Goal: Task Accomplishment & Management: Manage account settings

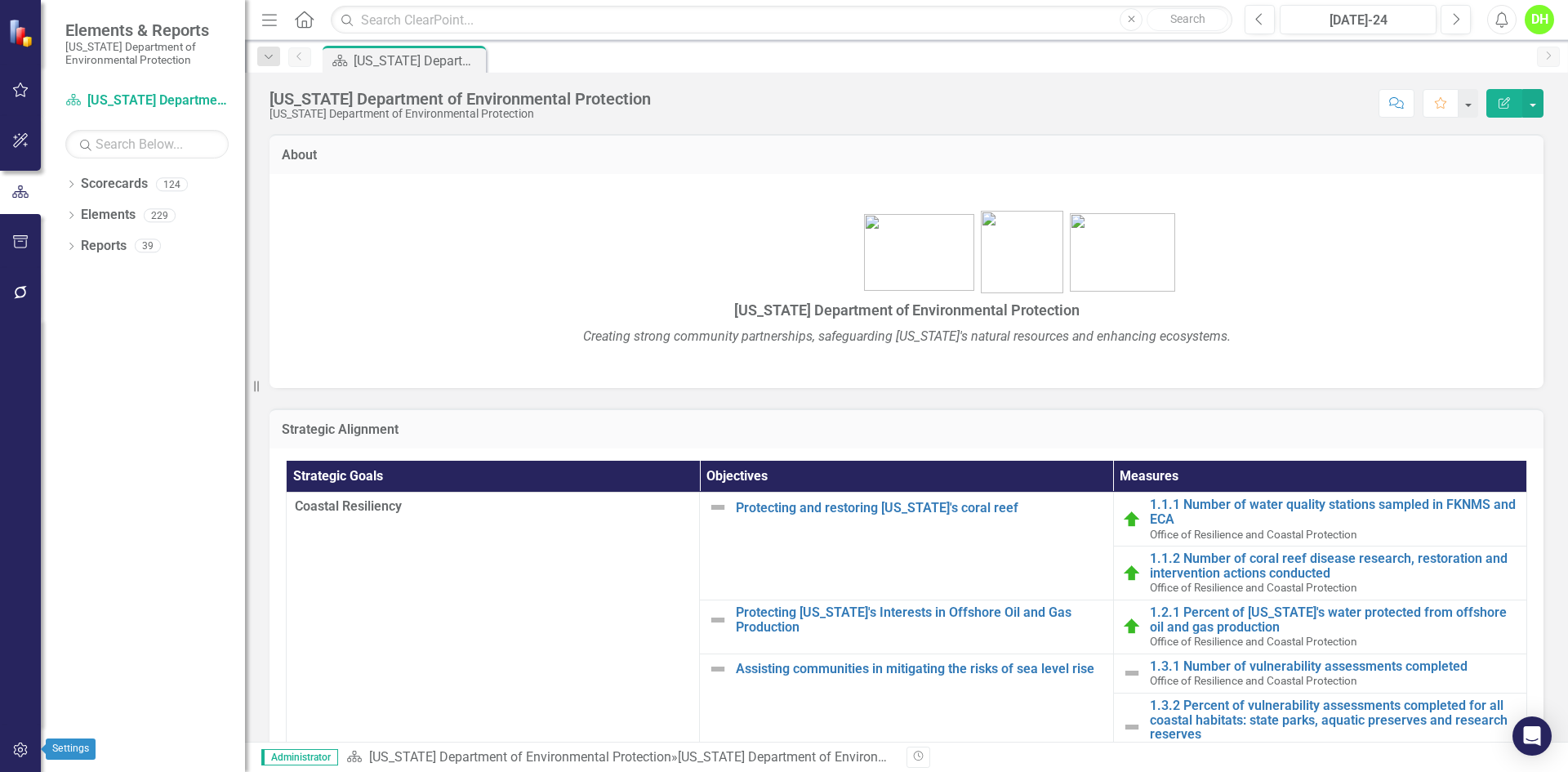
click at [29, 748] on button "button" at bounding box center [20, 751] width 37 height 34
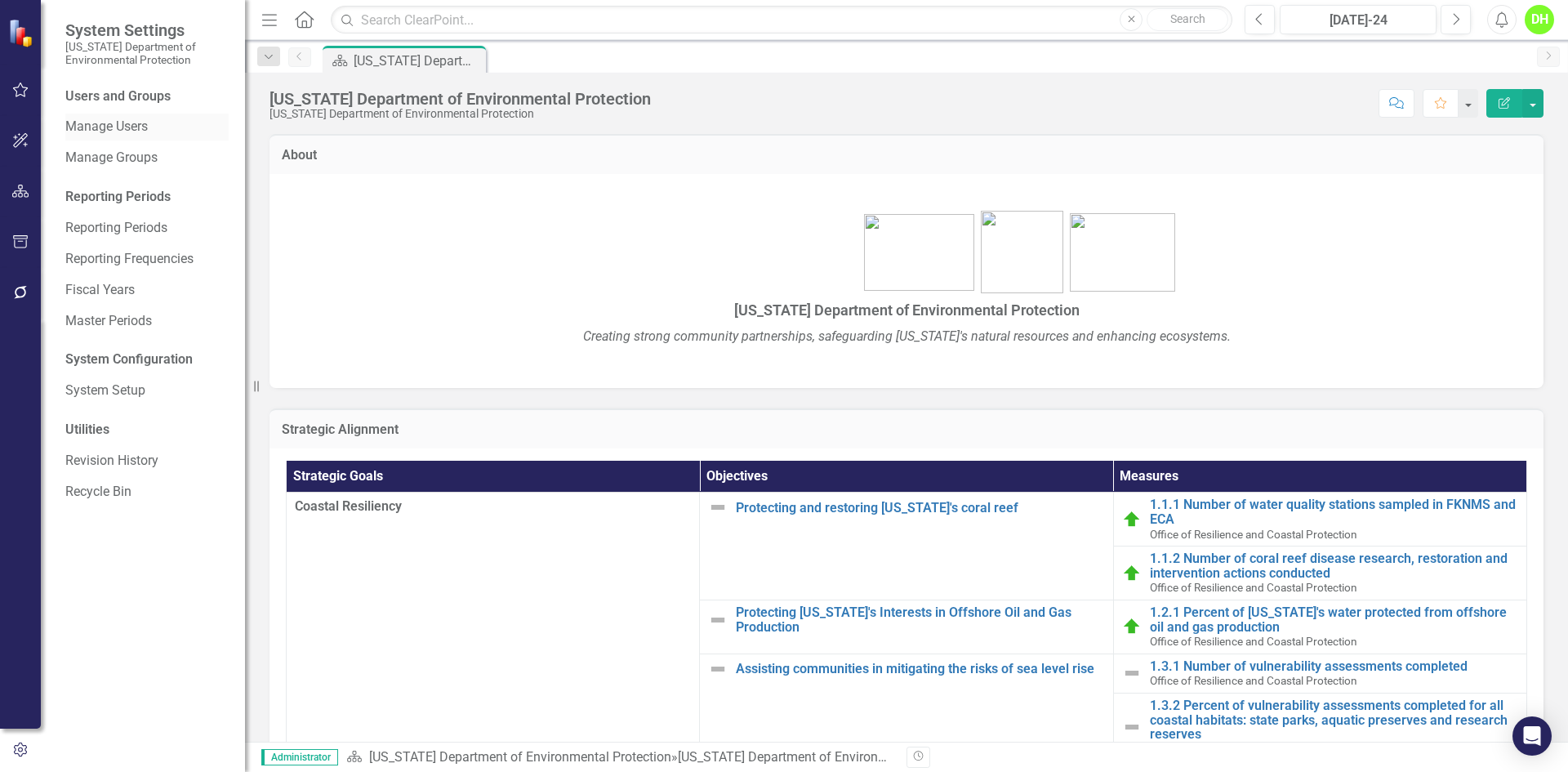
click at [122, 124] on link "Manage Users" at bounding box center [147, 127] width 164 height 19
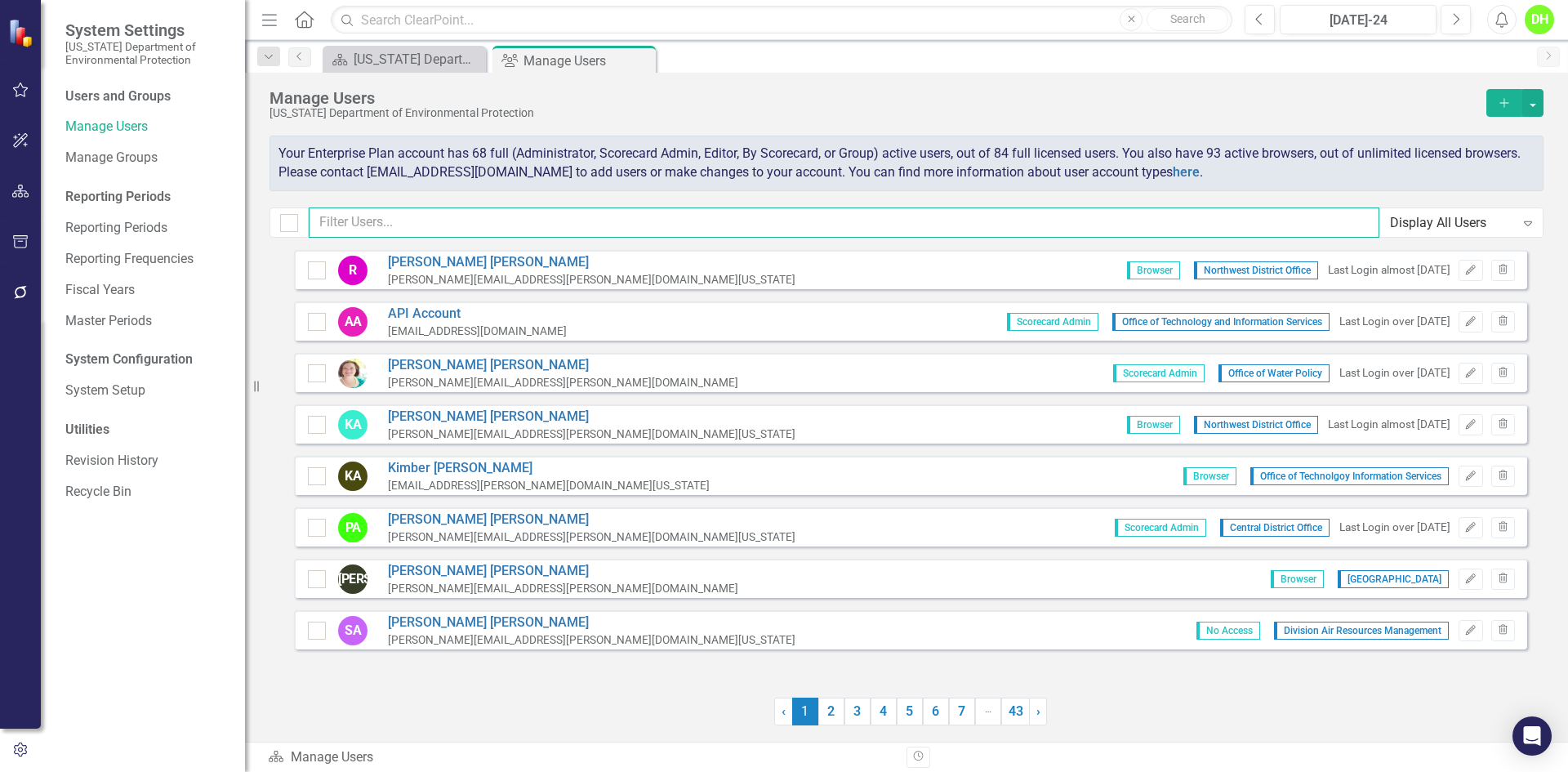
click at [395, 220] on input "text" at bounding box center [843, 222] width 1071 height 30
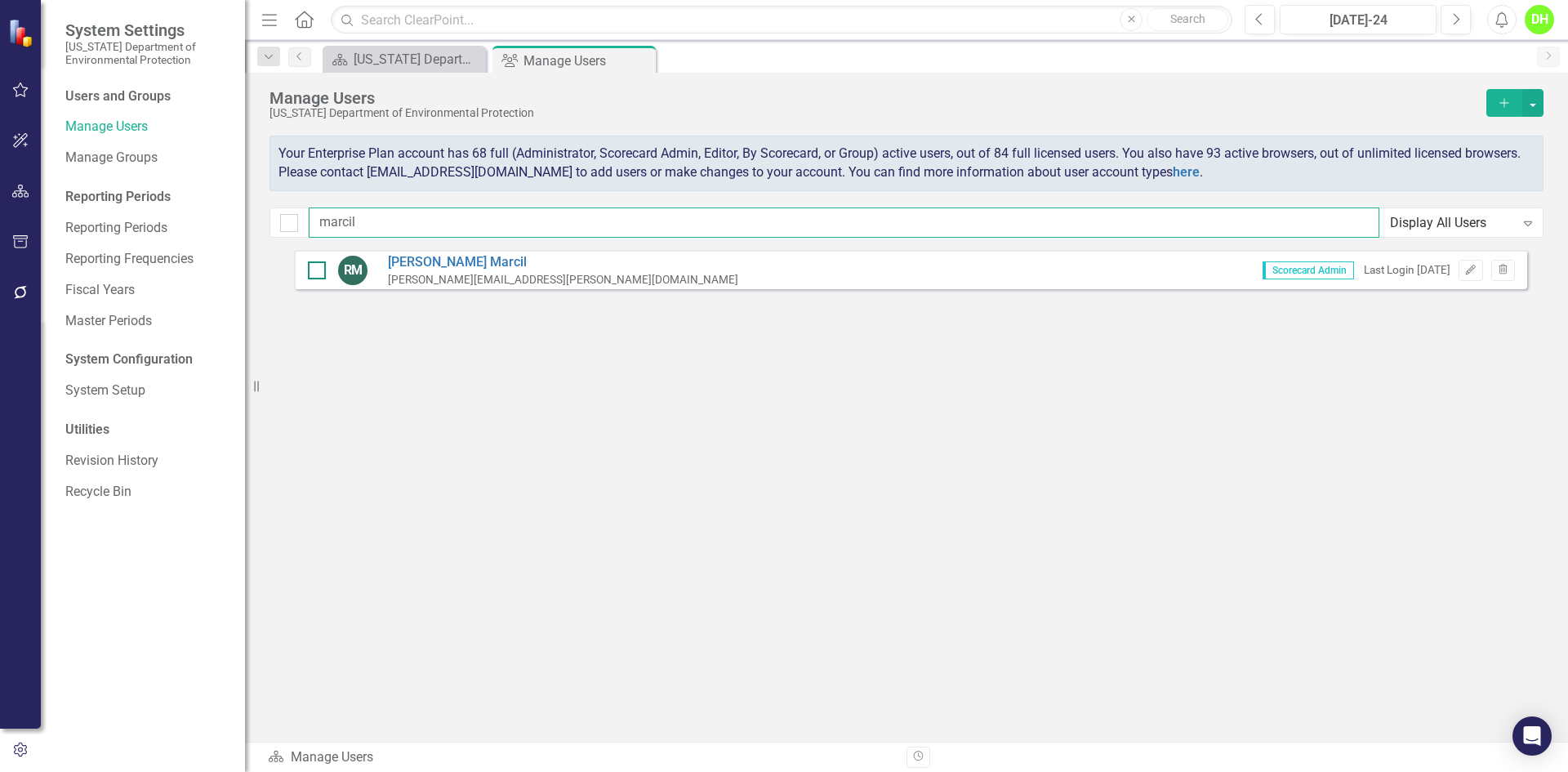
type input "marcil"
click at [309, 271] on input "checkbox" at bounding box center [313, 267] width 10 height 10
checkbox input "true"
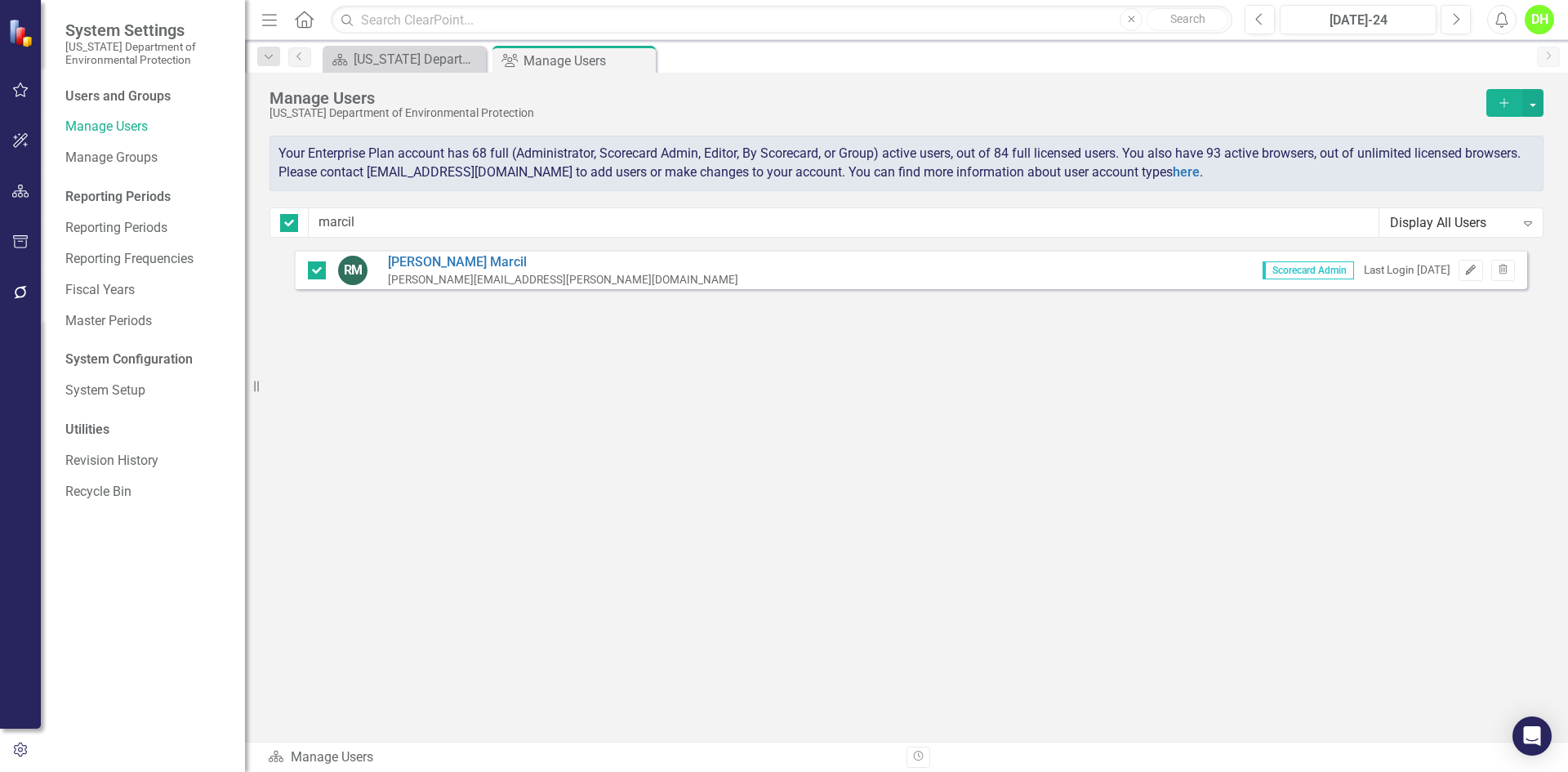
click at [1466, 270] on icon "Edit" at bounding box center [1470, 271] width 12 height 10
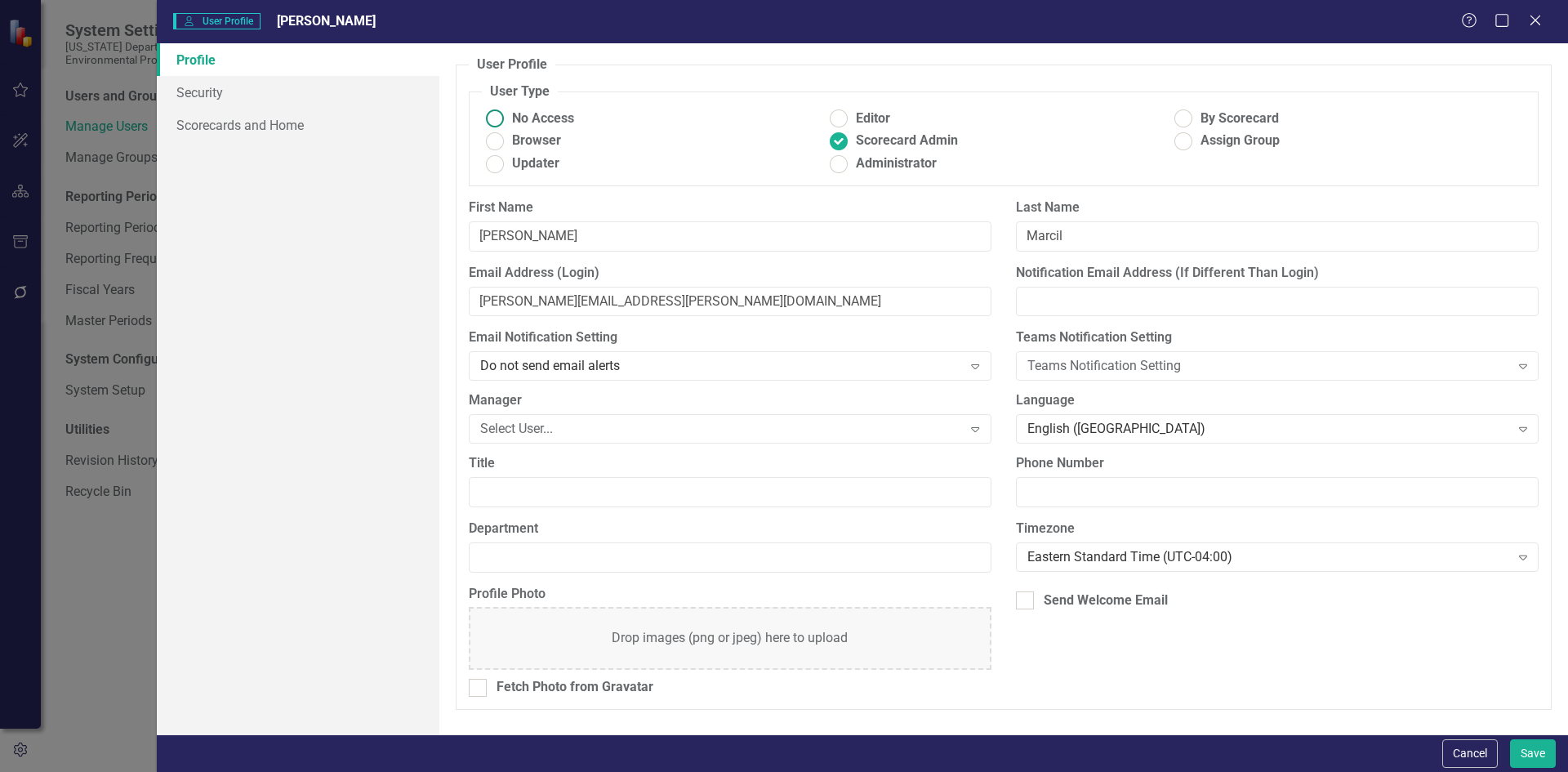
click at [507, 118] on ins at bounding box center [495, 119] width 26 height 26
click at [507, 118] on input "No Access" at bounding box center [495, 119] width 26 height 26
radio input "true"
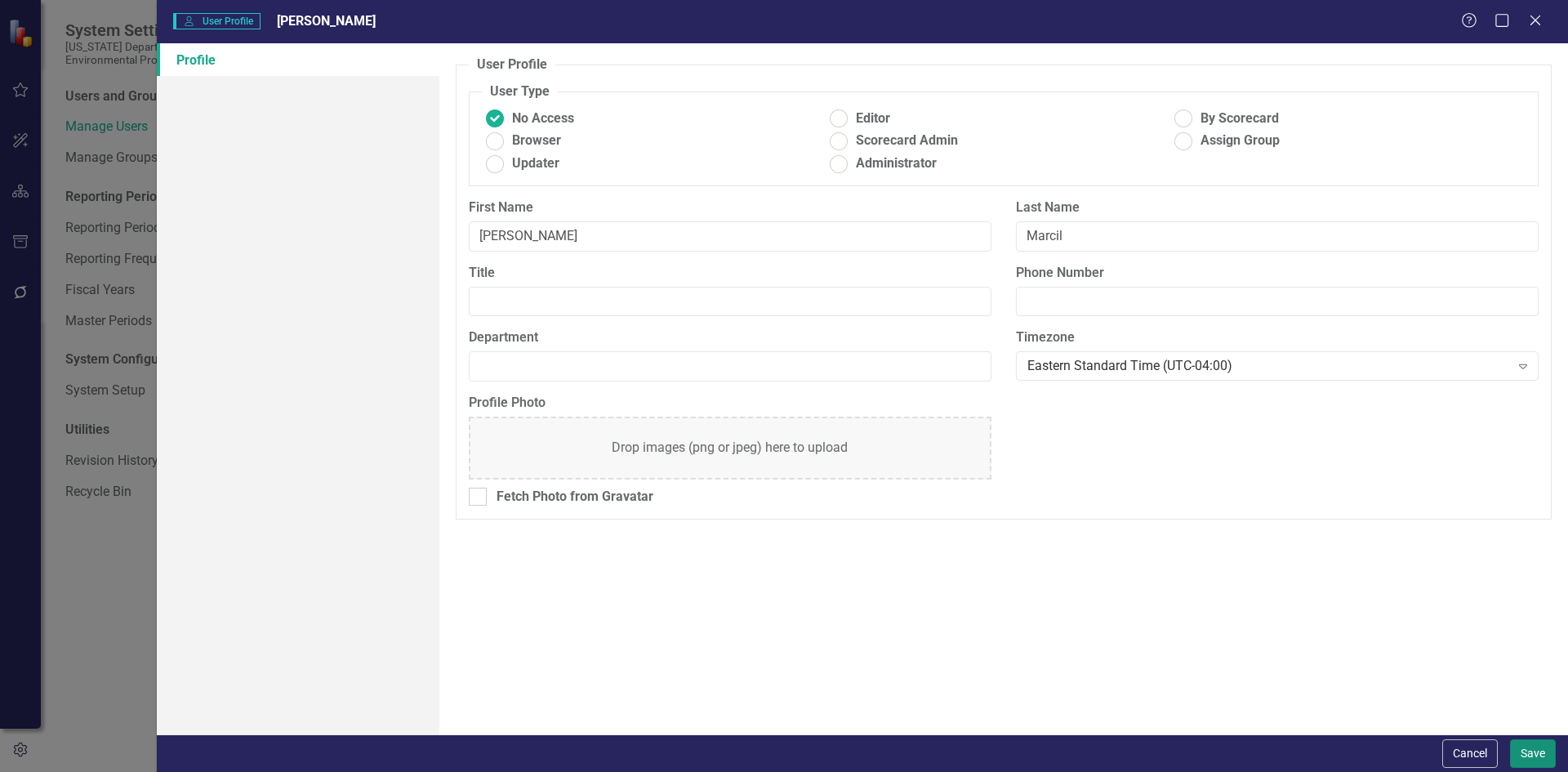
click at [1541, 751] on button "Save" at bounding box center [1533, 754] width 46 height 29
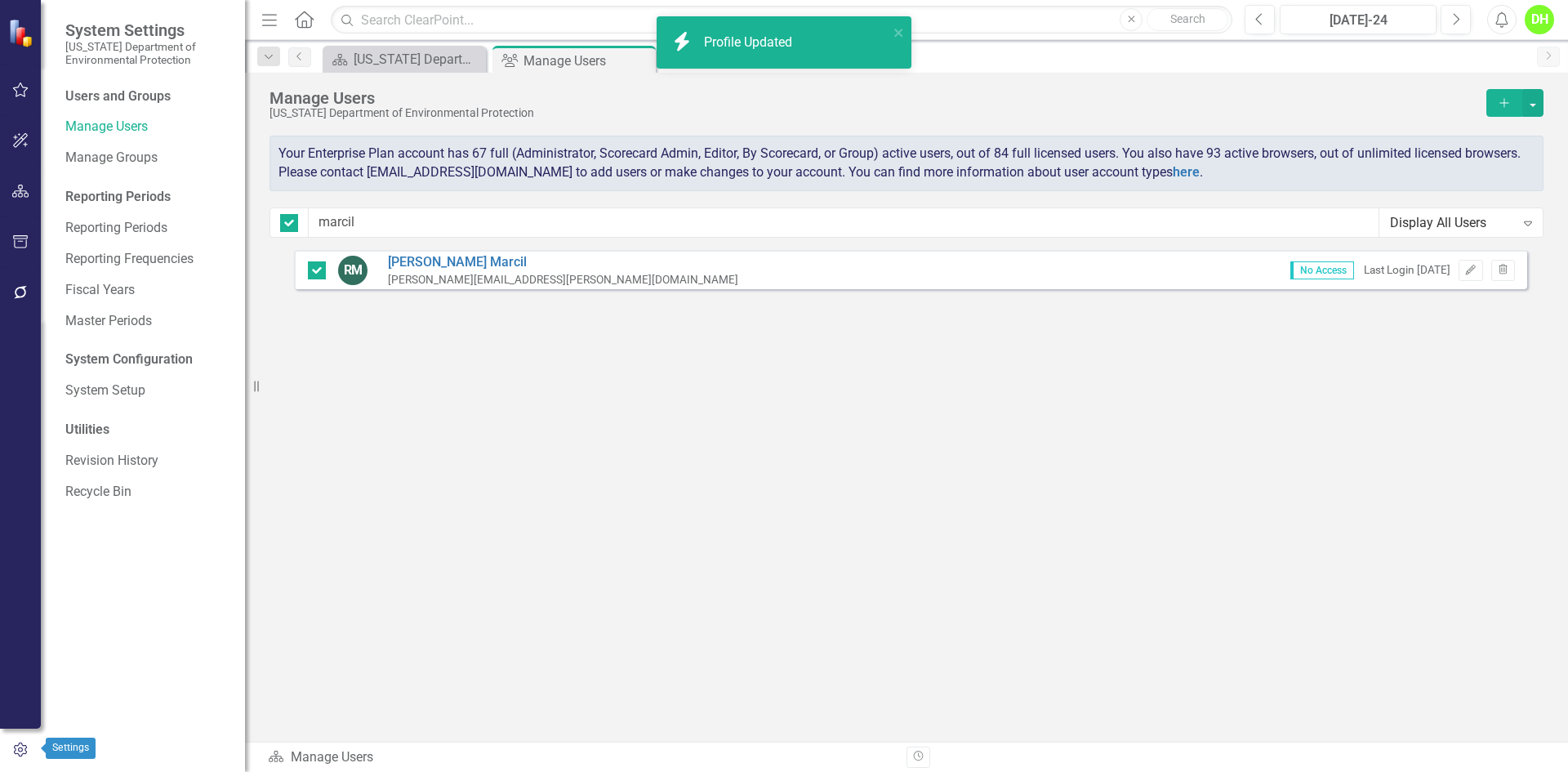
click at [35, 741] on button "button" at bounding box center [20, 751] width 41 height 27
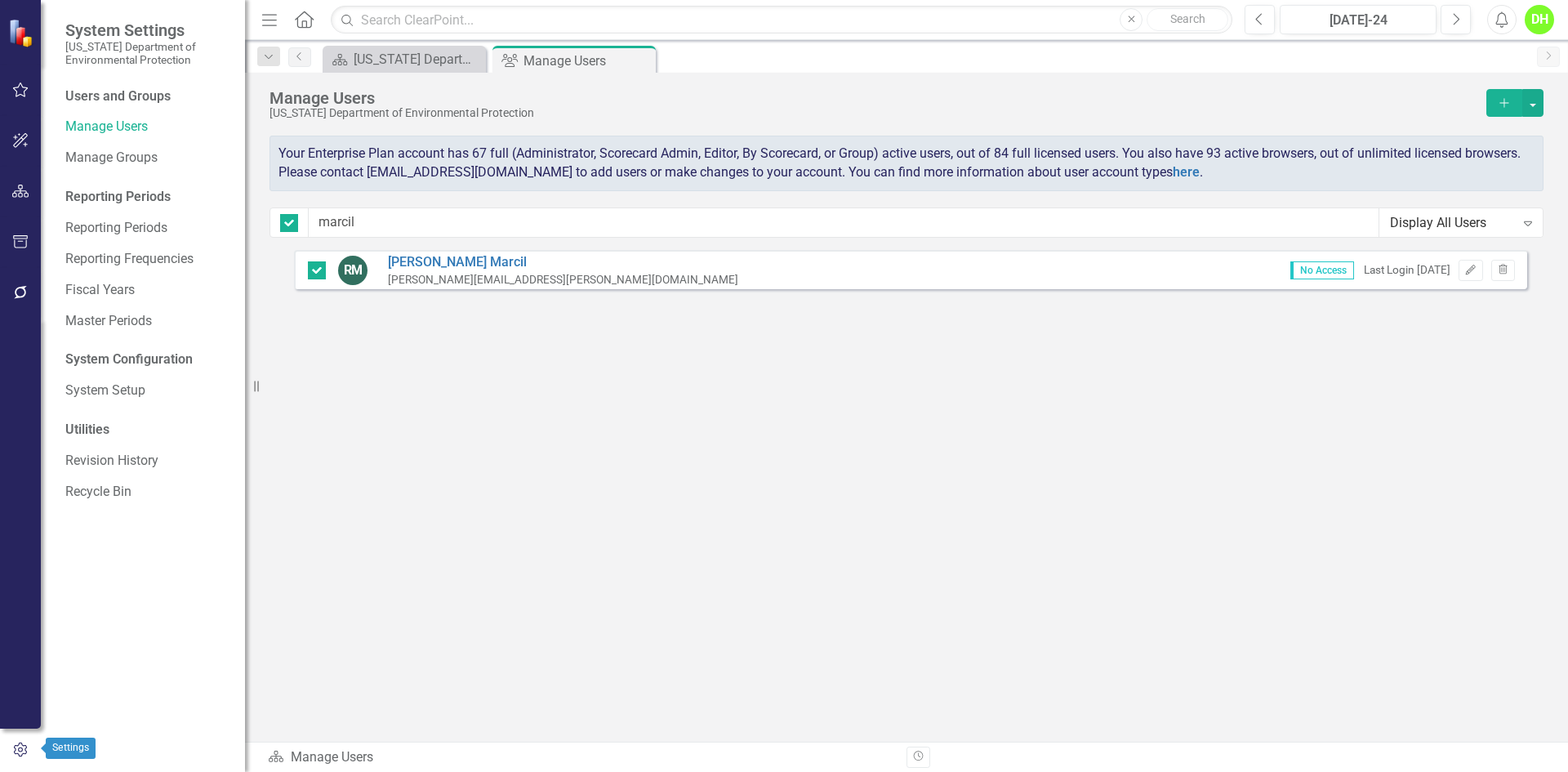
click at [19, 748] on icon "button" at bounding box center [20, 750] width 13 height 14
click at [125, 133] on link "Manage Users" at bounding box center [147, 127] width 164 height 19
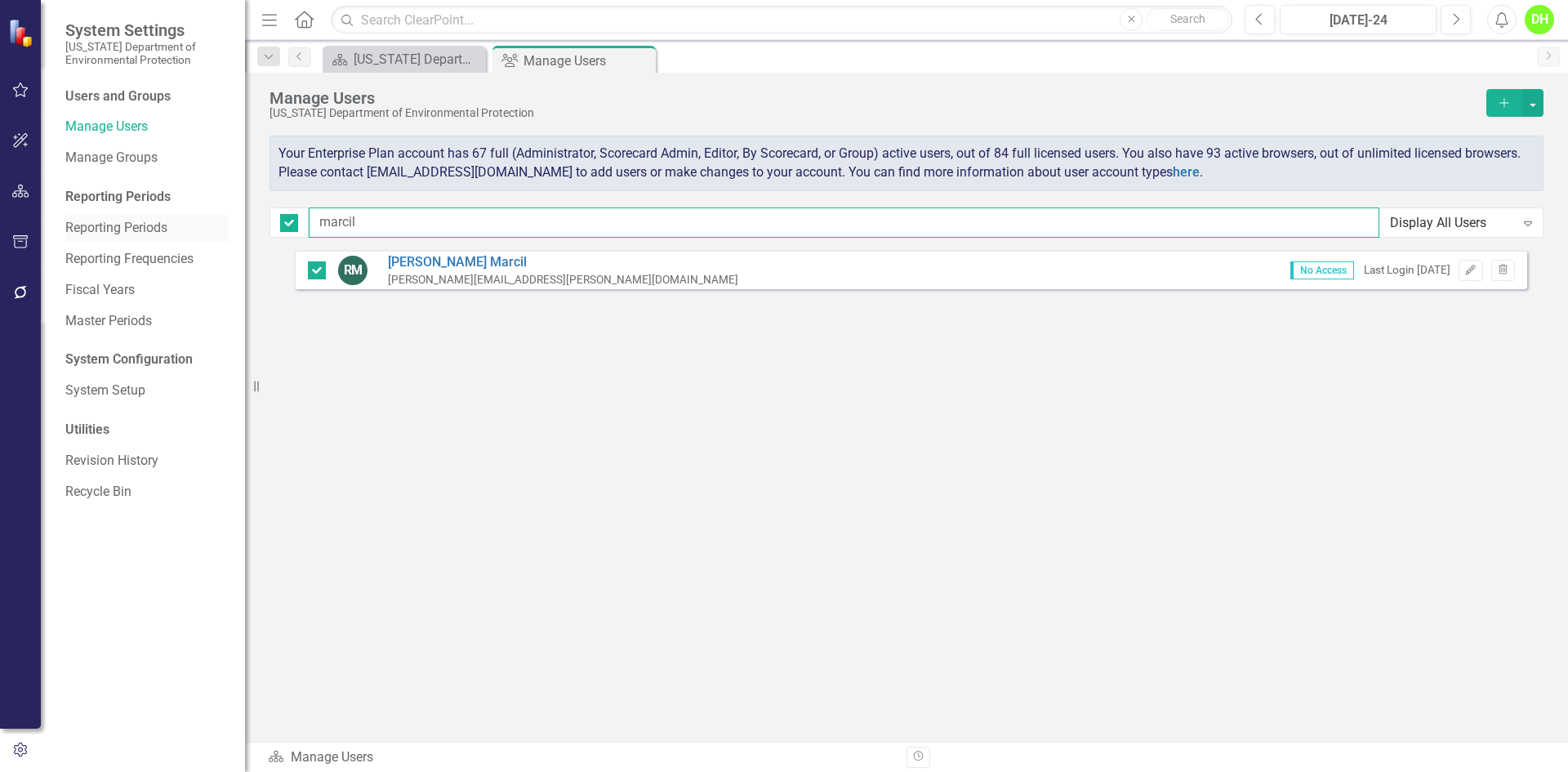
drag, startPoint x: 288, startPoint y: 228, endPoint x: 155, endPoint y: 223, distance: 133.1
click at [163, 222] on div "System Settings [US_STATE] Department of Environmental Protection Users and Gro…" at bounding box center [784, 386] width 1568 height 772
checkbox input "false"
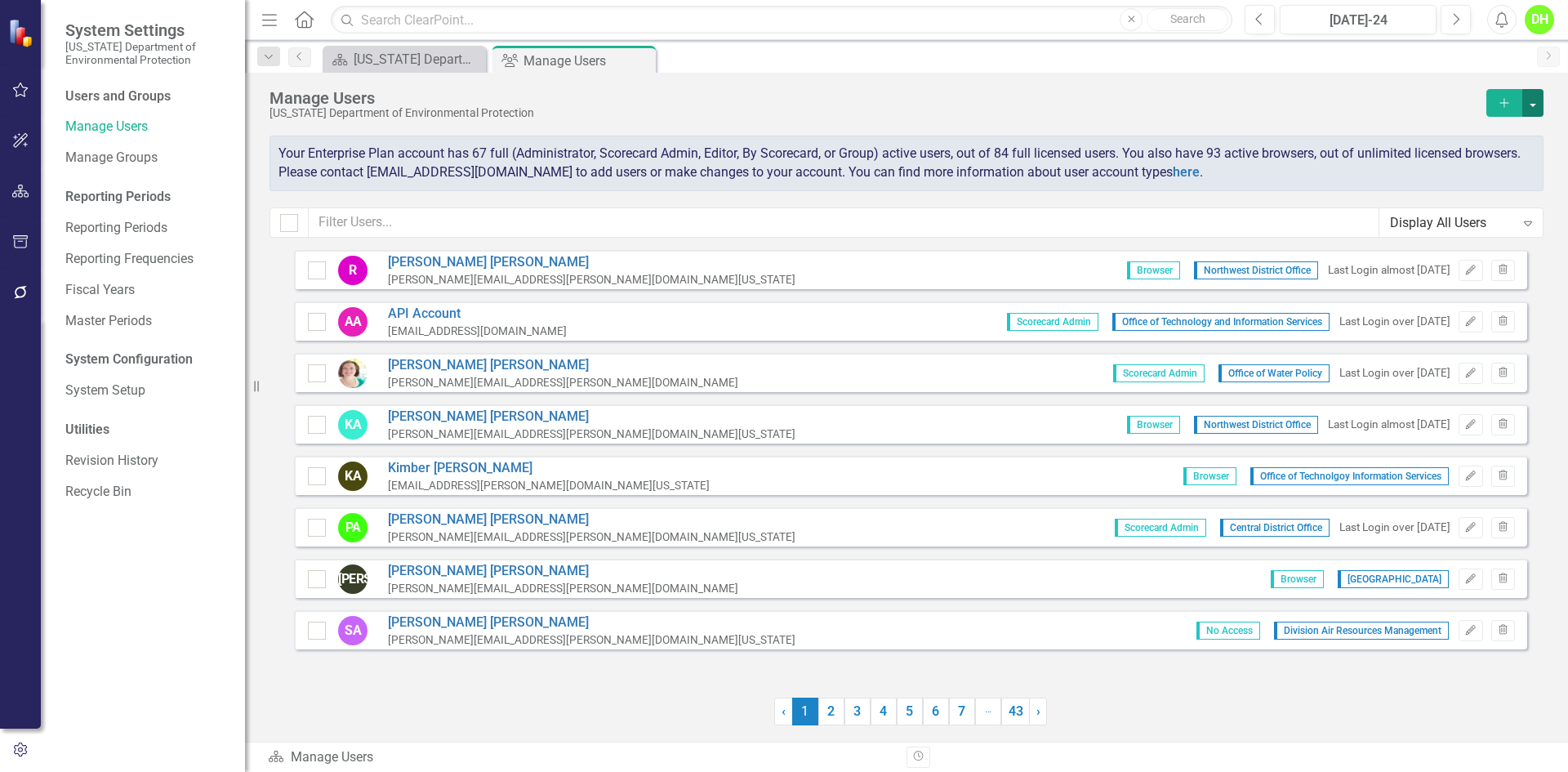
click at [1537, 101] on button "button" at bounding box center [1532, 103] width 21 height 28
click at [1475, 119] on link "icon.addUser Add User" at bounding box center [1467, 132] width 151 height 30
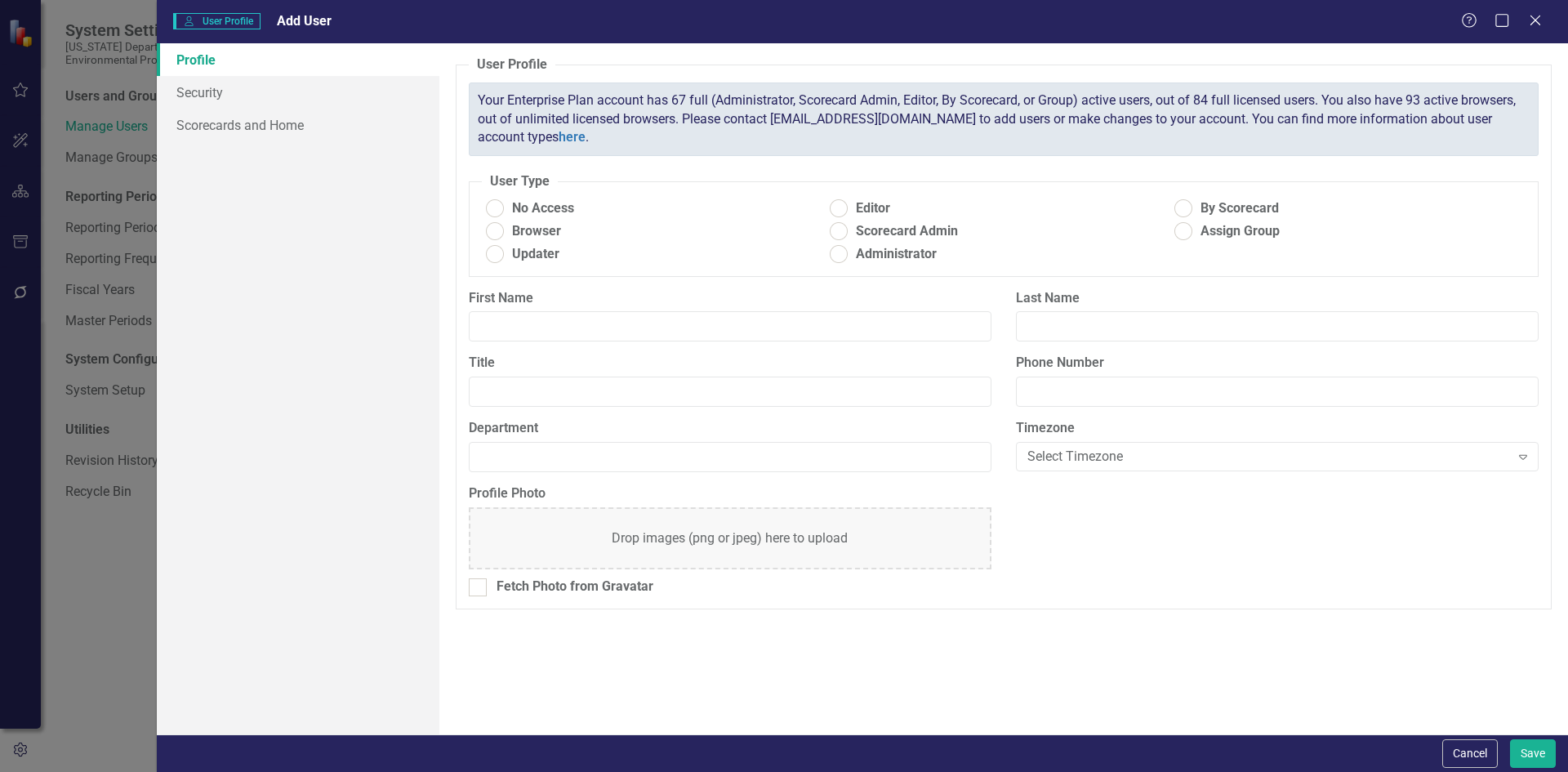
radio input "true"
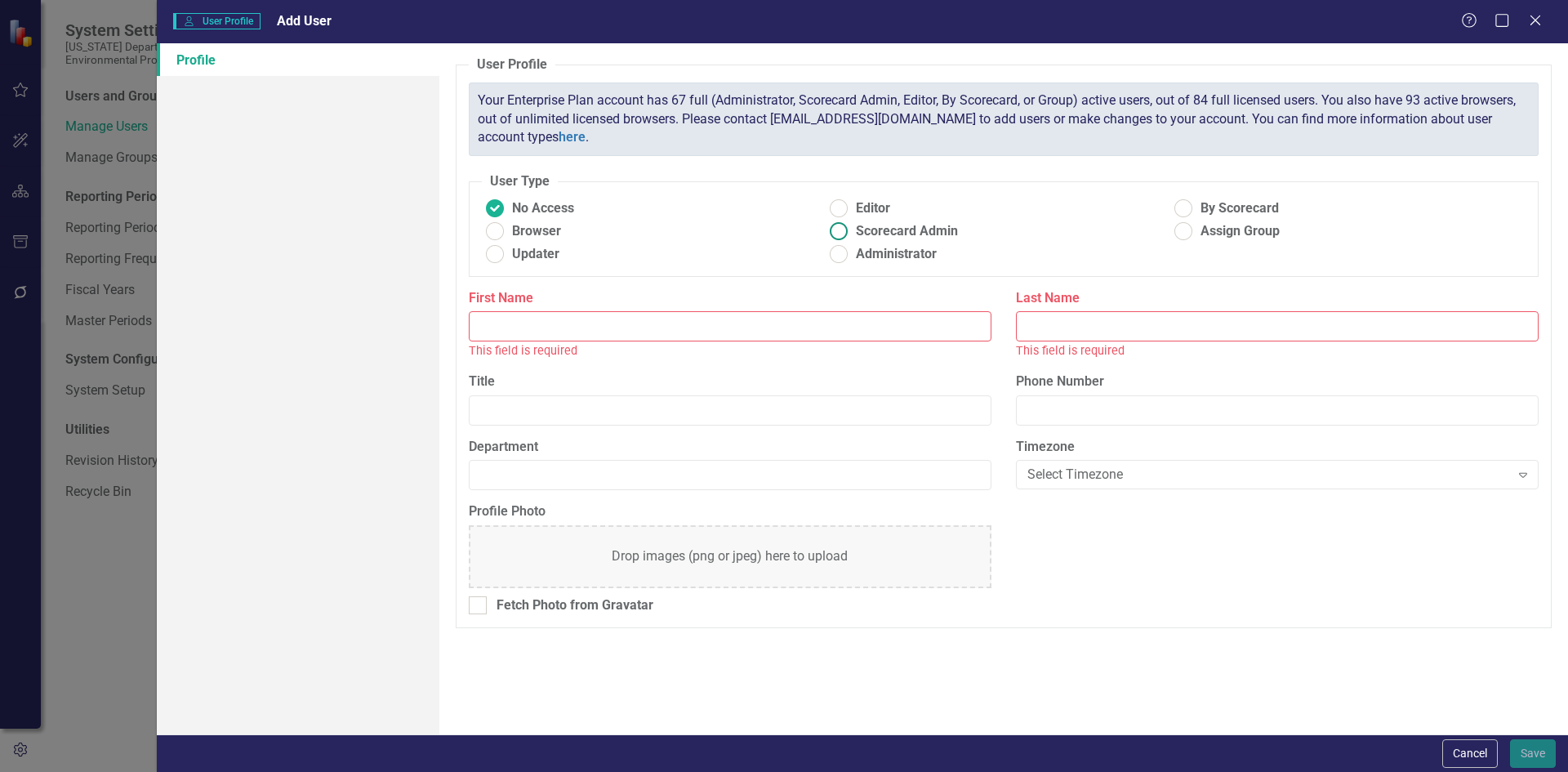
click at [830, 227] on ins at bounding box center [839, 232] width 26 height 26
click at [830, 227] on input "Scorecard Admin" at bounding box center [839, 232] width 26 height 26
radio input "true"
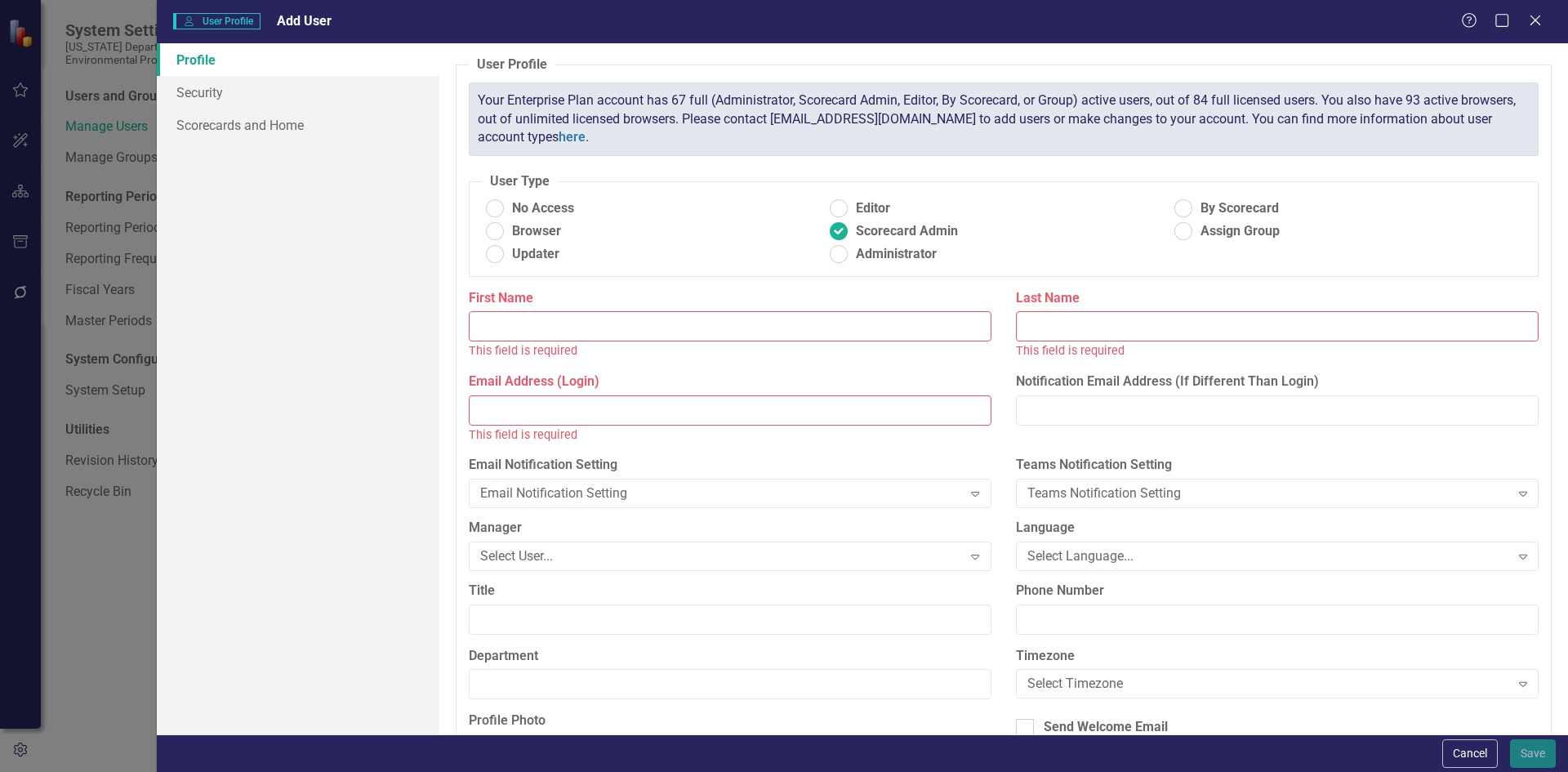
click at [484, 422] on input "Email Address (Login)" at bounding box center [730, 410] width 523 height 30
paste input "[PERSON_NAME][EMAIL_ADDRESS][PERSON_NAME][DOMAIN_NAME]"
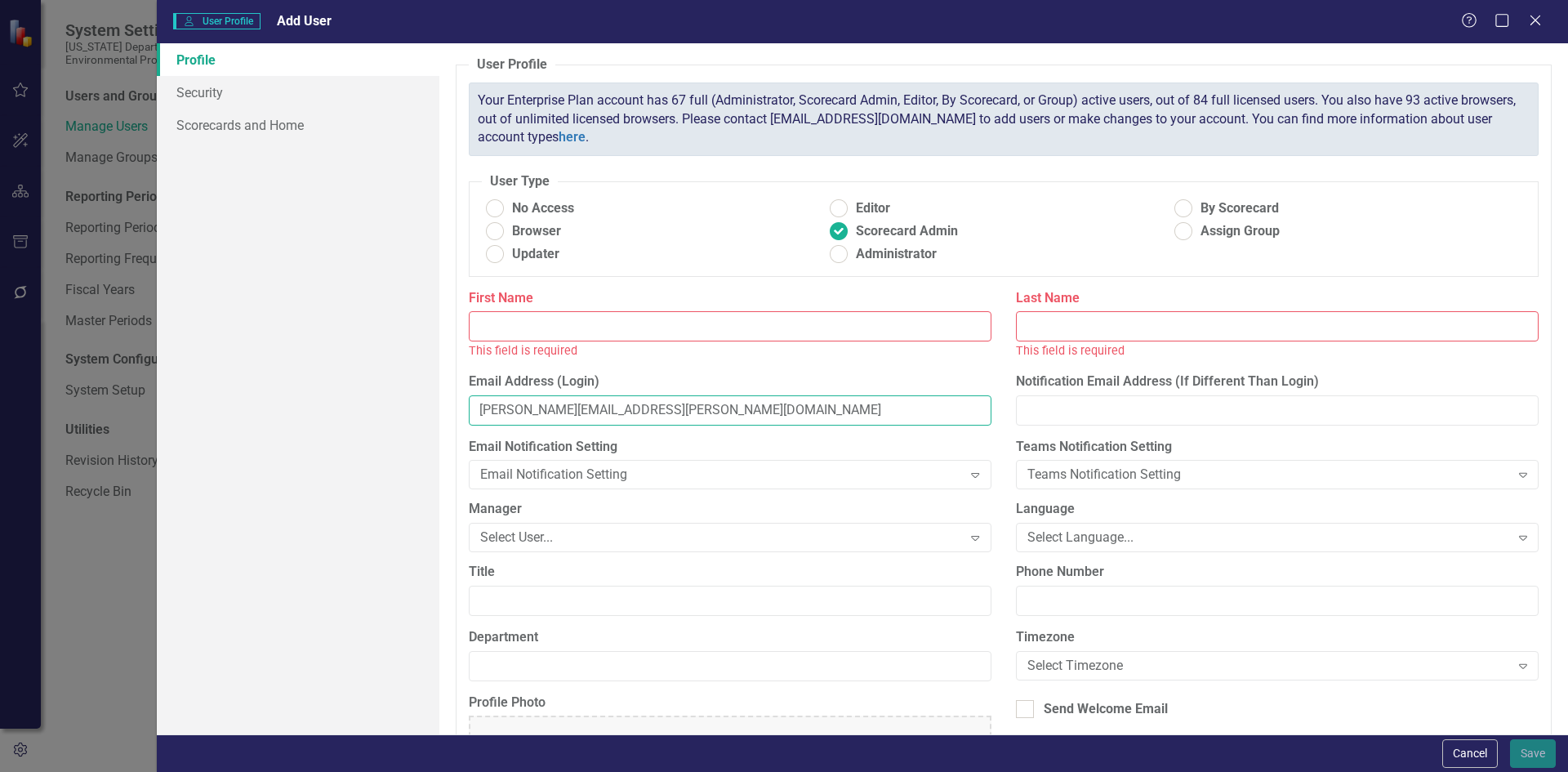
type input "[PERSON_NAME][EMAIL_ADDRESS][PERSON_NAME][DOMAIN_NAME]"
click at [489, 328] on input "First Name" at bounding box center [730, 326] width 523 height 30
paste input "[PERSON_NAME]"
type input "[PERSON_NAME]"
click at [1025, 324] on input "Last Name" at bounding box center [1278, 326] width 523 height 30
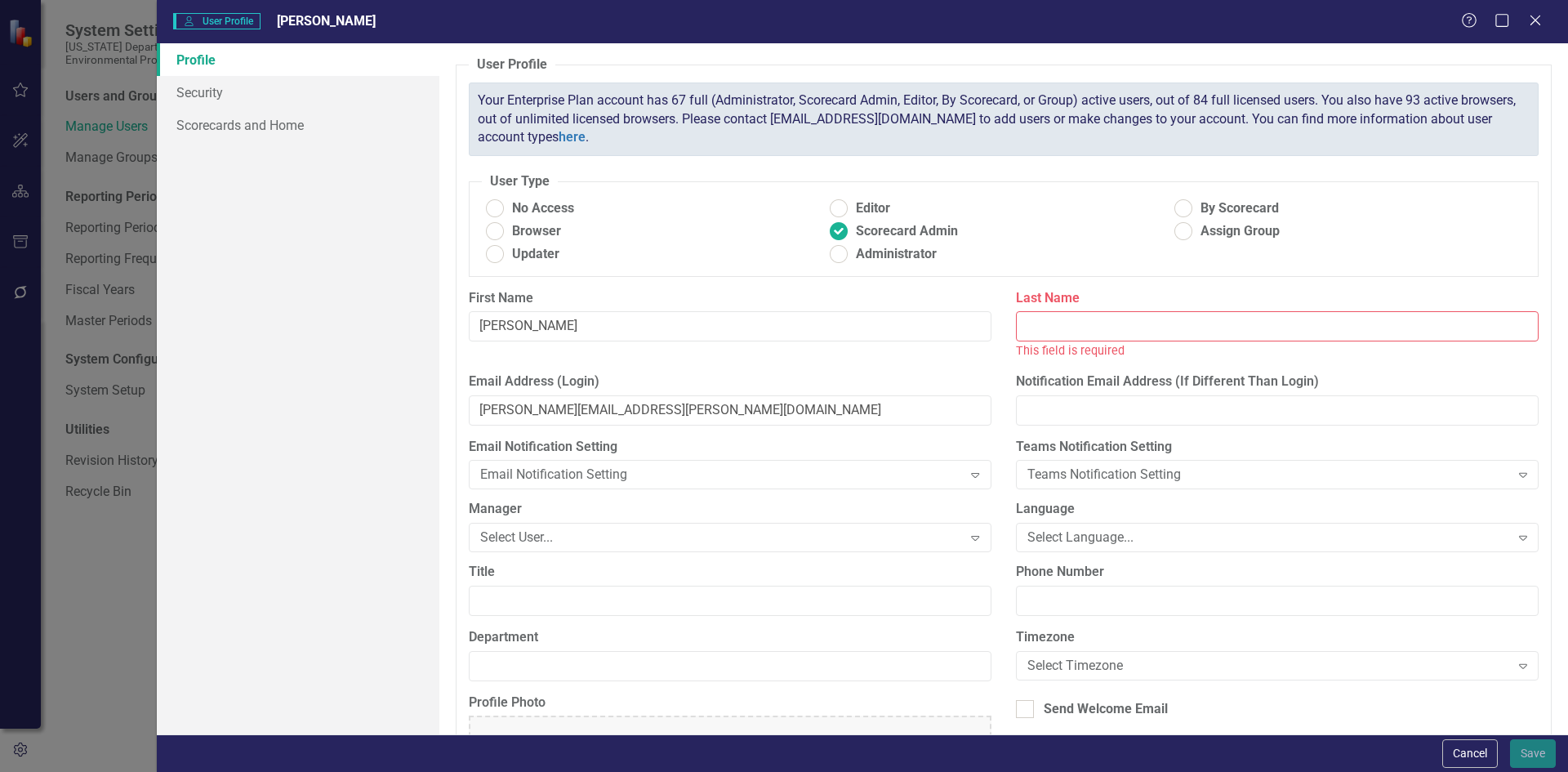
paste input "Papini"
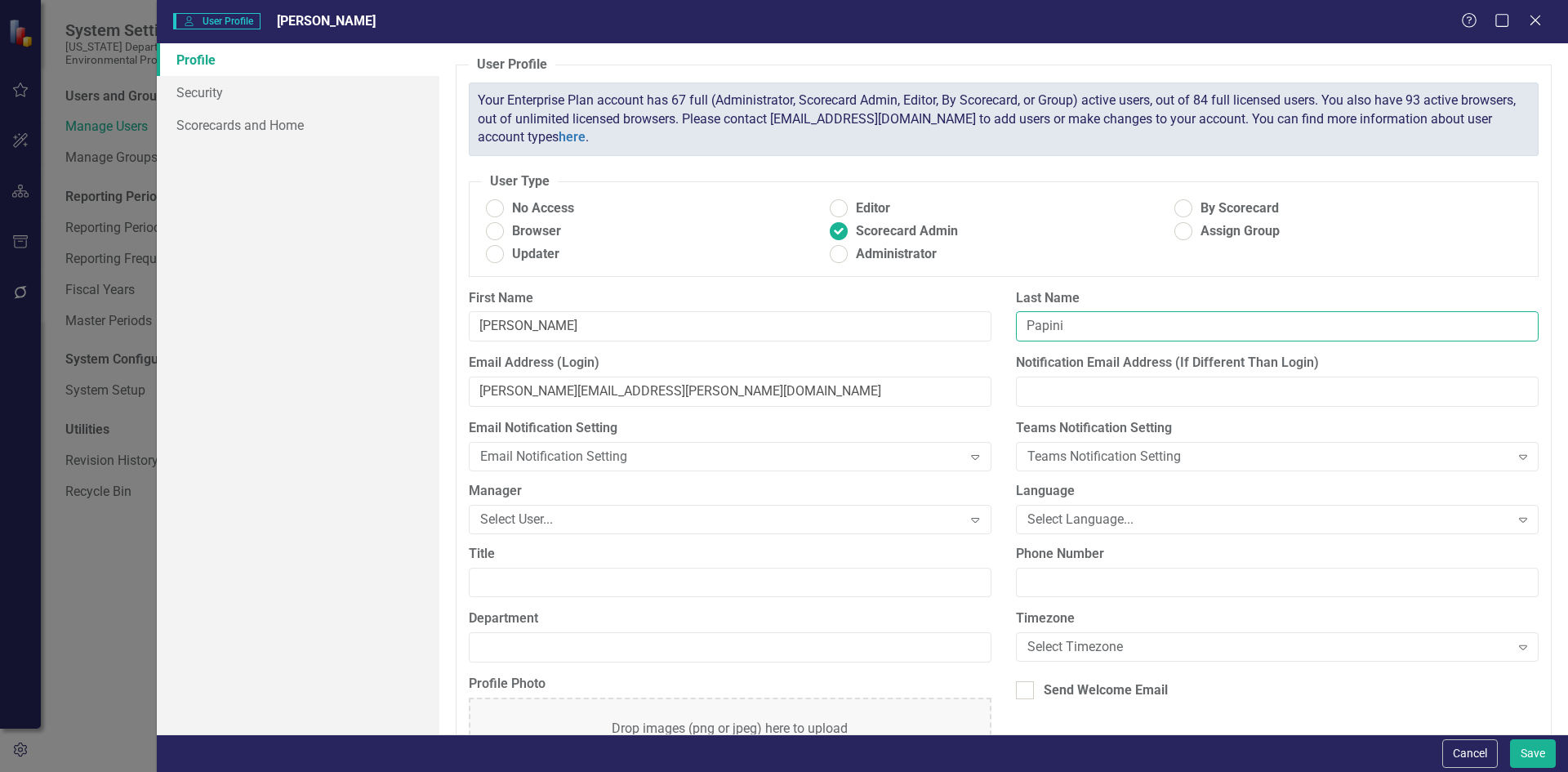
type input "Papini"
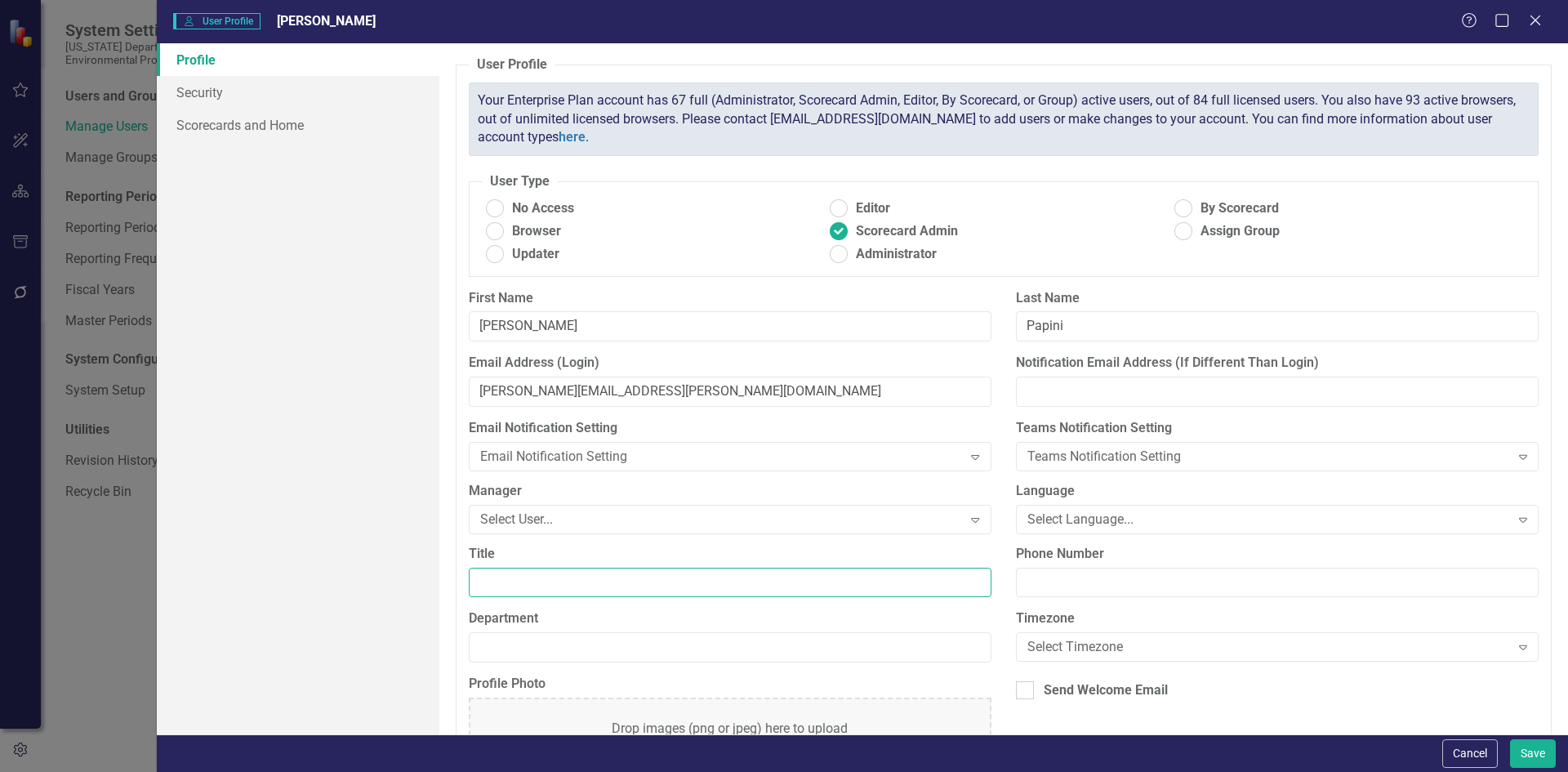
click at [698, 591] on input "Title" at bounding box center [730, 582] width 523 height 30
click at [525, 559] on label "Title" at bounding box center [730, 555] width 523 height 19
click at [525, 567] on input "Title" at bounding box center [730, 582] width 523 height 30
paste input "OPS Government Operations Consultant I"
type input "OPS Government Operations Consultant I"
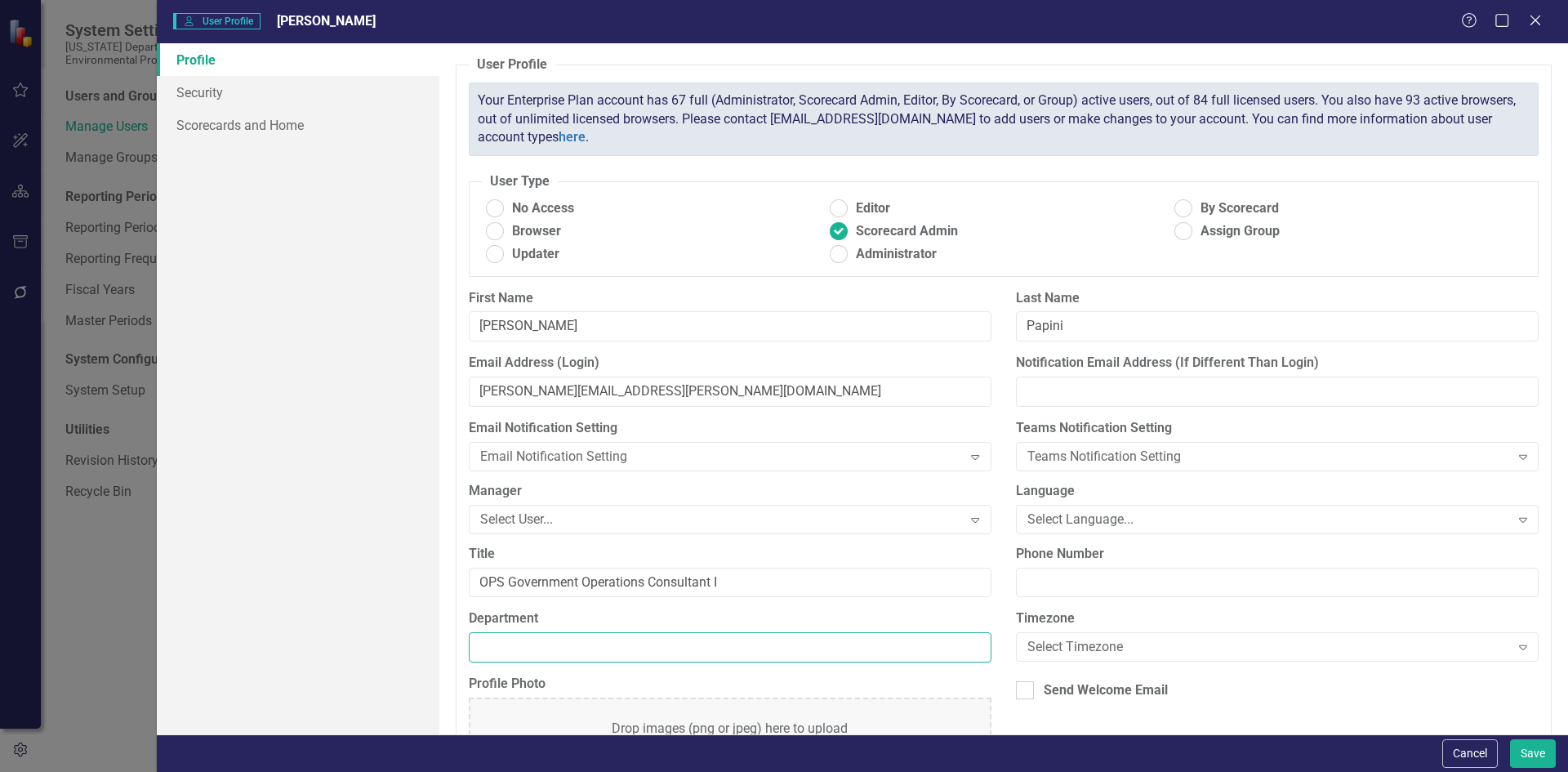
click at [521, 642] on input "Department" at bounding box center [730, 647] width 523 height 30
paste input "Division of Recreation and Parks"
type input "Division of Recreation and Parks"
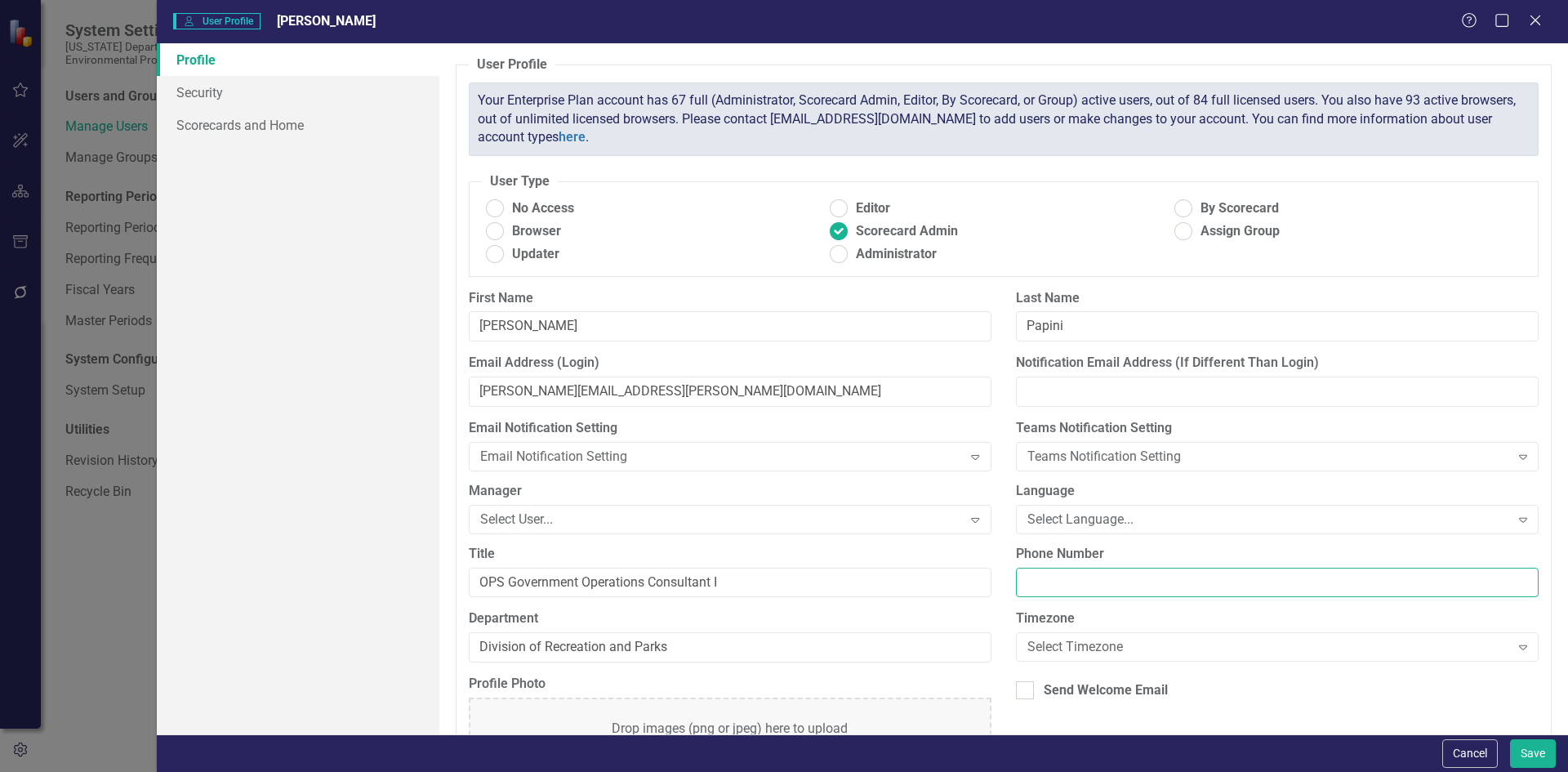
click at [1089, 587] on input "Phone Number" at bounding box center [1278, 582] width 523 height 30
paste input "[PHONE_NUMBER]"
type input "[PHONE_NUMBER]"
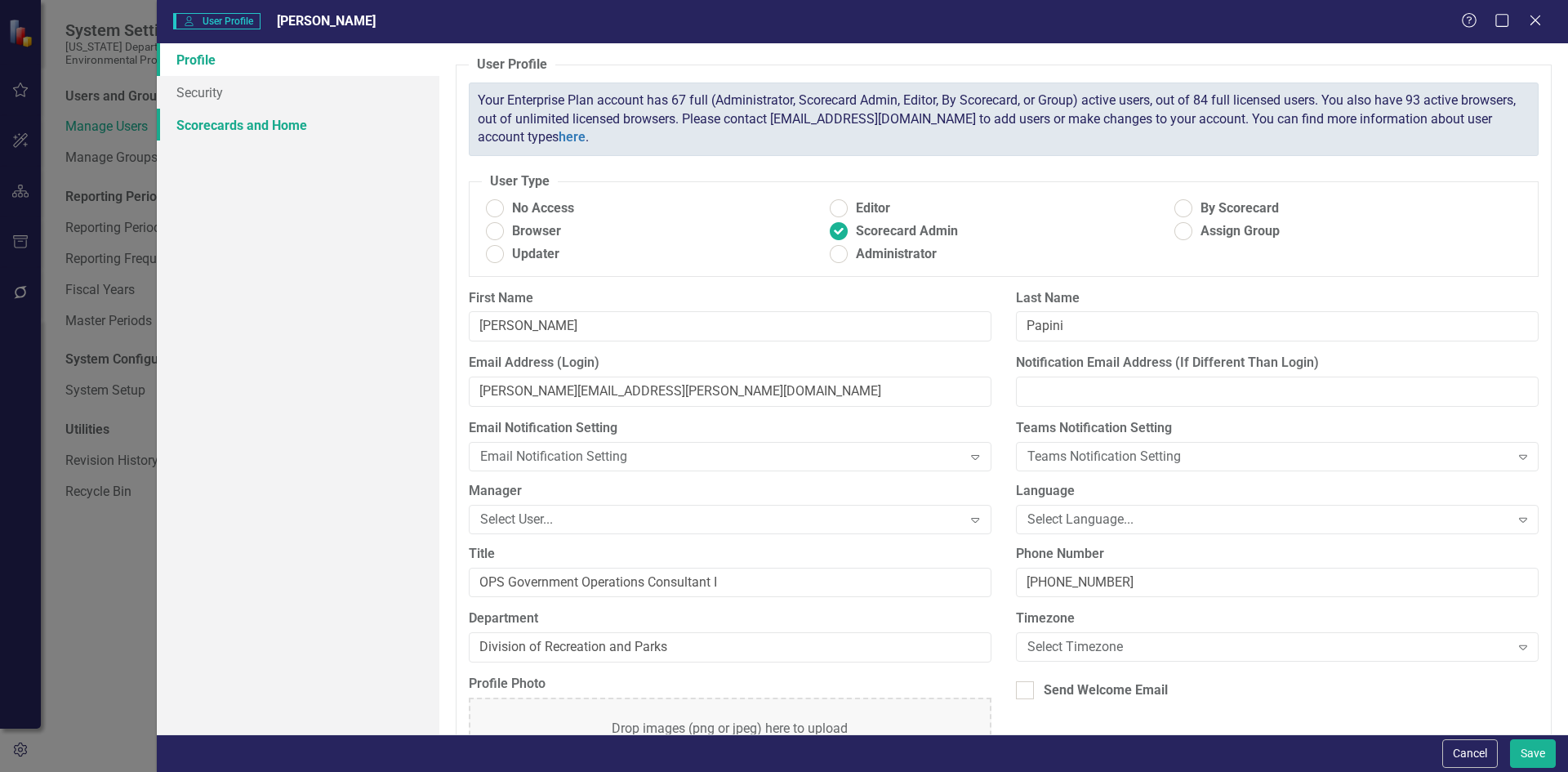
click at [244, 131] on link "Scorecards and Home" at bounding box center [298, 125] width 283 height 32
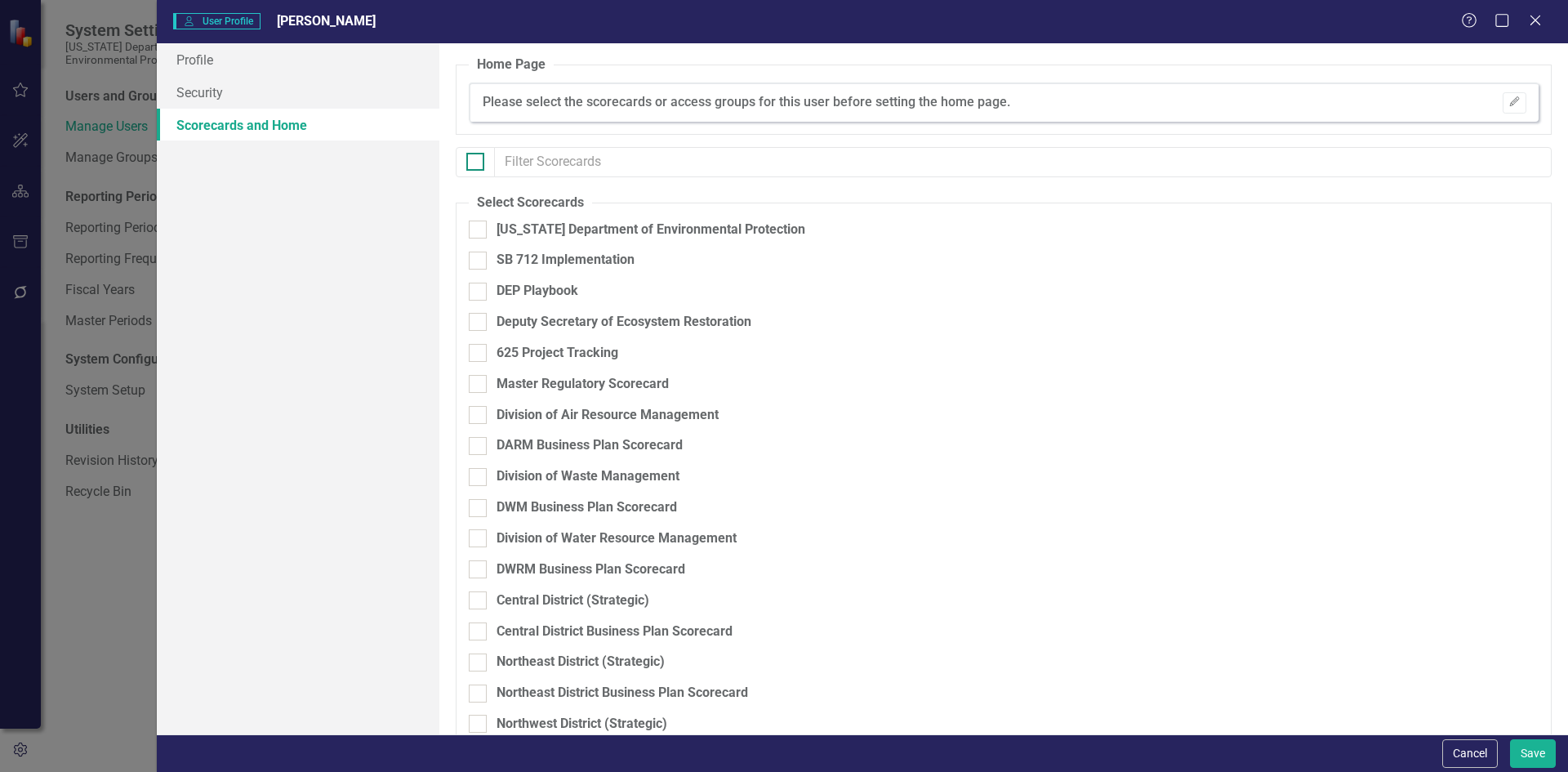
click at [484, 166] on div at bounding box center [475, 161] width 18 height 18
click at [477, 164] on input "checkbox" at bounding box center [472, 158] width 10 height 10
checkbox input "true"
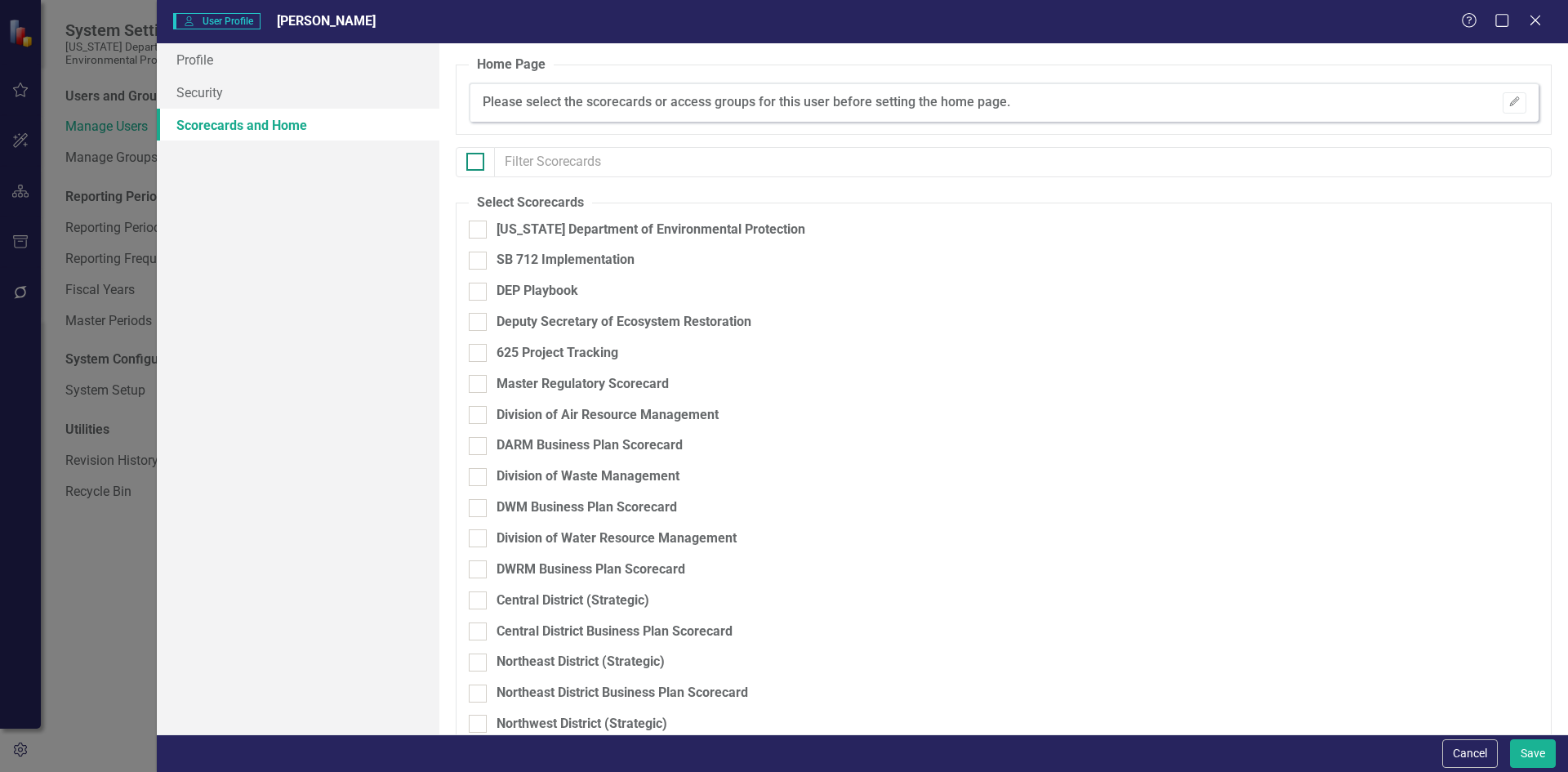
checkbox input "true"
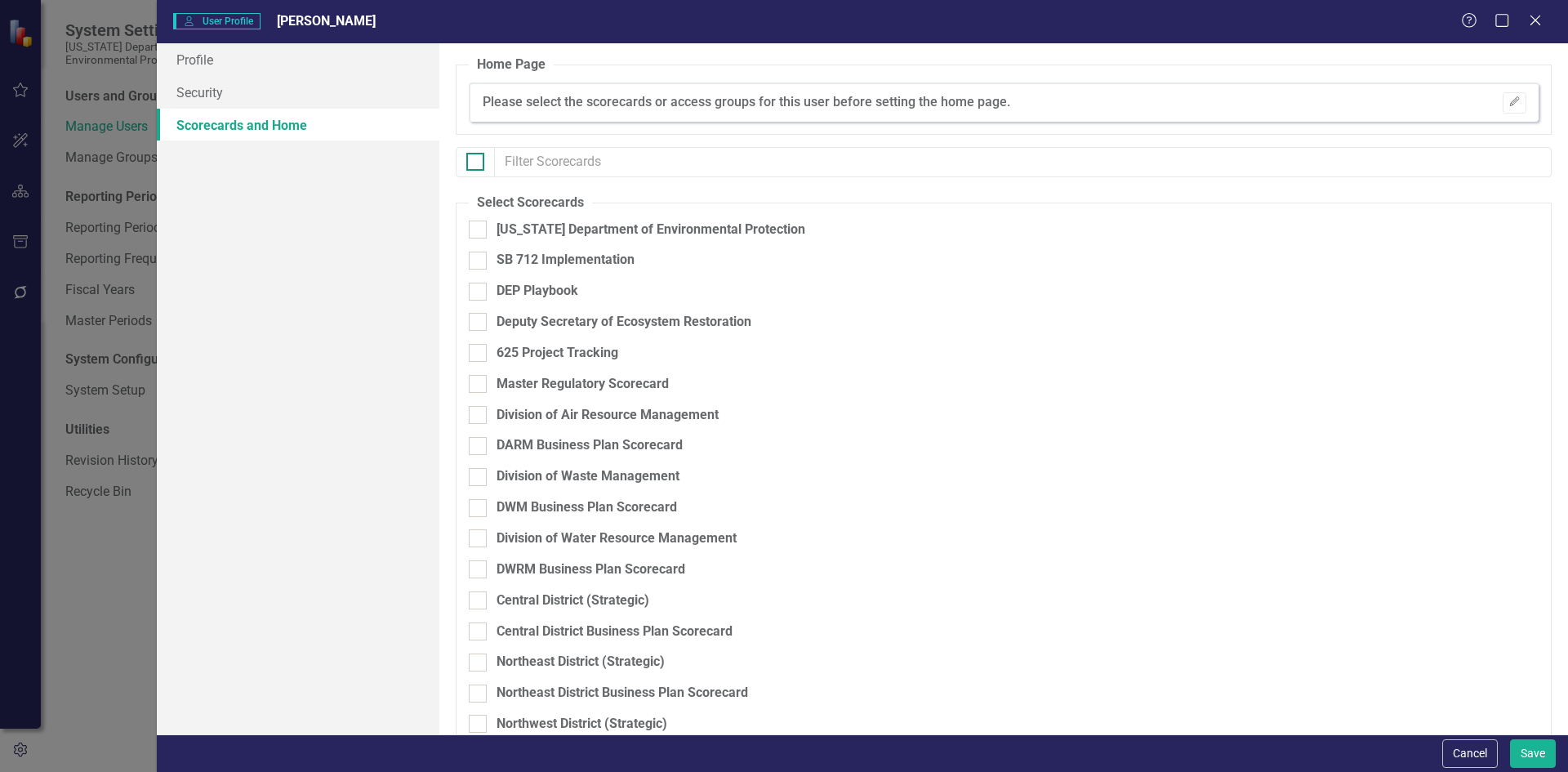
checkbox input "true"
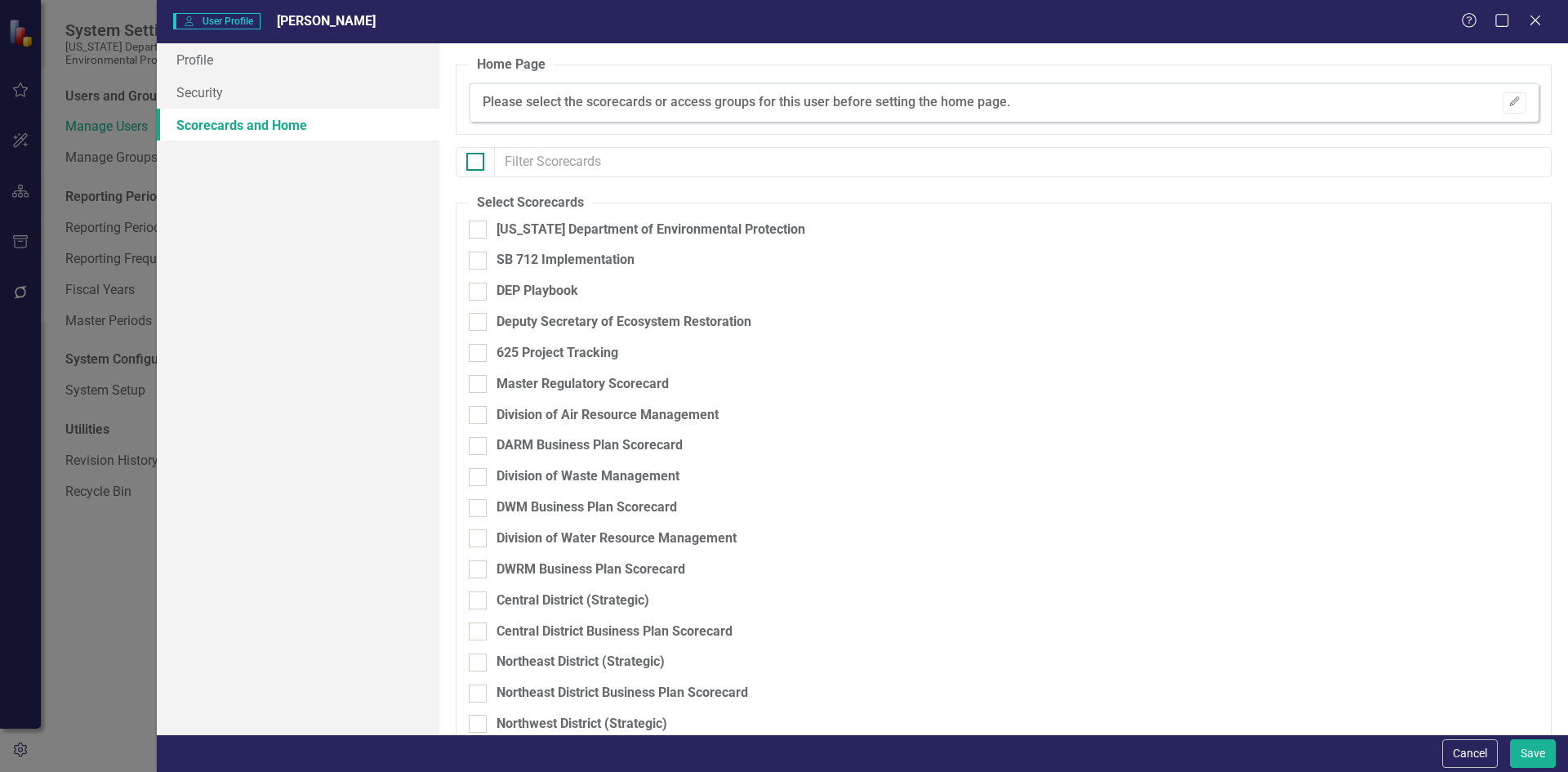
checkbox input "true"
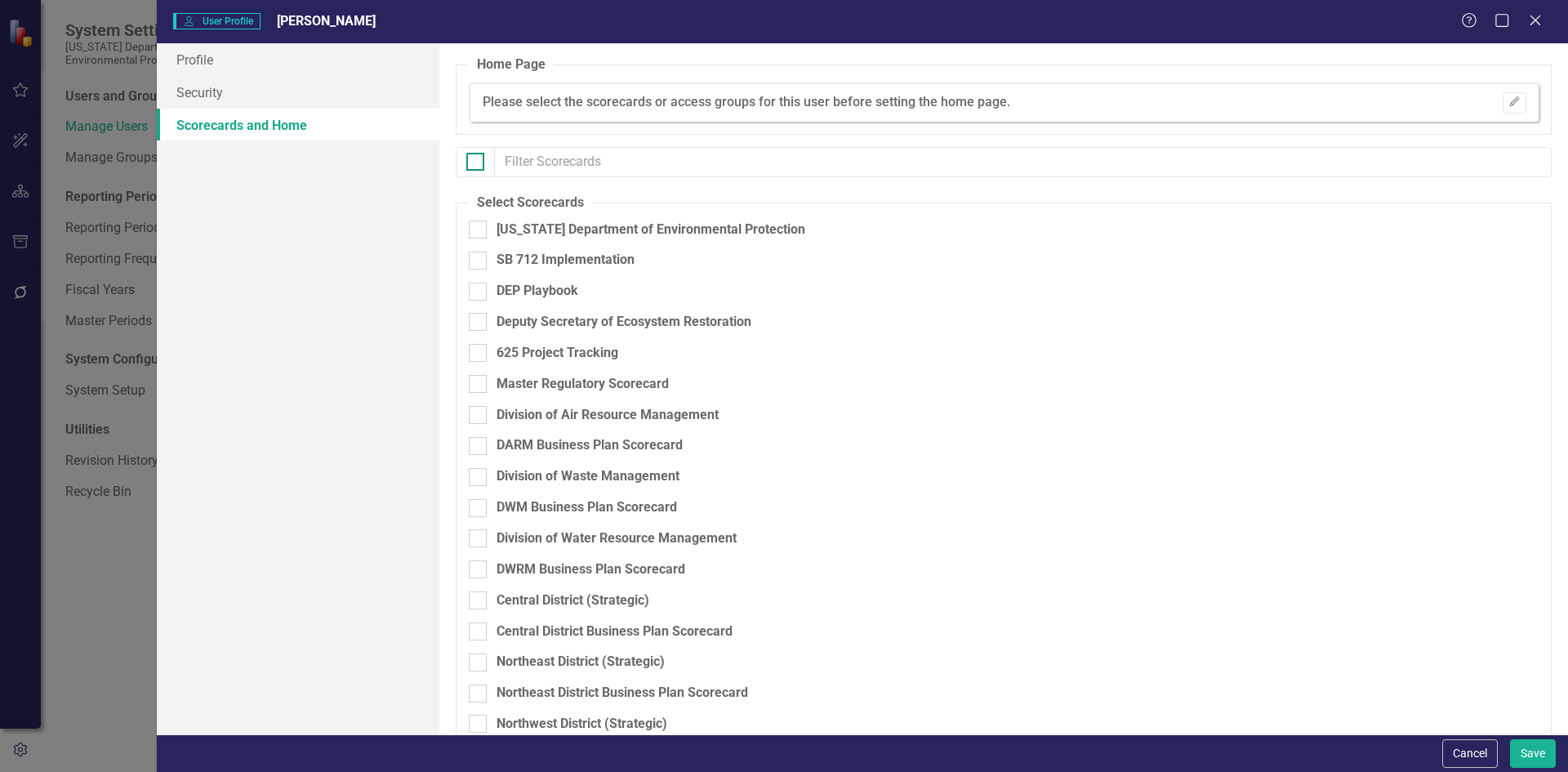
checkbox input "true"
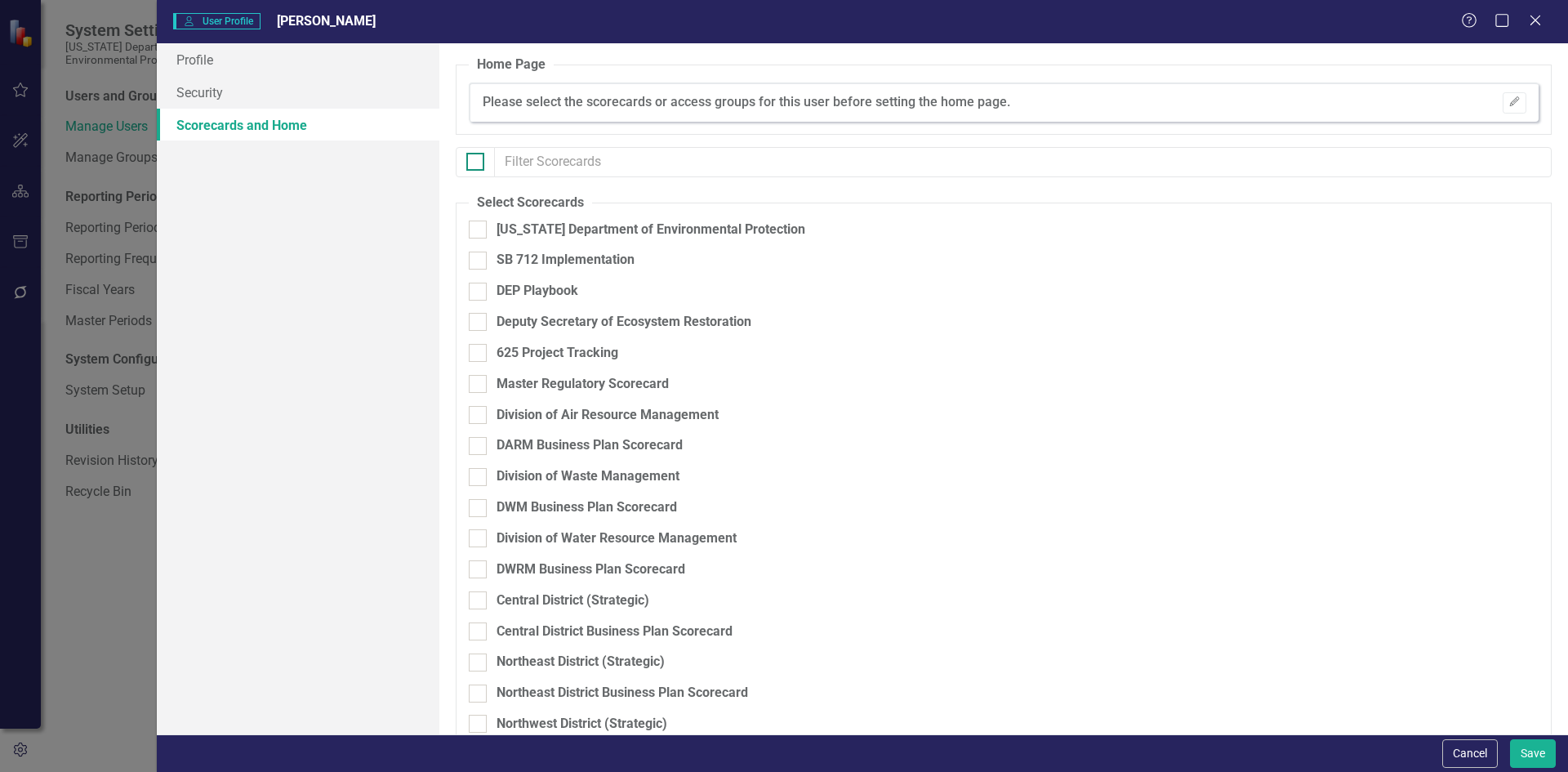
checkbox input "true"
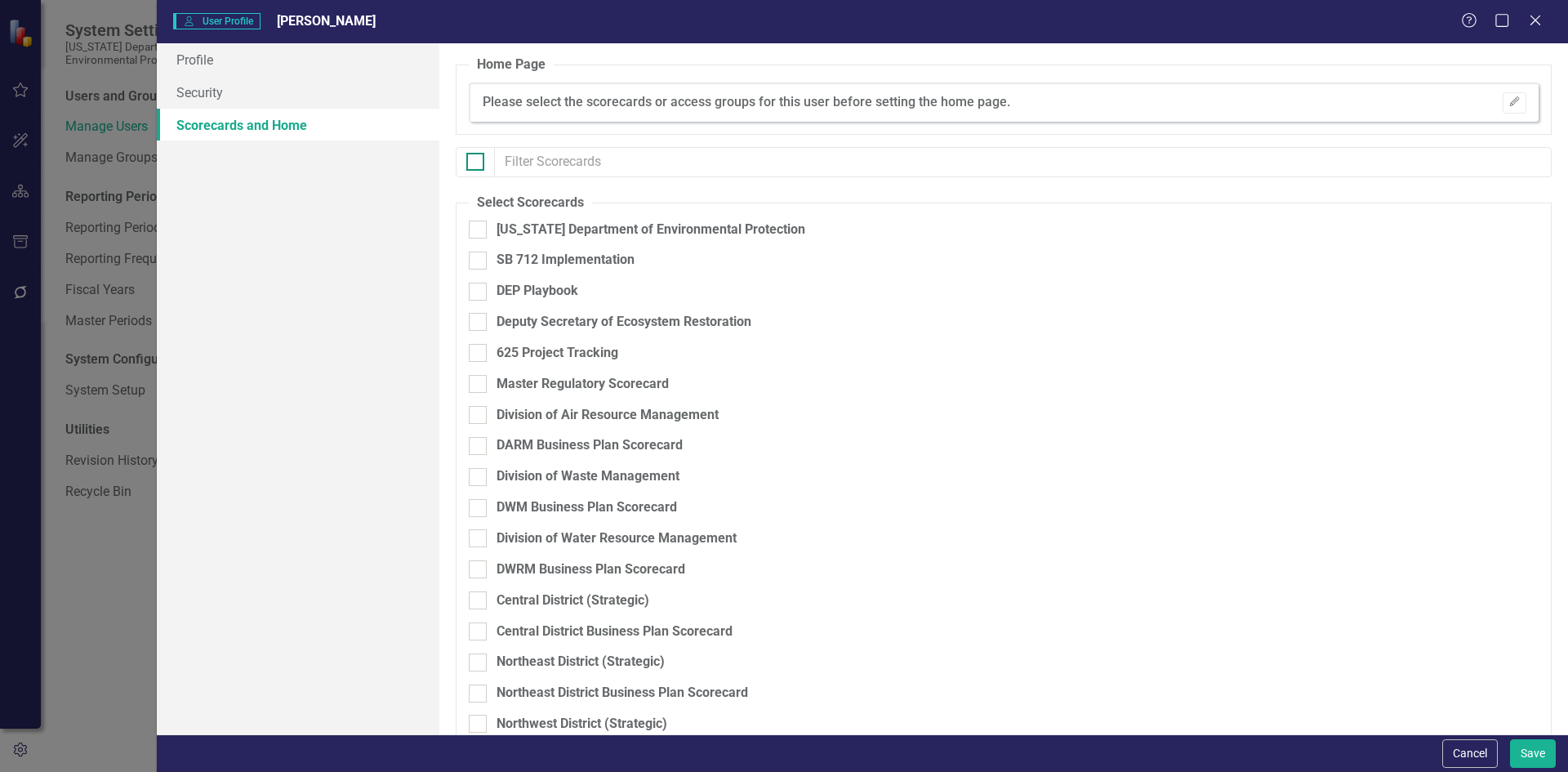
checkbox input "true"
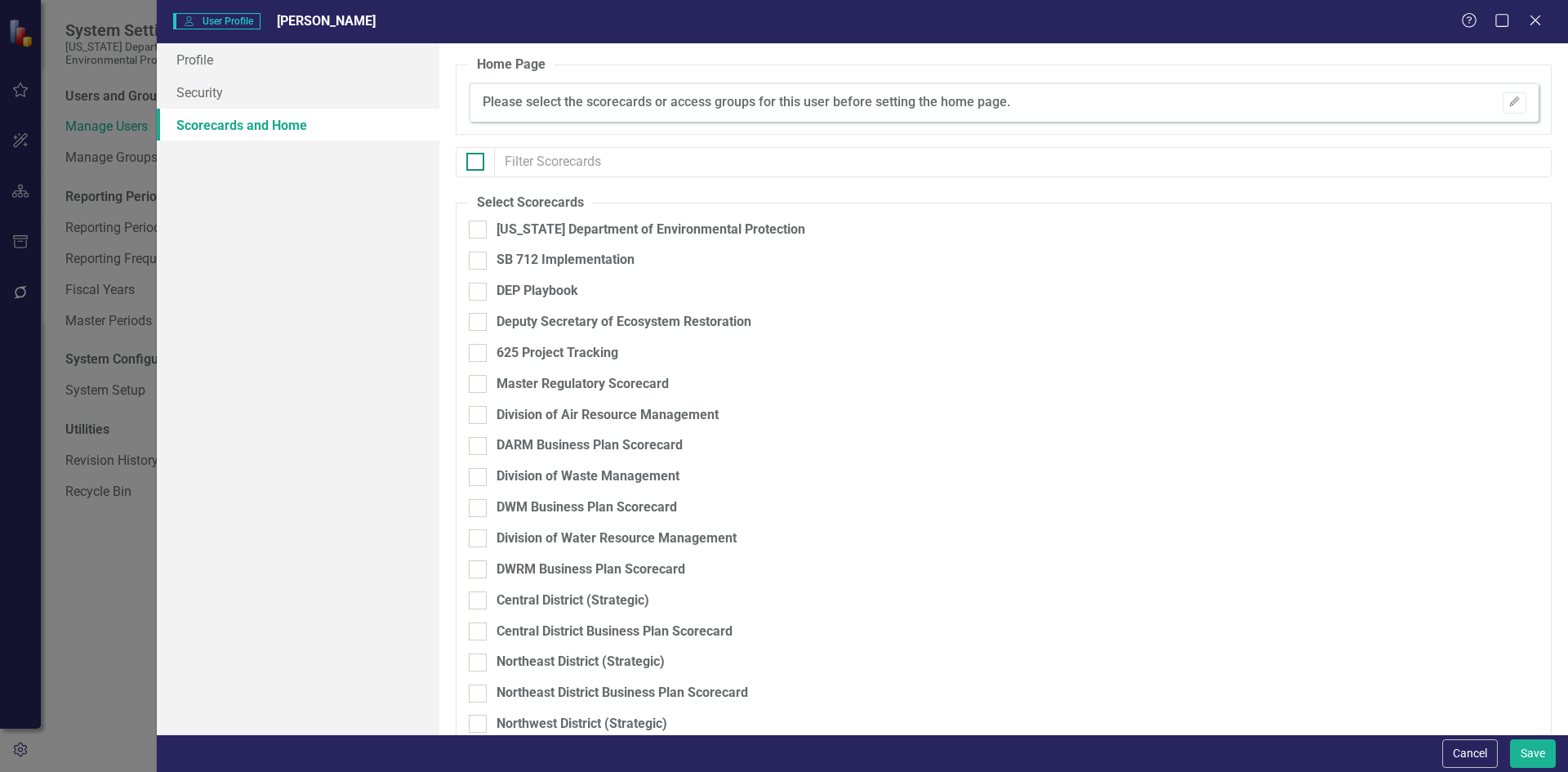
checkbox input "true"
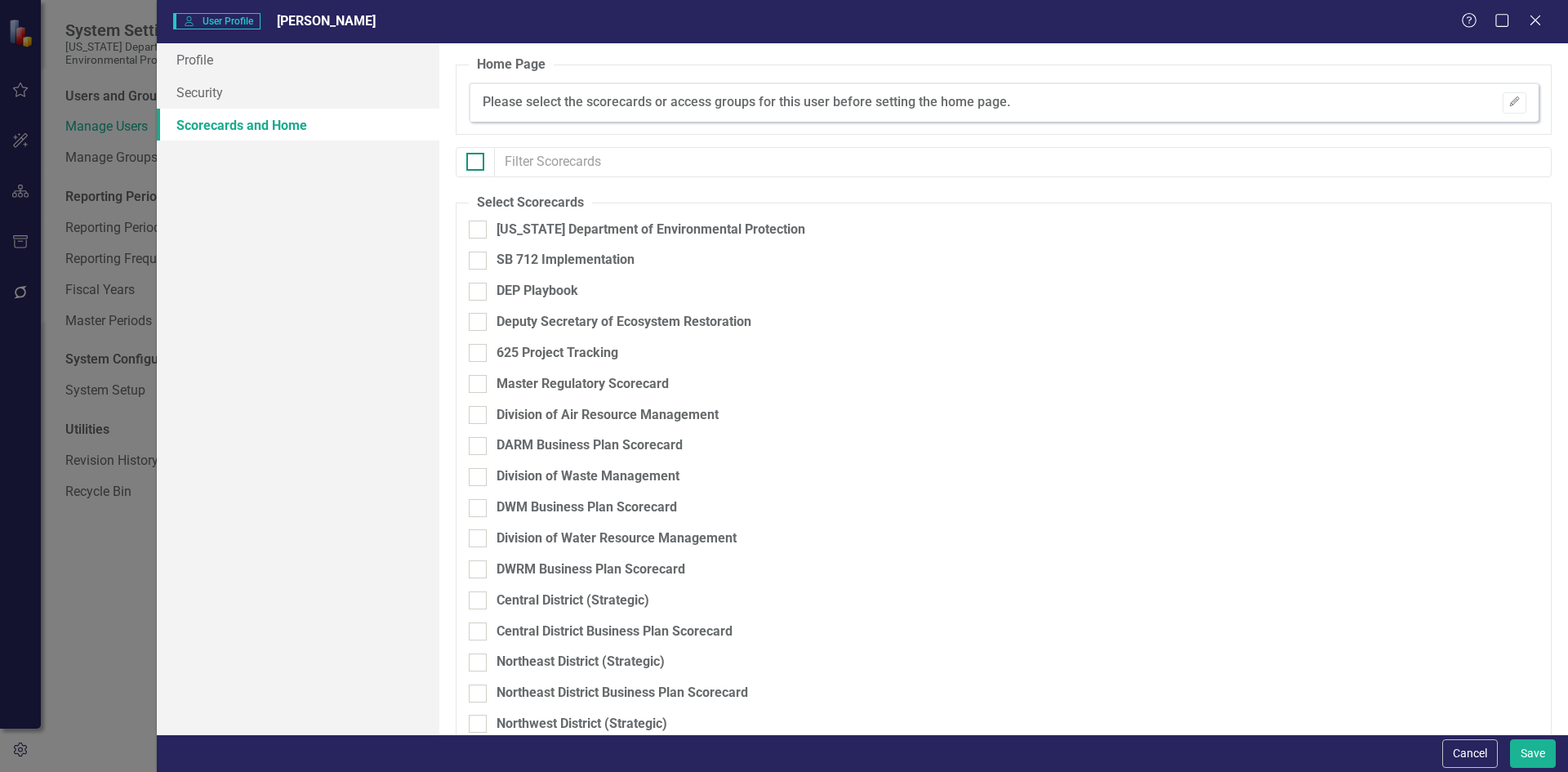
checkbox input "true"
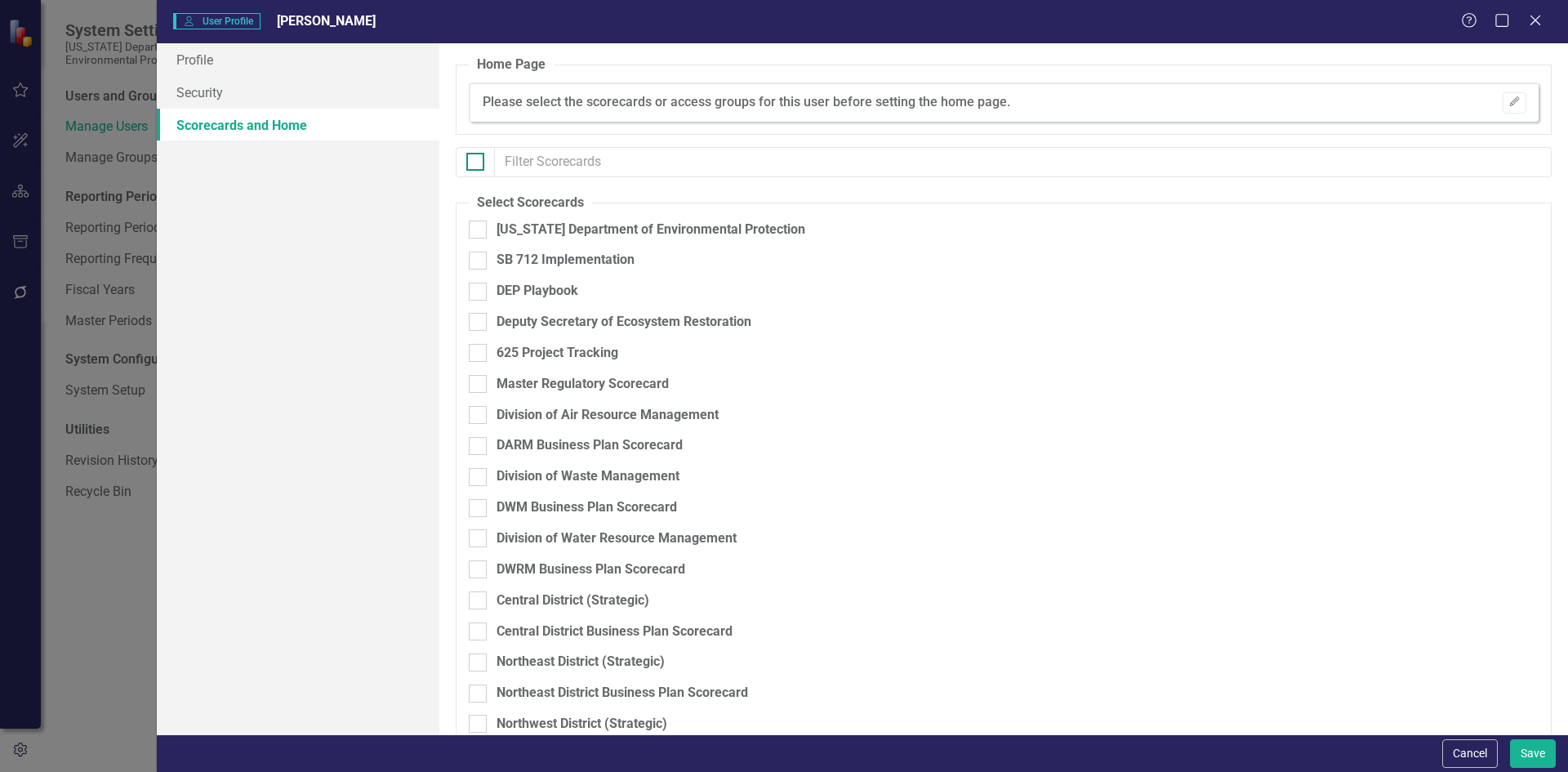
checkbox input "true"
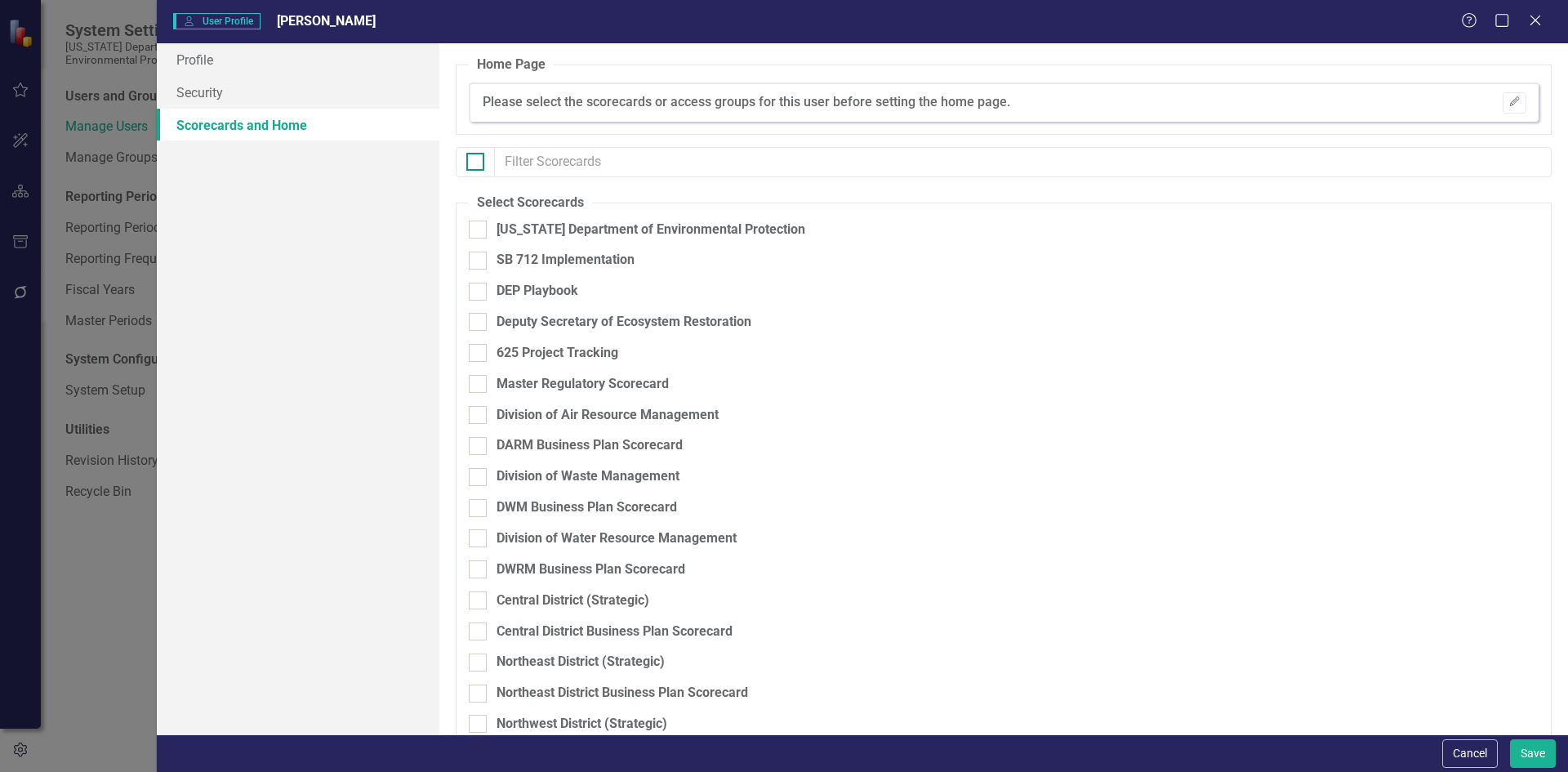
checkbox input "true"
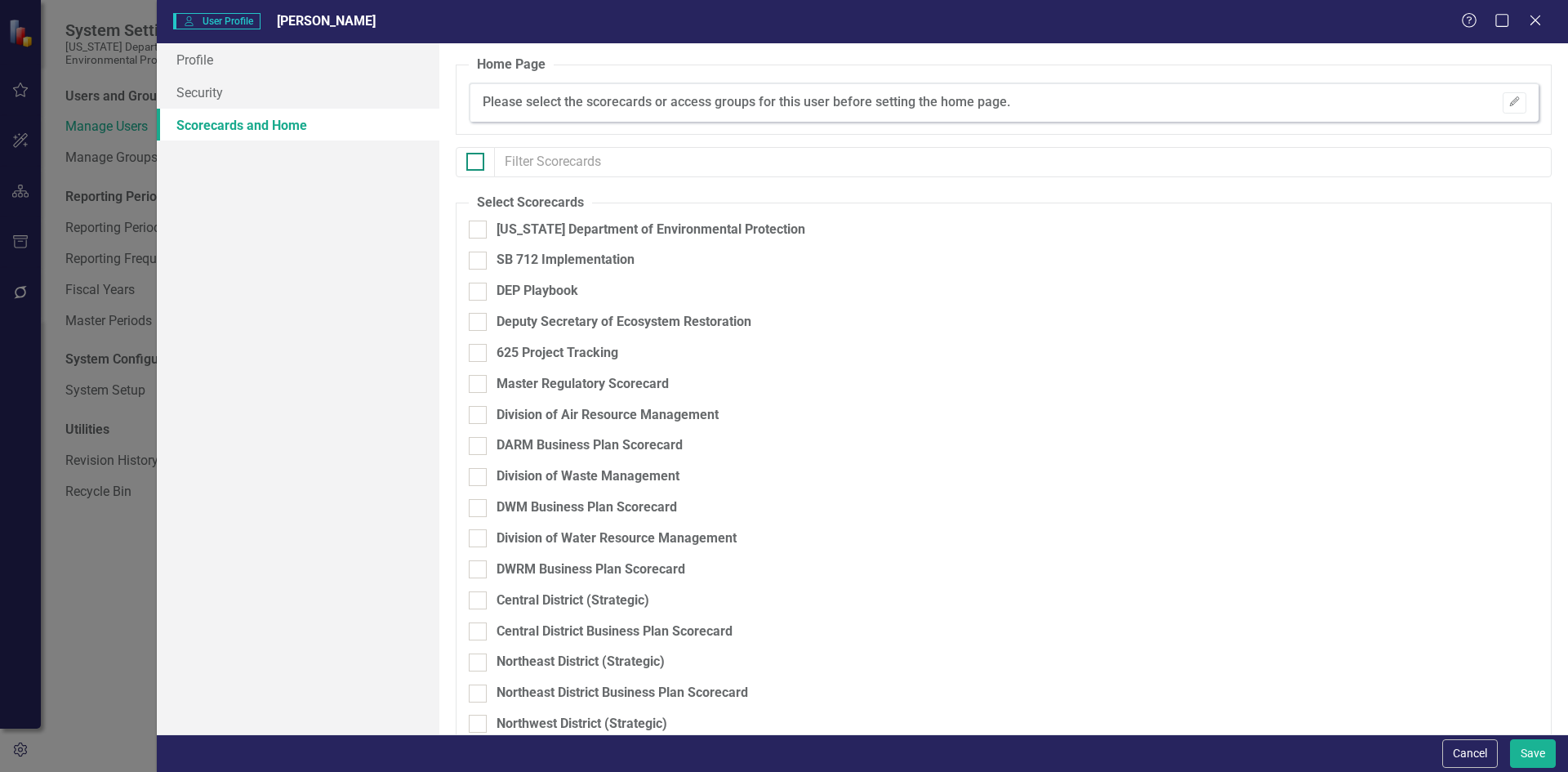
checkbox input "true"
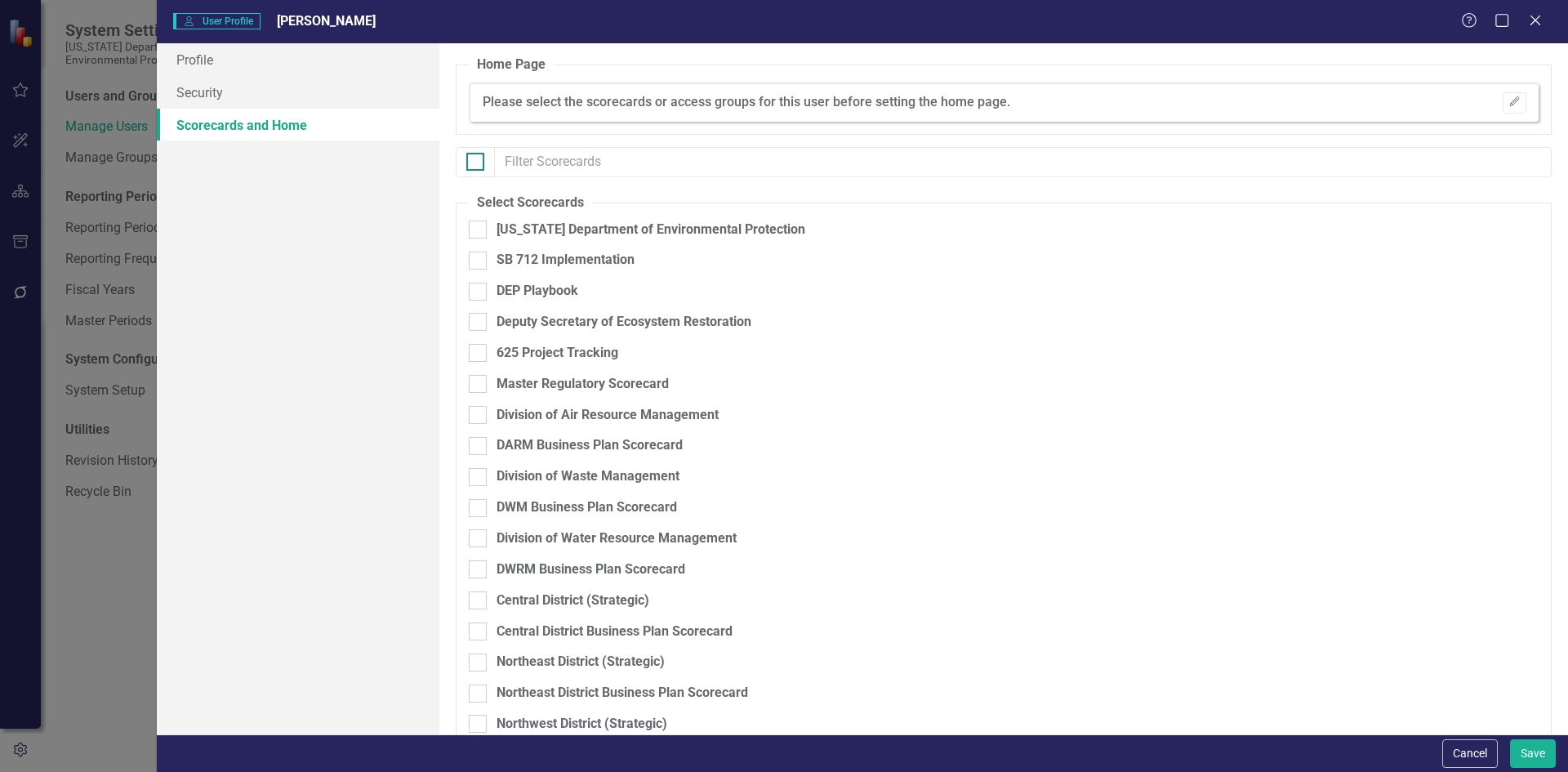
checkbox input "true"
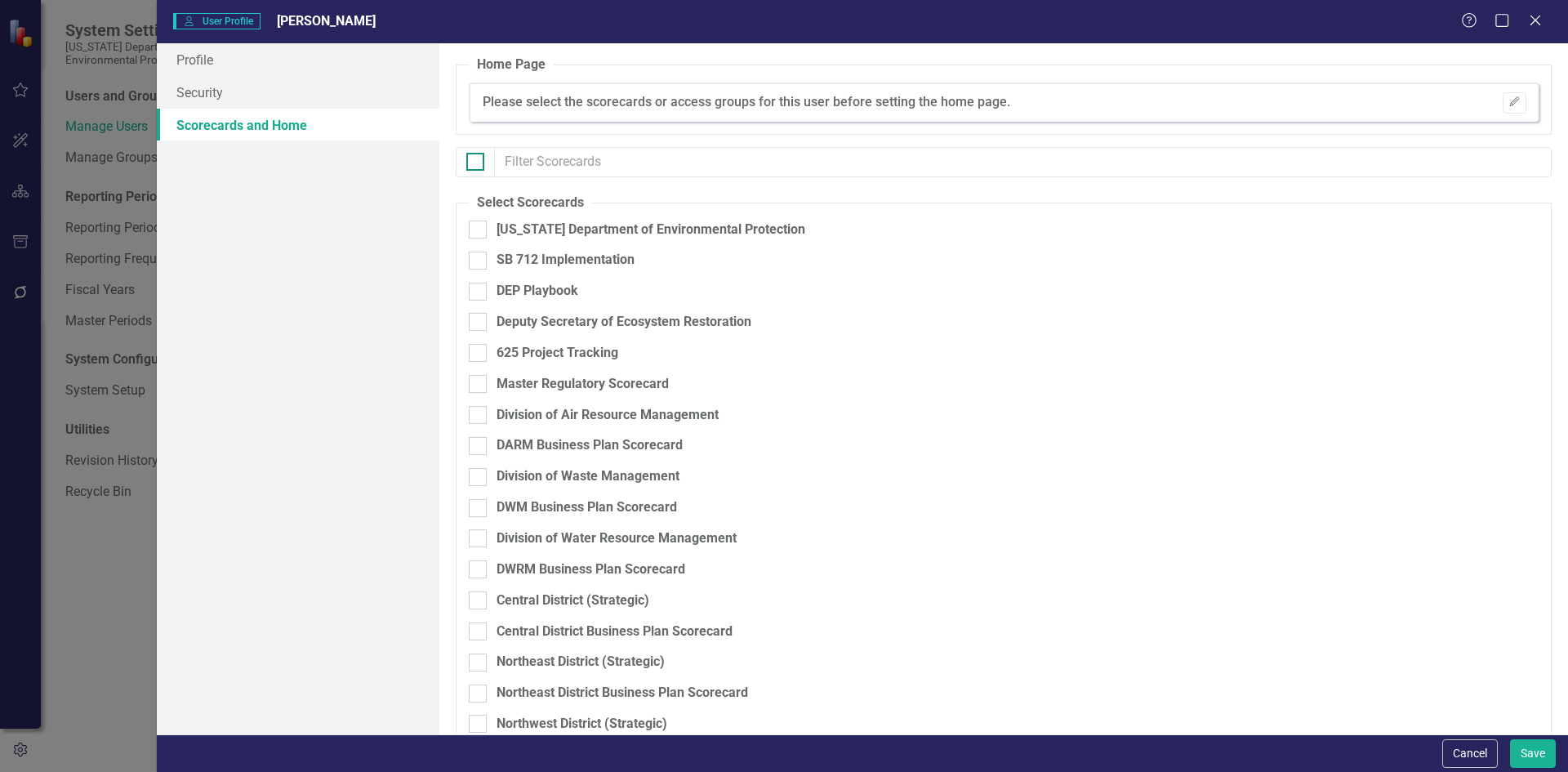
checkbox input "true"
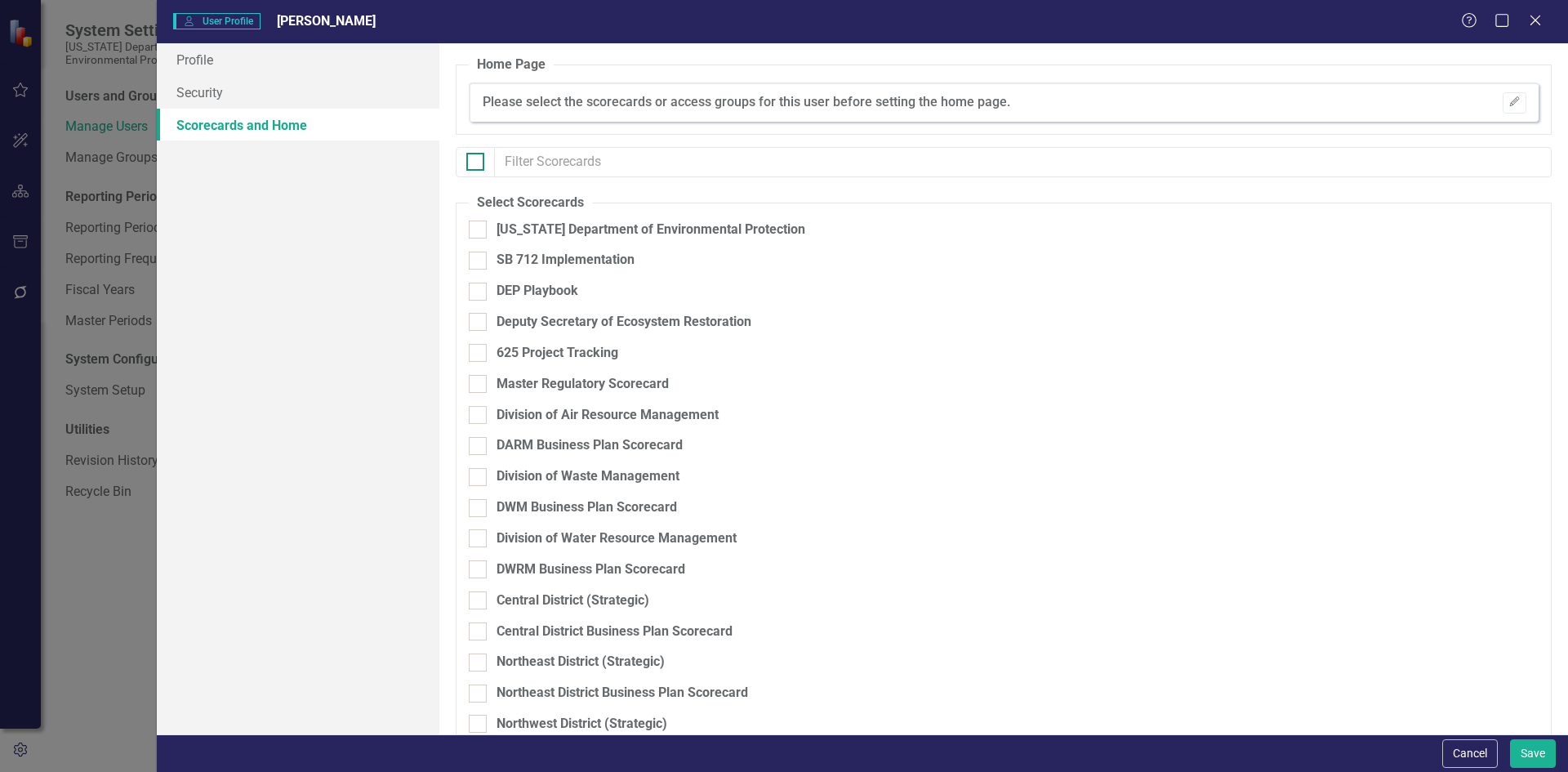
checkbox input "true"
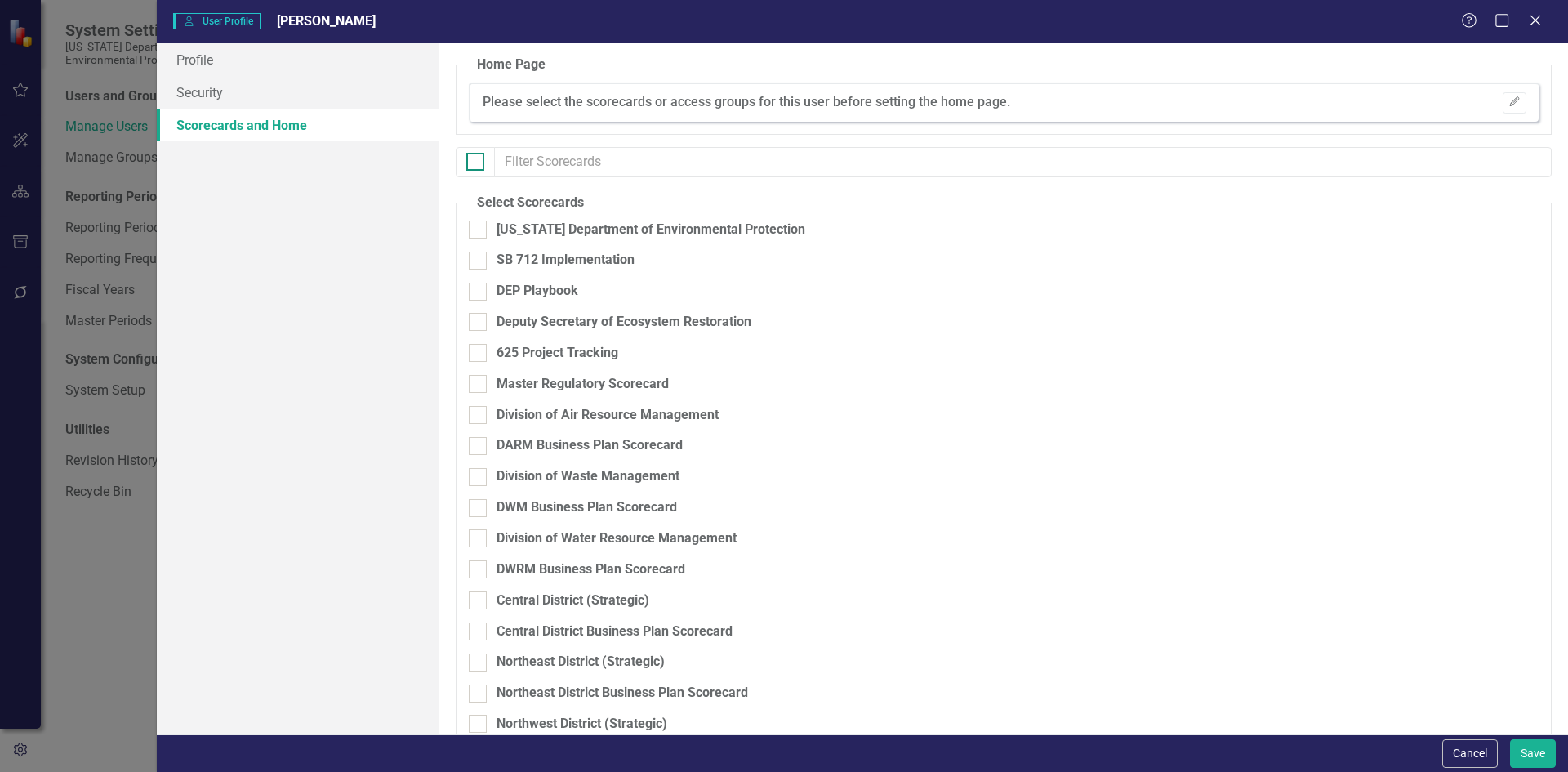
checkbox input "true"
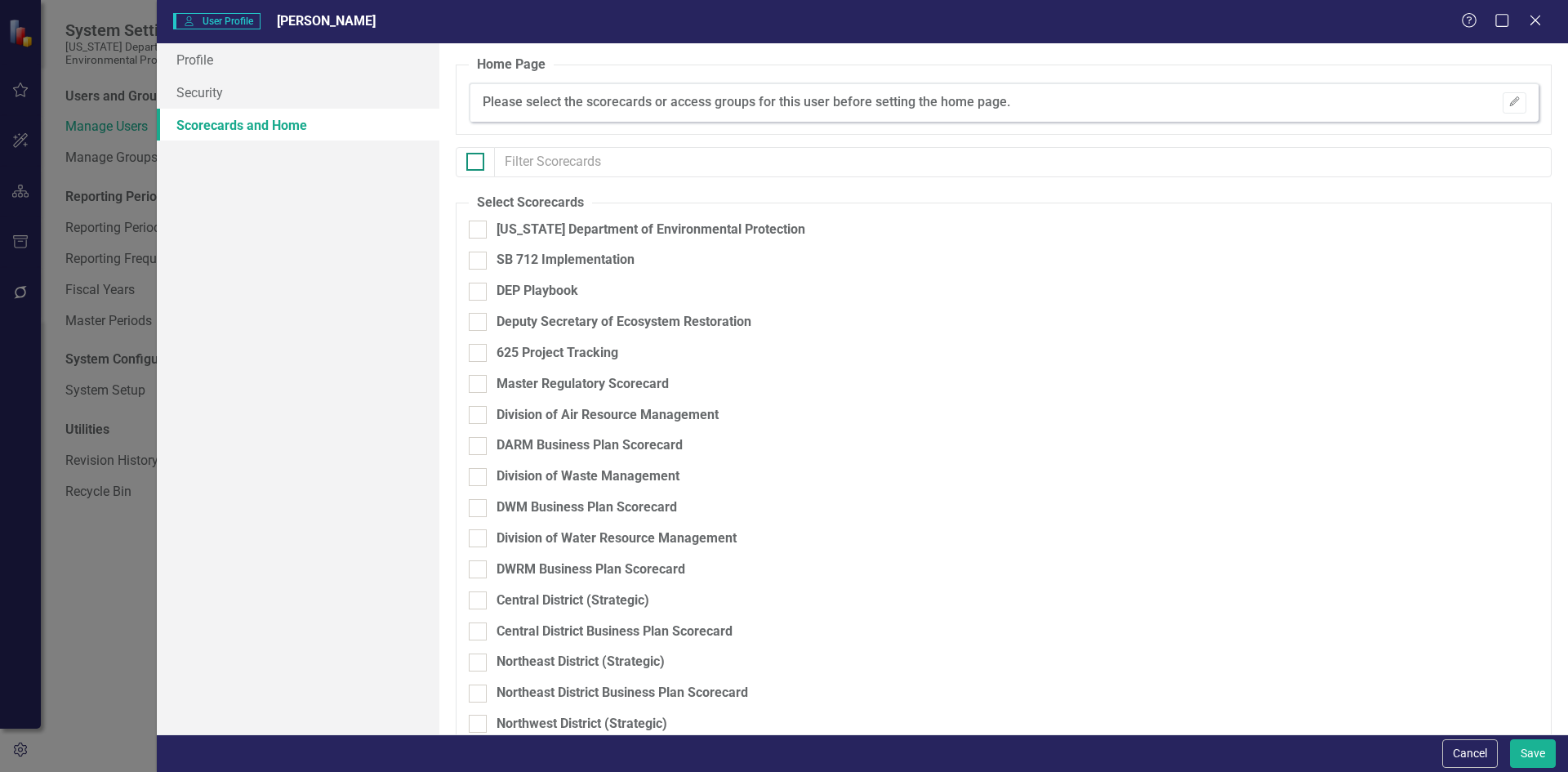
checkbox input "true"
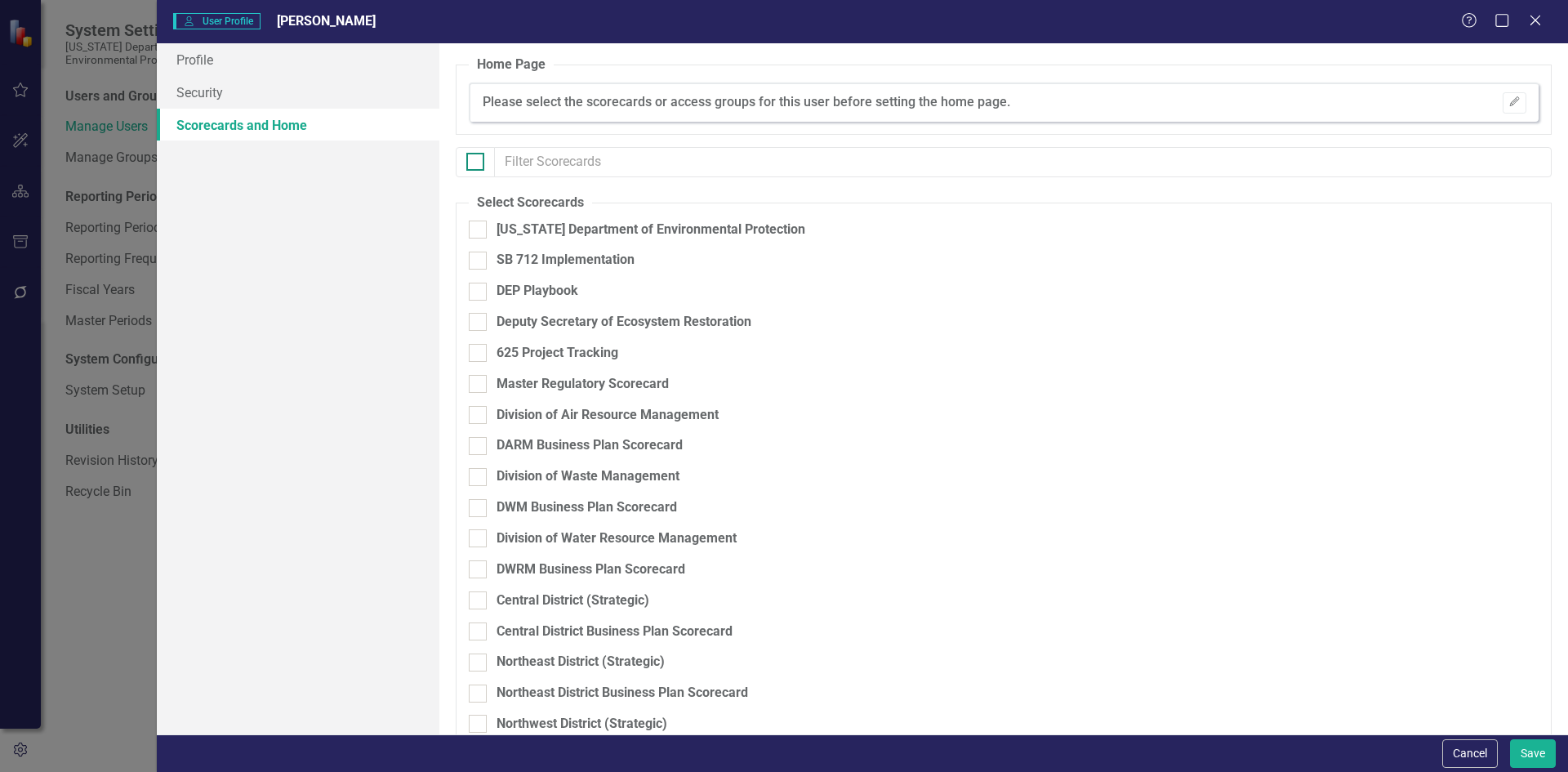
checkbox input "true"
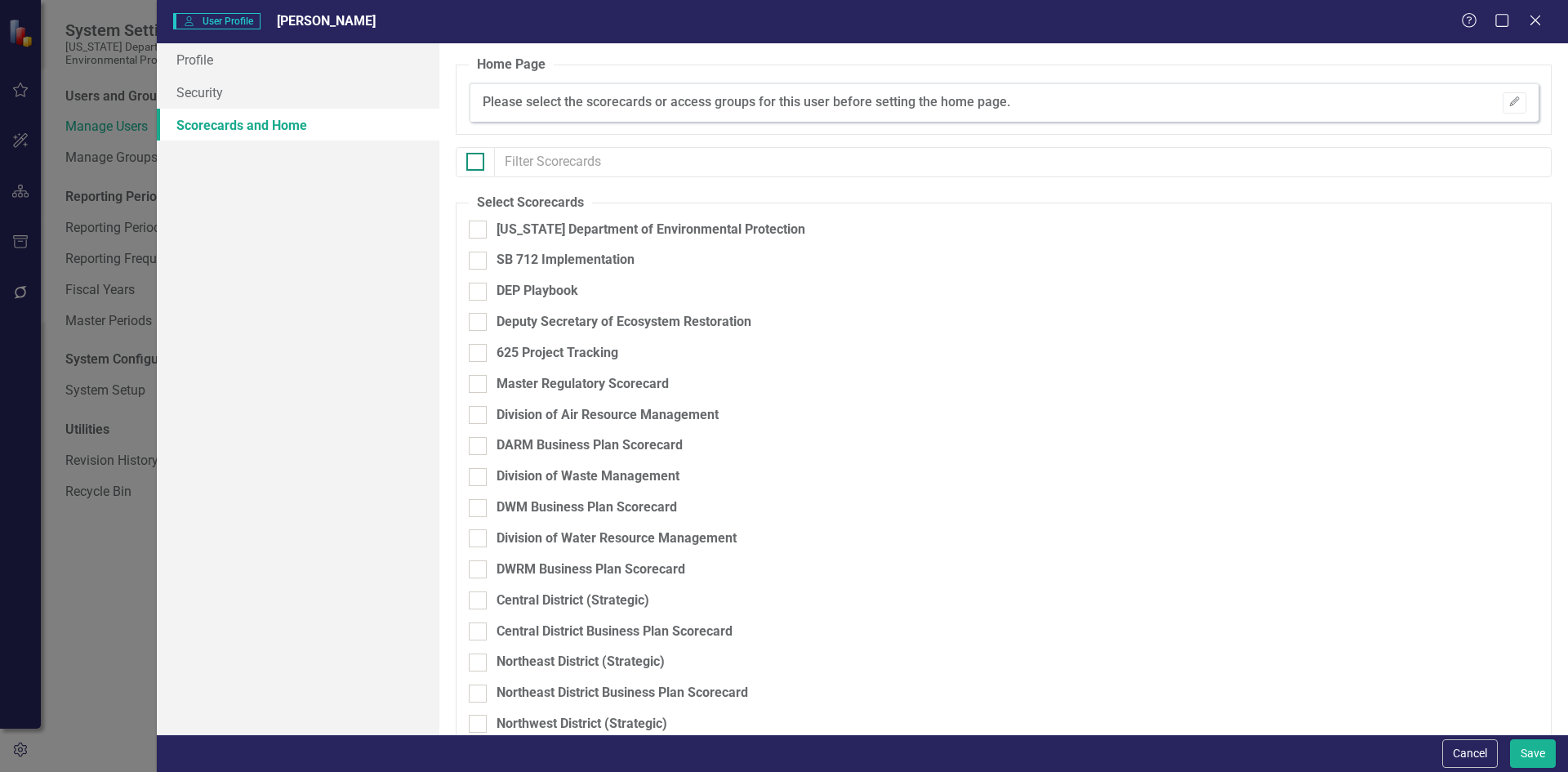
checkbox input "true"
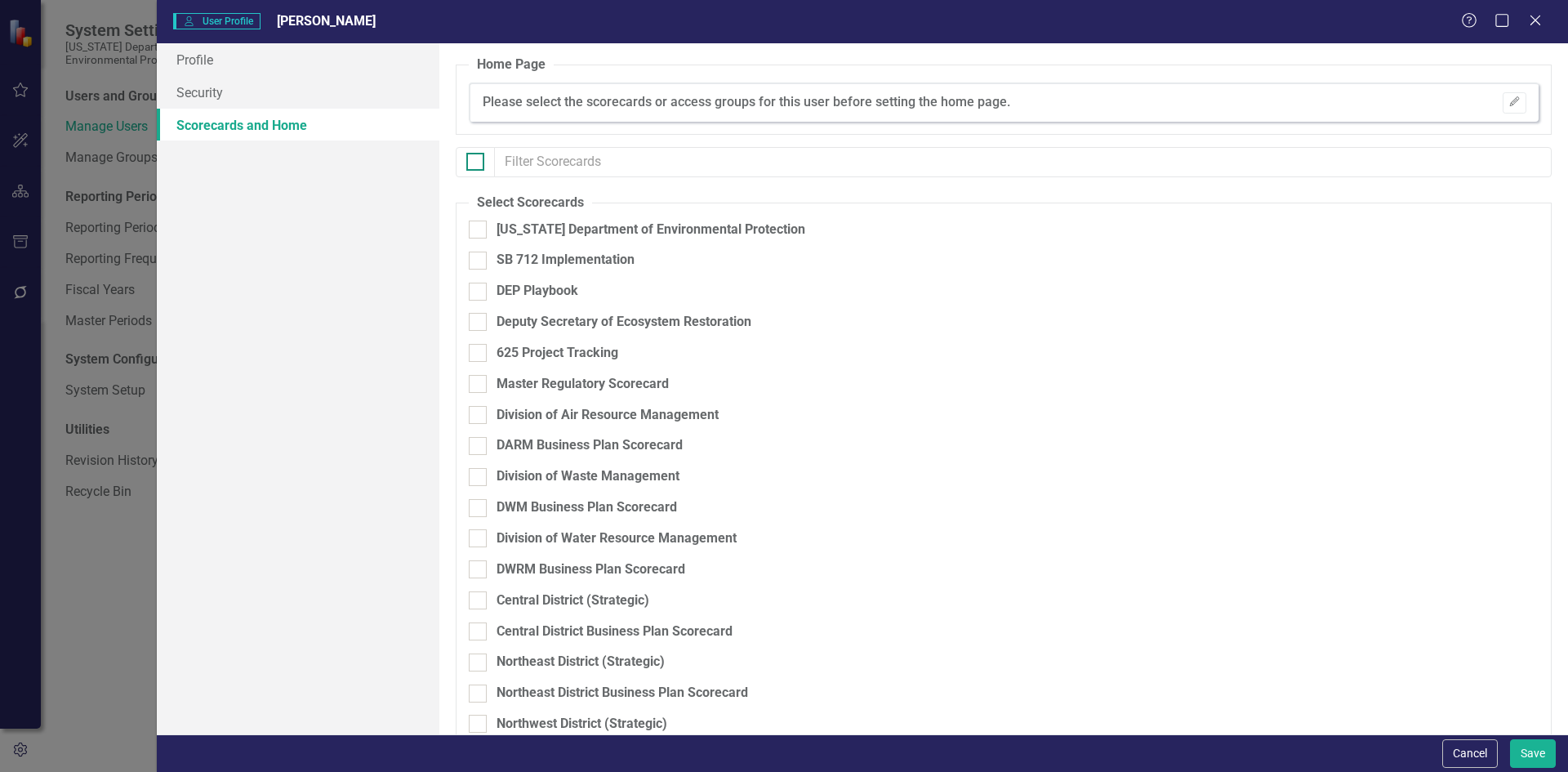
checkbox input "true"
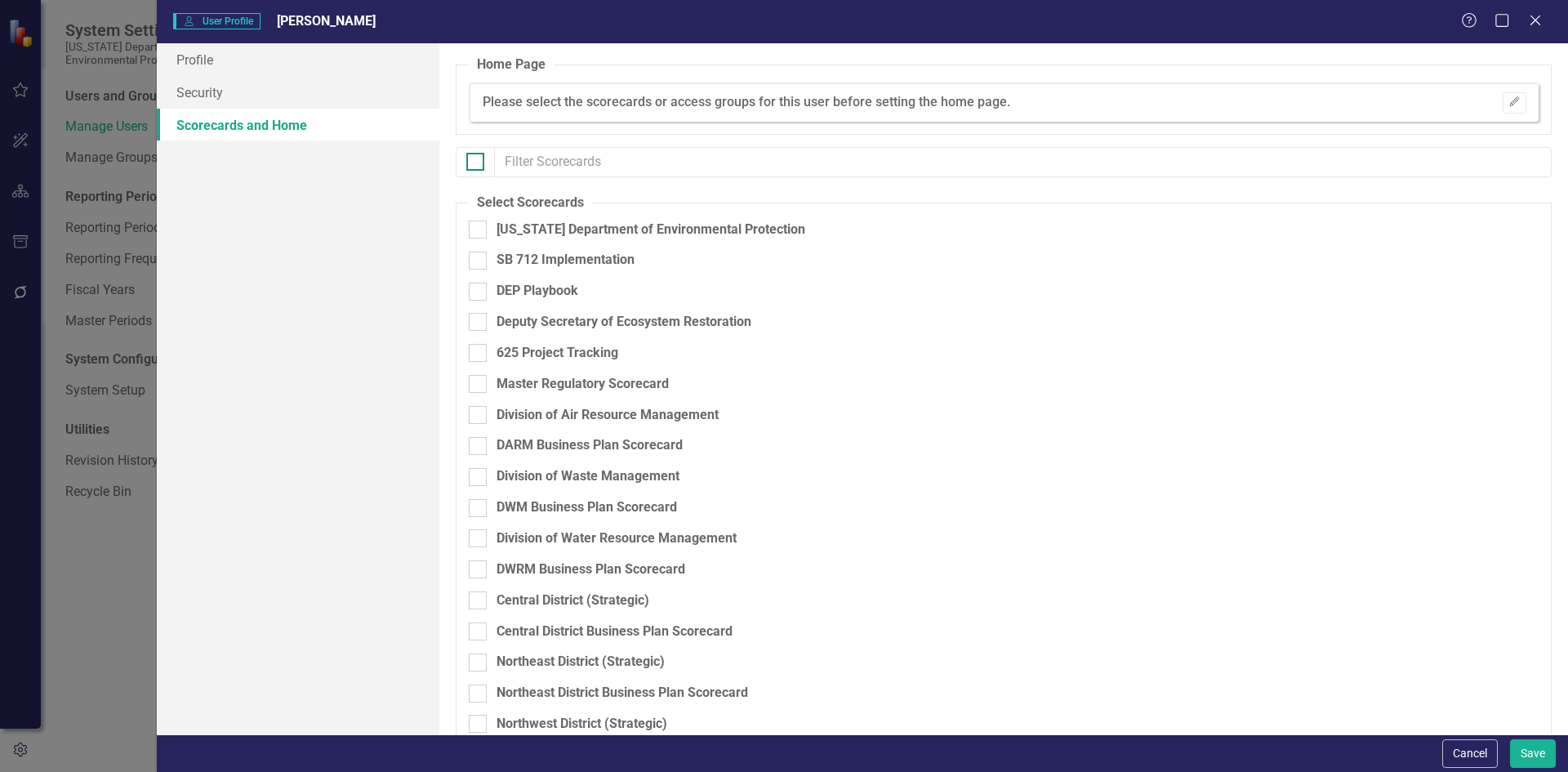
checkbox input "true"
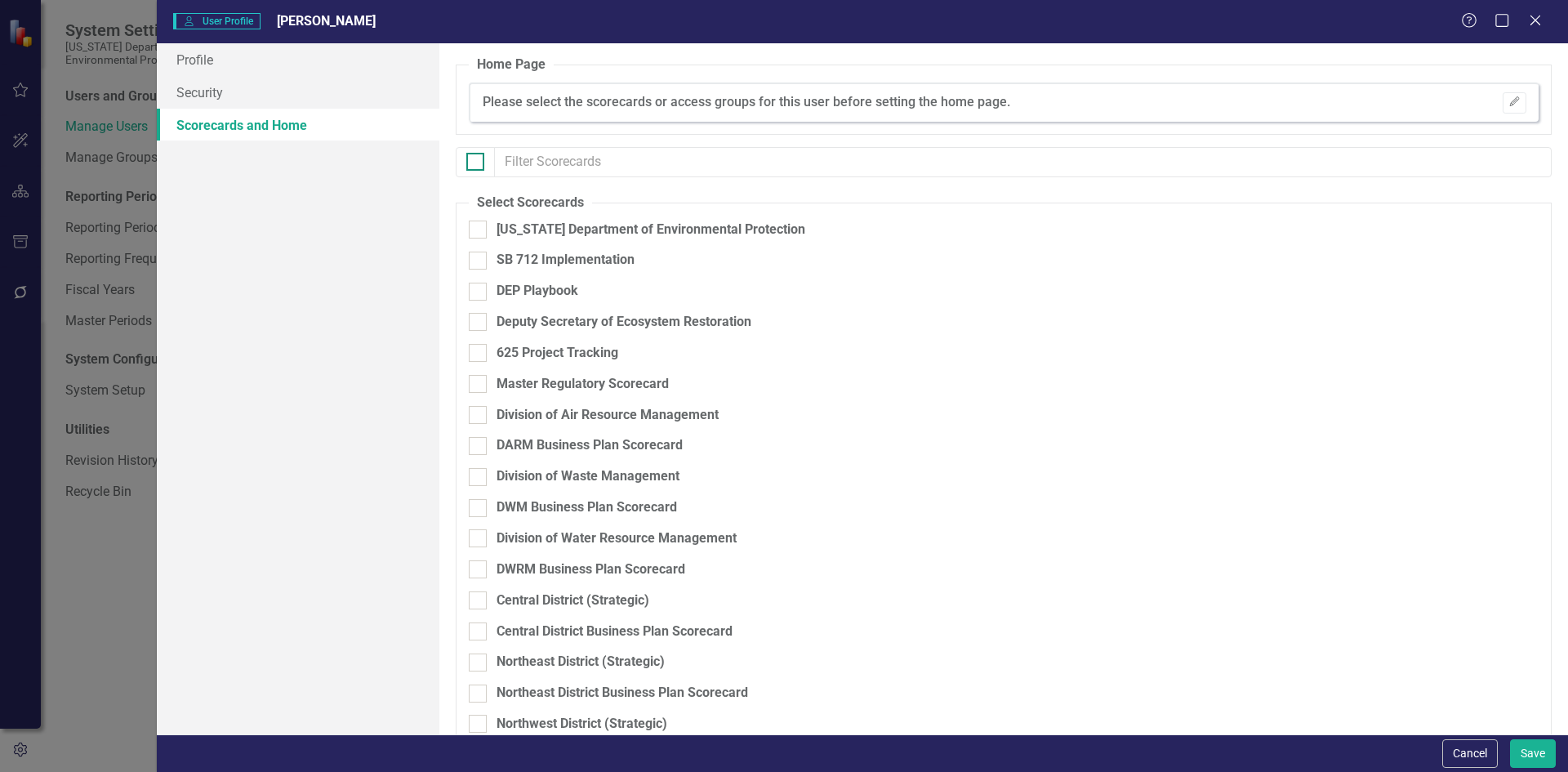
checkbox input "true"
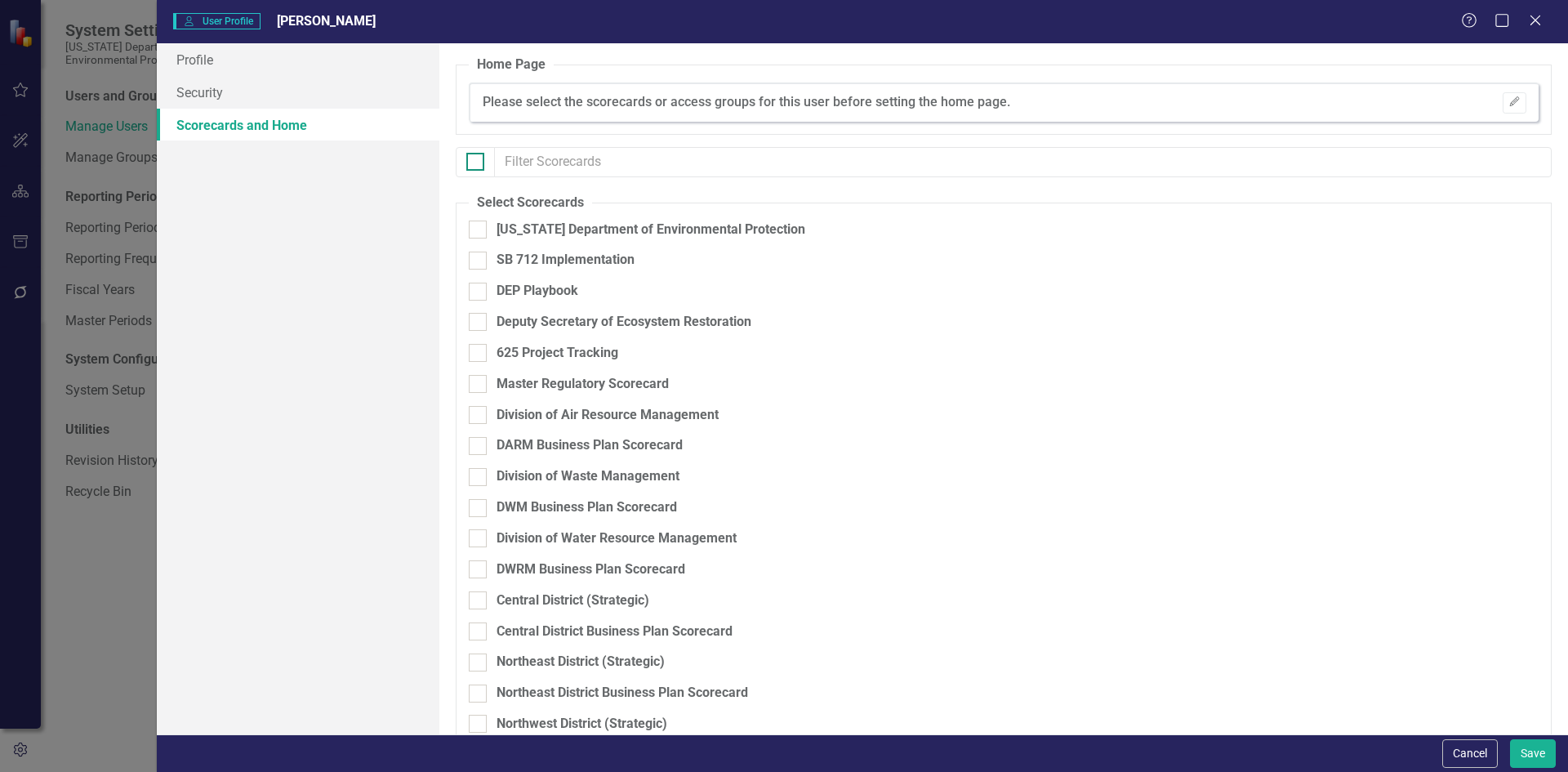
checkbox input "true"
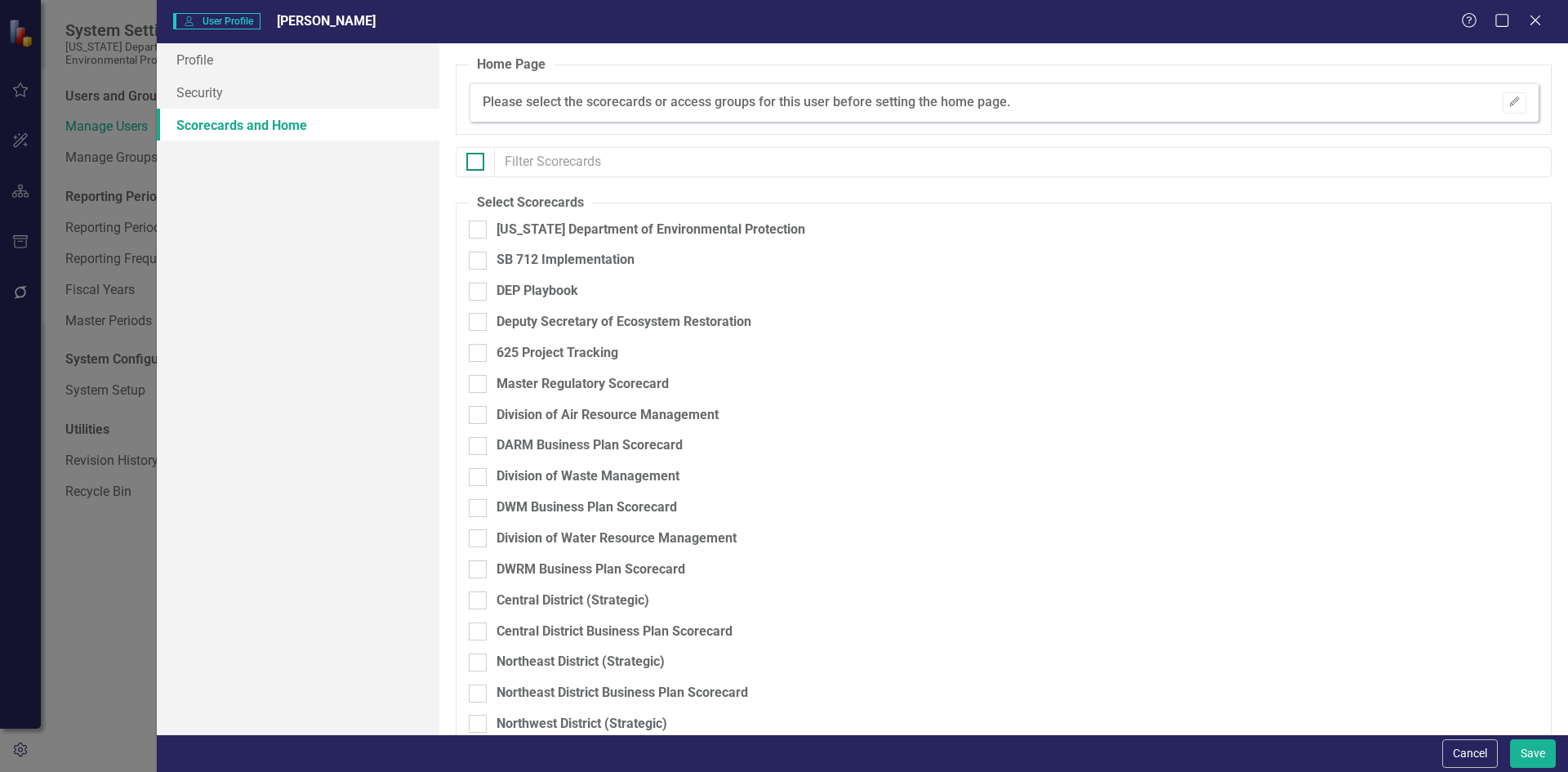
checkbox input "true"
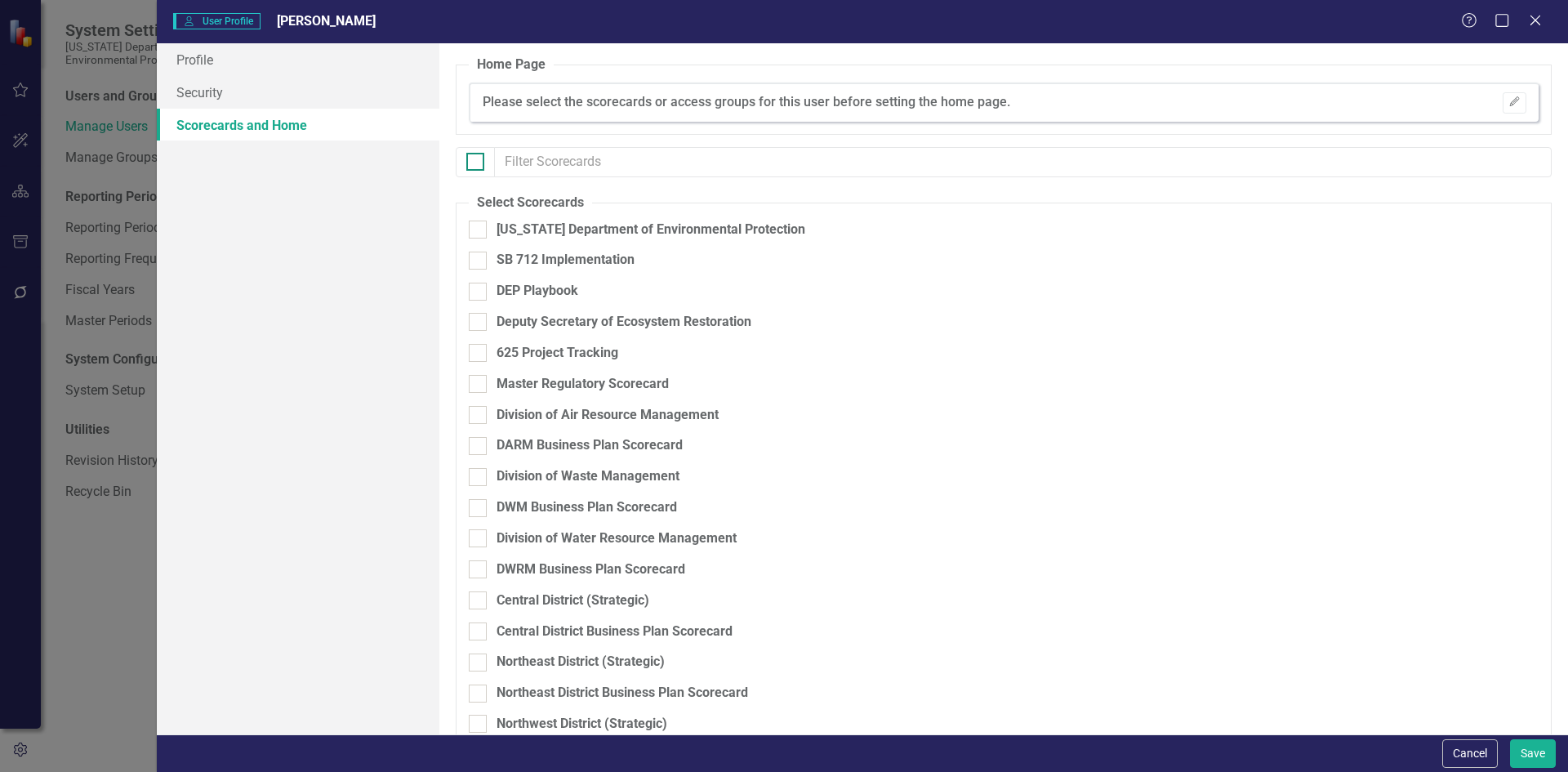
checkbox input "true"
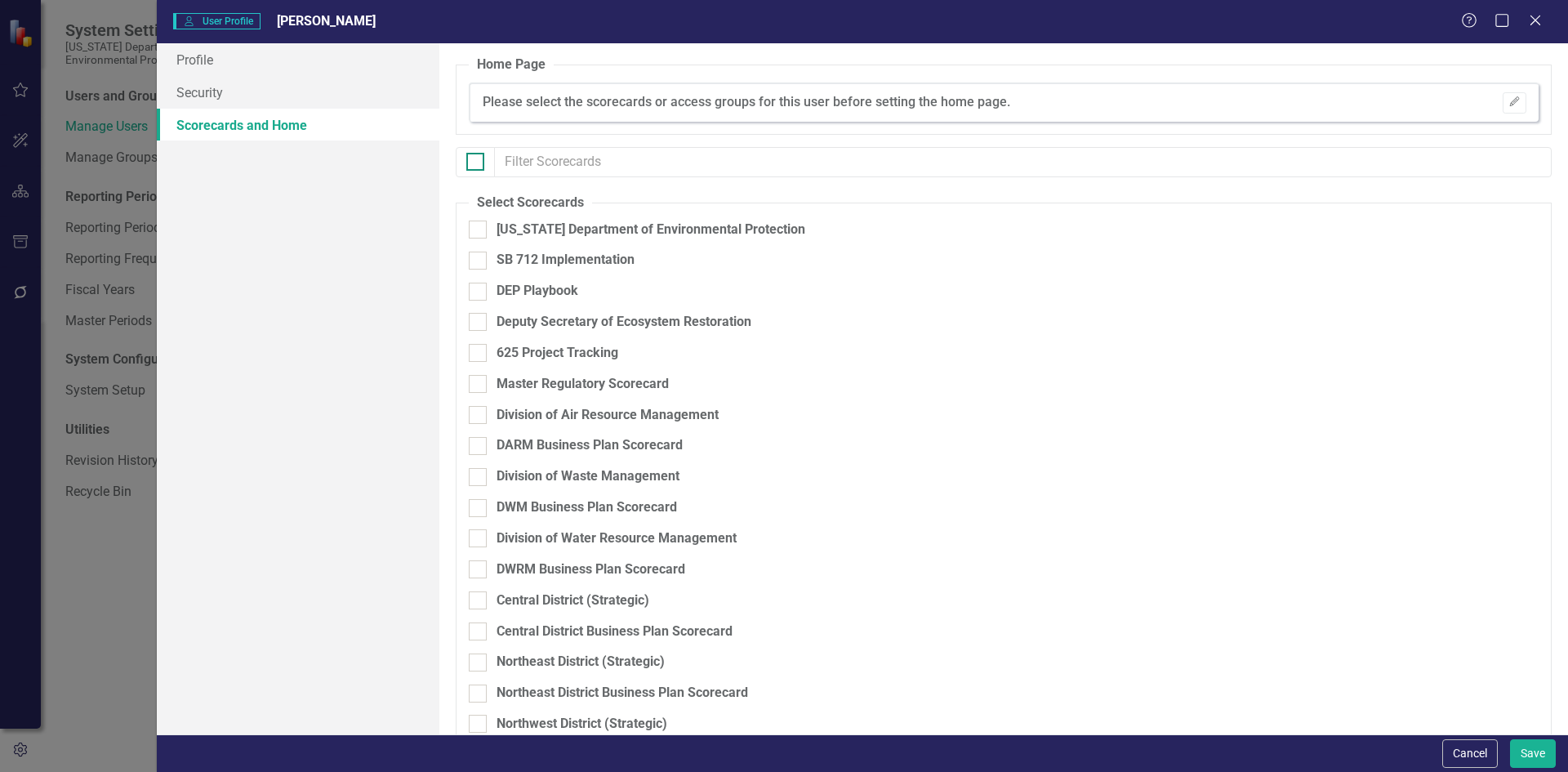
checkbox input "true"
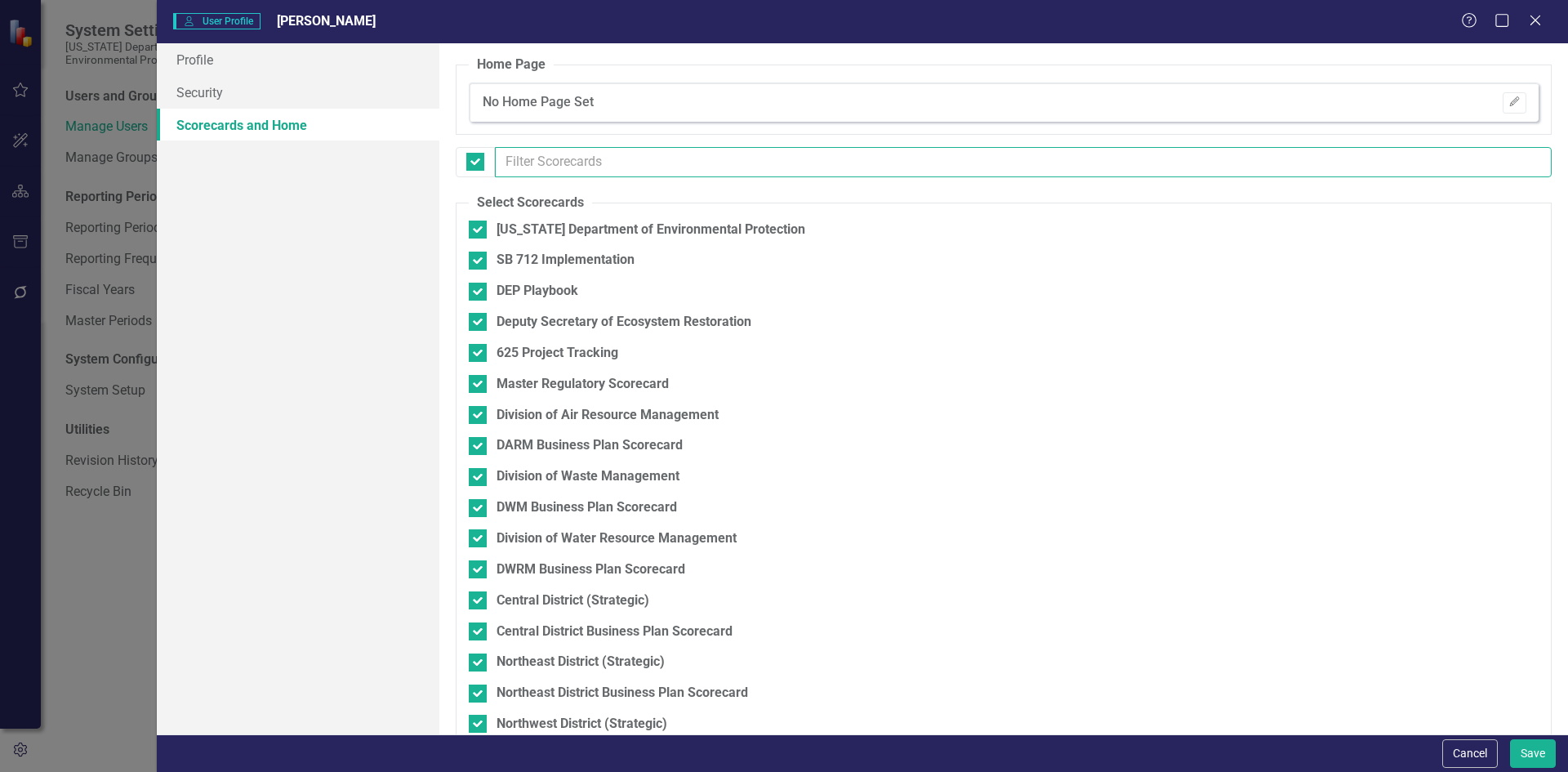
click at [543, 157] on input "text" at bounding box center [1023, 162] width 1057 height 30
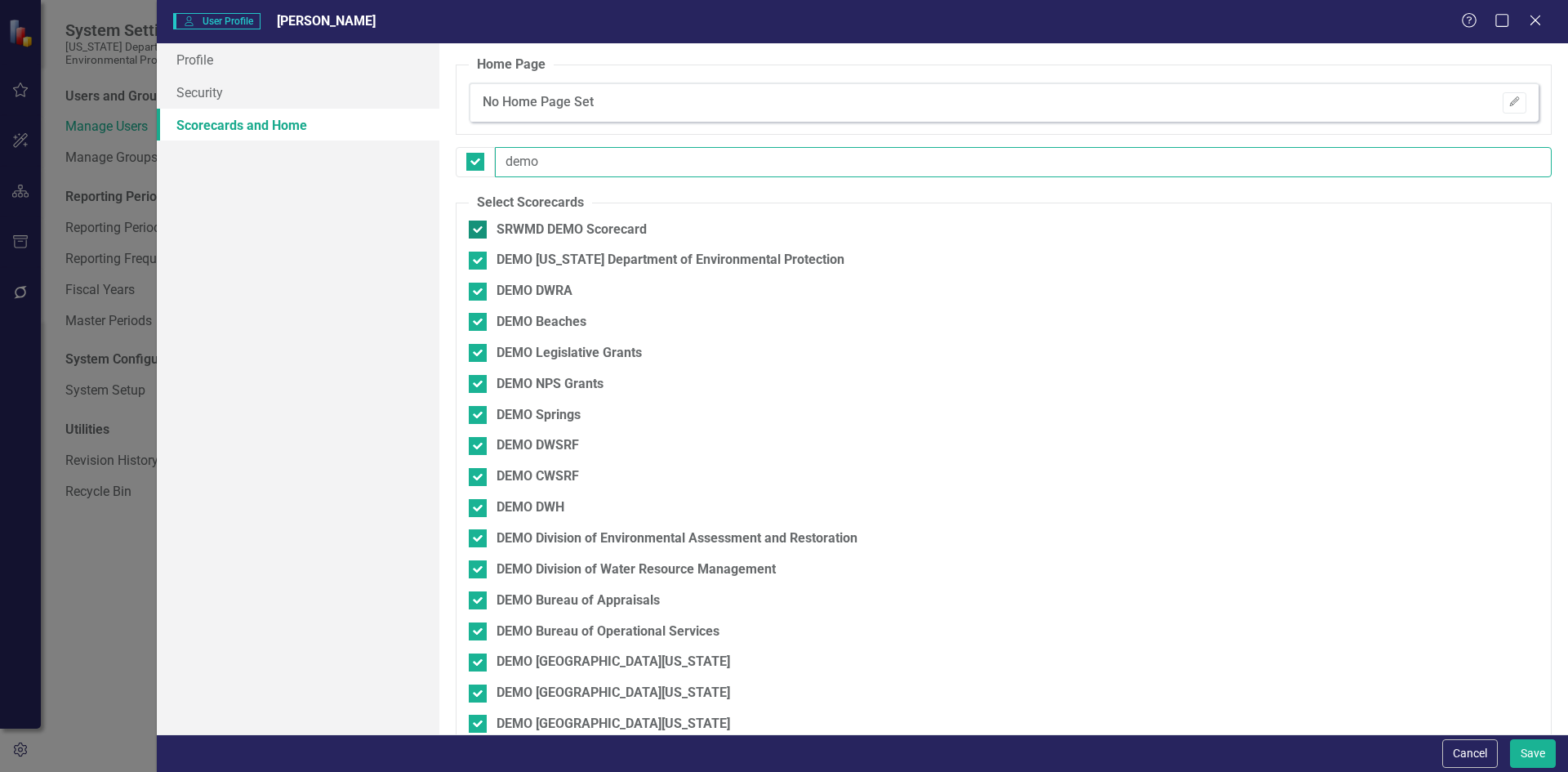
type input "demo"
click at [473, 221] on input "SRWMD DEMO Scorecard" at bounding box center [474, 226] width 10 height 10
checkbox input "false"
click at [480, 252] on div at bounding box center [477, 260] width 18 height 18
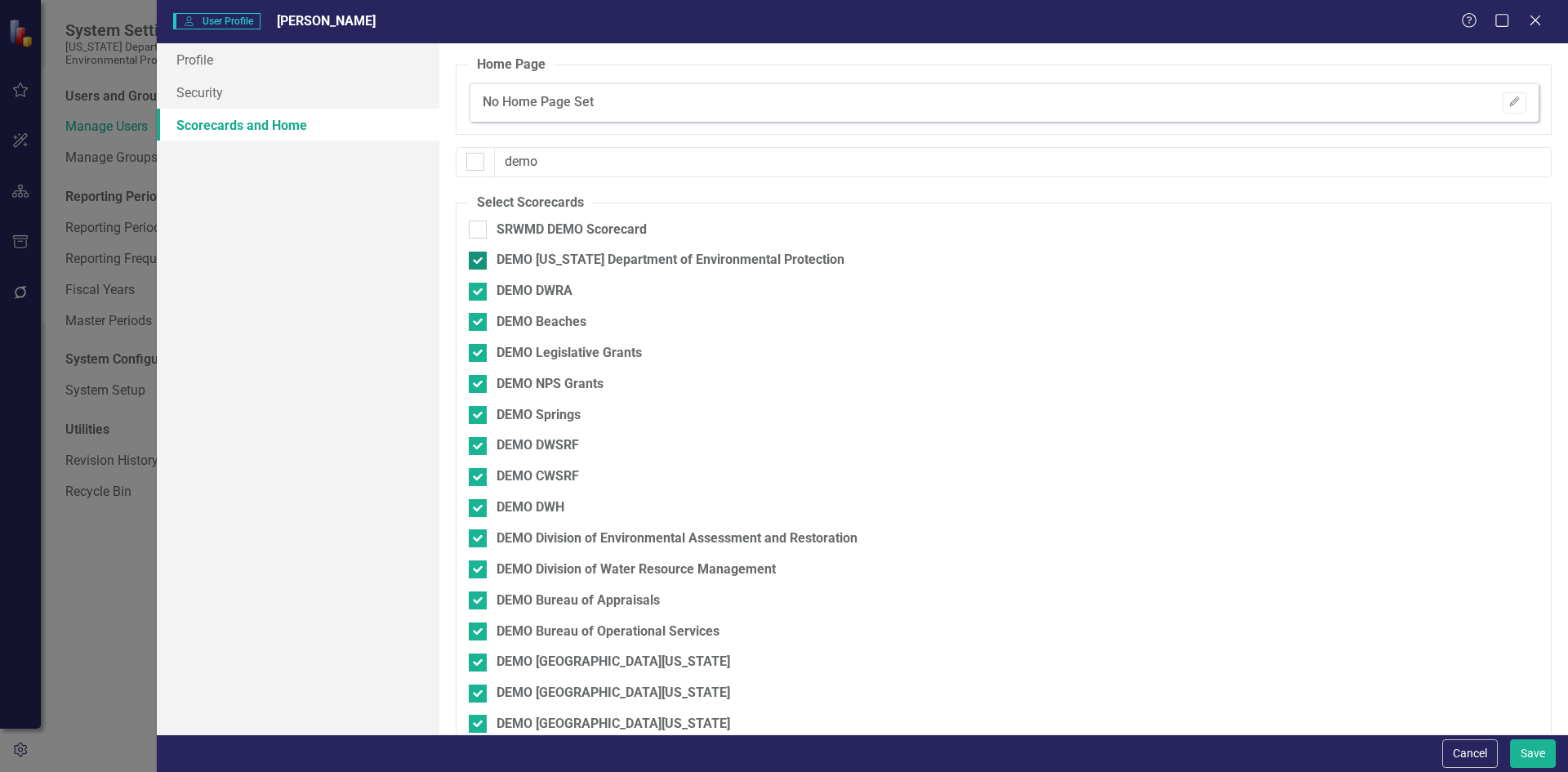
click at [480, 252] on input "DEMO [US_STATE] Department of Environmental Protection" at bounding box center [474, 256] width 10 height 10
checkbox input "false"
click at [474, 302] on div "DEMO DWRA" at bounding box center [917, 297] width 899 height 31
click at [477, 285] on input "DEMO DWRA" at bounding box center [474, 288] width 10 height 10
checkbox input "false"
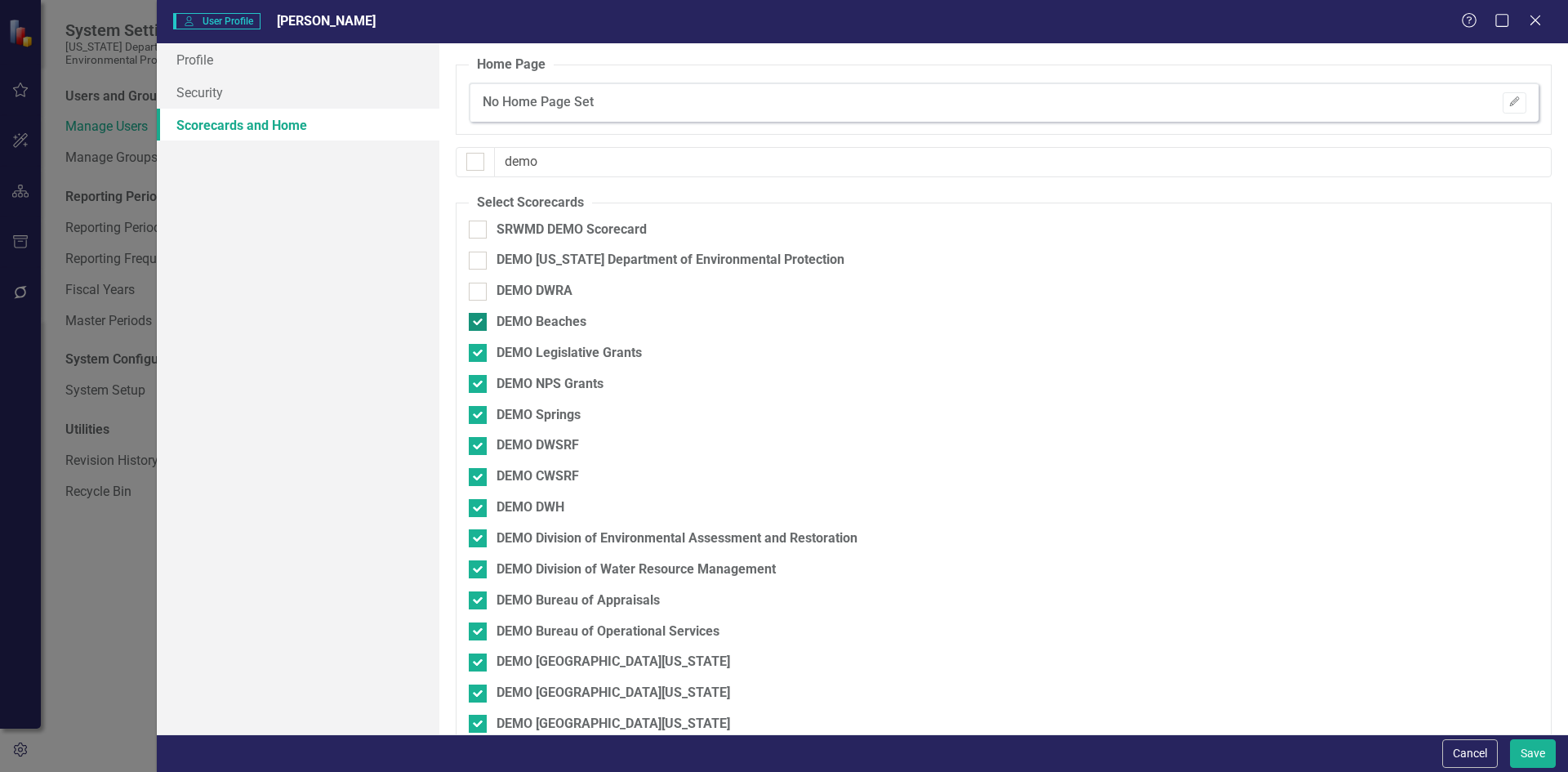
click at [476, 328] on div at bounding box center [477, 321] width 18 height 18
click at [476, 324] on input "DEMO Beaches" at bounding box center [474, 318] width 10 height 10
checkbox input "false"
click at [476, 344] on div "DEMO Legislative Grants" at bounding box center [917, 354] width 899 height 19
click at [476, 344] on input "DEMO Legislative Grants" at bounding box center [474, 349] width 10 height 10
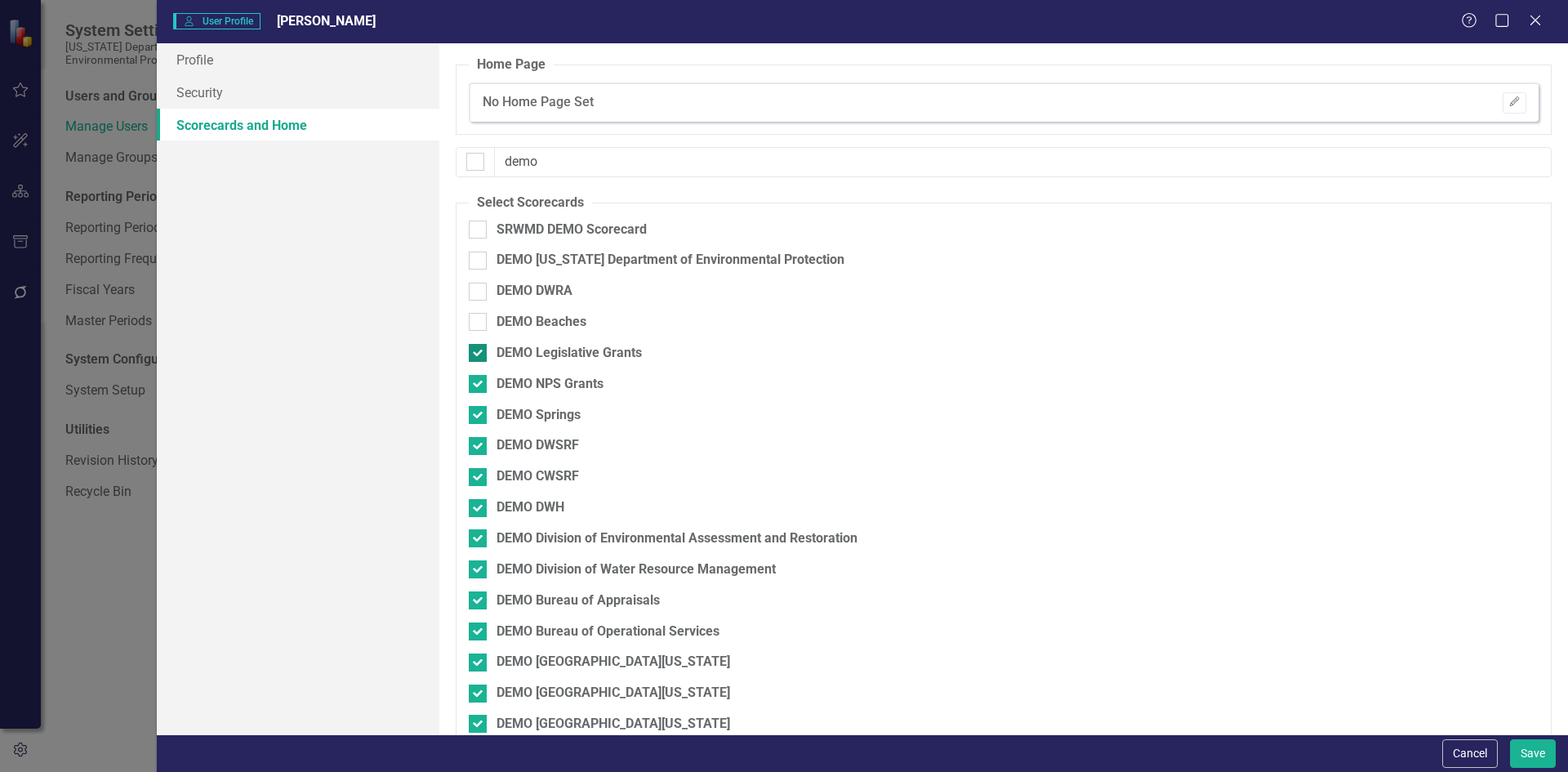
checkbox input "false"
drag, startPoint x: 476, startPoint y: 379, endPoint x: 478, endPoint y: 394, distance: 15.1
click at [476, 380] on input "DEMO NPS Grants" at bounding box center [474, 380] width 10 height 10
checkbox input "false"
click at [476, 419] on div at bounding box center [477, 415] width 18 height 18
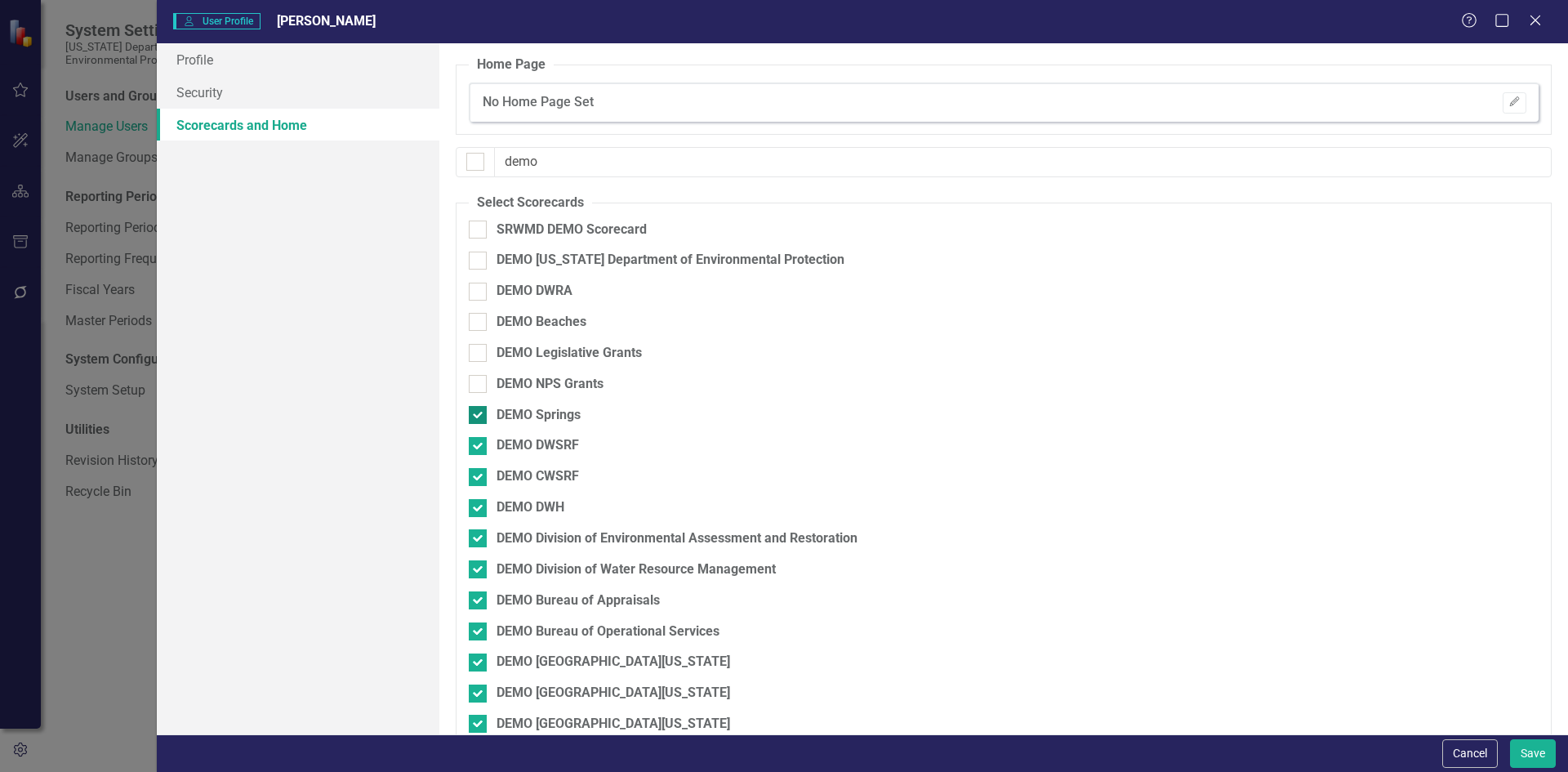
click at [476, 417] on input "DEMO Springs" at bounding box center [474, 412] width 10 height 10
checkbox input "false"
click at [476, 445] on input "DEMO DWSRF" at bounding box center [474, 442] width 10 height 10
checkbox input "false"
click at [476, 470] on input "DEMO CWSRF" at bounding box center [474, 473] width 10 height 10
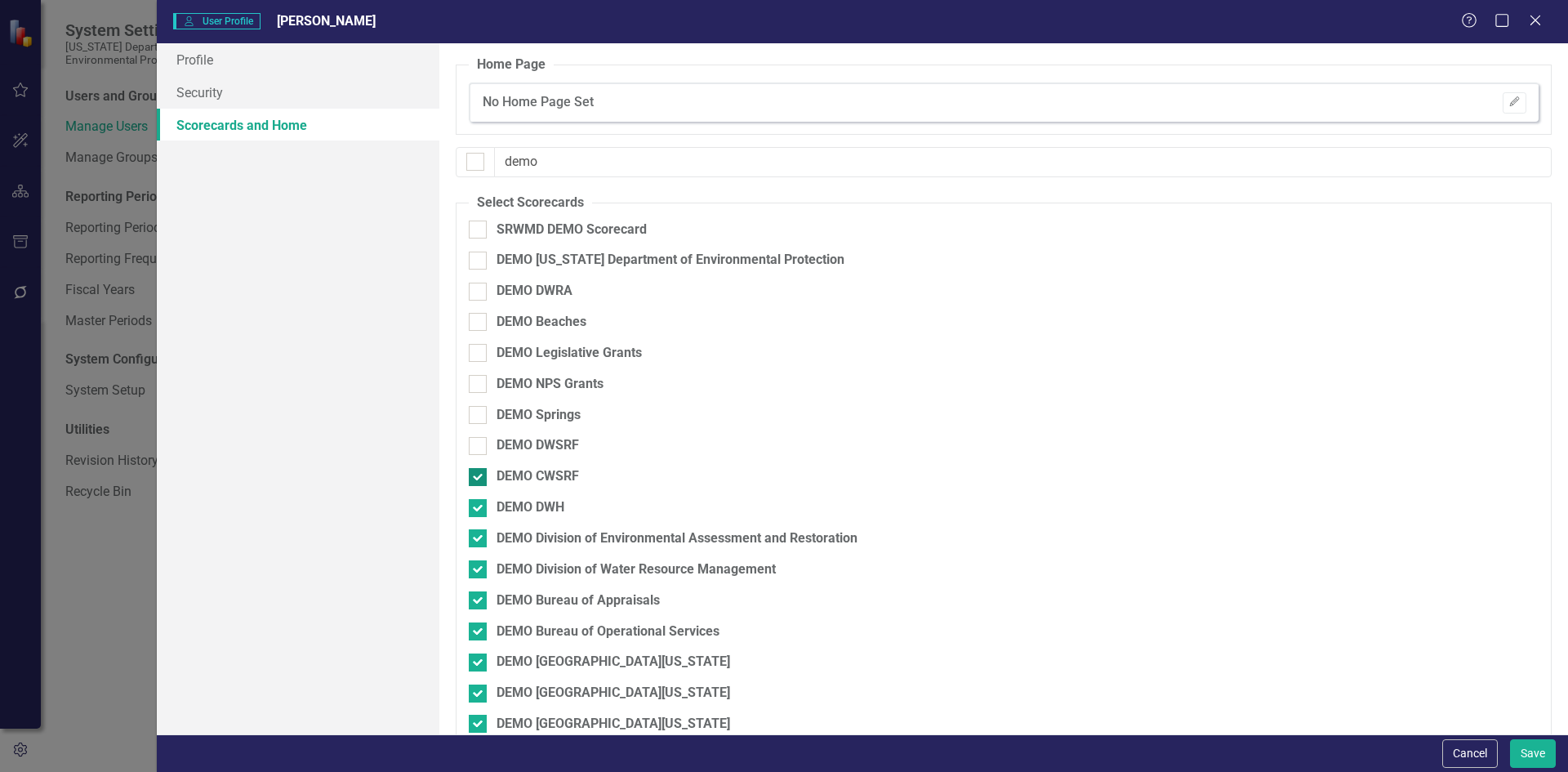
checkbox input "false"
click at [475, 510] on div at bounding box center [477, 508] width 18 height 18
click at [475, 510] on input "DEMO DWH" at bounding box center [474, 504] width 10 height 10
checkbox input "false"
click at [480, 545] on div at bounding box center [477, 538] width 18 height 18
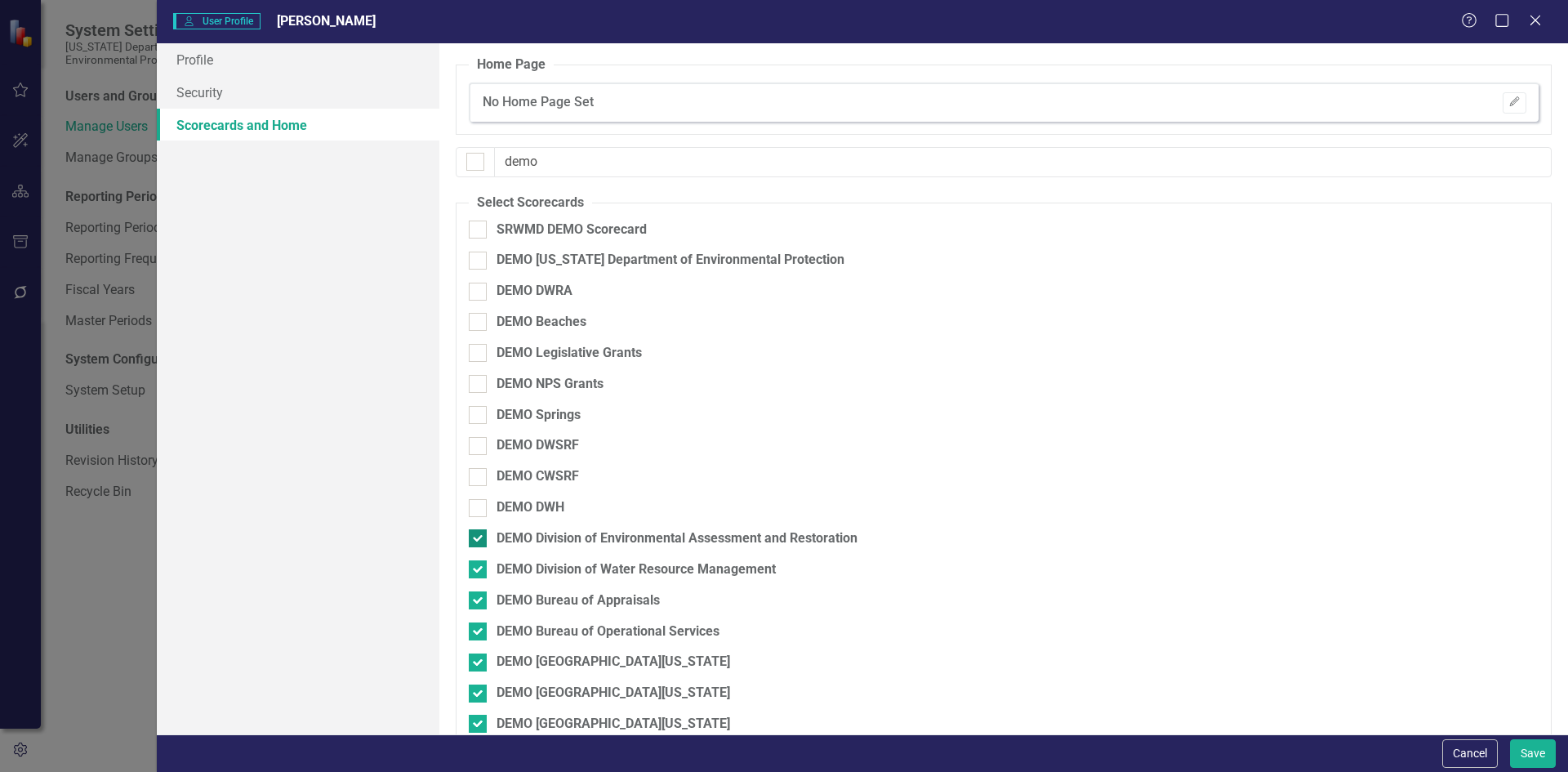
click at [480, 540] on input "DEMO Division of Environmental Assessment and Restoration" at bounding box center [474, 534] width 10 height 10
checkbox input "false"
click at [480, 564] on div at bounding box center [477, 569] width 18 height 18
click at [480, 564] on input "DEMO Division of Water Resource Management" at bounding box center [474, 566] width 10 height 10
checkbox input "false"
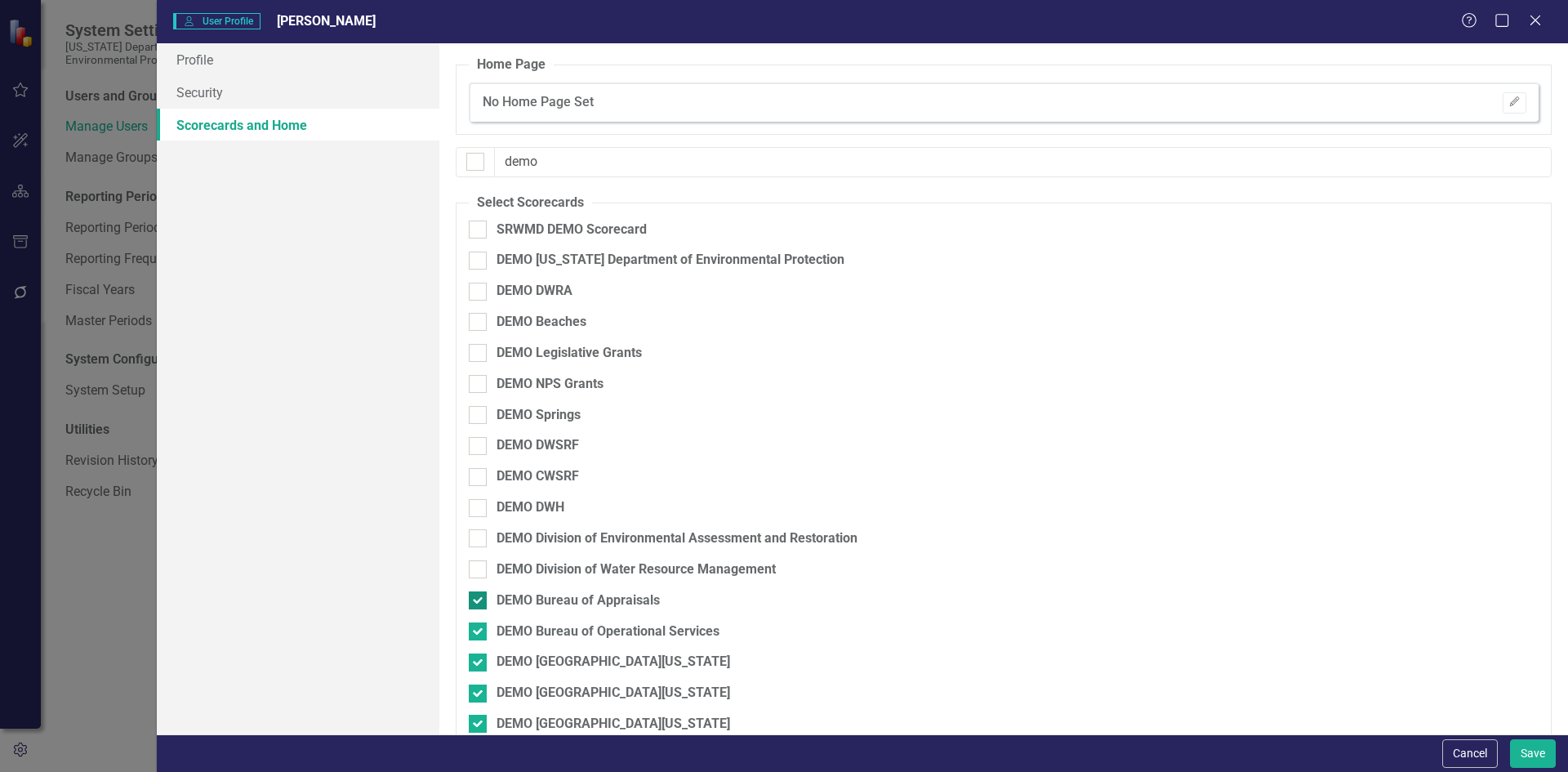
click at [478, 603] on div at bounding box center [477, 600] width 18 height 18
click at [478, 602] on input "DEMO Bureau of Appraisals" at bounding box center [474, 596] width 10 height 10
checkbox input "false"
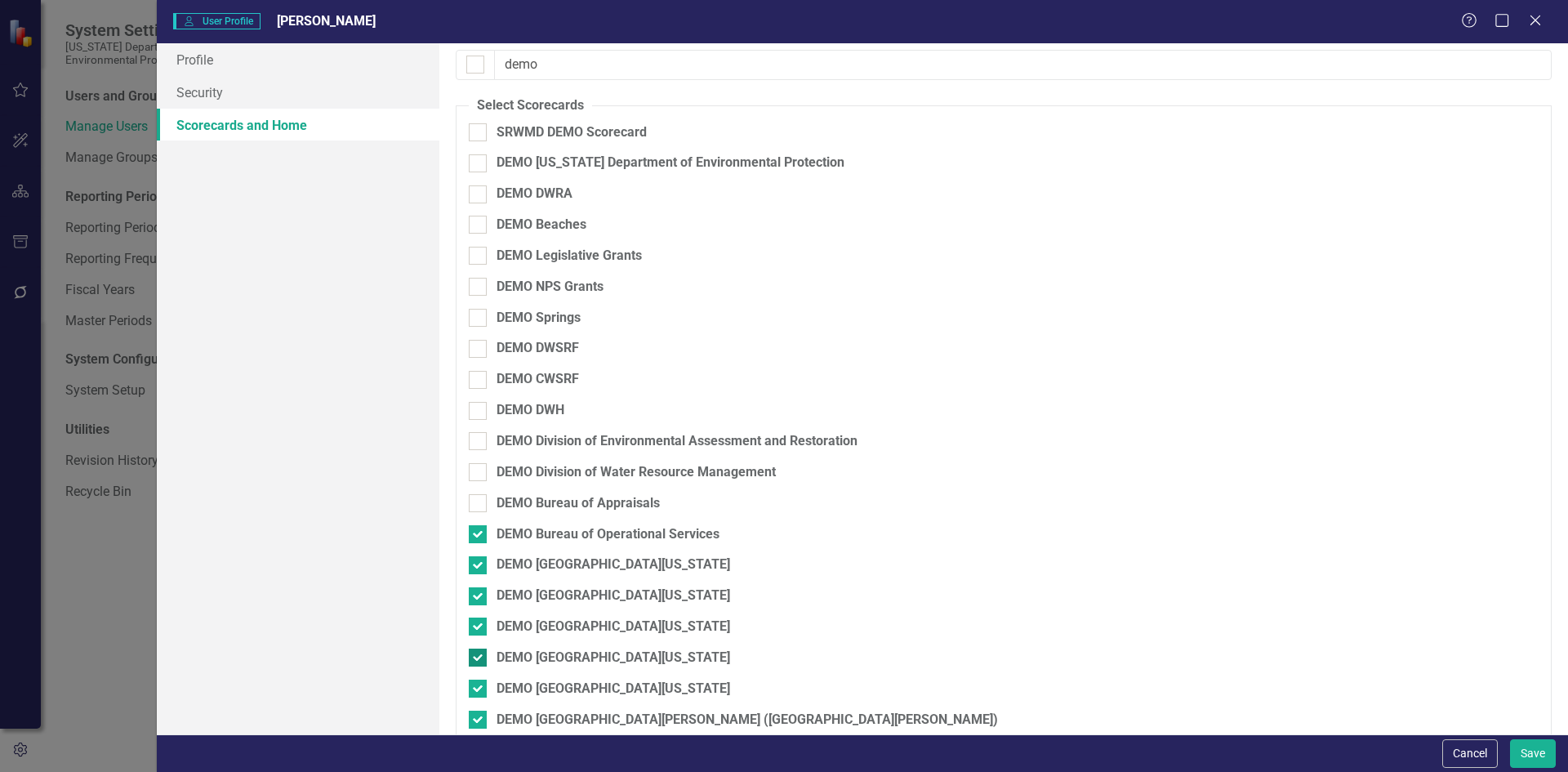
scroll to position [245, 0]
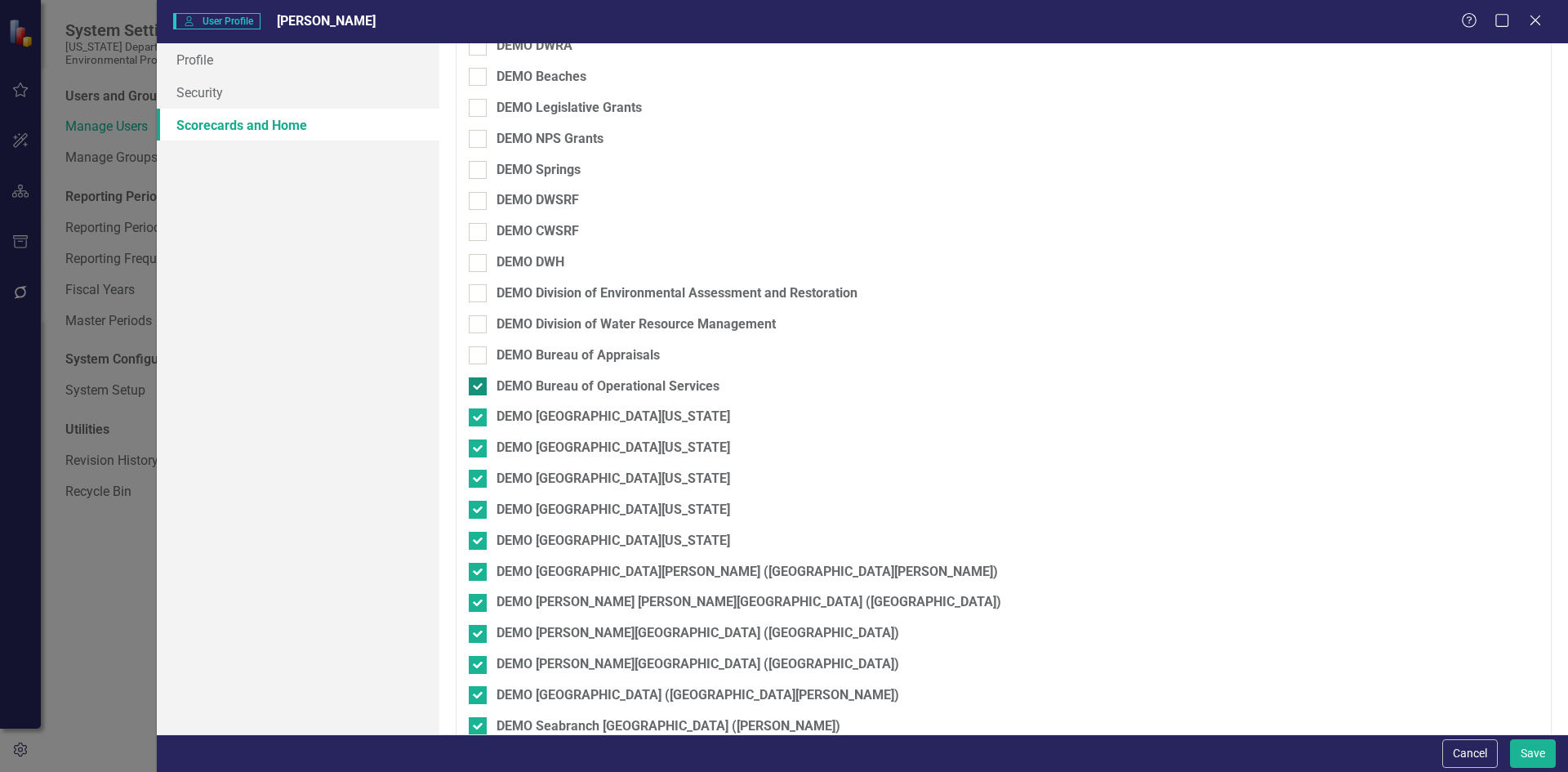
click at [480, 393] on div at bounding box center [477, 386] width 18 height 18
click at [480, 388] on input "DEMO Bureau of Operational Services" at bounding box center [474, 383] width 10 height 10
checkbox input "false"
click at [483, 411] on div at bounding box center [477, 417] width 18 height 18
click at [480, 411] on input "DEMO [GEOGRAPHIC_DATA][US_STATE]" at bounding box center [474, 413] width 10 height 10
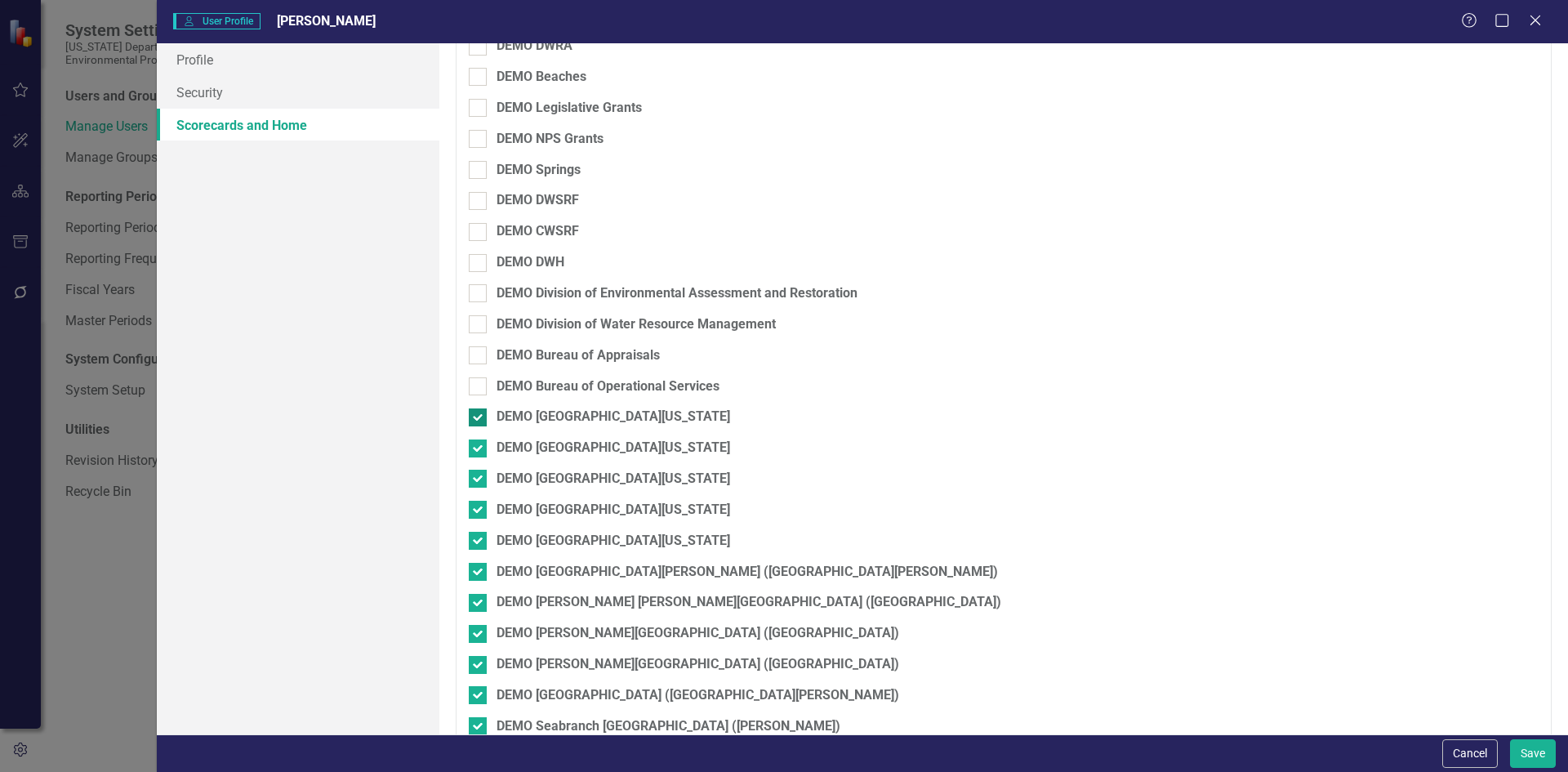
checkbox input "false"
click at [479, 447] on input "DEMO [GEOGRAPHIC_DATA][US_STATE]" at bounding box center [474, 445] width 10 height 10
checkbox input "false"
click at [474, 481] on div at bounding box center [477, 478] width 18 height 18
click at [474, 481] on input "DEMO [GEOGRAPHIC_DATA][US_STATE]" at bounding box center [474, 475] width 10 height 10
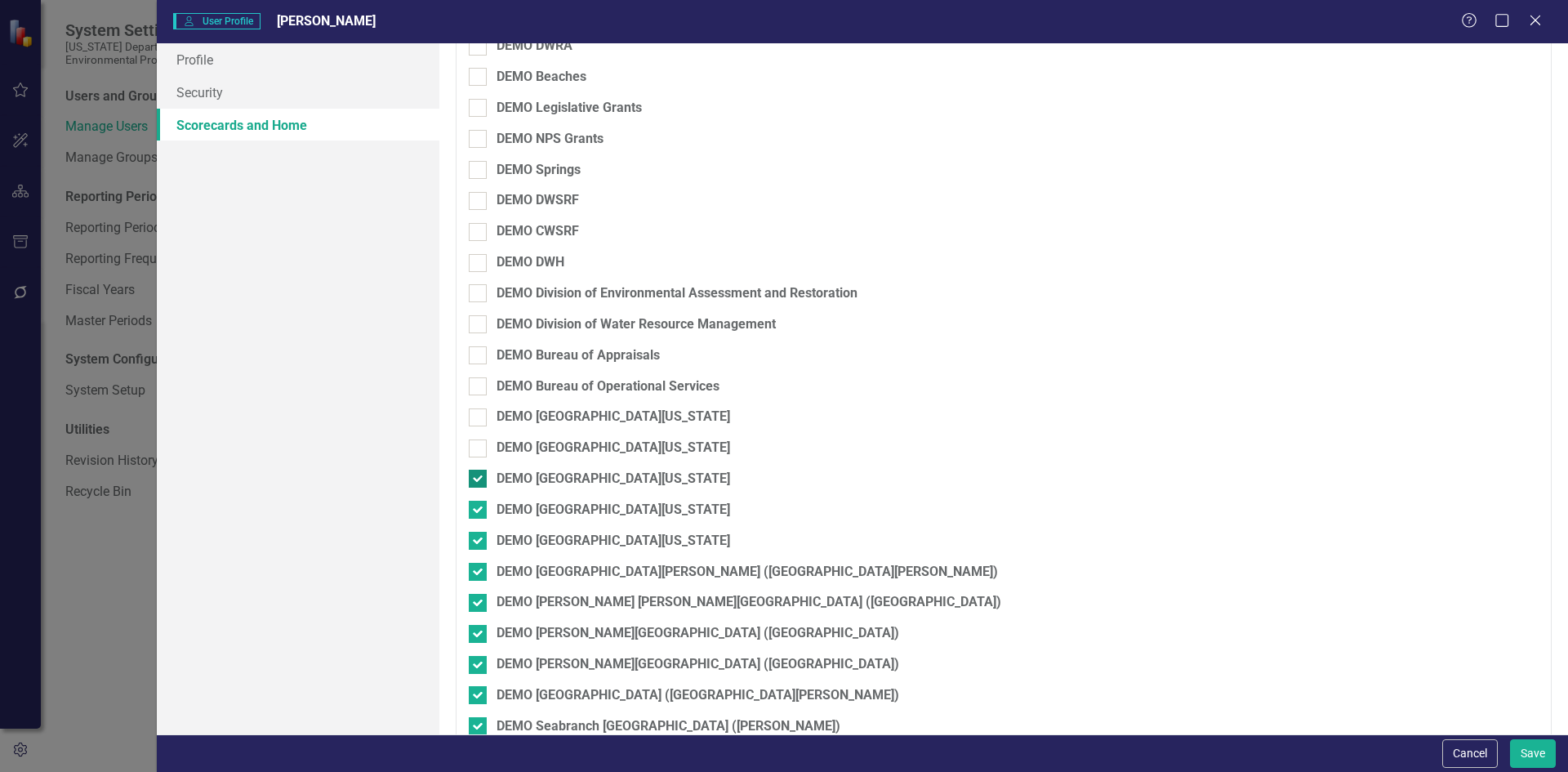
checkbox input "false"
click at [470, 511] on input "DEMO [GEOGRAPHIC_DATA][US_STATE]" at bounding box center [474, 506] width 10 height 10
checkbox input "false"
click at [473, 544] on div at bounding box center [477, 540] width 18 height 18
click at [473, 543] on input "DEMO [GEOGRAPHIC_DATA][US_STATE]" at bounding box center [474, 537] width 10 height 10
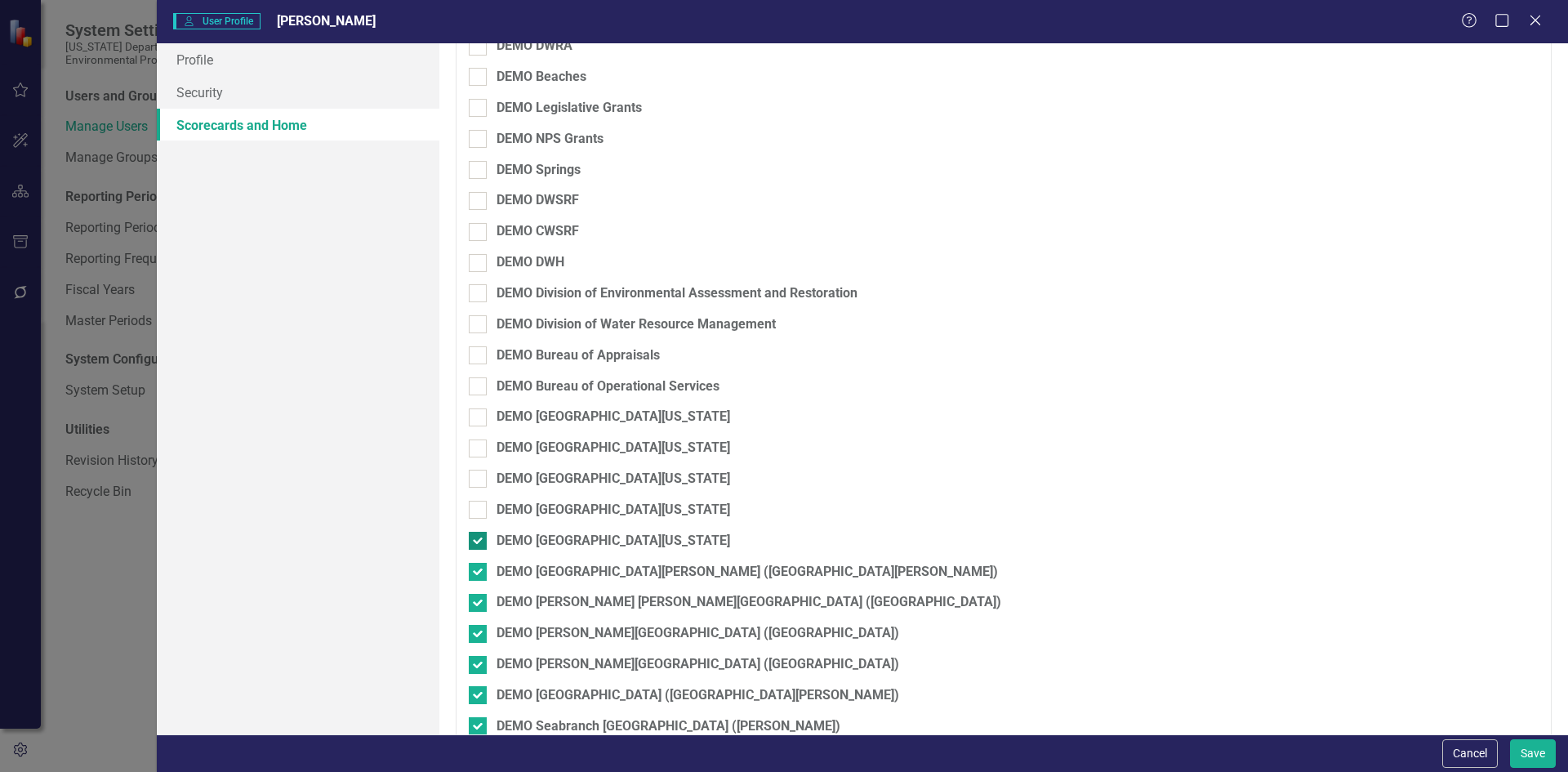
checkbox input "false"
click at [474, 583] on div "DEMO [GEOGRAPHIC_DATA][PERSON_NAME] ([GEOGRAPHIC_DATA][PERSON_NAME])" at bounding box center [917, 579] width 899 height 31
click at [475, 574] on div at bounding box center [477, 572] width 18 height 18
click at [475, 573] on input "DEMO [GEOGRAPHIC_DATA][PERSON_NAME] ([GEOGRAPHIC_DATA][PERSON_NAME])" at bounding box center [474, 568] width 10 height 10
checkbox input "false"
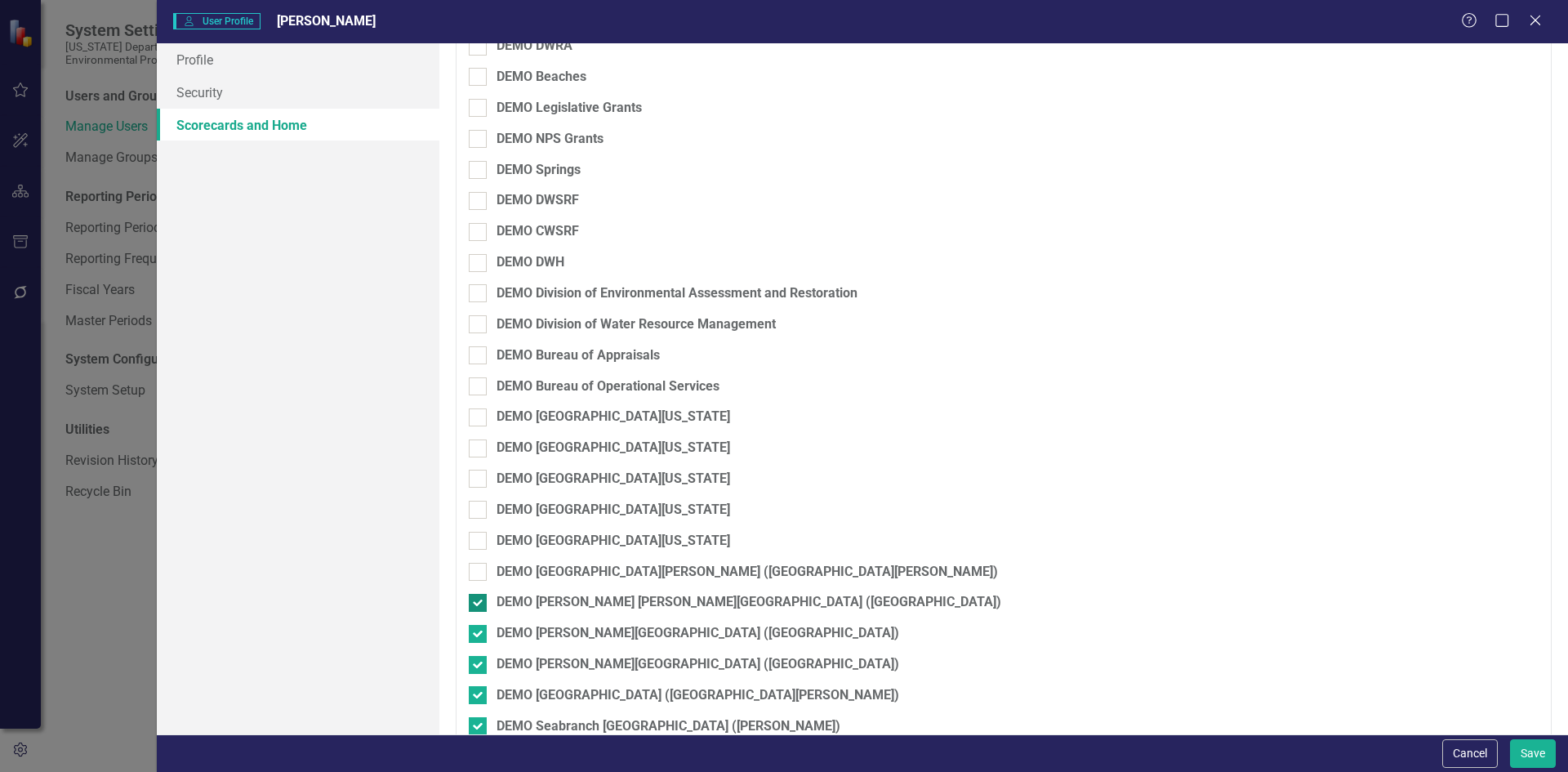
click at [475, 601] on input "DEMO [PERSON_NAME] [PERSON_NAME][GEOGRAPHIC_DATA] ([GEOGRAPHIC_DATA])" at bounding box center [474, 599] width 10 height 10
checkbox input "false"
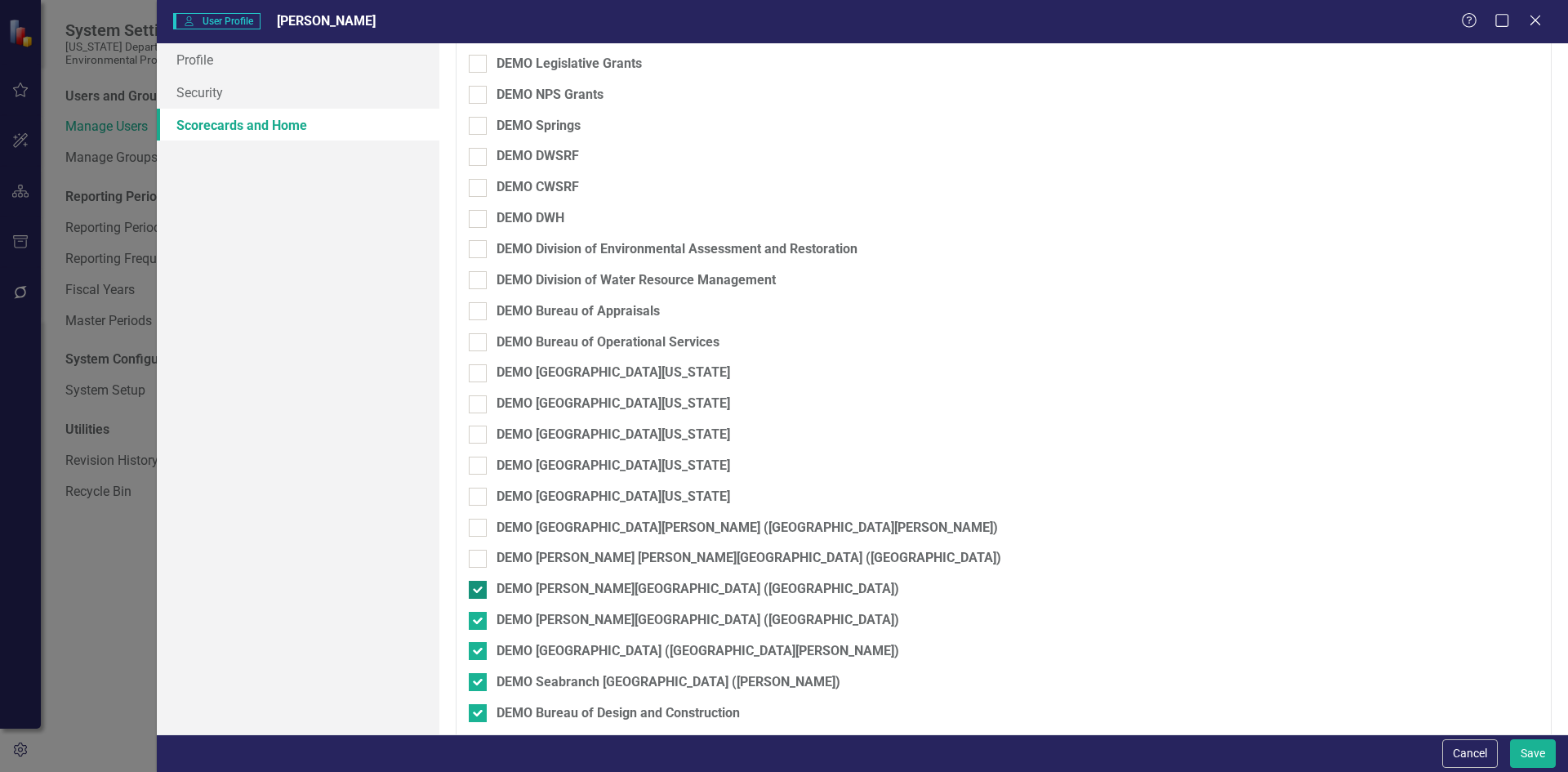
scroll to position [333, 0]
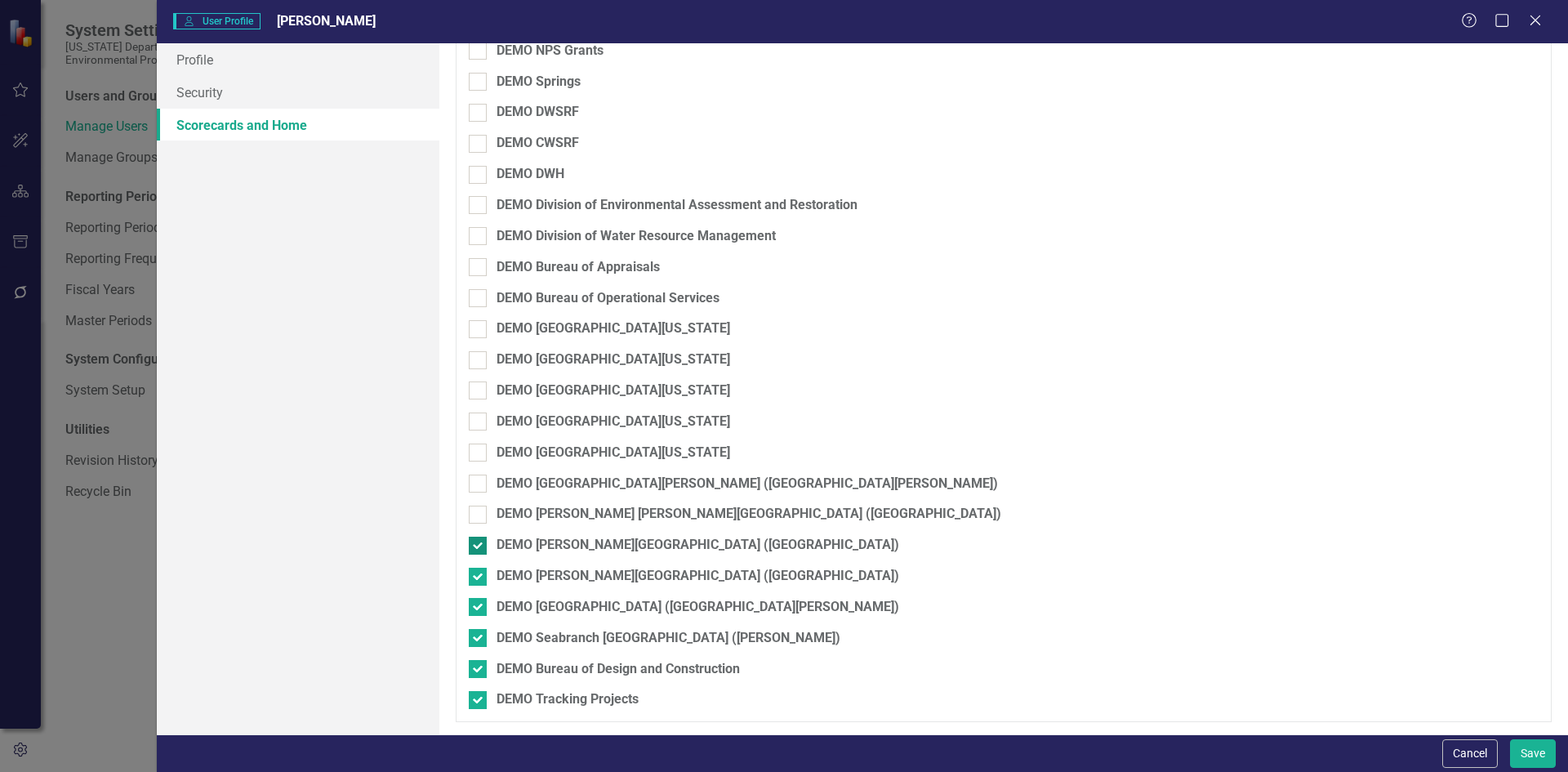
click at [479, 542] on input "DEMO [PERSON_NAME][GEOGRAPHIC_DATA] ([GEOGRAPHIC_DATA])" at bounding box center [474, 542] width 10 height 10
checkbox input "false"
click at [477, 569] on input "DEMO [PERSON_NAME][GEOGRAPHIC_DATA] ([GEOGRAPHIC_DATA])" at bounding box center [474, 573] width 10 height 10
checkbox input "false"
click at [476, 606] on input "DEMO [GEOGRAPHIC_DATA] ([GEOGRAPHIC_DATA][PERSON_NAME])" at bounding box center [474, 603] width 10 height 10
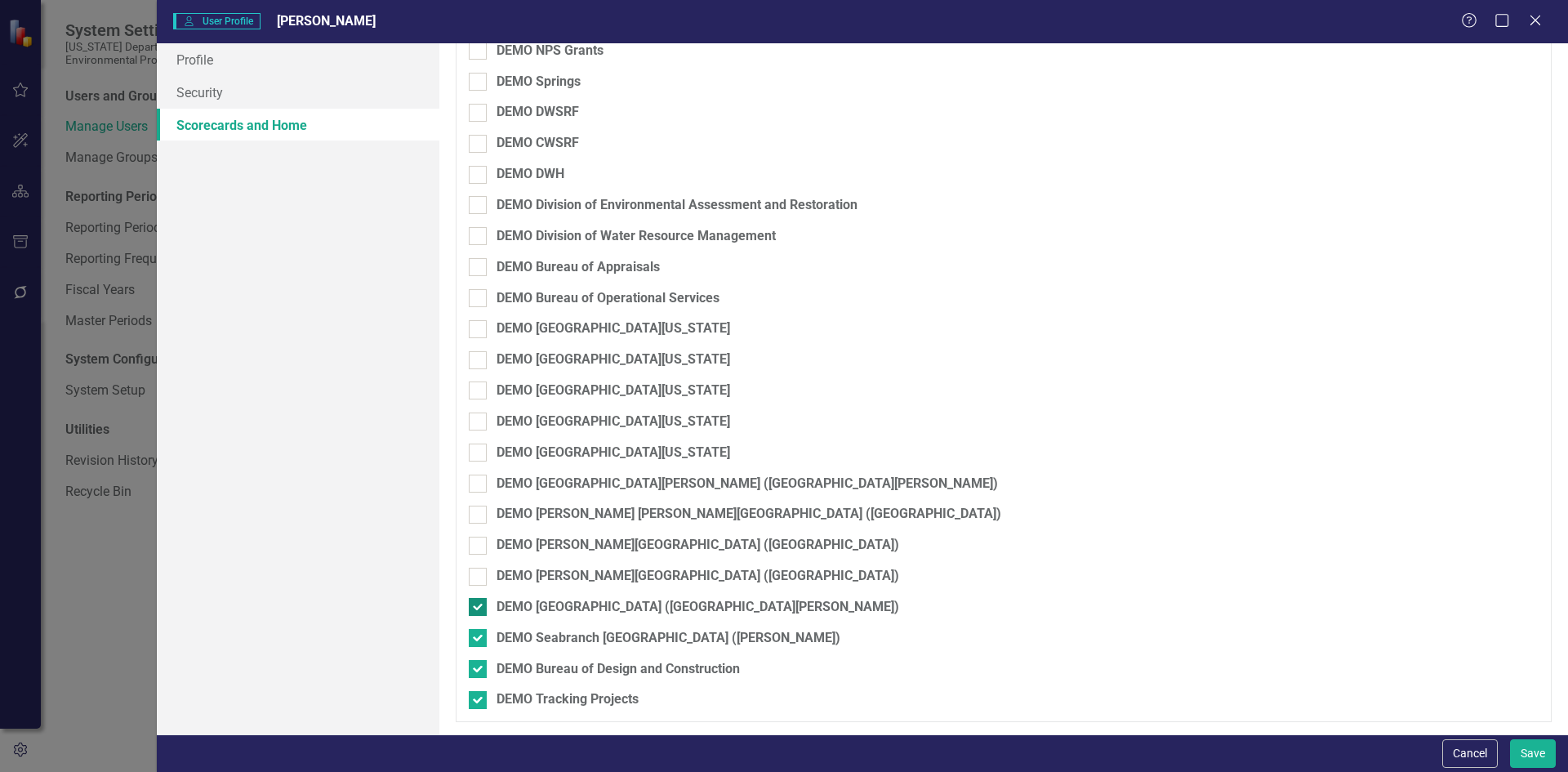
checkbox input "false"
click at [480, 635] on div at bounding box center [477, 637] width 18 height 18
click at [480, 635] on input "DEMO Seabranch [GEOGRAPHIC_DATA] ([PERSON_NAME])" at bounding box center [474, 634] width 10 height 10
checkbox input "false"
click at [480, 659] on div "DEMO Seabranch [GEOGRAPHIC_DATA] ([PERSON_NAME])" at bounding box center [917, 644] width 899 height 31
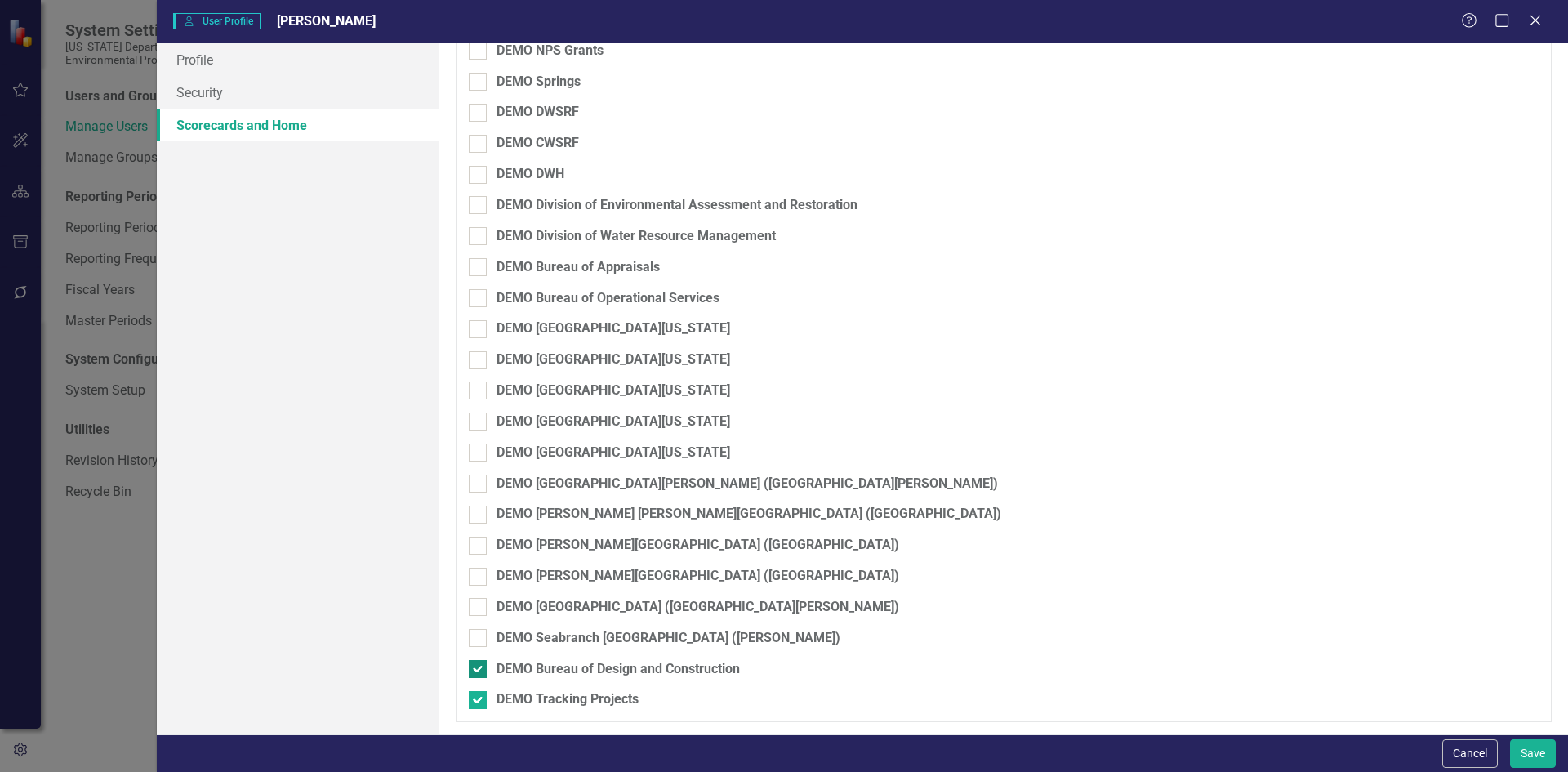
click at [478, 666] on input "DEMO Bureau of Design and Construction" at bounding box center [474, 665] width 10 height 10
checkbox input "false"
click at [474, 701] on input "DEMO Tracking Projects" at bounding box center [474, 696] width 10 height 10
checkbox input "false"
click at [1546, 763] on button "Save" at bounding box center [1533, 754] width 46 height 29
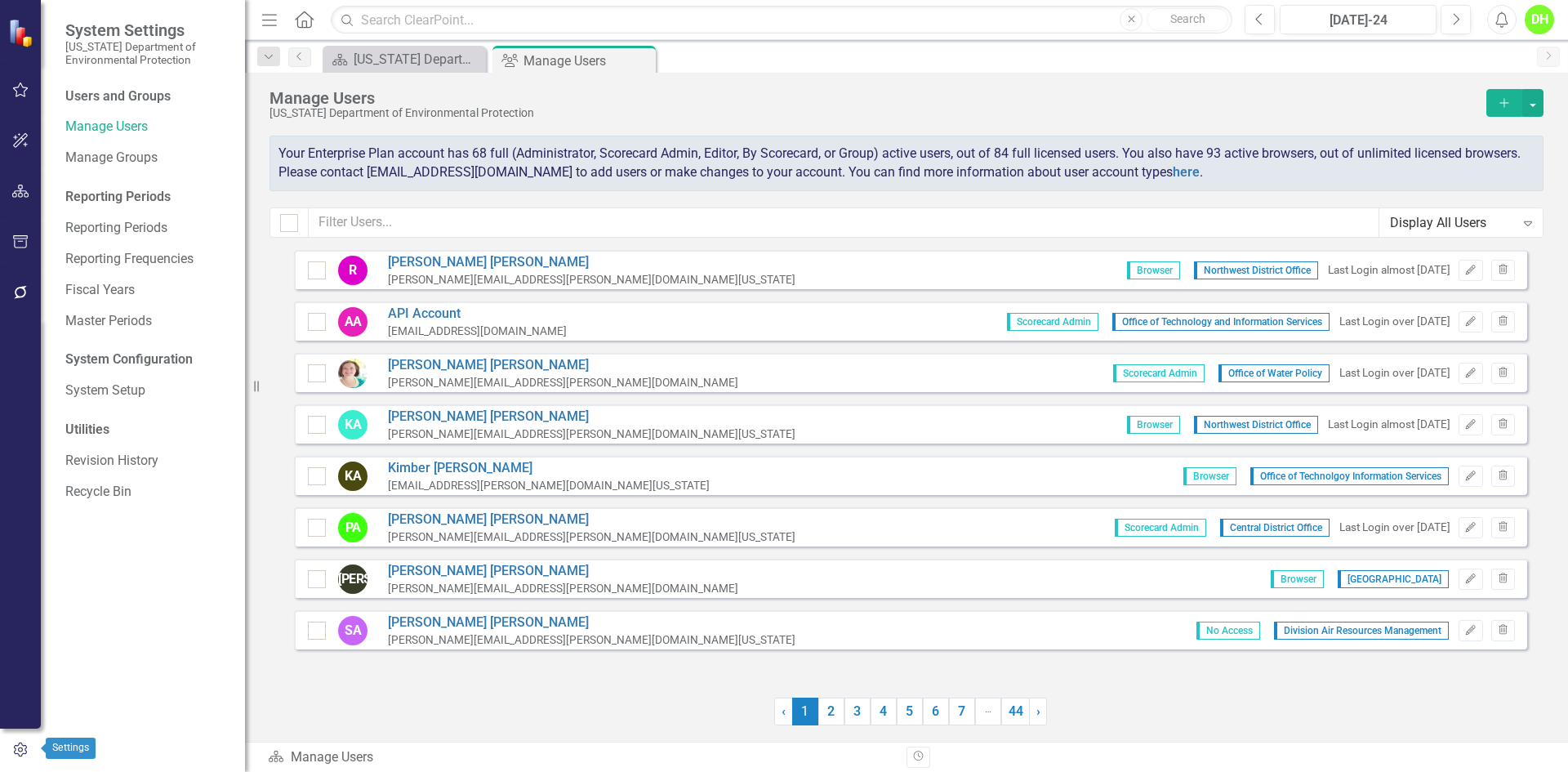
click at [29, 756] on icon "button" at bounding box center [20, 750] width 18 height 14
click at [1540, 22] on div "DH" at bounding box center [1539, 20] width 30 height 30
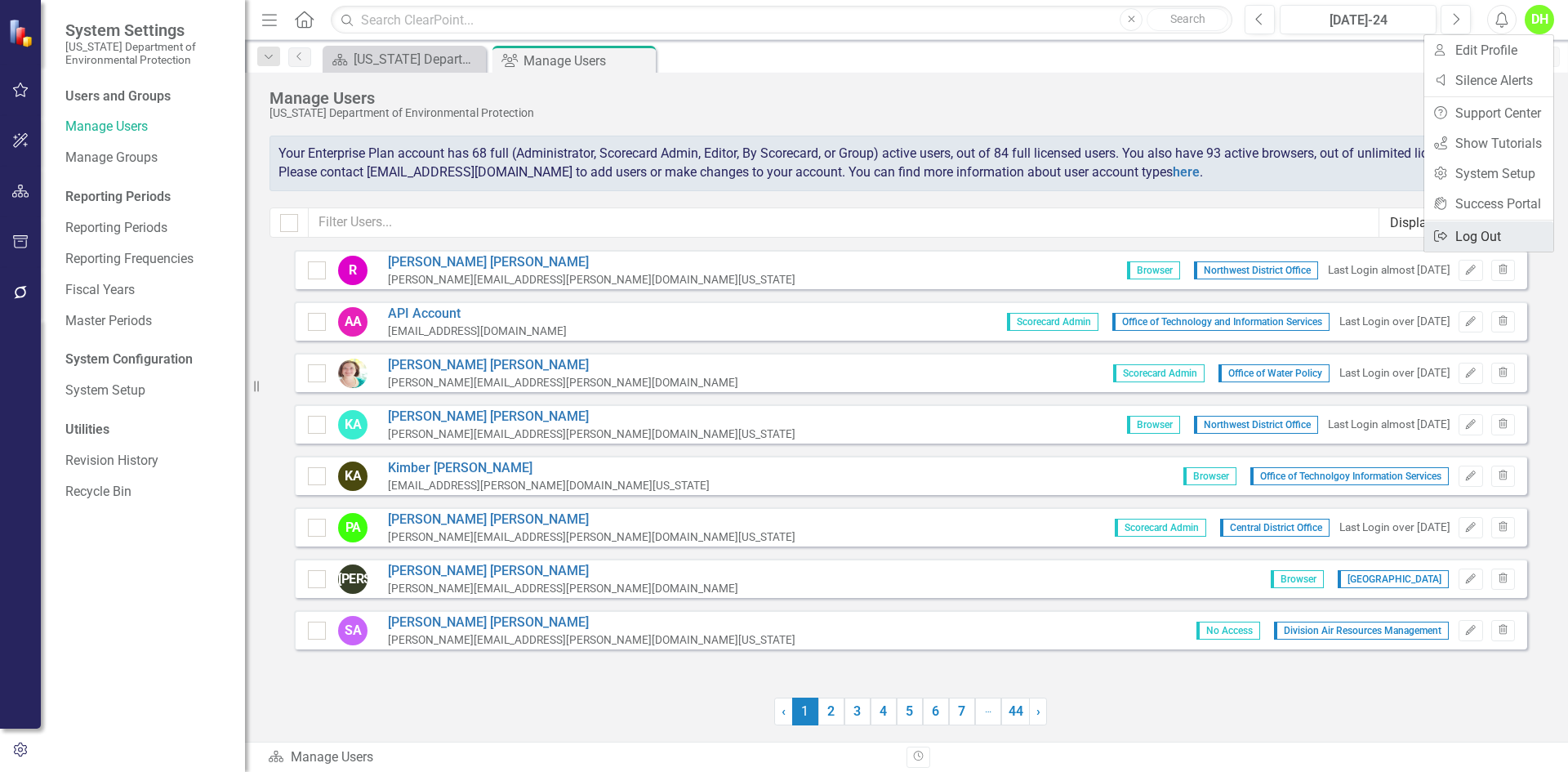
click at [1463, 234] on link "Logout Log Out" at bounding box center [1489, 236] width 129 height 30
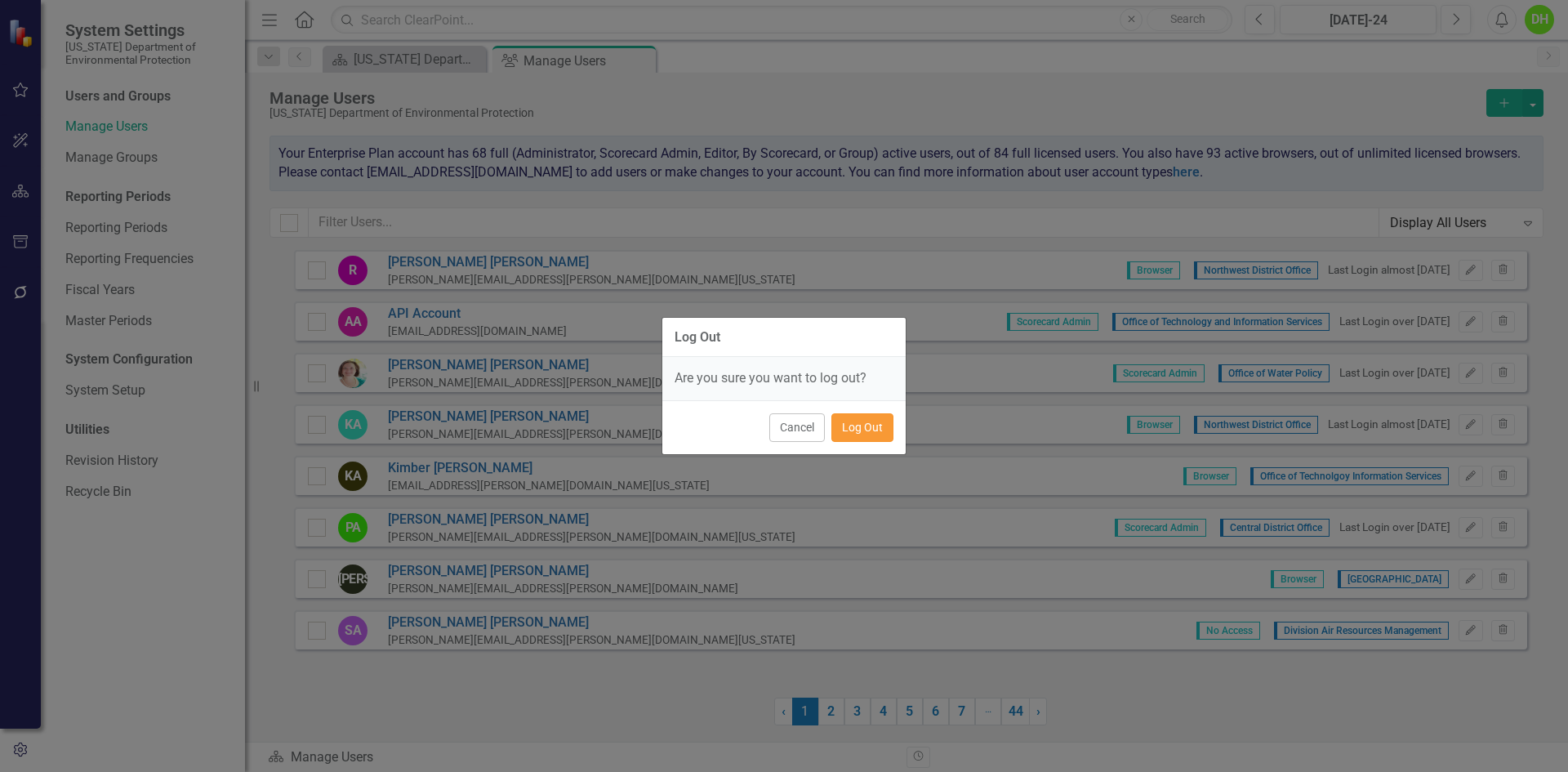
click at [880, 428] on button "Log Out" at bounding box center [862, 428] width 62 height 29
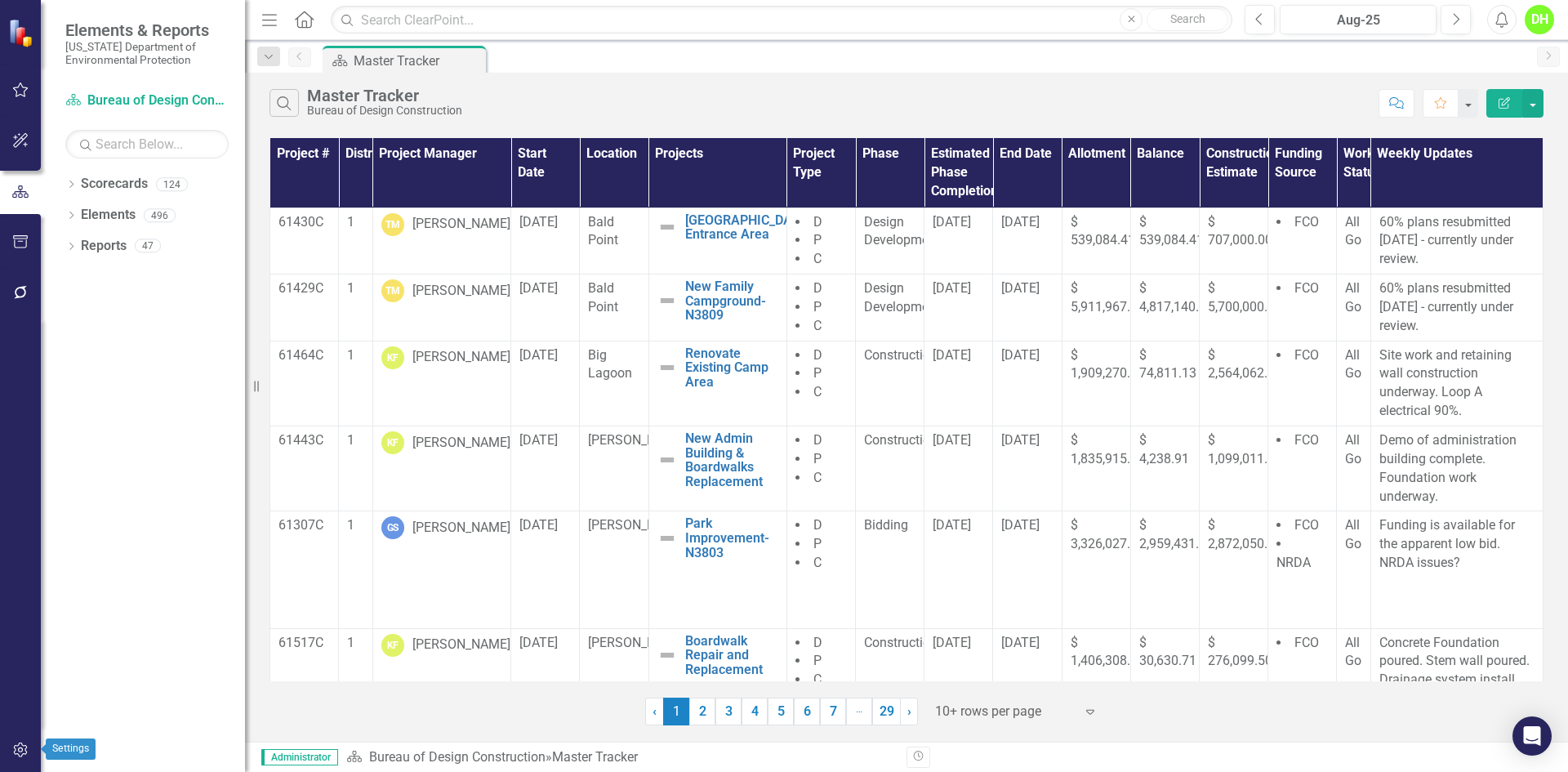
click at [15, 730] on div at bounding box center [20, 730] width 41 height 9
click at [20, 737] on button "button" at bounding box center [20, 751] width 37 height 34
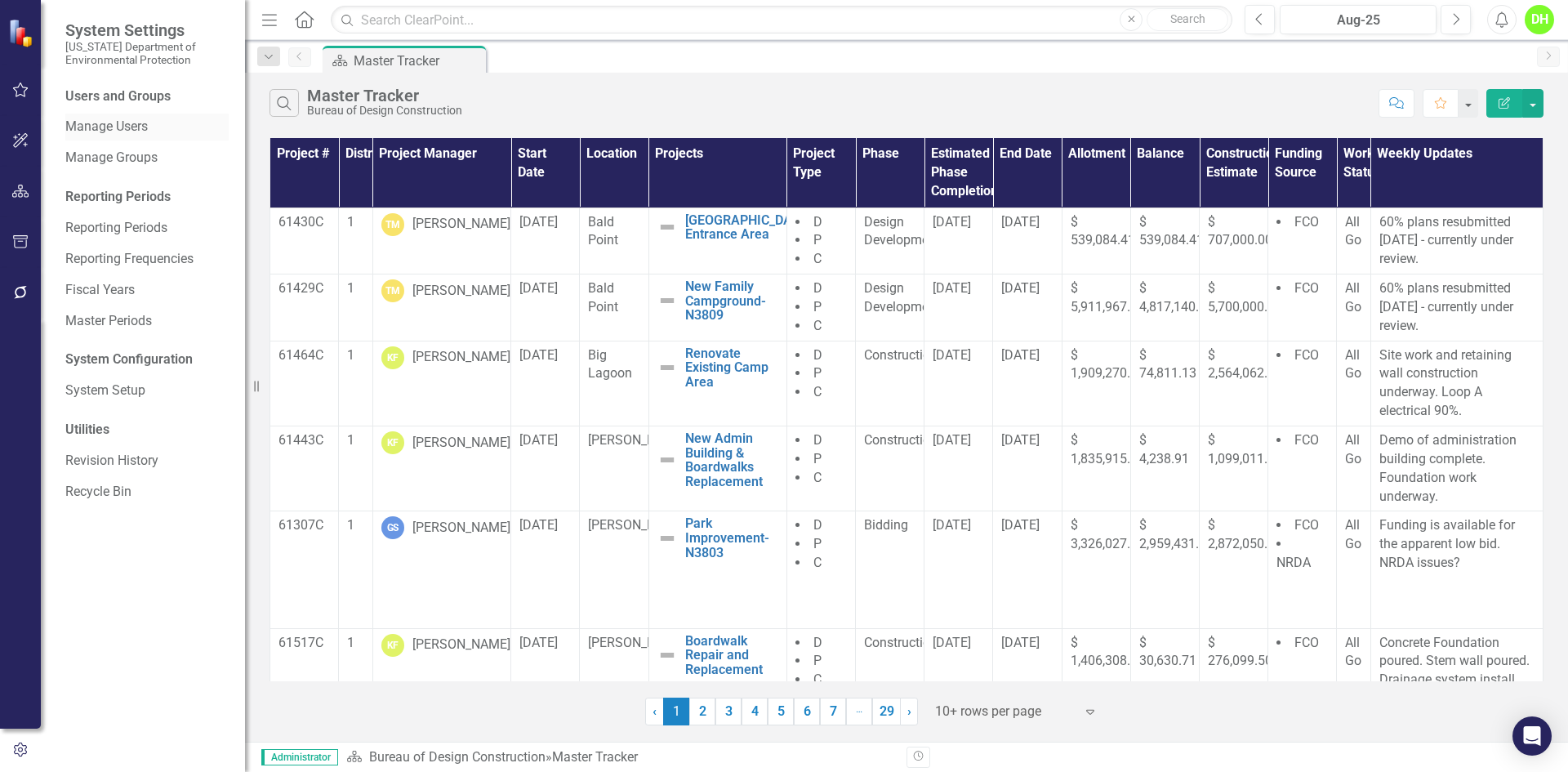
click at [132, 124] on link "Manage Users" at bounding box center [147, 127] width 164 height 19
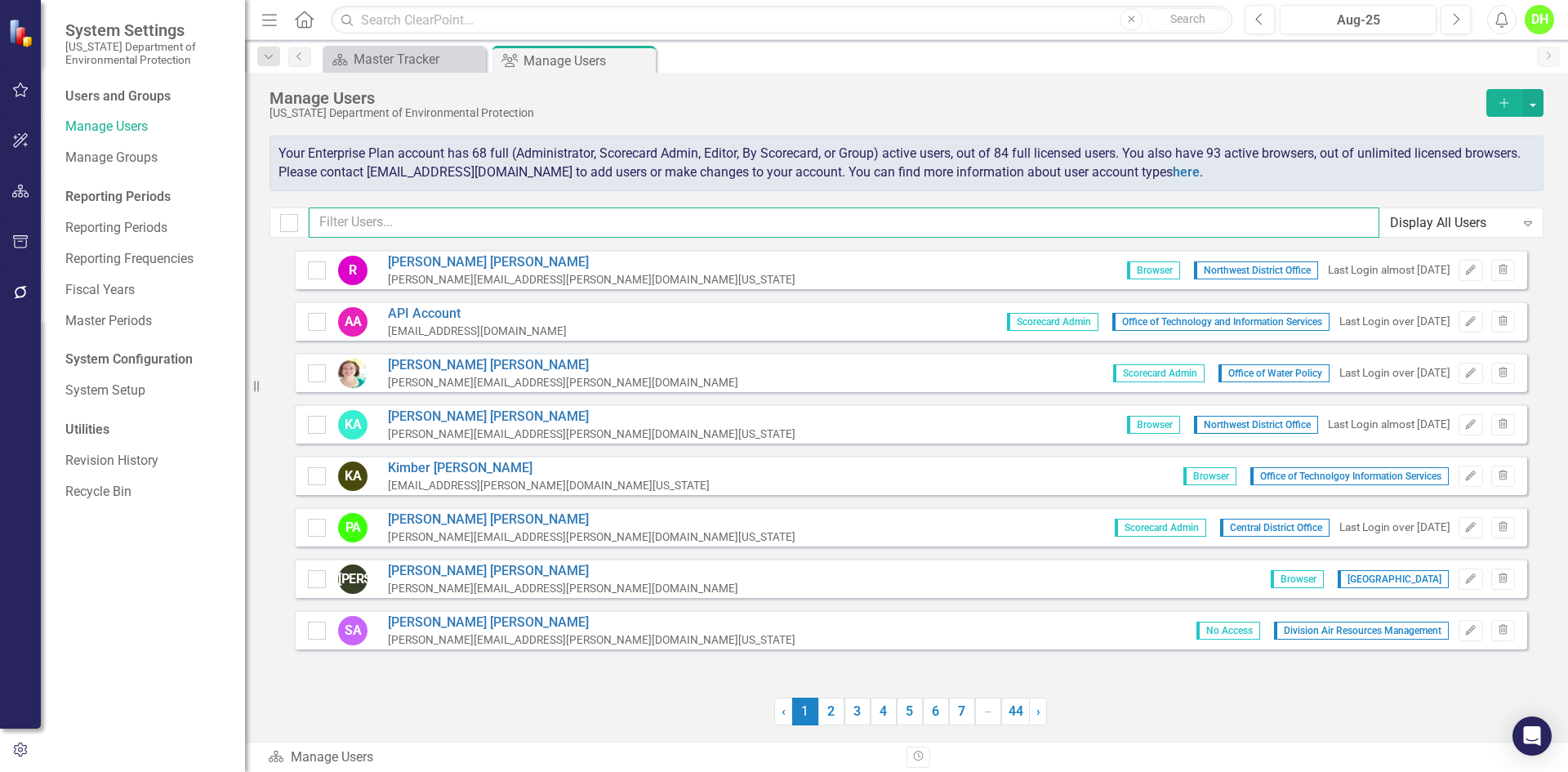
click at [400, 225] on input "text" at bounding box center [843, 222] width 1071 height 30
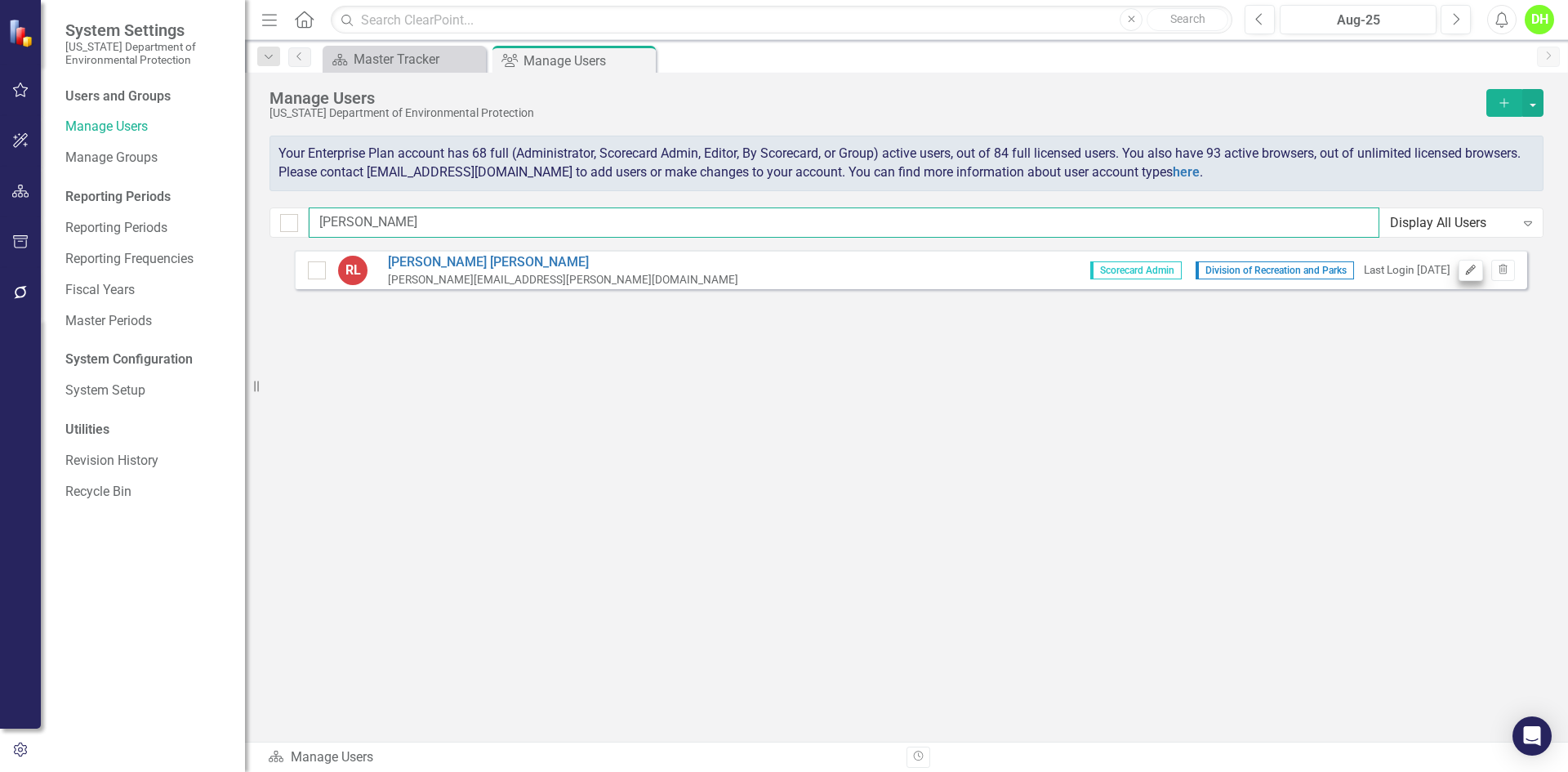
type input "leynes"
click at [1469, 270] on icon "Edit" at bounding box center [1470, 271] width 12 height 10
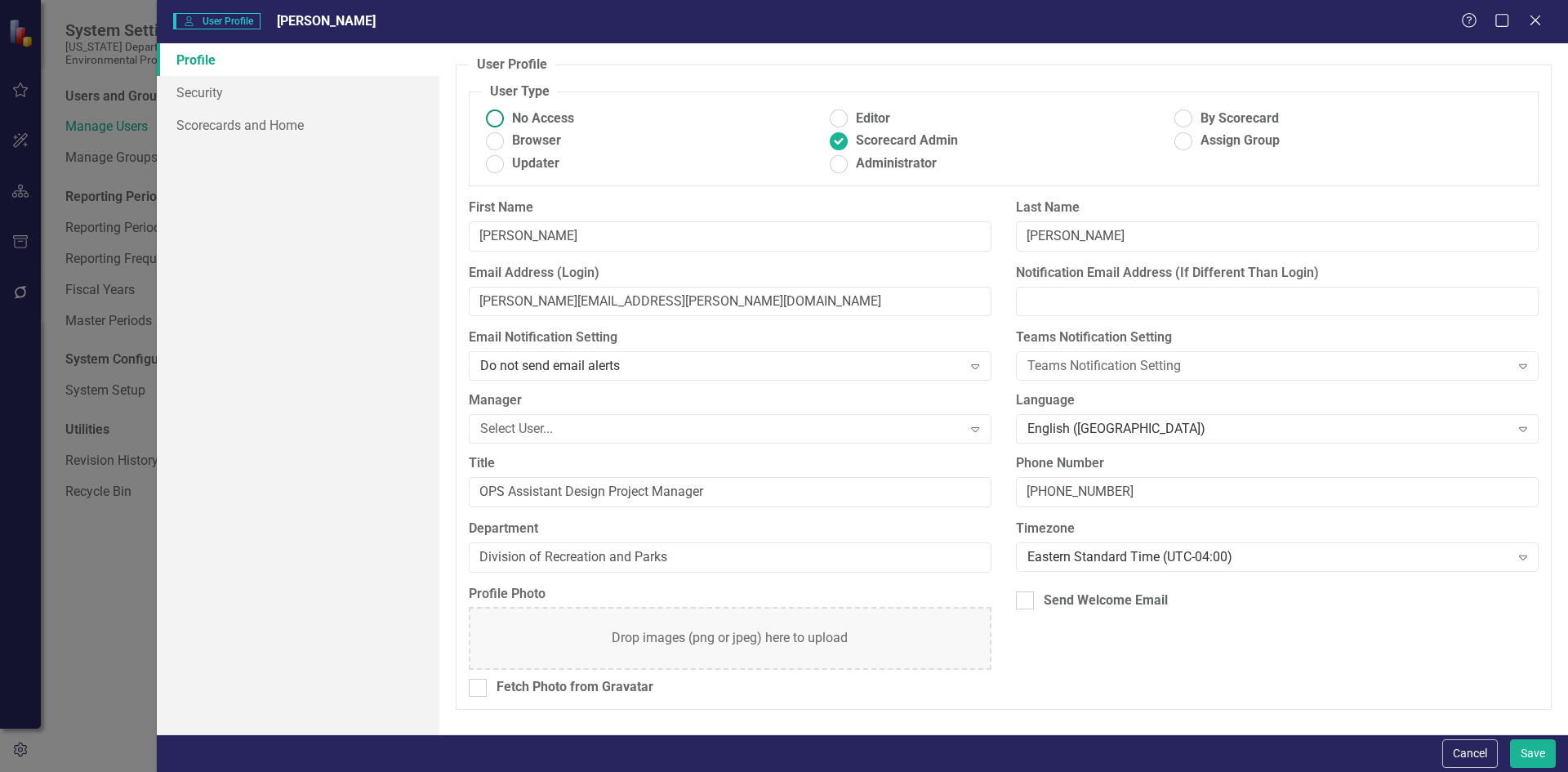
click at [504, 121] on ins at bounding box center [495, 119] width 26 height 26
click at [504, 121] on input "No Access" at bounding box center [495, 119] width 26 height 26
radio input "true"
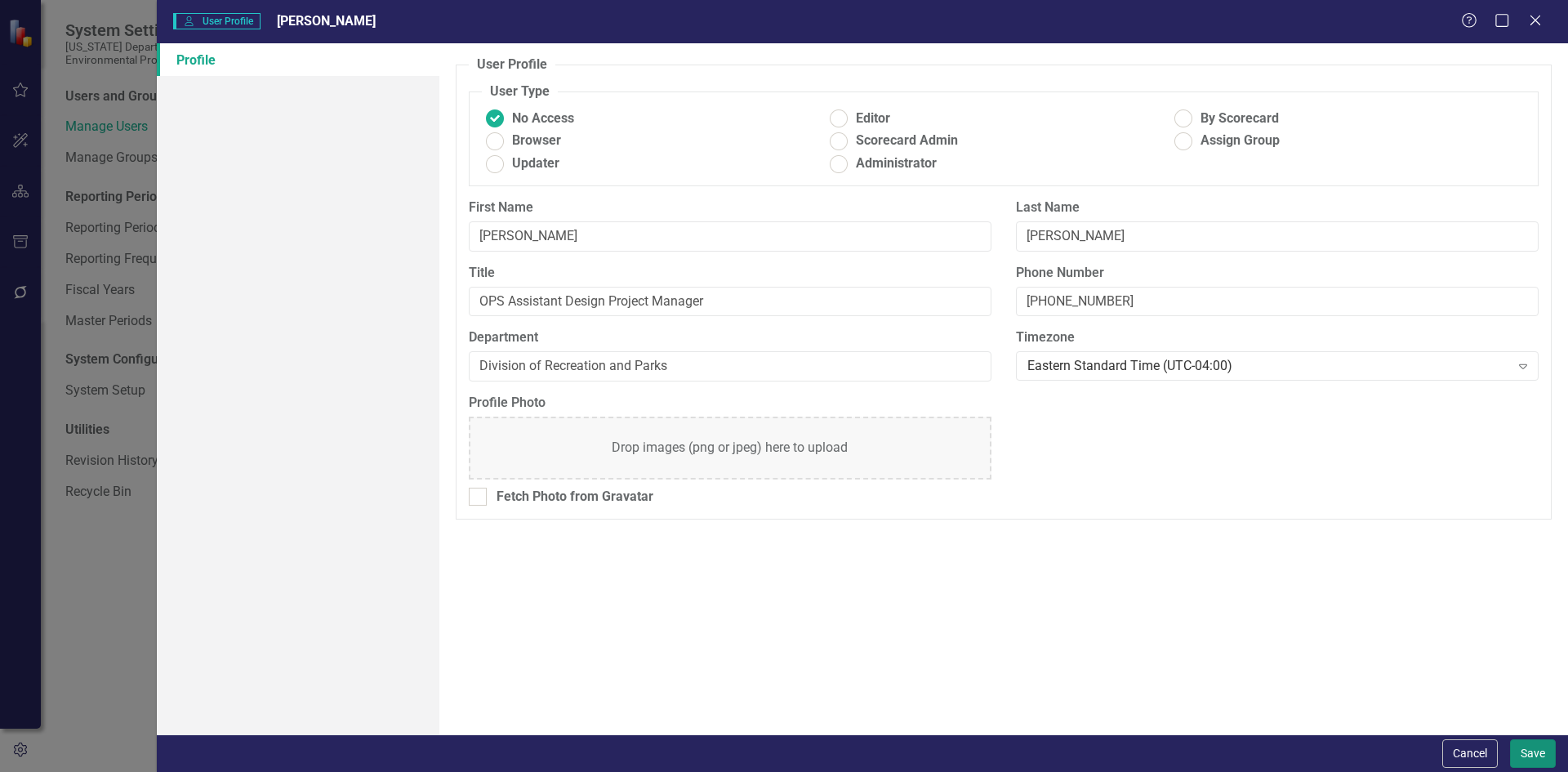
click at [1539, 754] on button "Save" at bounding box center [1533, 754] width 46 height 29
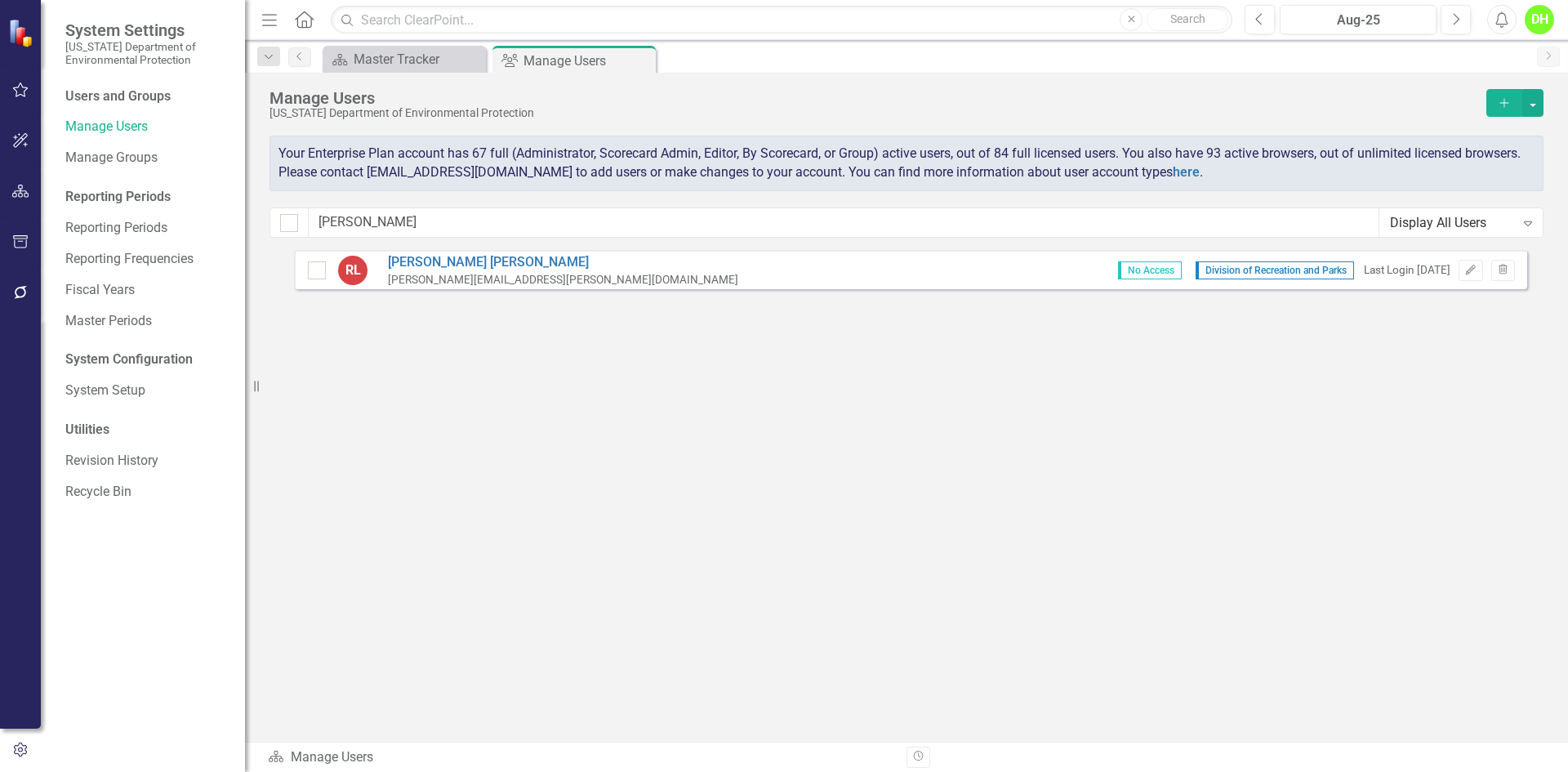
click at [1501, 106] on icon "Add" at bounding box center [1504, 102] width 14 height 11
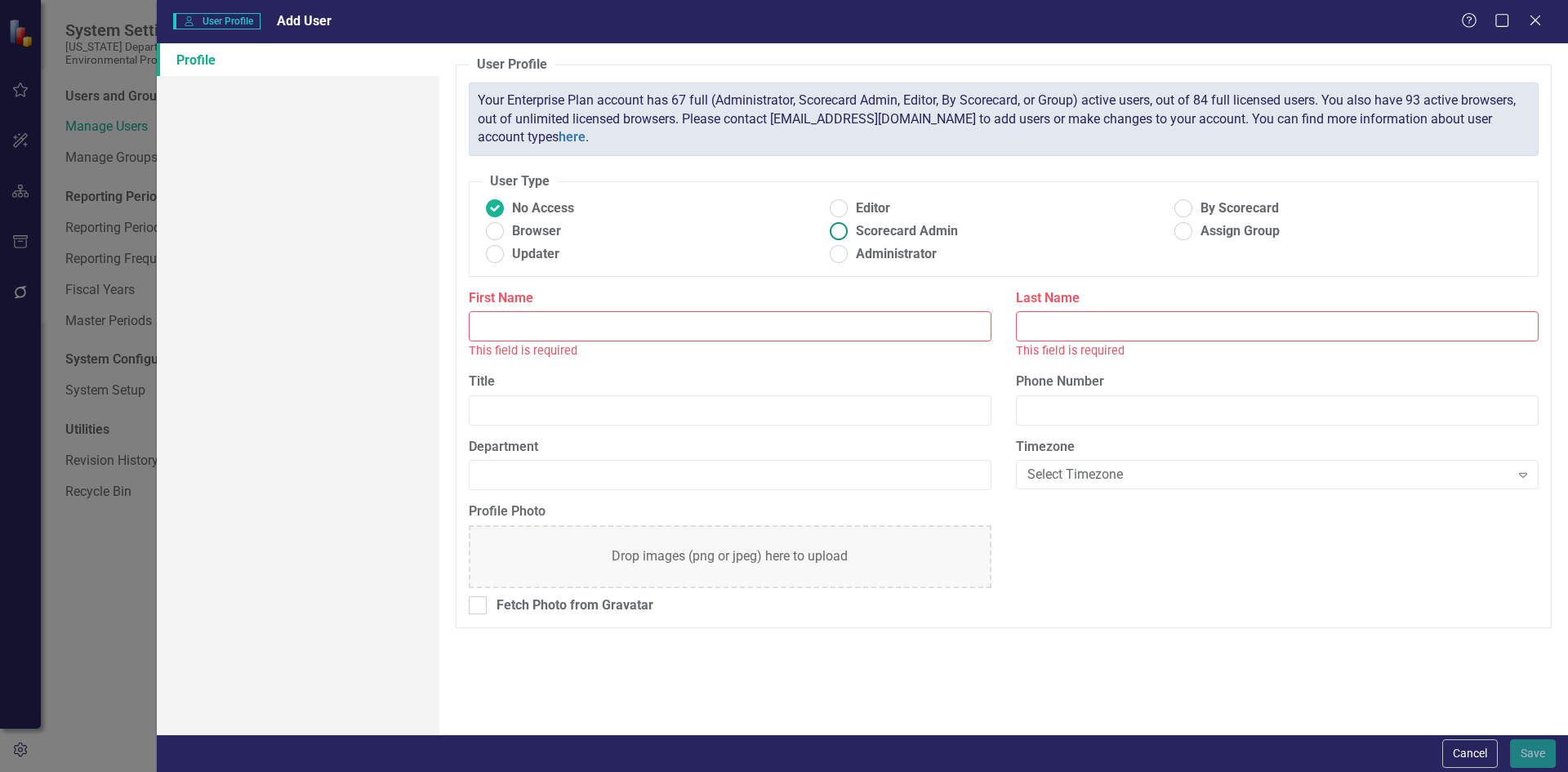
click at [835, 225] on ins at bounding box center [839, 232] width 26 height 26
click at [835, 225] on input "Scorecard Admin" at bounding box center [839, 232] width 26 height 26
radio input "true"
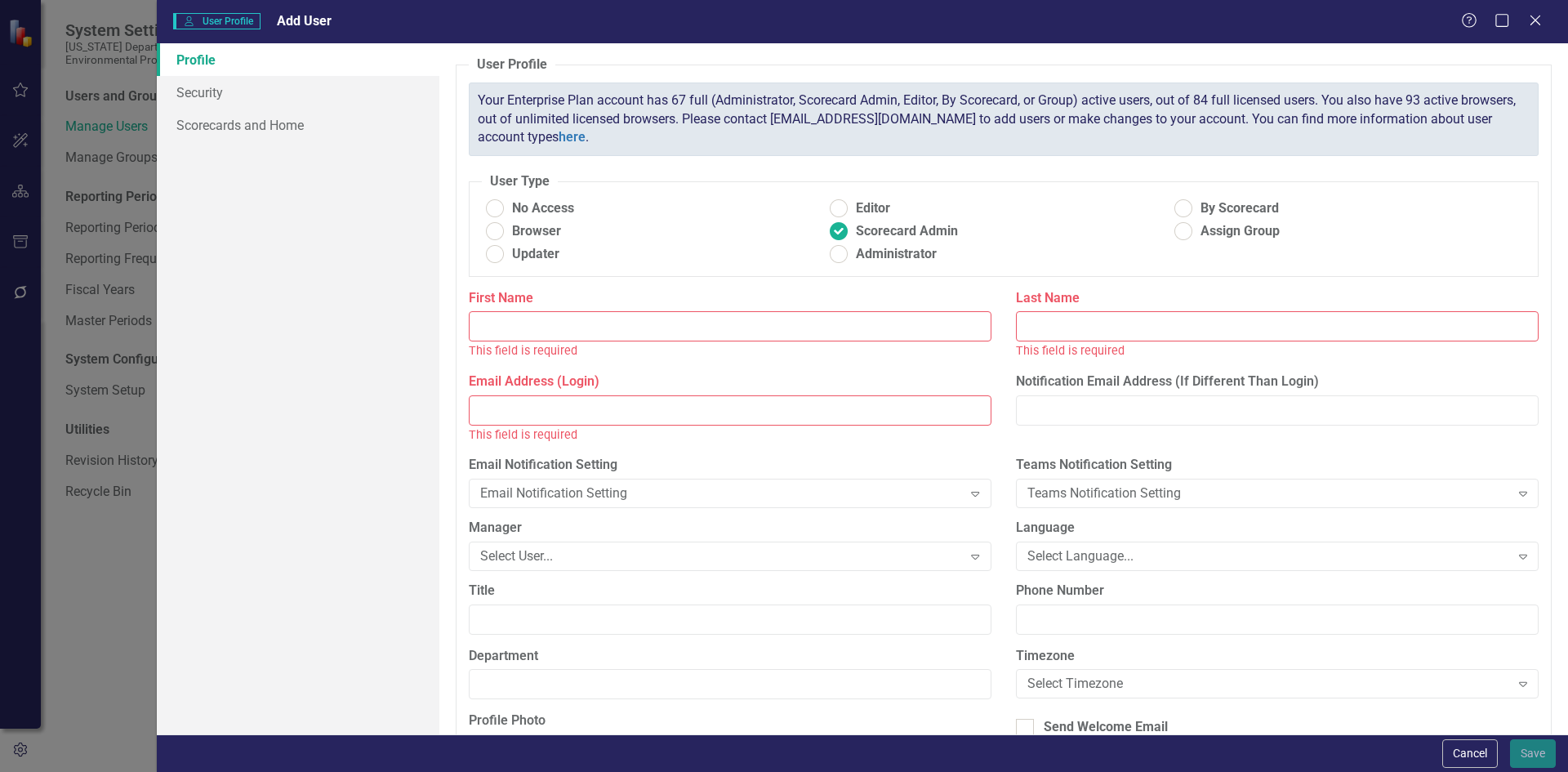
click at [626, 395] on input "Email Address (Login)" at bounding box center [730, 410] width 523 height 30
paste input "Michael.Foster@FloridaDEP.gov"
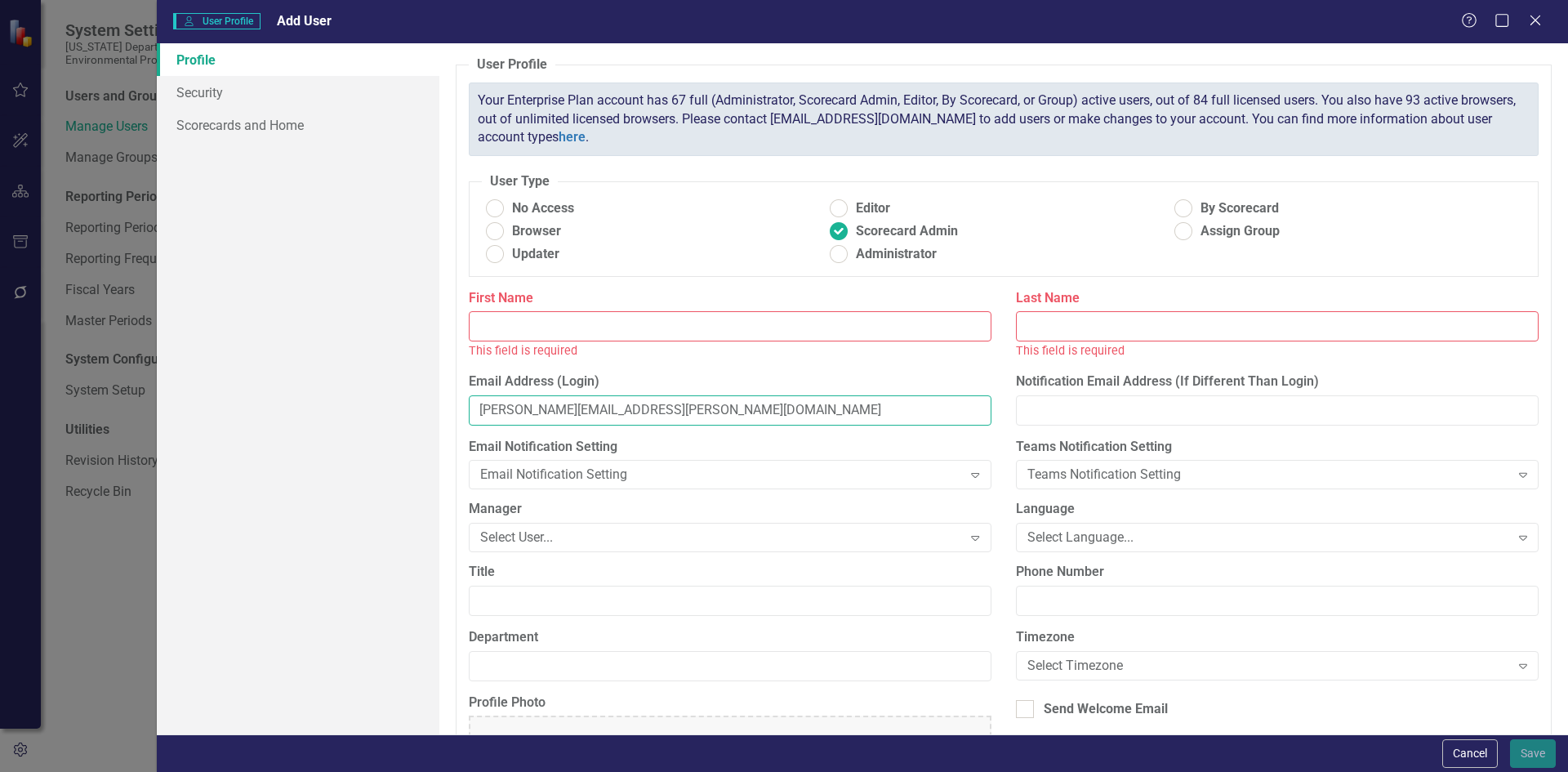
type input "Michael.Foster@FloridaDEP.gov"
click at [562, 323] on input "First Name" at bounding box center [730, 326] width 523 height 30
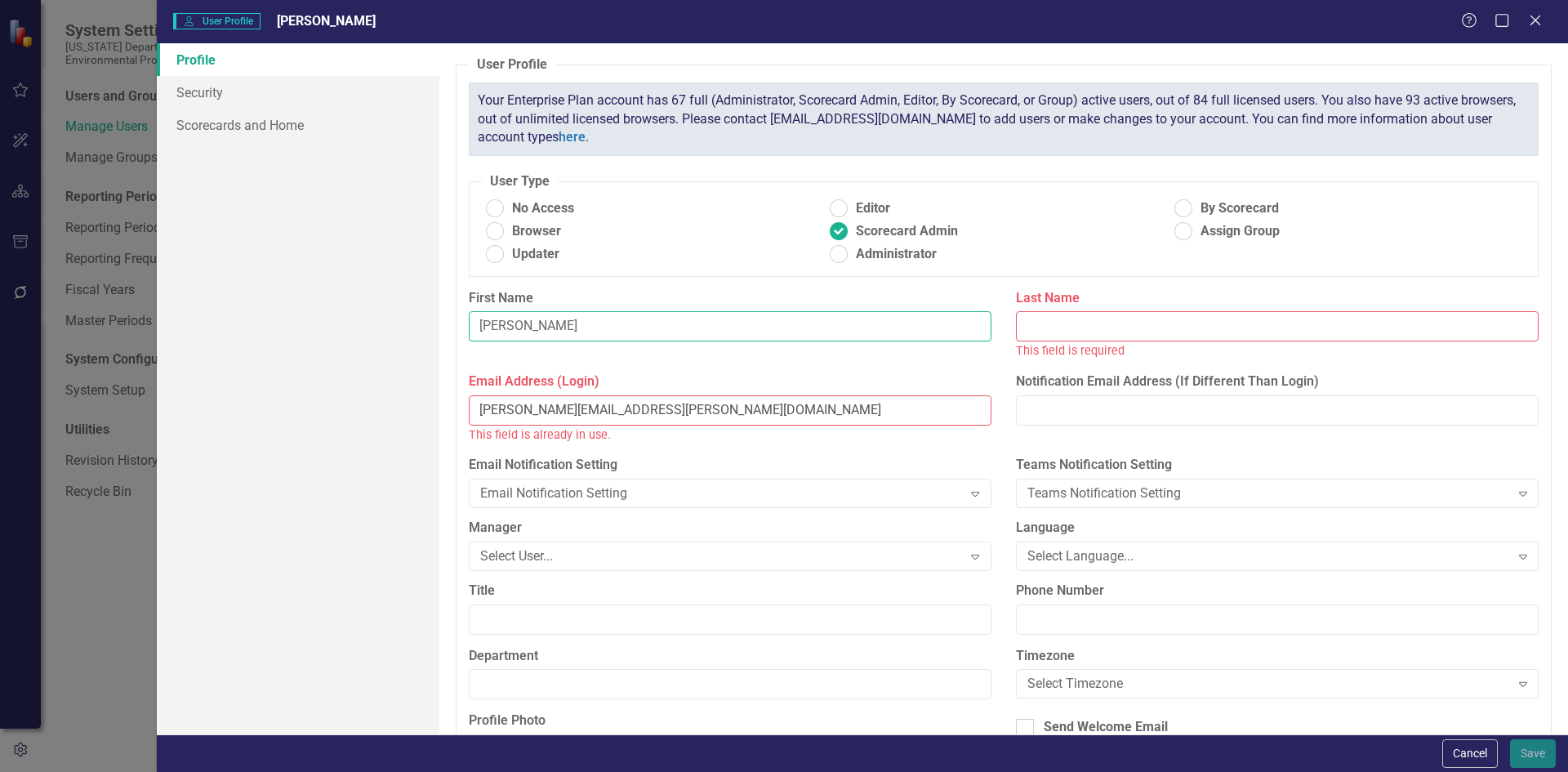
type input "Michael"
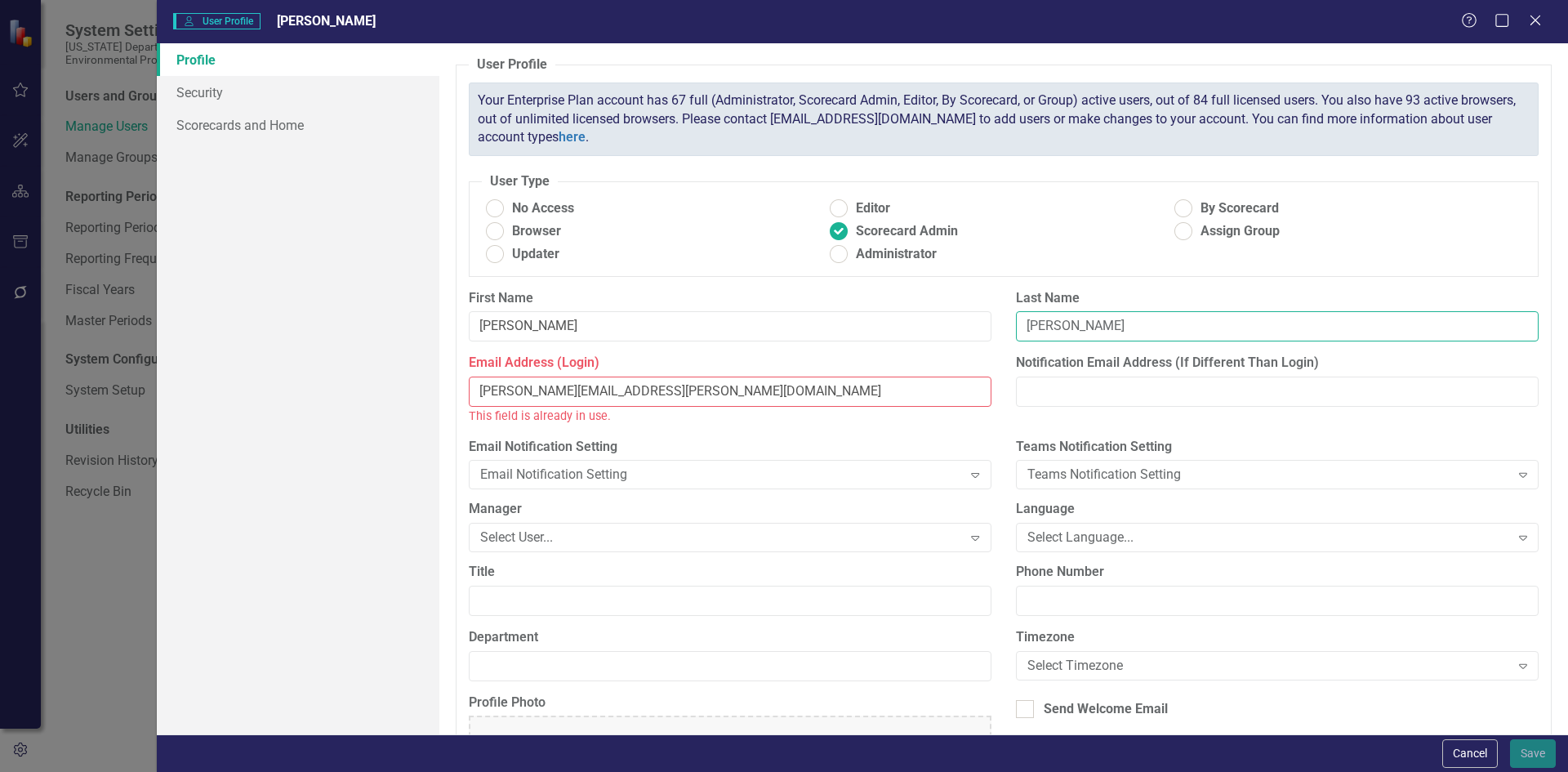
type input "Foster"
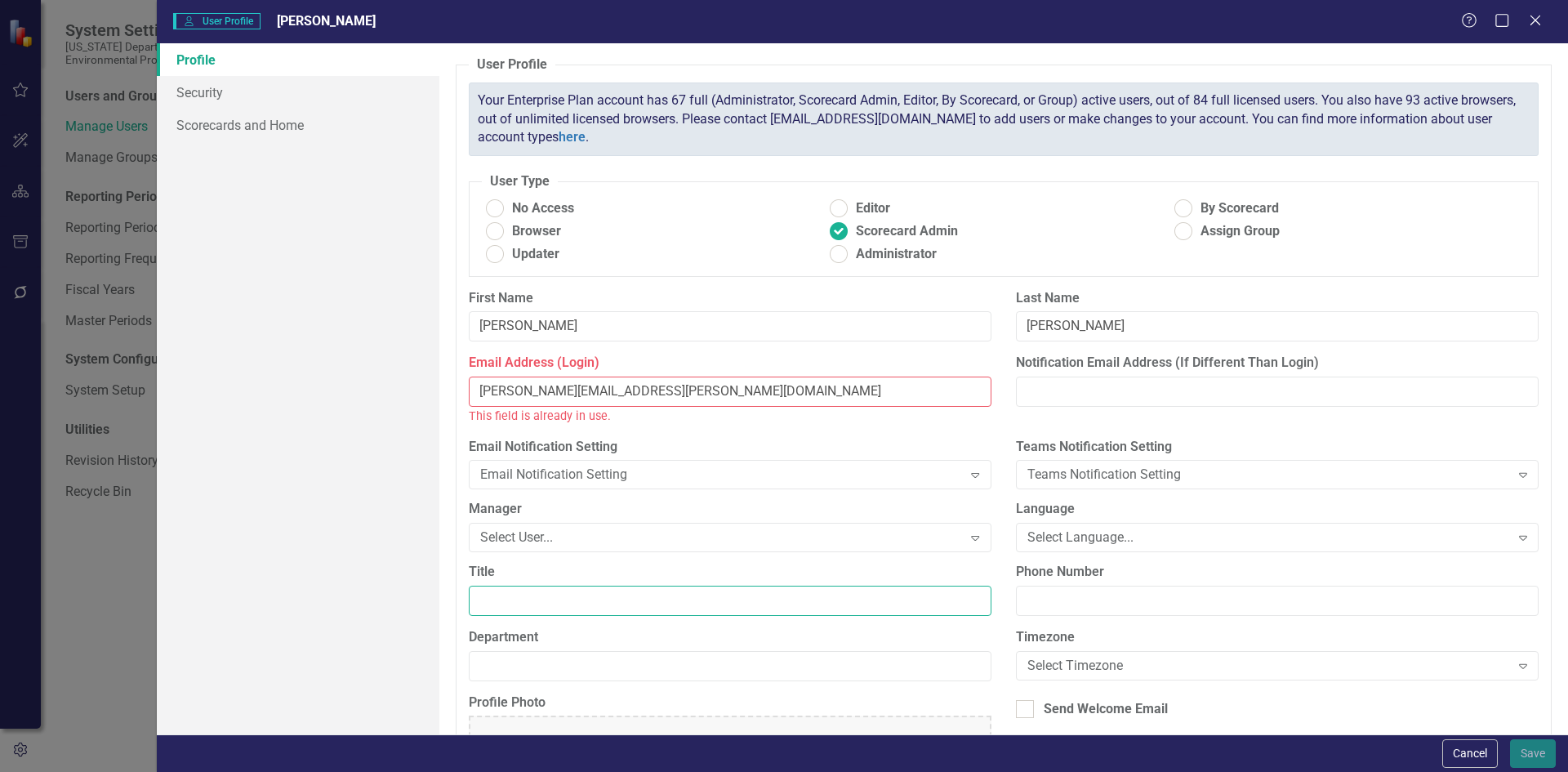
click at [494, 591] on input "Title" at bounding box center [730, 601] width 523 height 30
paste input "Assistant Director"
type input "Assistant Director"
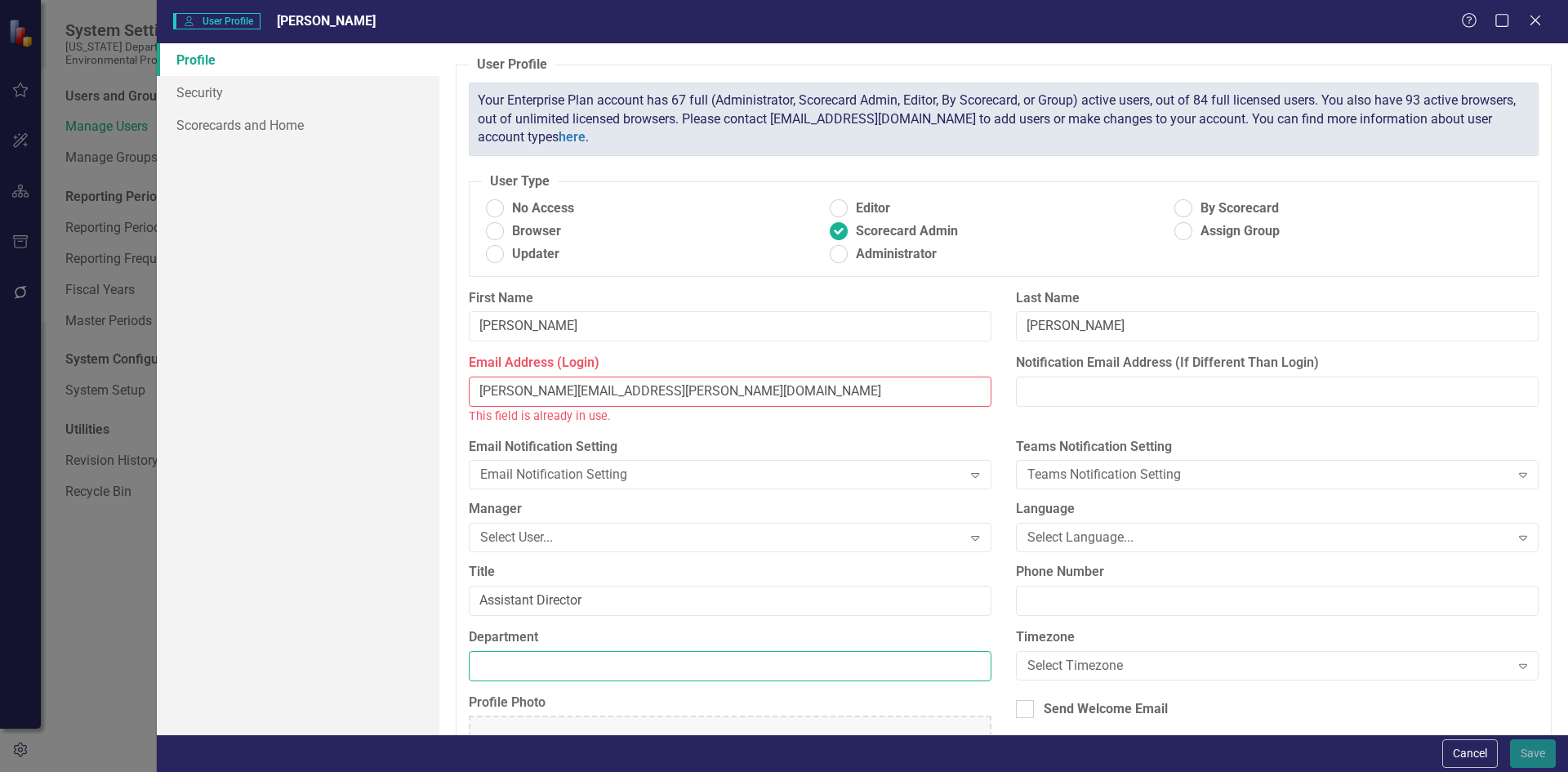
click at [530, 658] on input "Department" at bounding box center [730, 665] width 523 height 30
paste input "Division of Recreation and Parks"
type input "Division of Recreation and Parks"
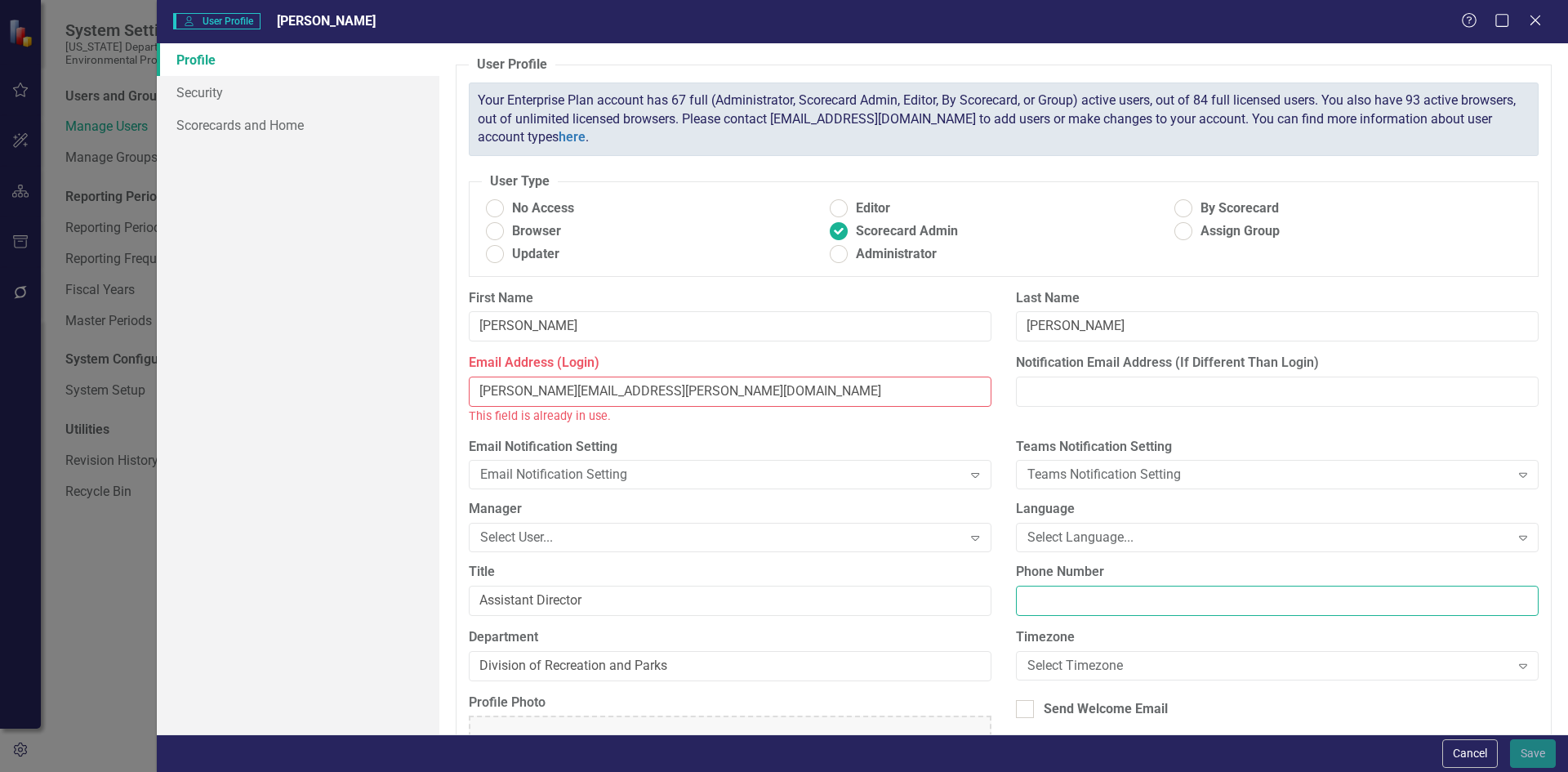
click at [1124, 601] on input "Phone Number" at bounding box center [1278, 601] width 523 height 30
paste input "850-245-3046"
type input "850-245-3046"
click at [1542, 25] on icon "Close" at bounding box center [1535, 20] width 20 height 15
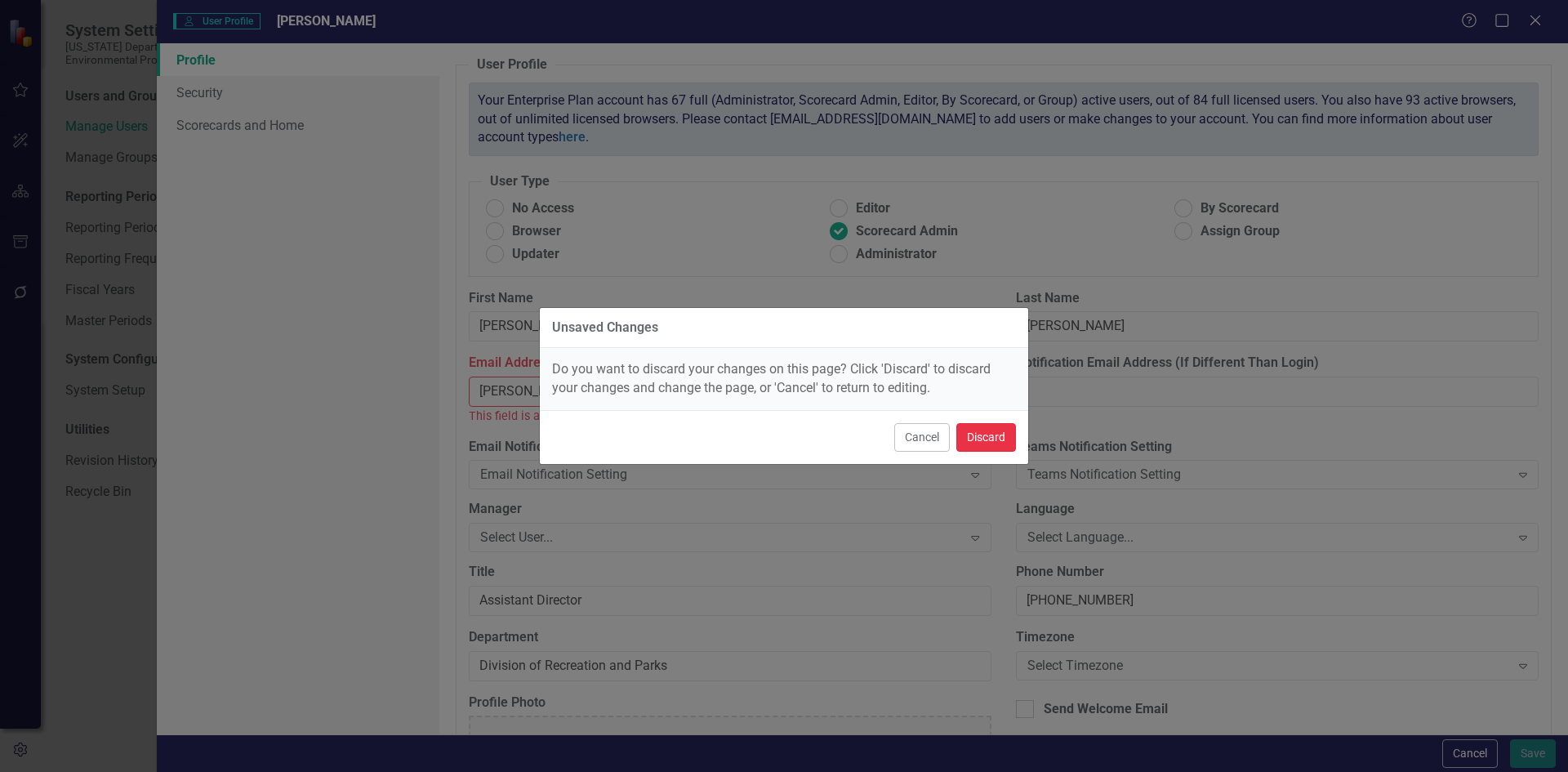
click at [997, 429] on button "Discard" at bounding box center [986, 438] width 60 height 29
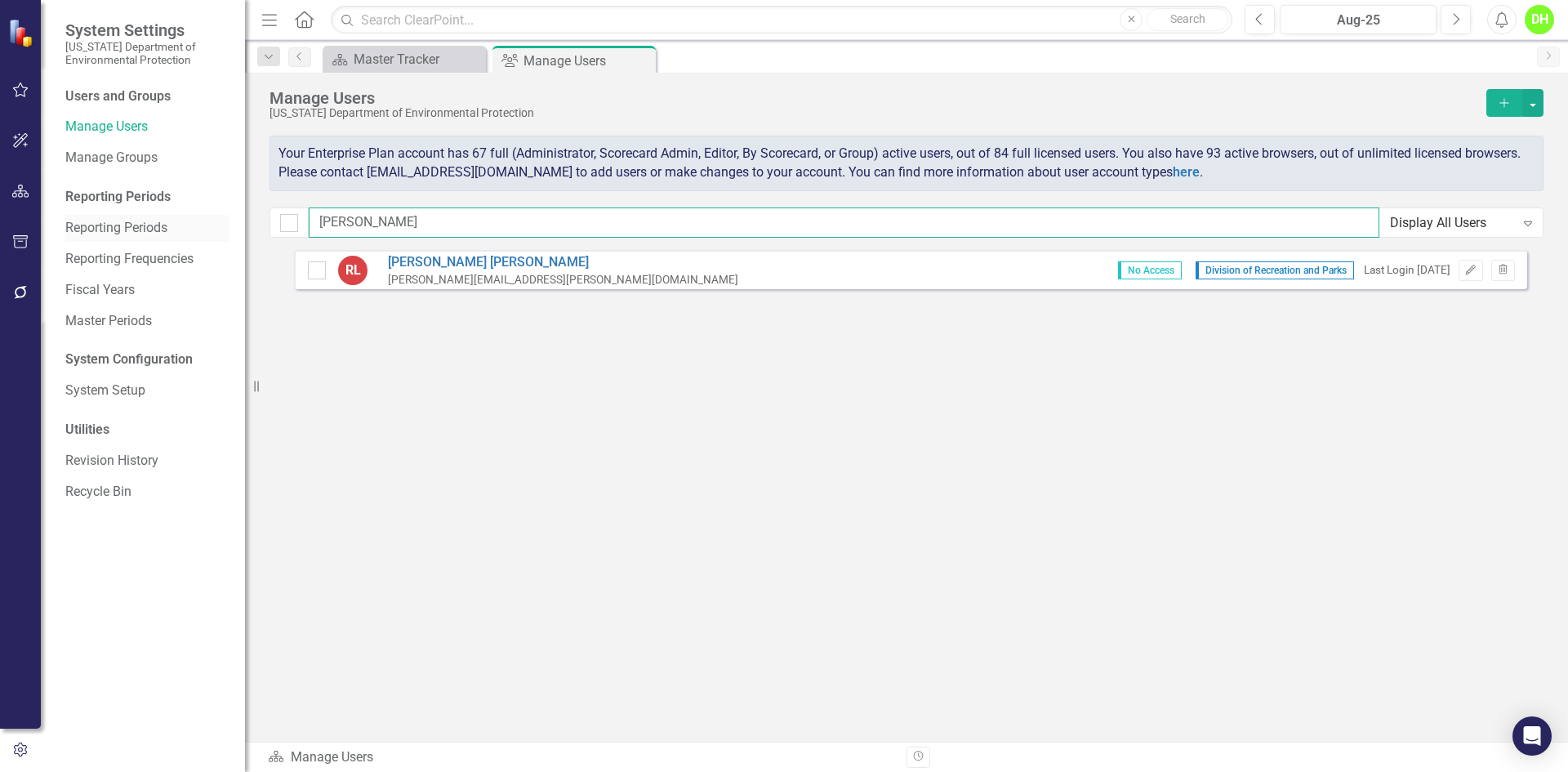
drag, startPoint x: 359, startPoint y: 221, endPoint x: 165, endPoint y: 230, distance: 194.2
click at [165, 230] on div "System Settings Florida Department of Environmental Protection Users and Groups…" at bounding box center [784, 386] width 1568 height 772
type input "foster"
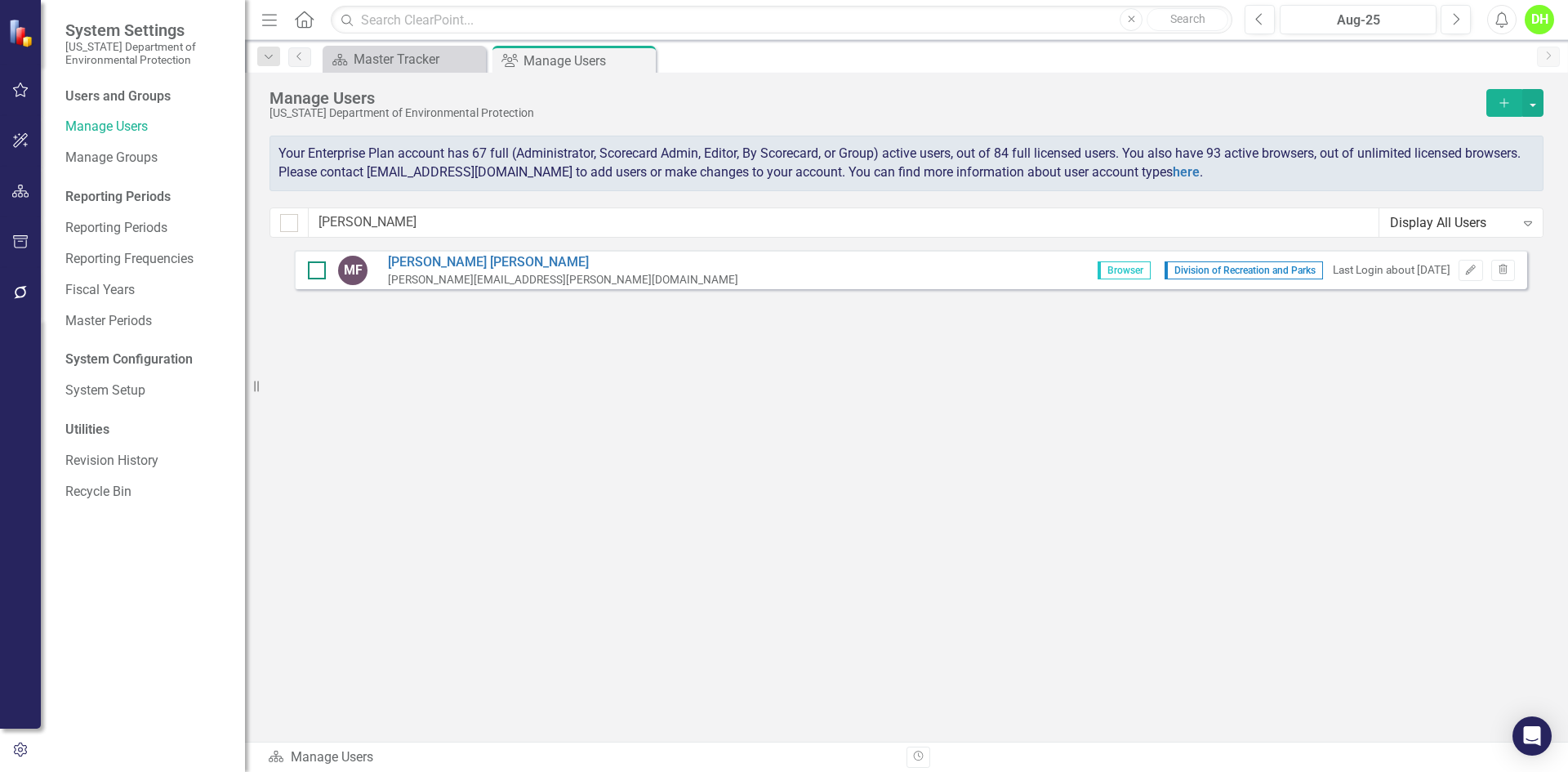
click at [321, 272] on div at bounding box center [317, 270] width 18 height 18
click at [319, 272] on input "checkbox" at bounding box center [313, 267] width 10 height 10
checkbox input "true"
click at [1473, 271] on icon "Edit" at bounding box center [1470, 271] width 12 height 10
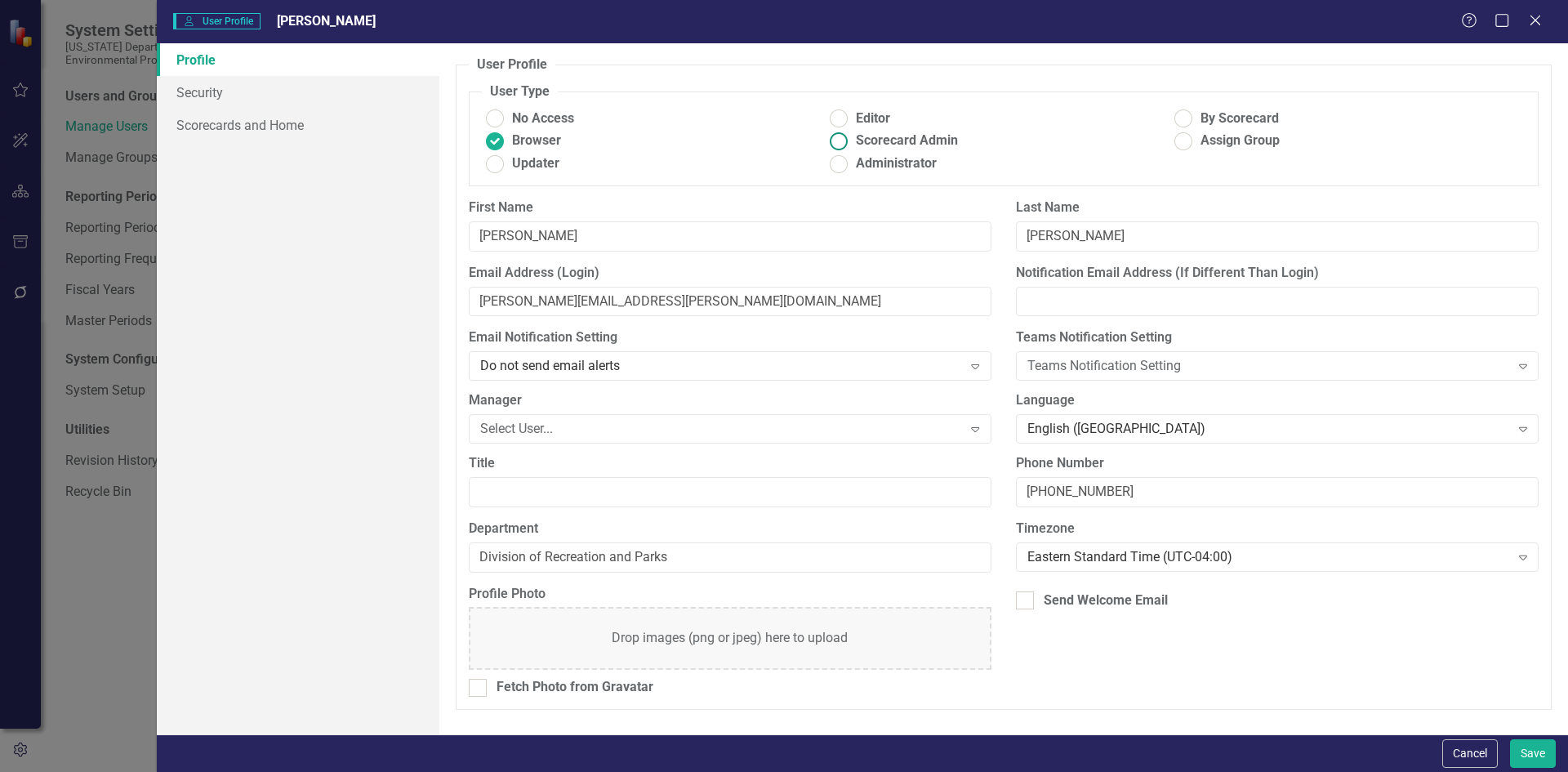
click at [841, 144] on ins at bounding box center [839, 141] width 26 height 26
click at [841, 144] on input "Scorecard Admin" at bounding box center [839, 141] width 26 height 26
radio input "true"
click at [242, 132] on link "Scorecards and Home" at bounding box center [298, 125] width 283 height 32
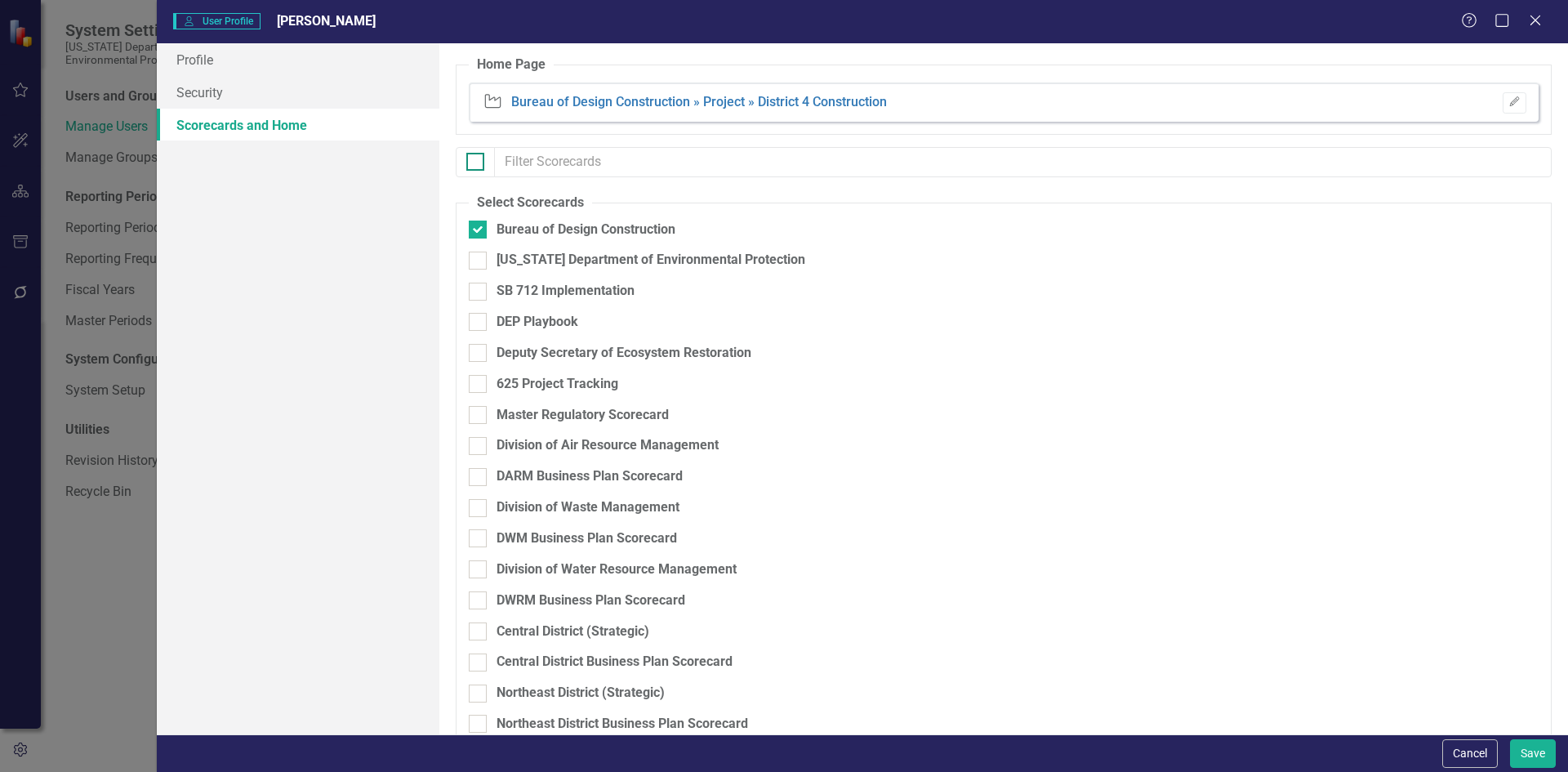
click at [475, 161] on input "checkbox" at bounding box center [472, 158] width 10 height 10
checkbox input "true"
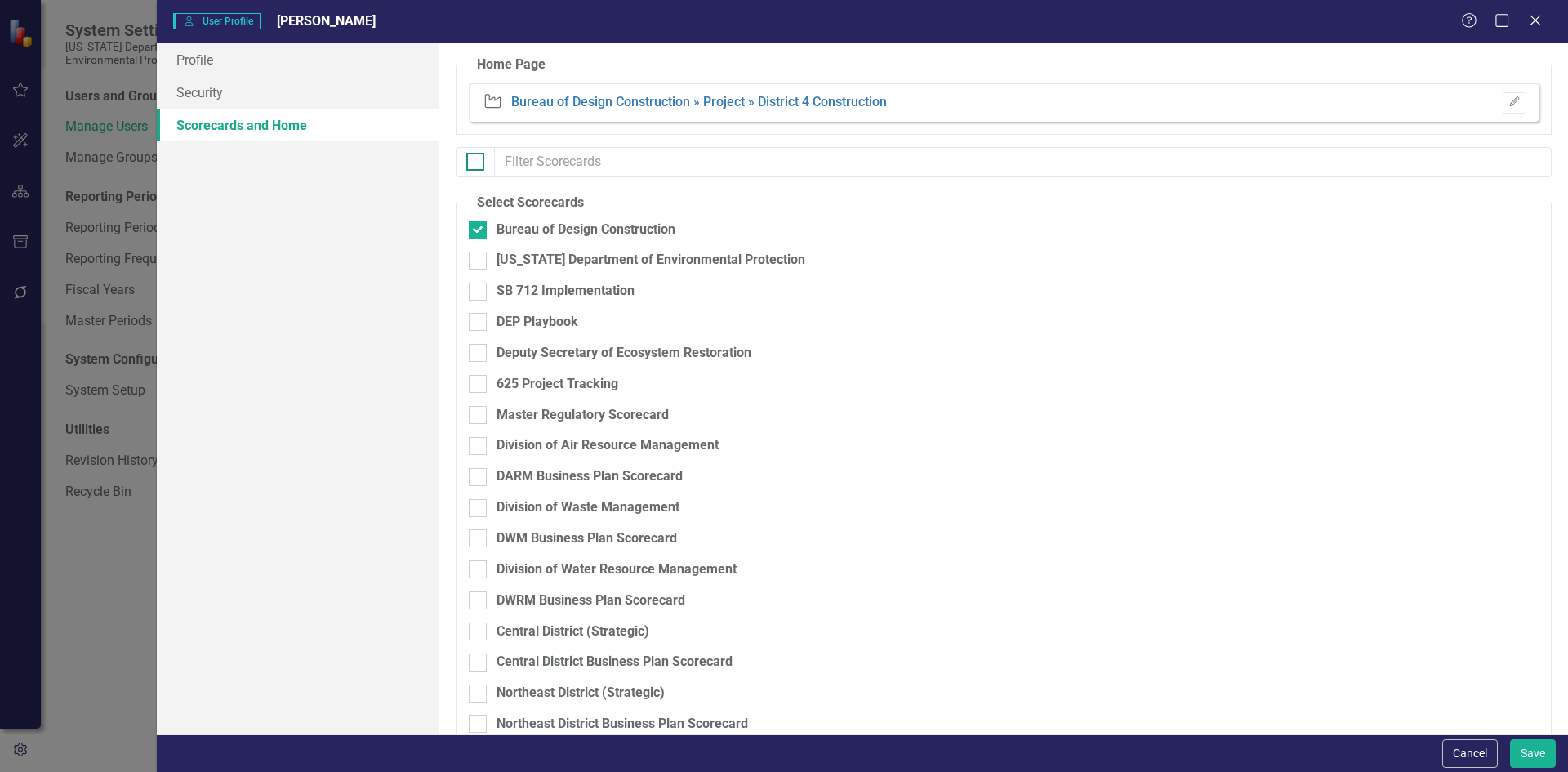
checkbox input "true"
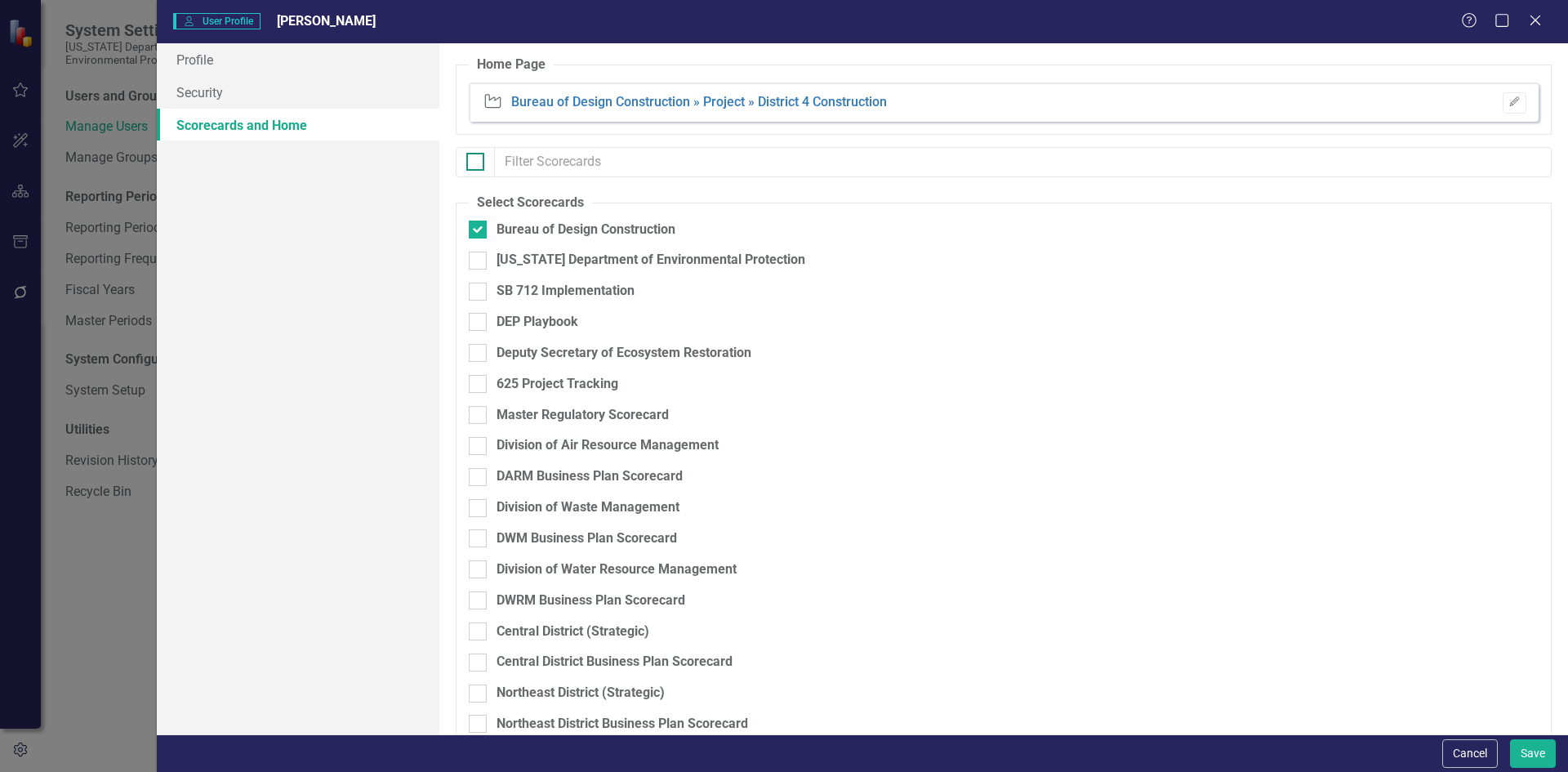
checkbox input "true"
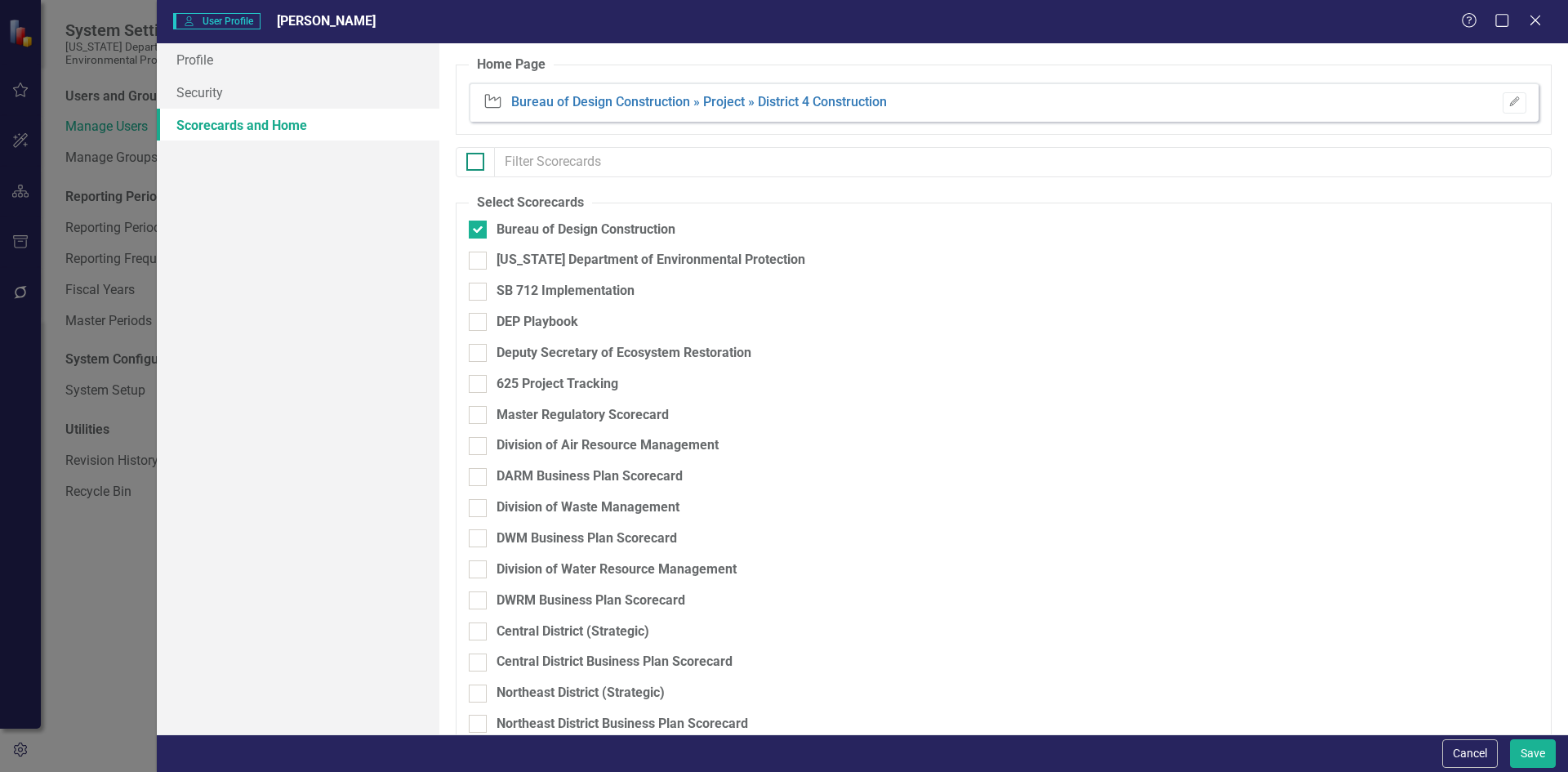
checkbox input "true"
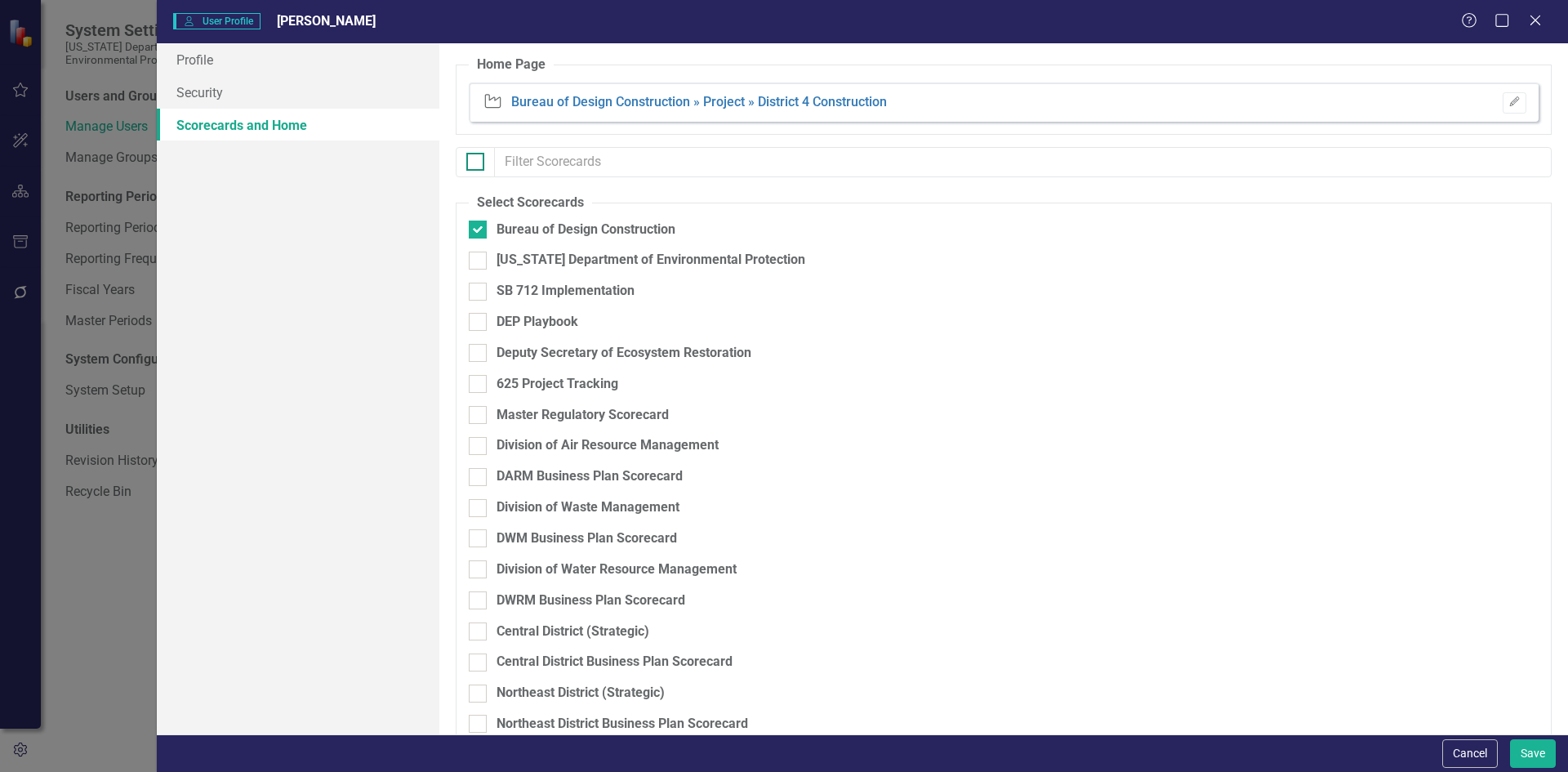
checkbox input "true"
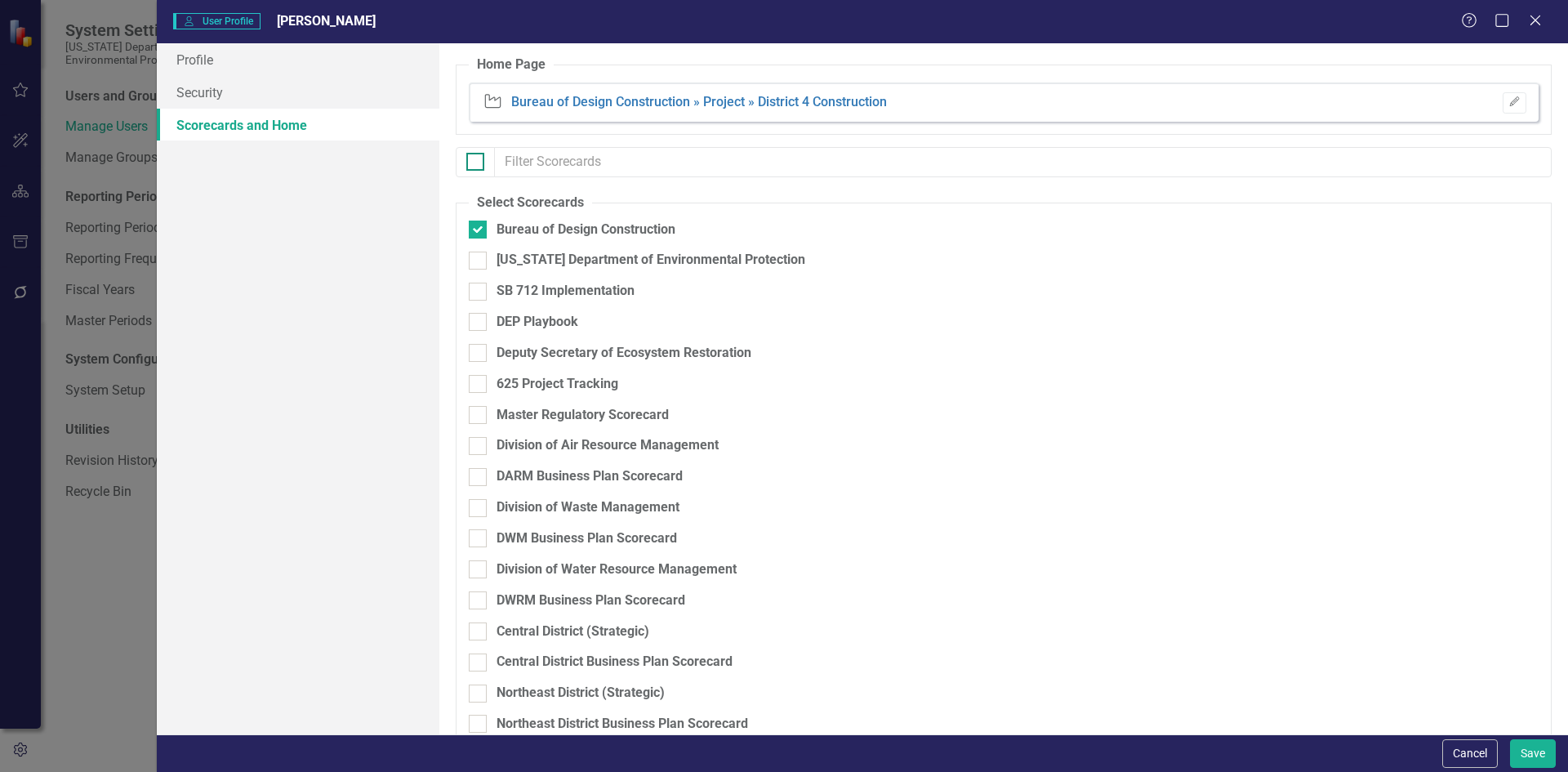
checkbox input "true"
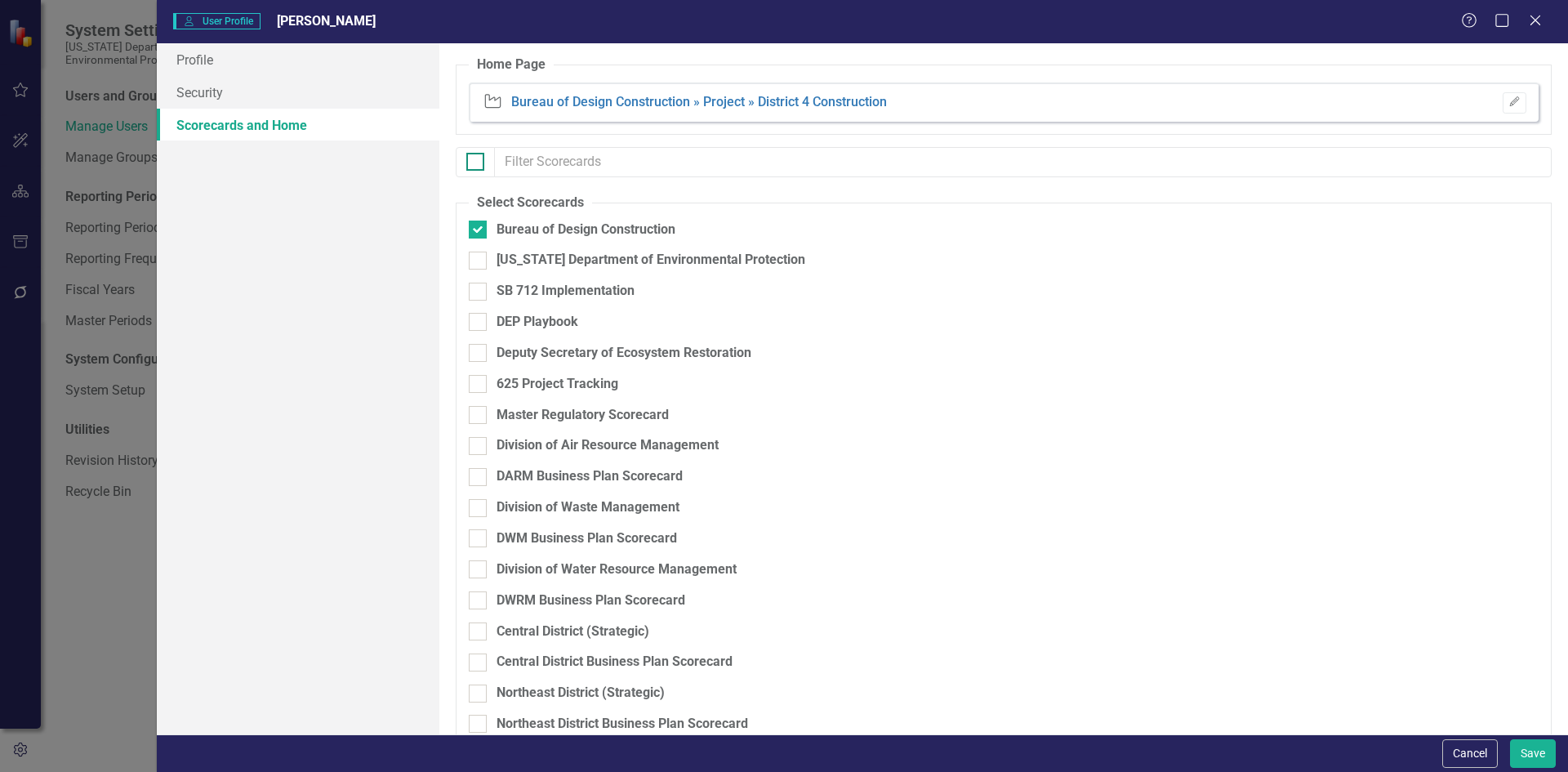
checkbox input "true"
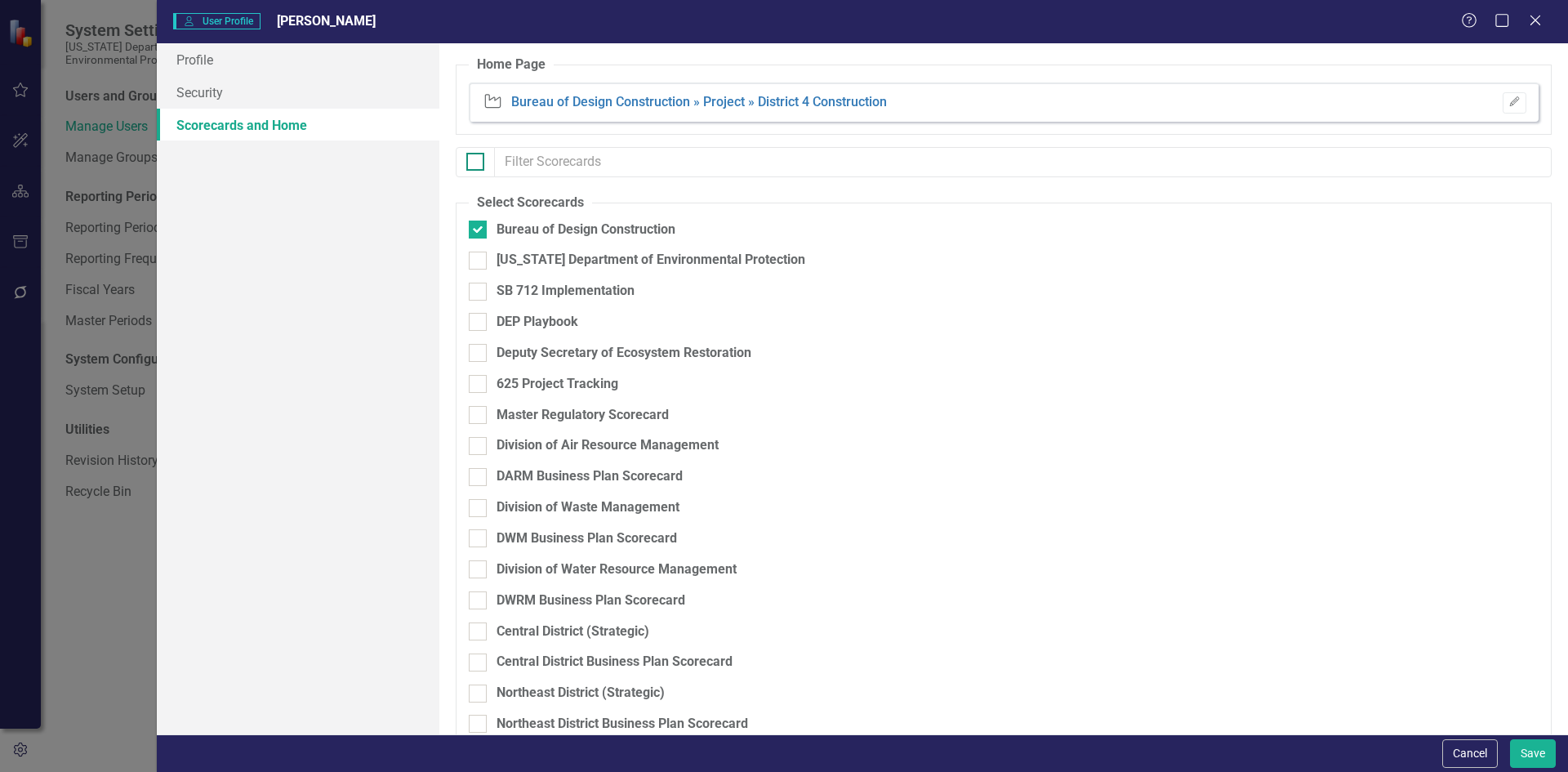
checkbox input "true"
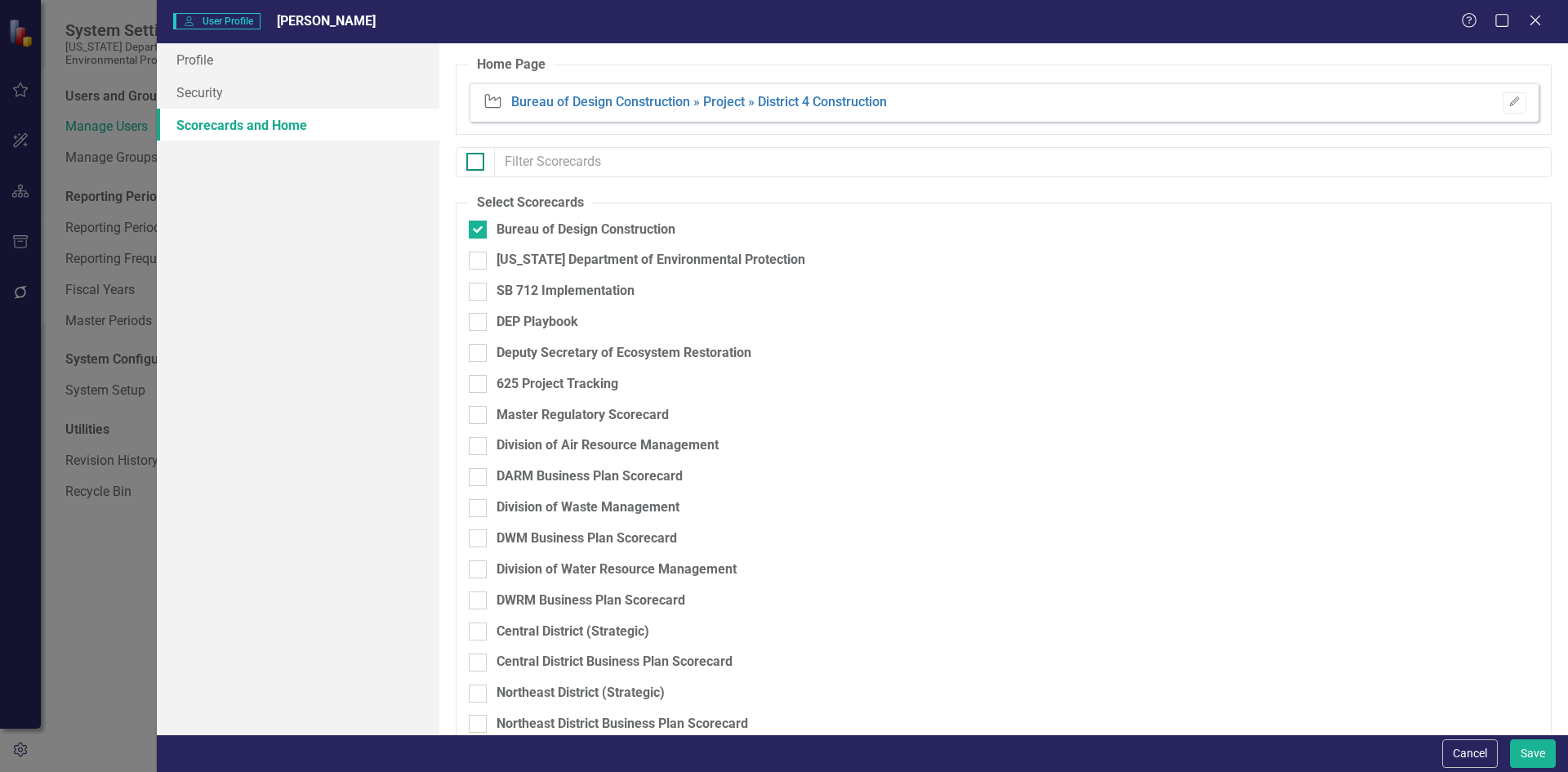
checkbox input "true"
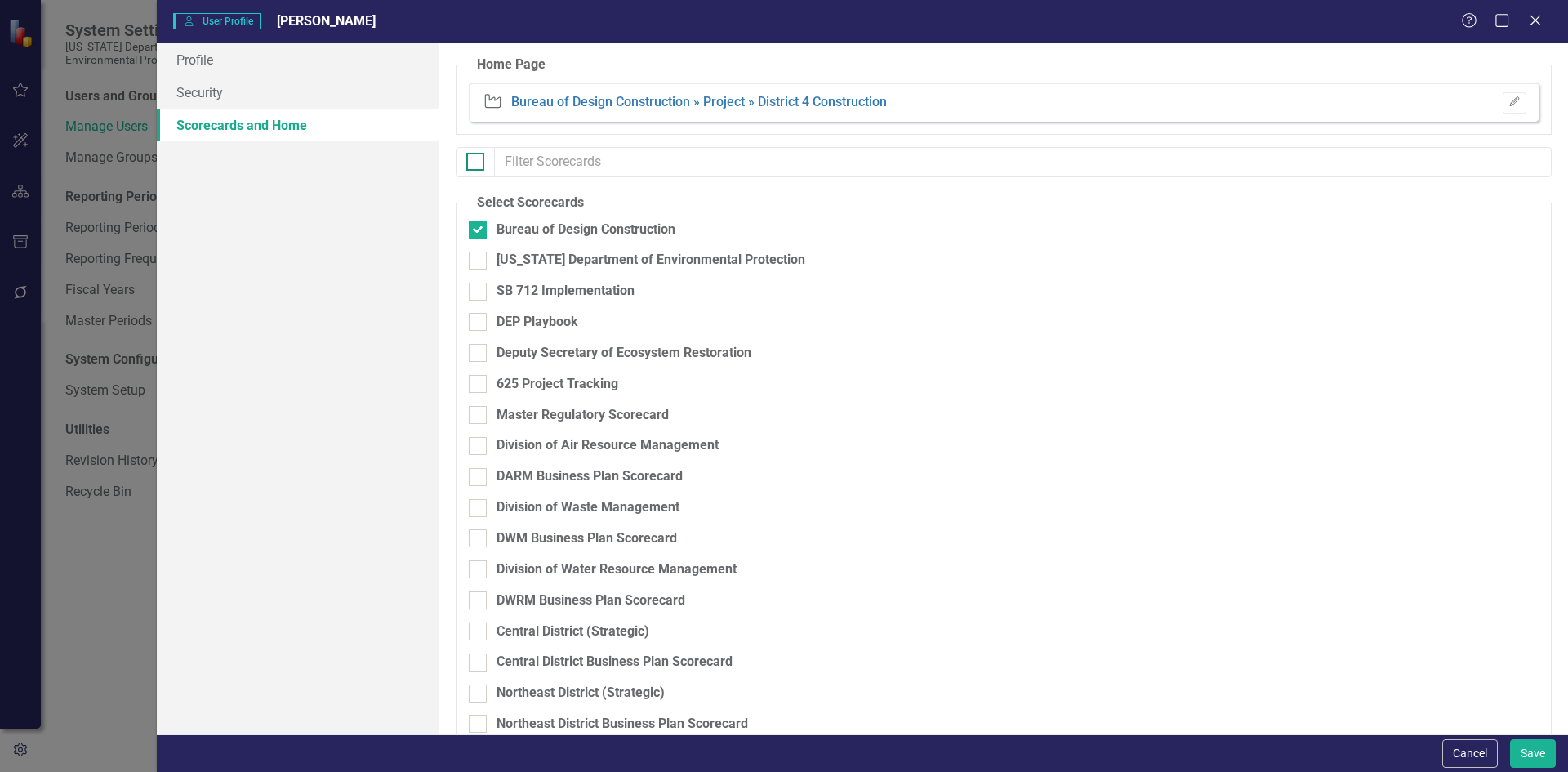
checkbox input "true"
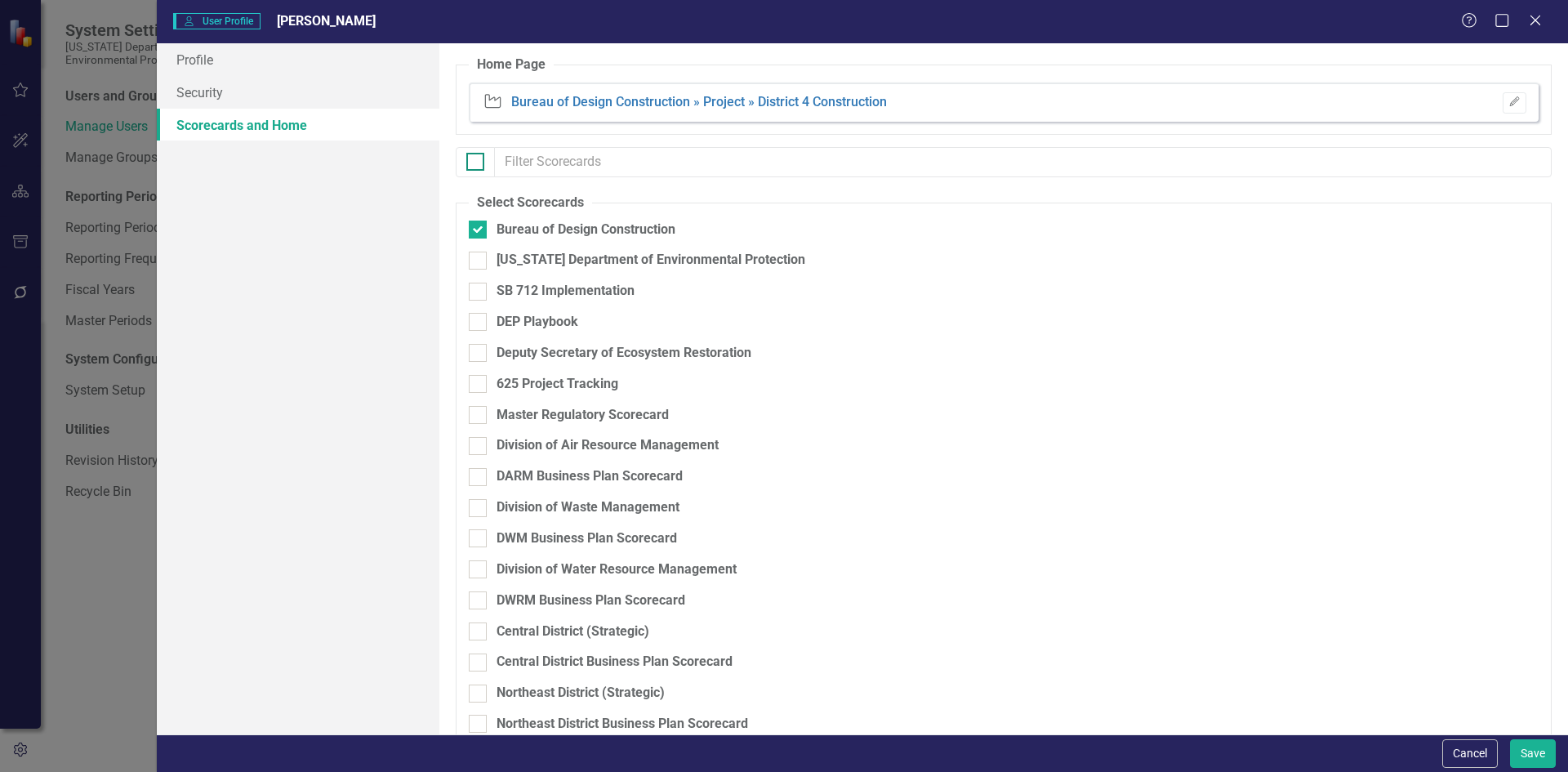
checkbox input "true"
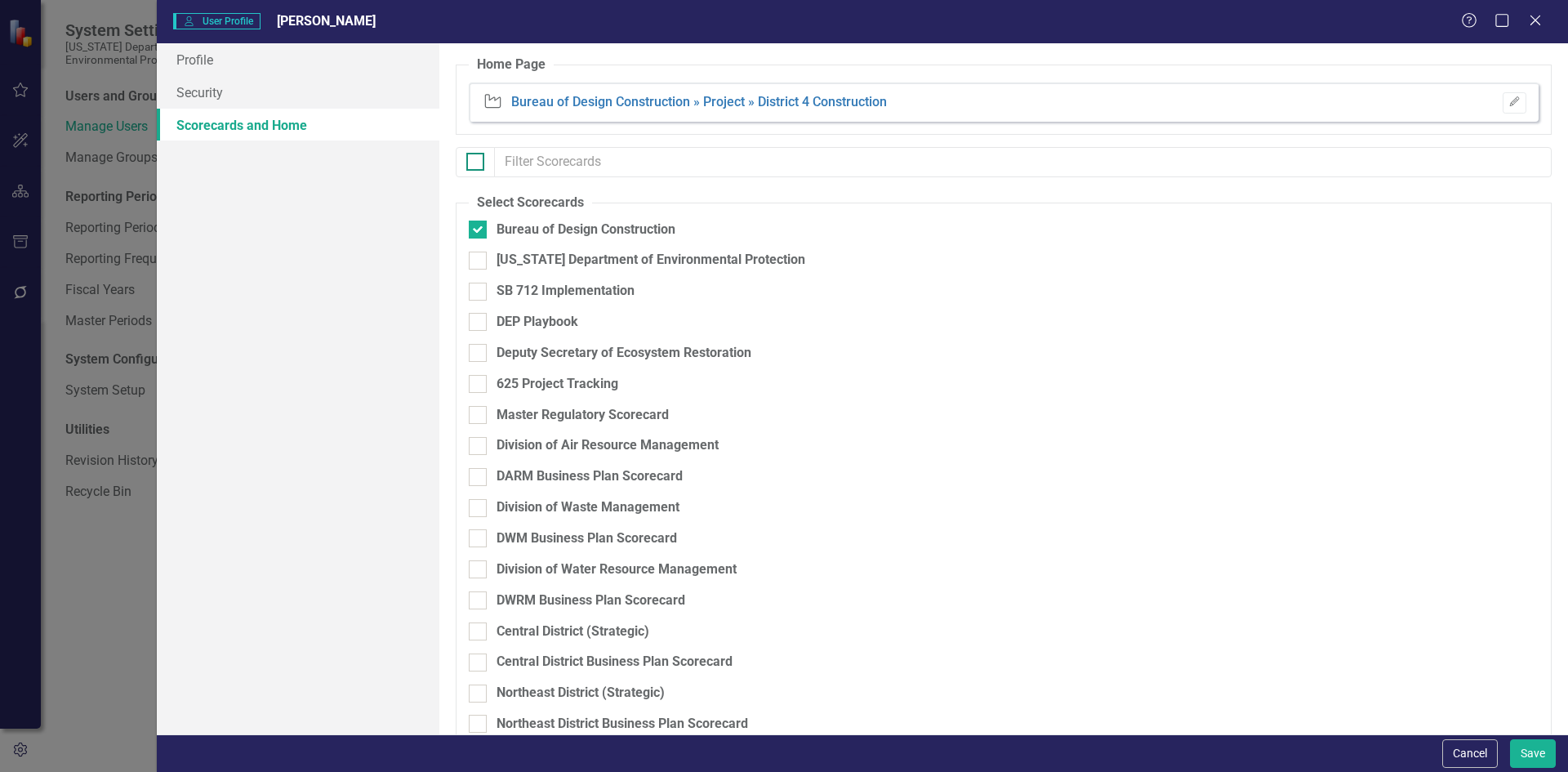
checkbox input "true"
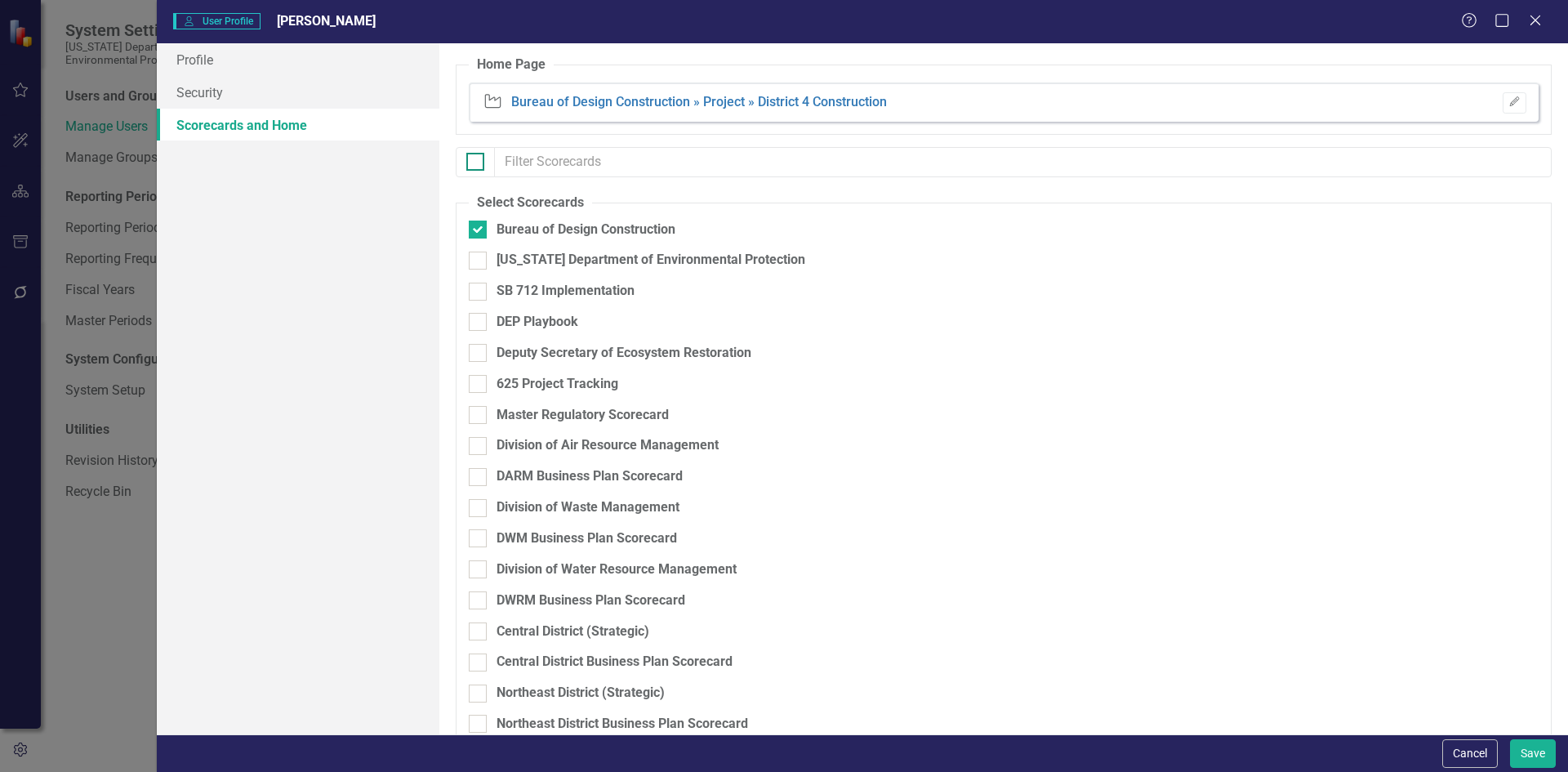
checkbox input "true"
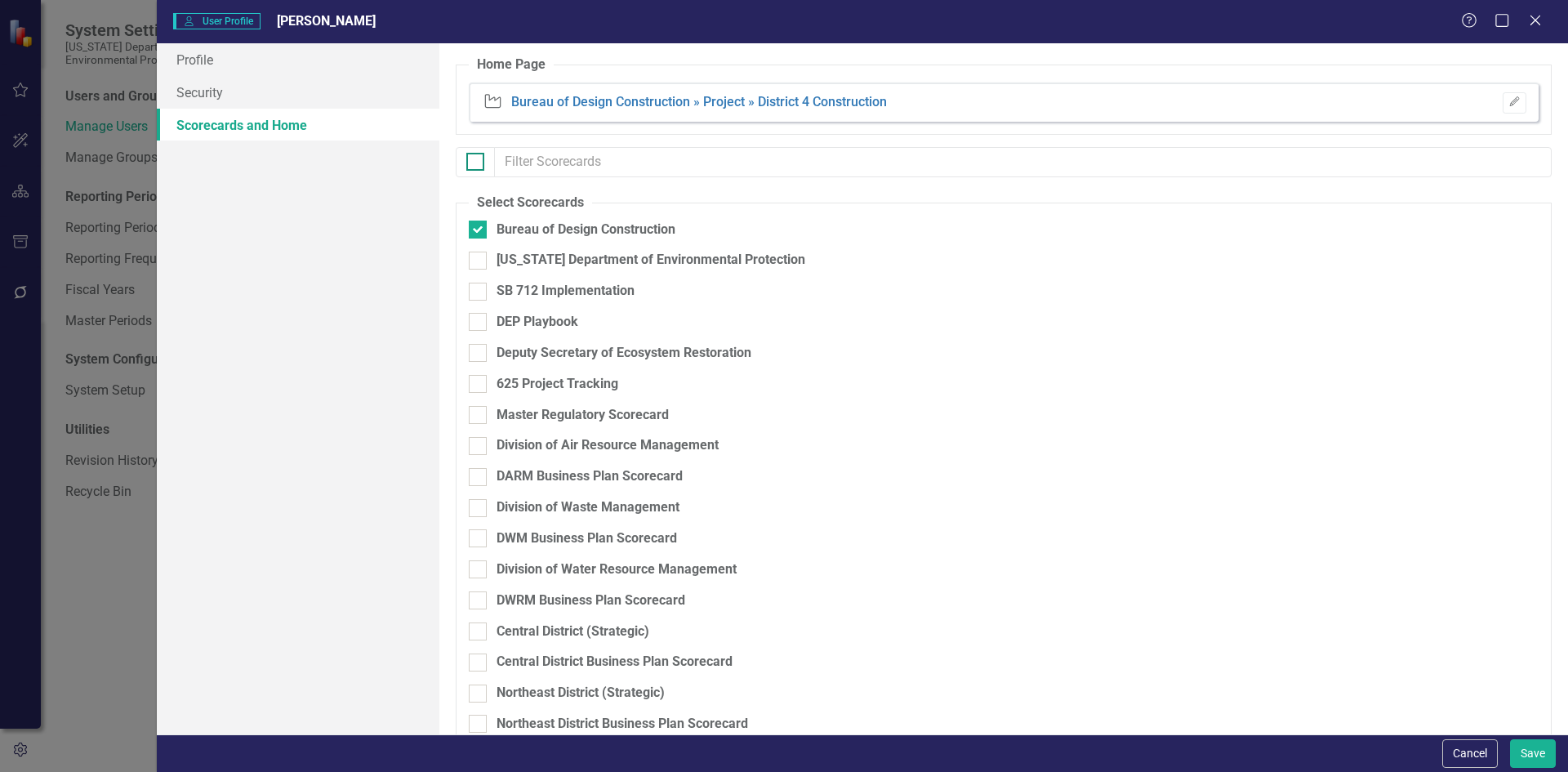
checkbox input "true"
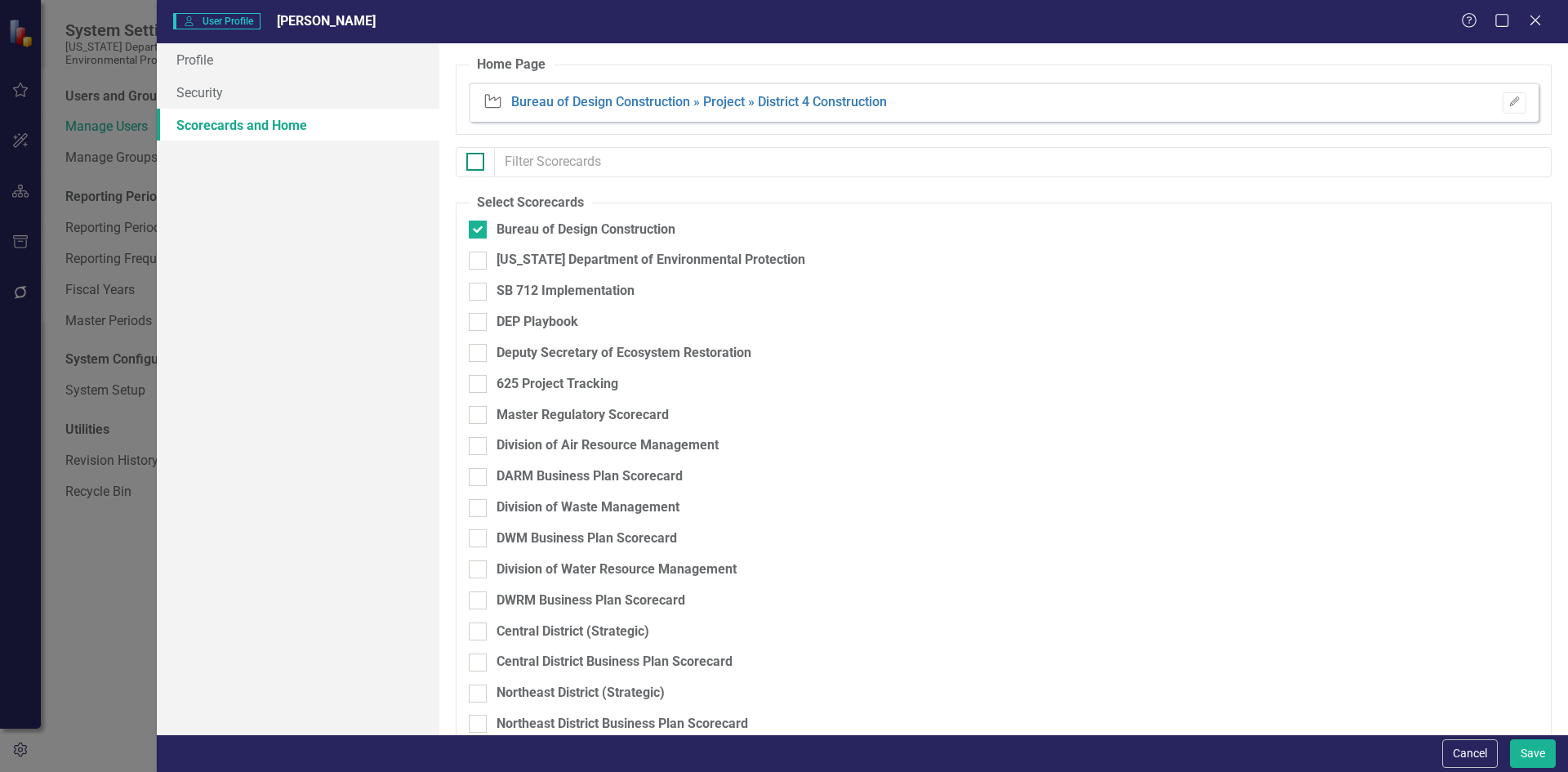
checkbox input "true"
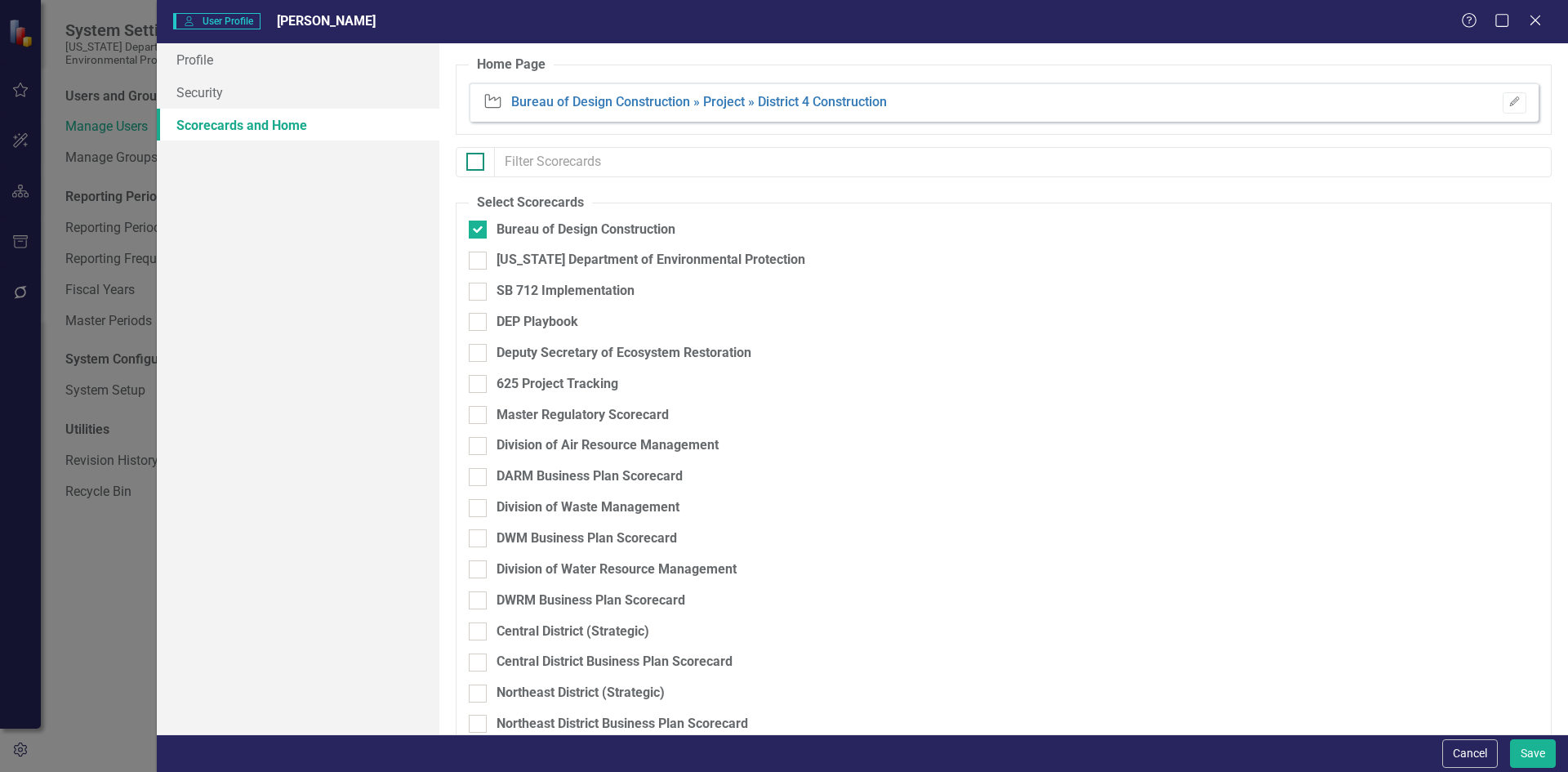
checkbox input "true"
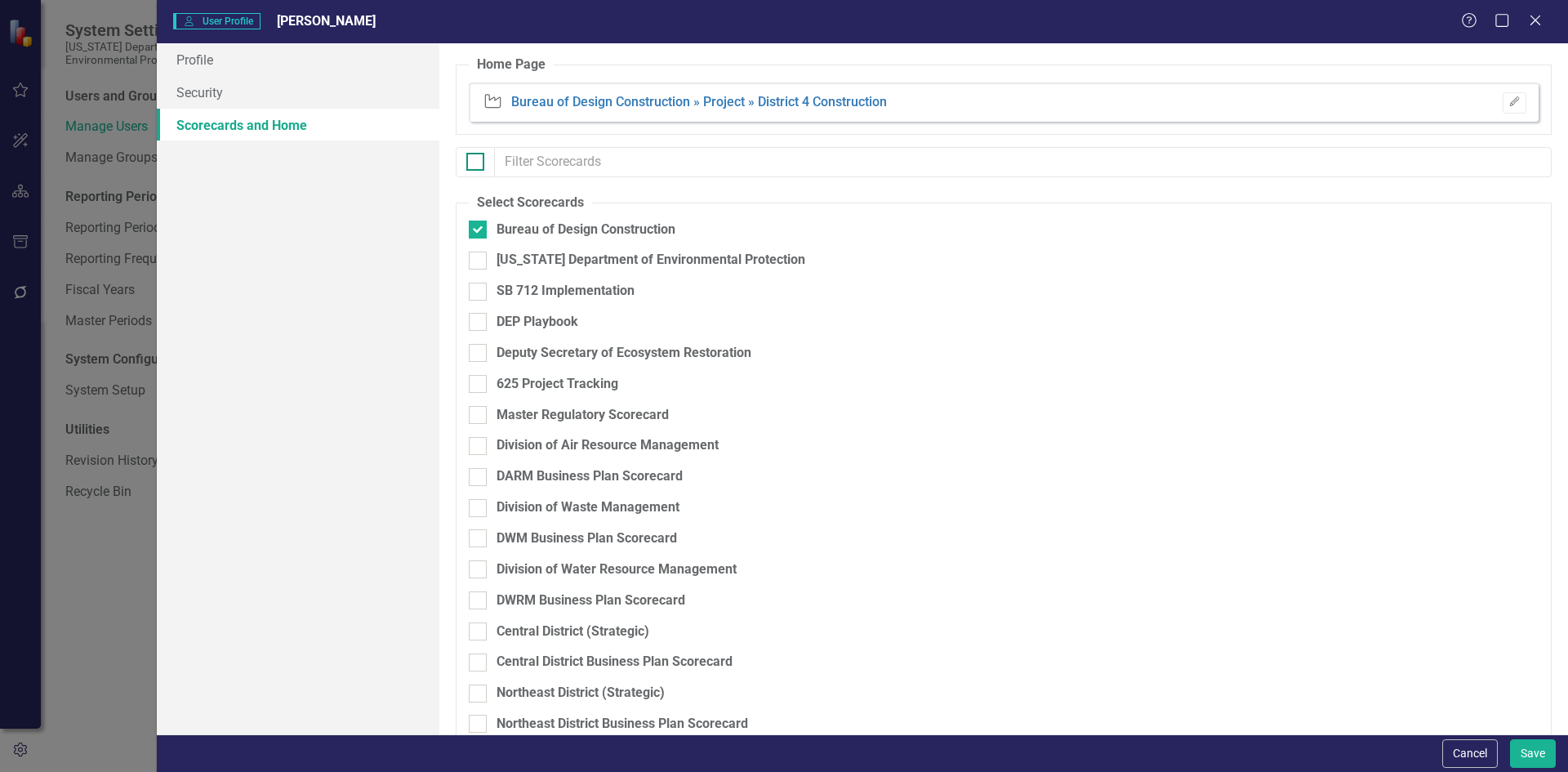
checkbox input "true"
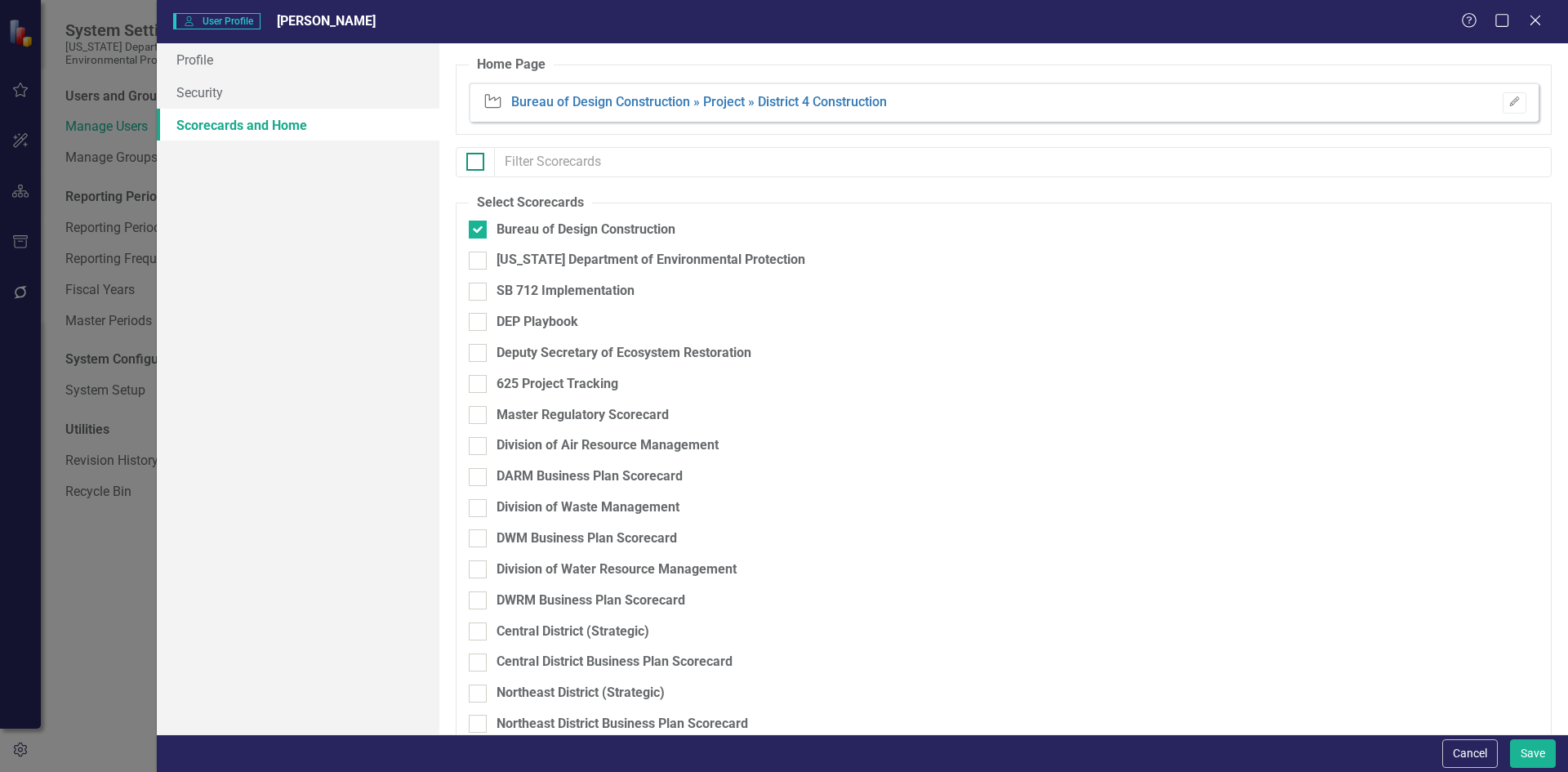
checkbox input "true"
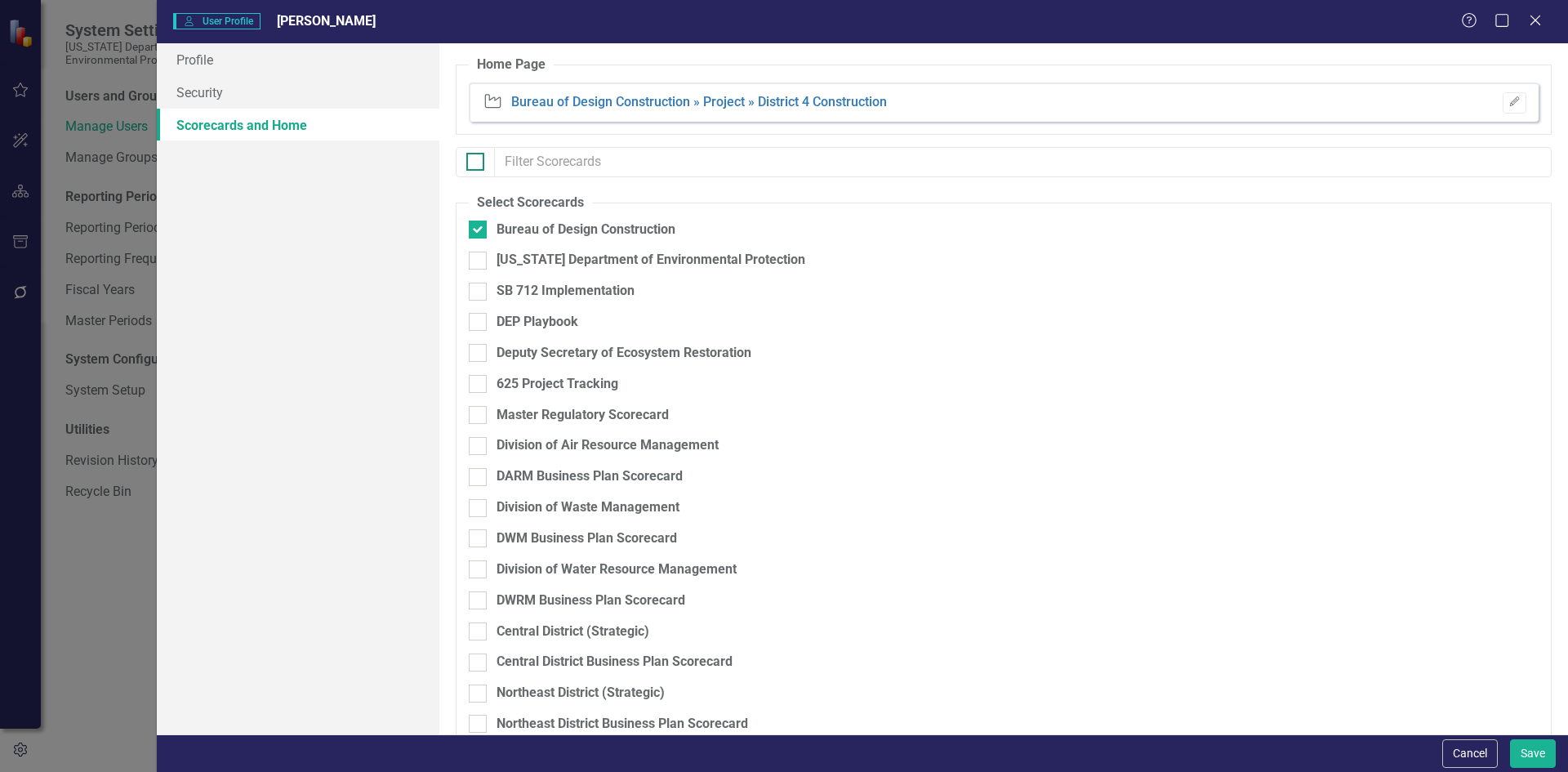
checkbox input "true"
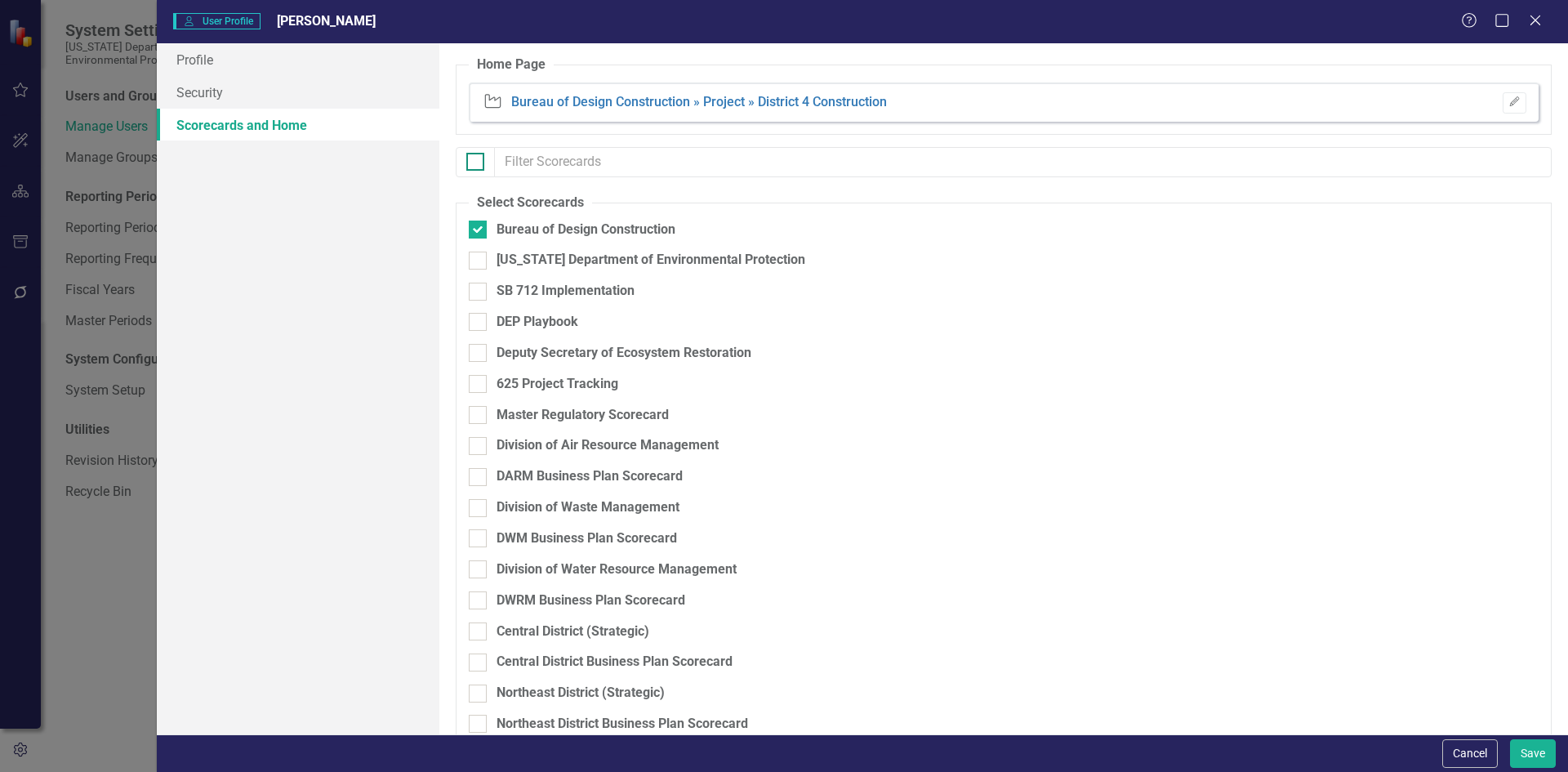
checkbox input "true"
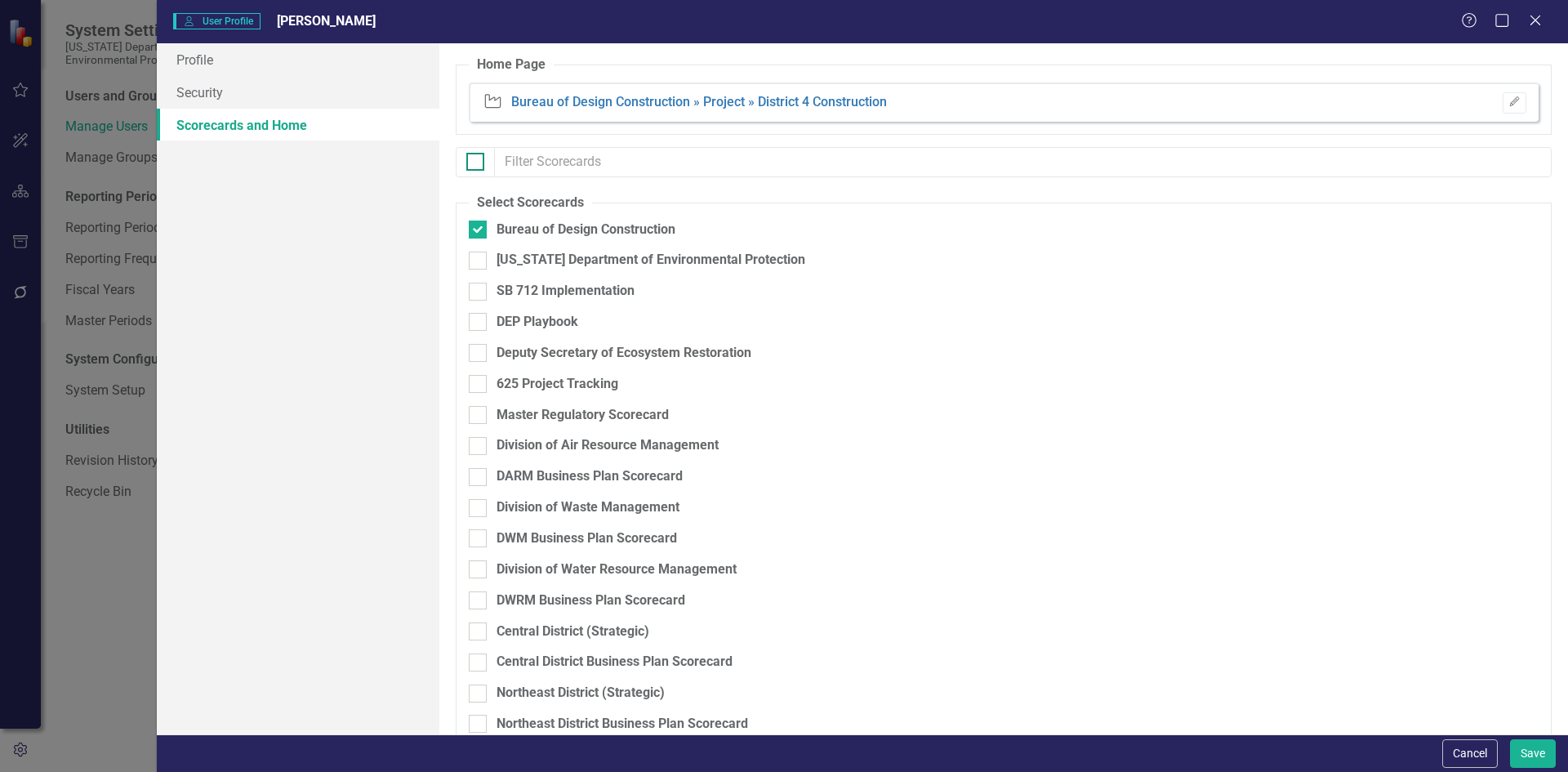
checkbox input "true"
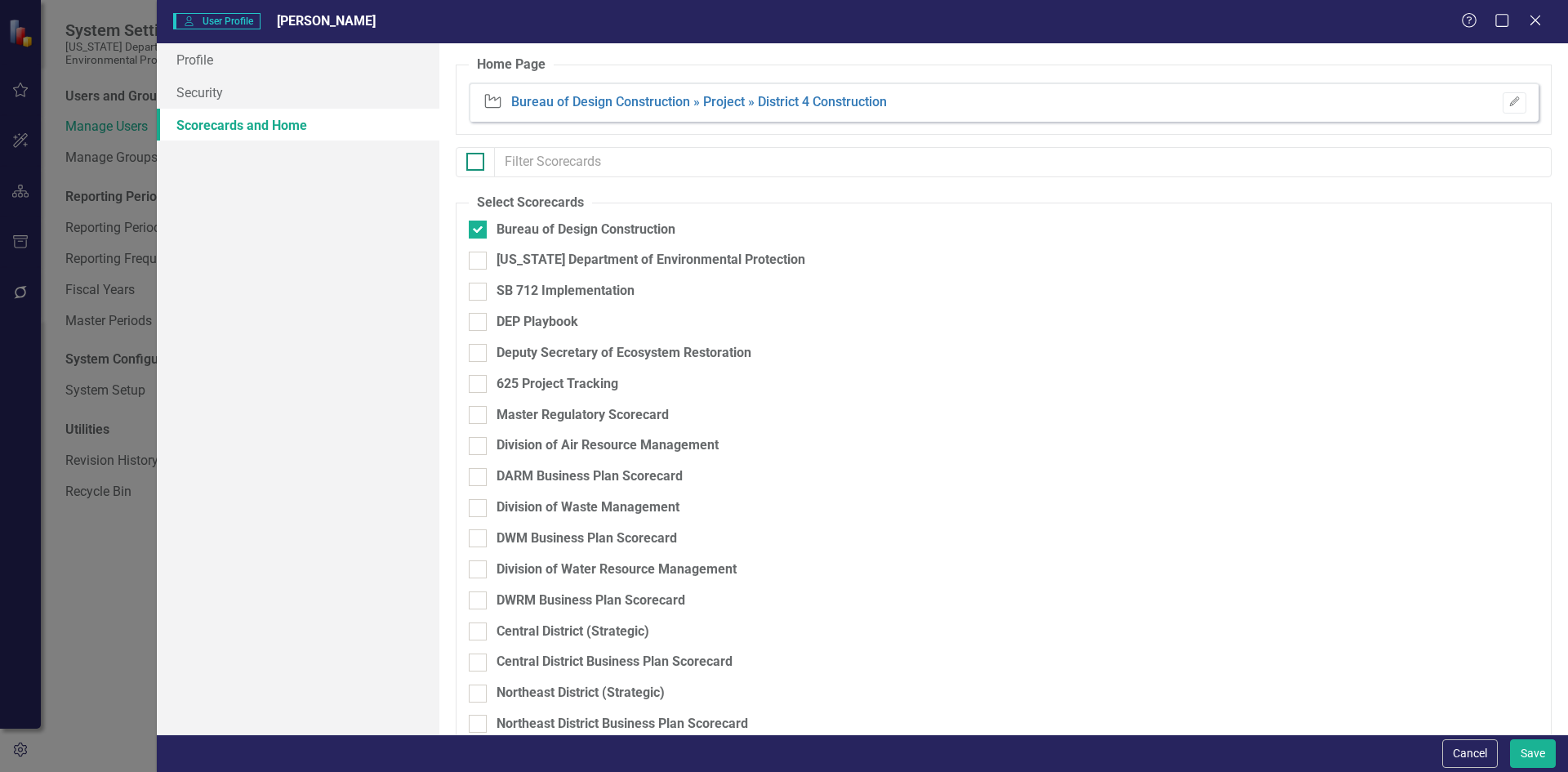
checkbox input "true"
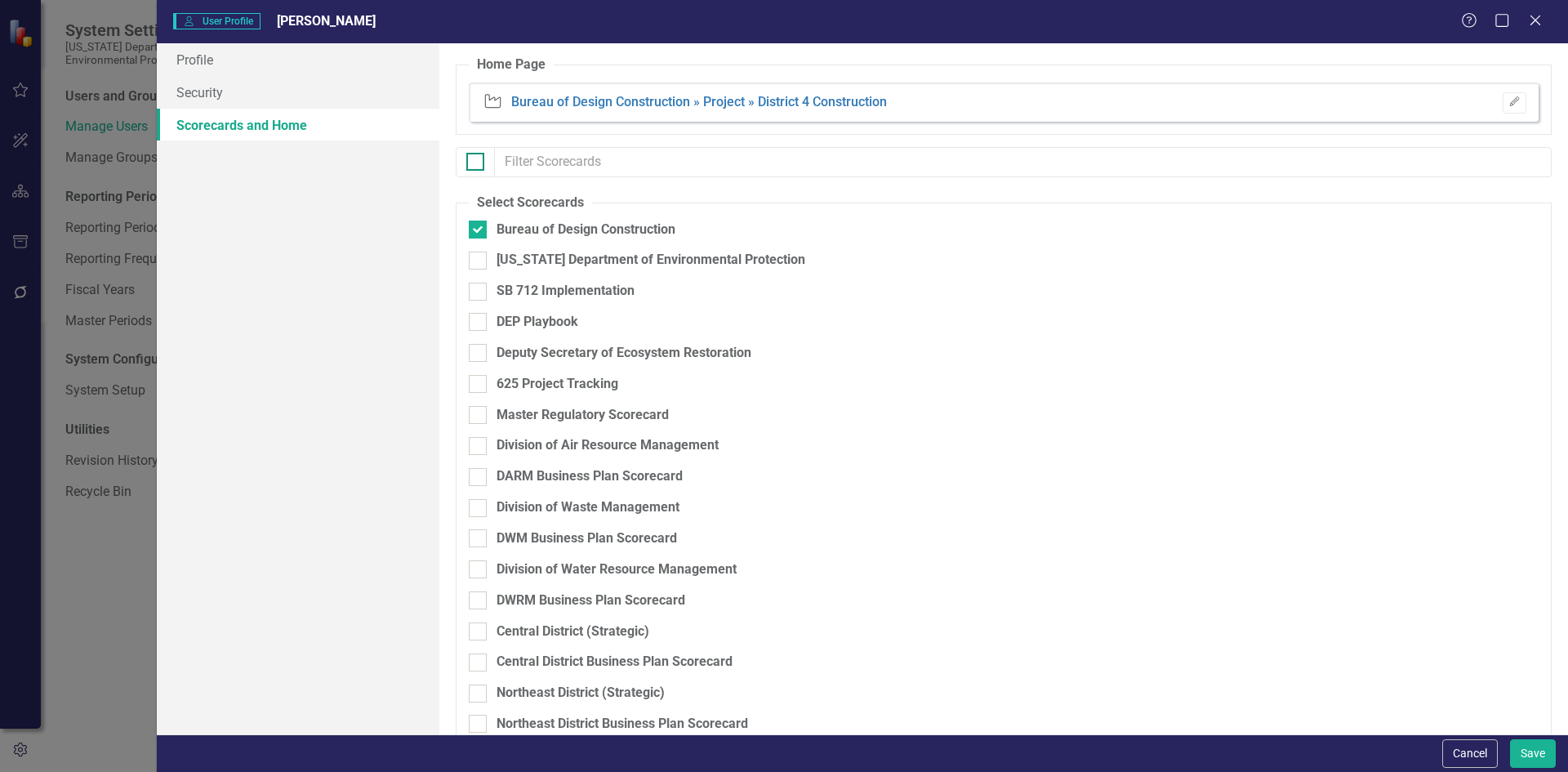
checkbox input "true"
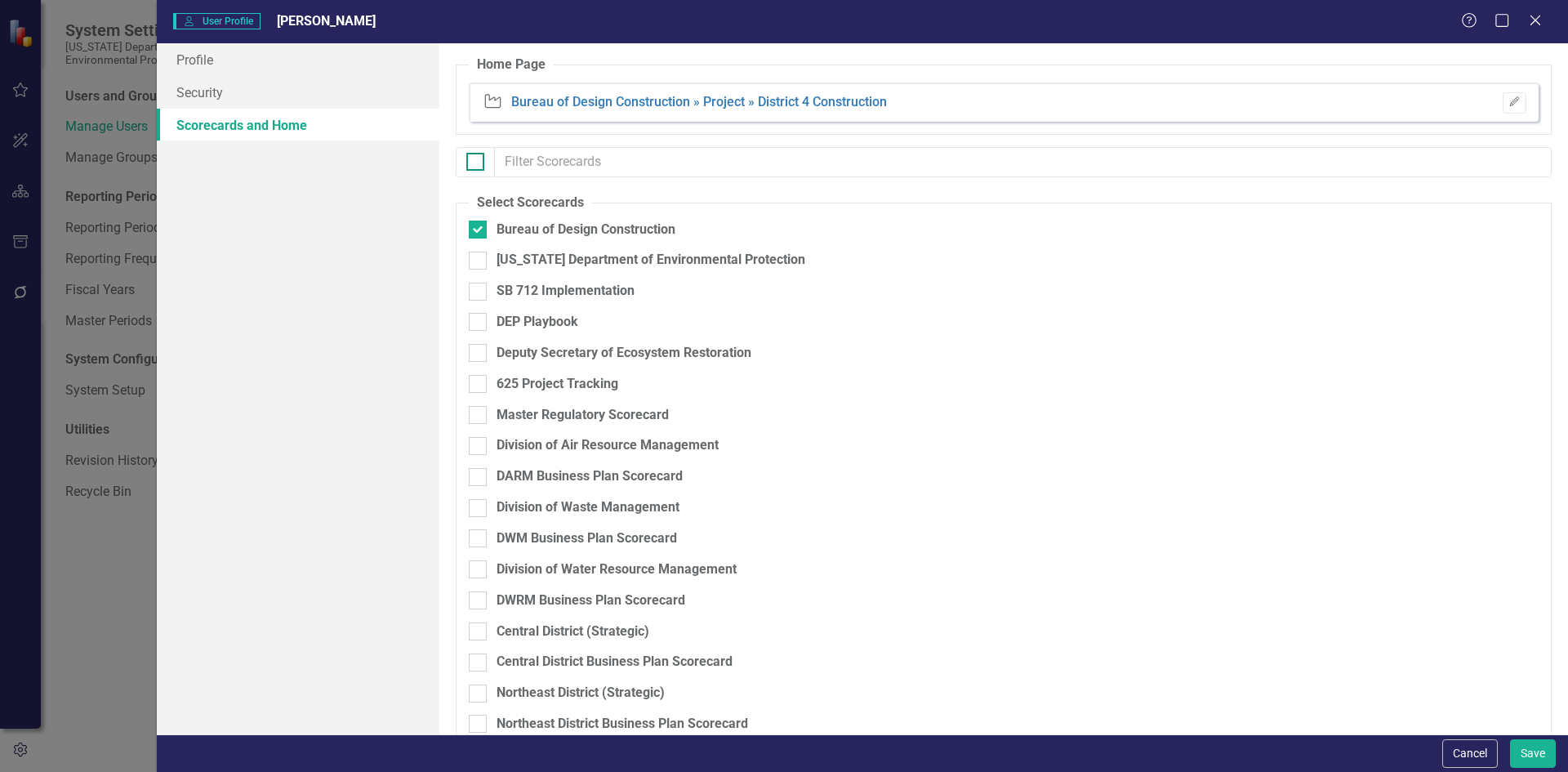
checkbox input "true"
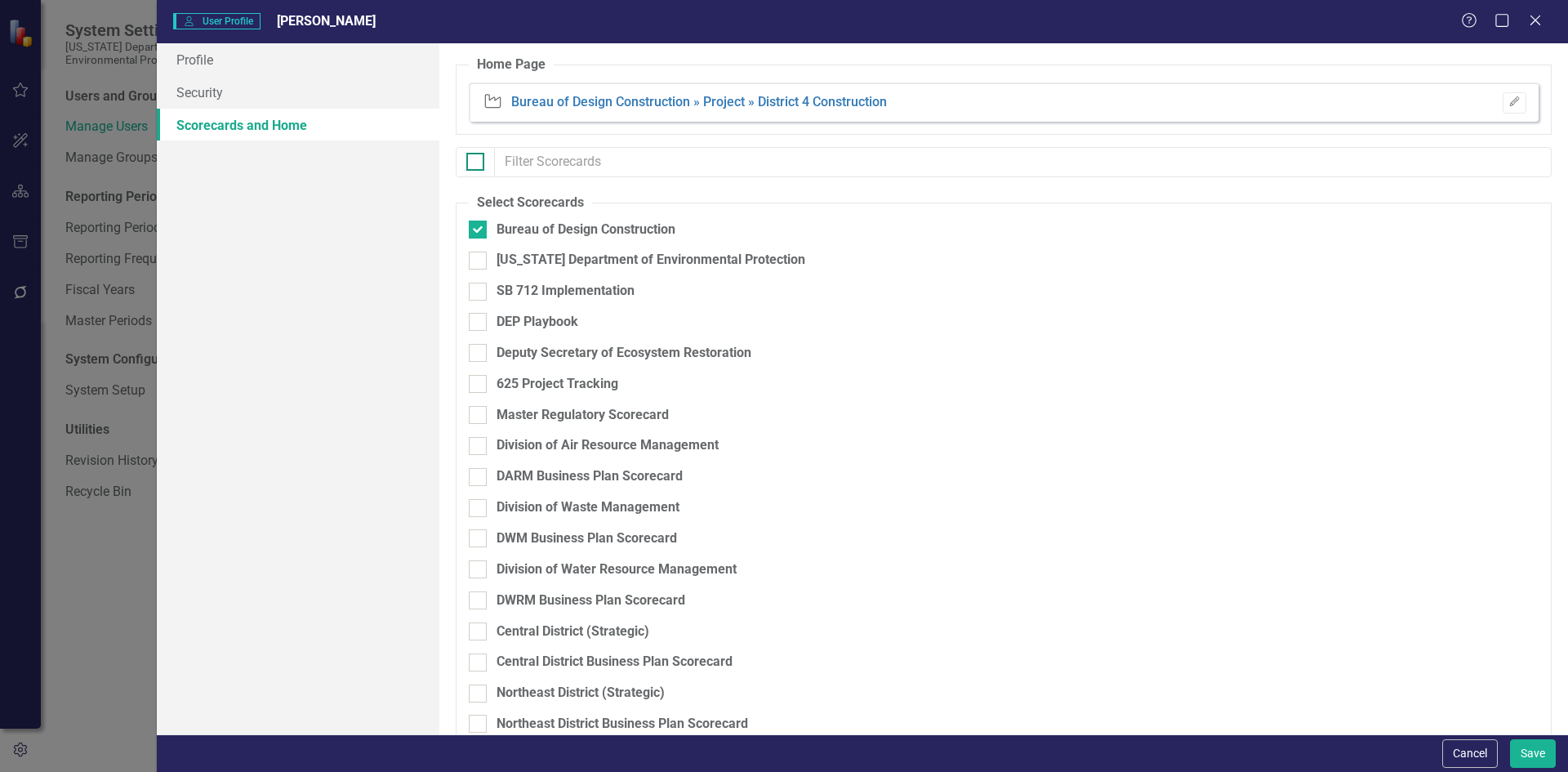
checkbox input "true"
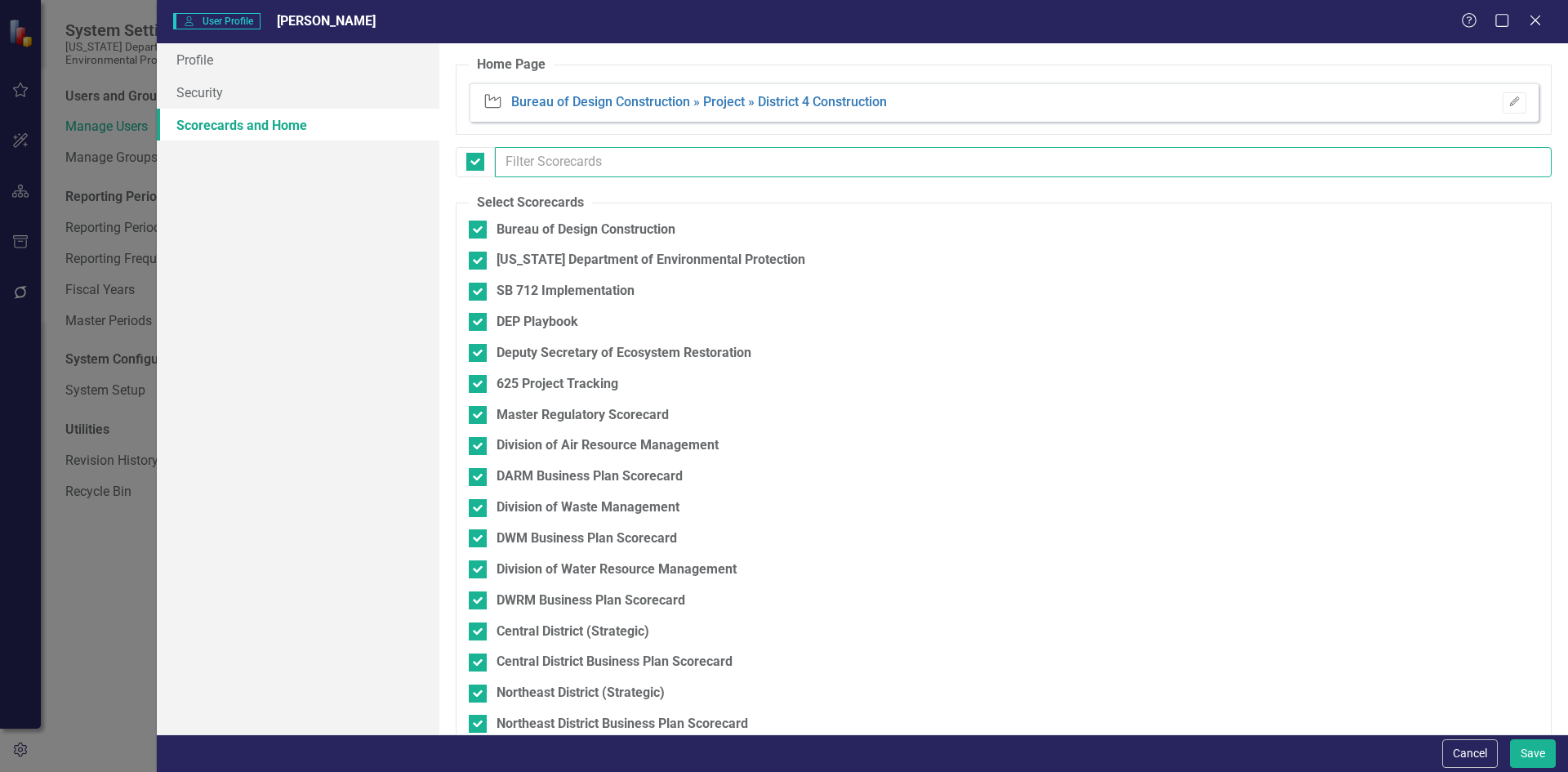
click at [536, 160] on input "text" at bounding box center [1023, 162] width 1057 height 30
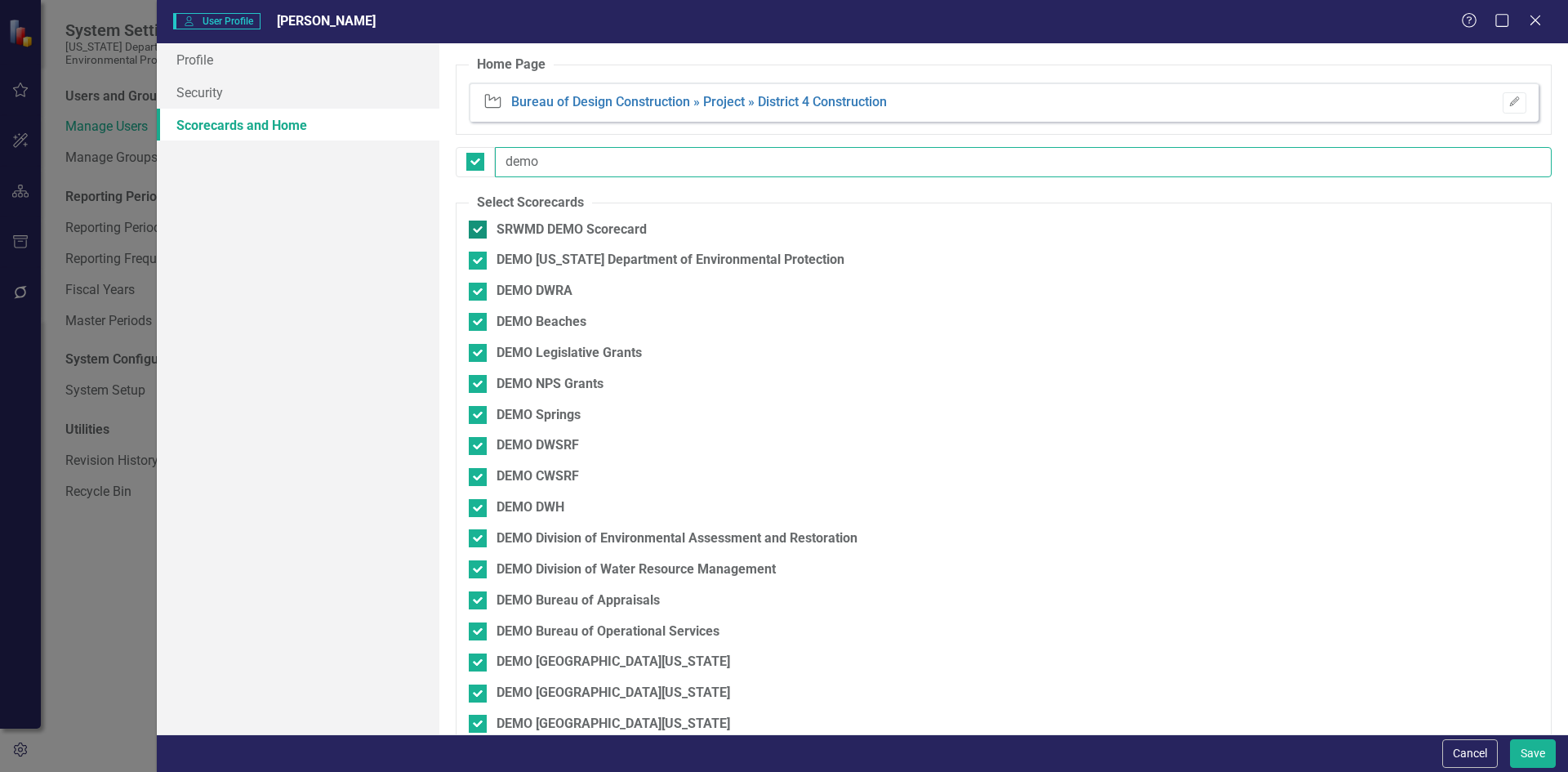
type input "demo"
click at [480, 227] on div at bounding box center [477, 229] width 18 height 18
click at [480, 227] on input "SRWMD DEMO Scorecard" at bounding box center [474, 226] width 10 height 10
checkbox input "false"
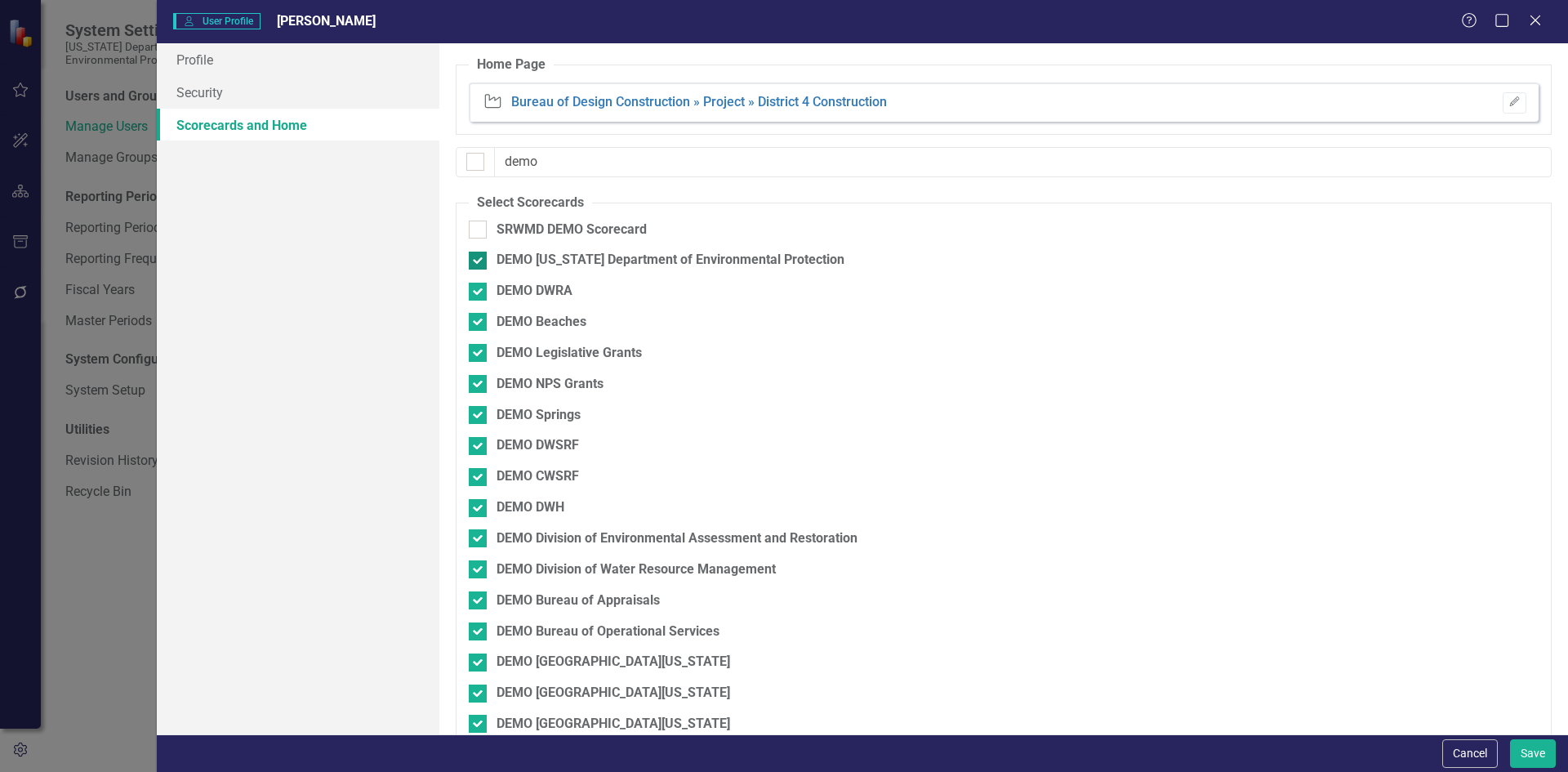
click at [478, 262] on div at bounding box center [477, 260] width 18 height 18
click at [478, 262] on input "DEMO [US_STATE] Department of Environmental Protection" at bounding box center [474, 256] width 10 height 10
checkbox input "false"
click at [480, 285] on div at bounding box center [477, 291] width 18 height 18
click at [480, 285] on input "DEMO DWRA" at bounding box center [474, 288] width 10 height 10
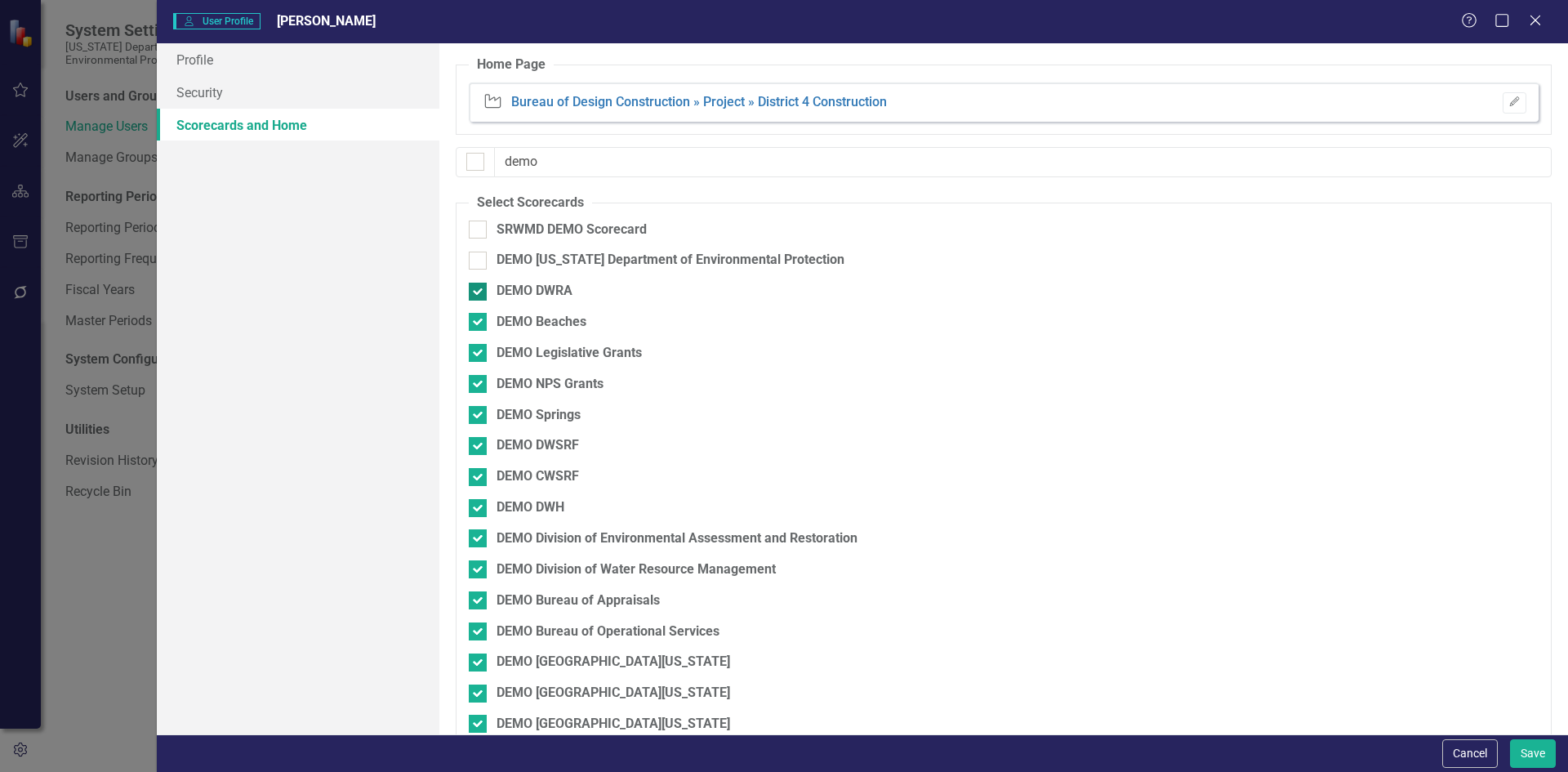
checkbox input "false"
click at [480, 306] on div "DEMO DWRA" at bounding box center [917, 297] width 899 height 31
click at [480, 323] on div at bounding box center [477, 321] width 18 height 18
click at [480, 323] on input "DEMO Beaches" at bounding box center [474, 318] width 10 height 10
checkbox input "false"
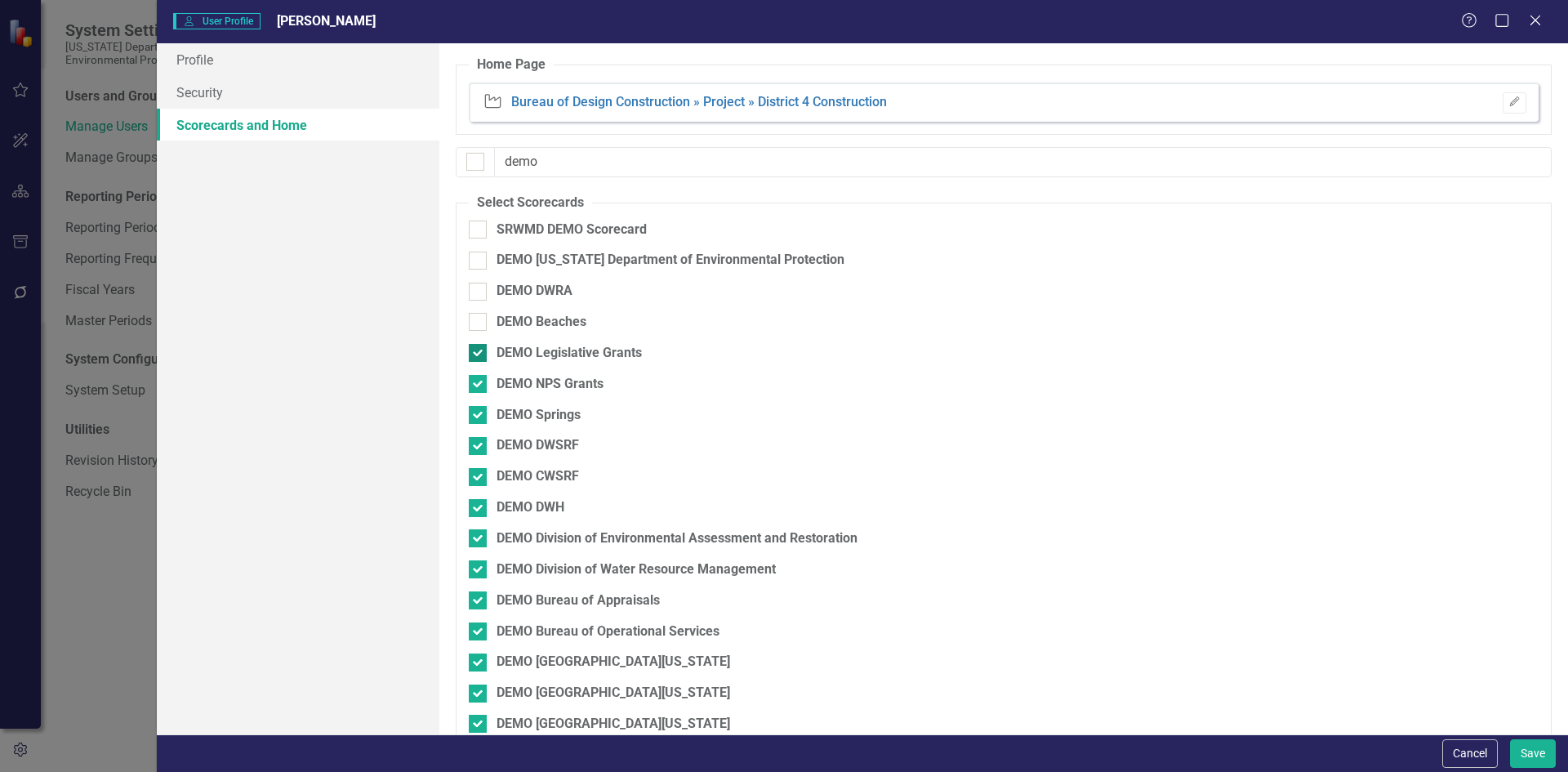
click at [480, 354] on div at bounding box center [477, 353] width 18 height 18
click at [480, 354] on input "DEMO Legislative Grants" at bounding box center [474, 349] width 10 height 10
checkbox input "false"
click at [475, 386] on input "DEMO NPS Grants" at bounding box center [474, 380] width 10 height 10
checkbox input "false"
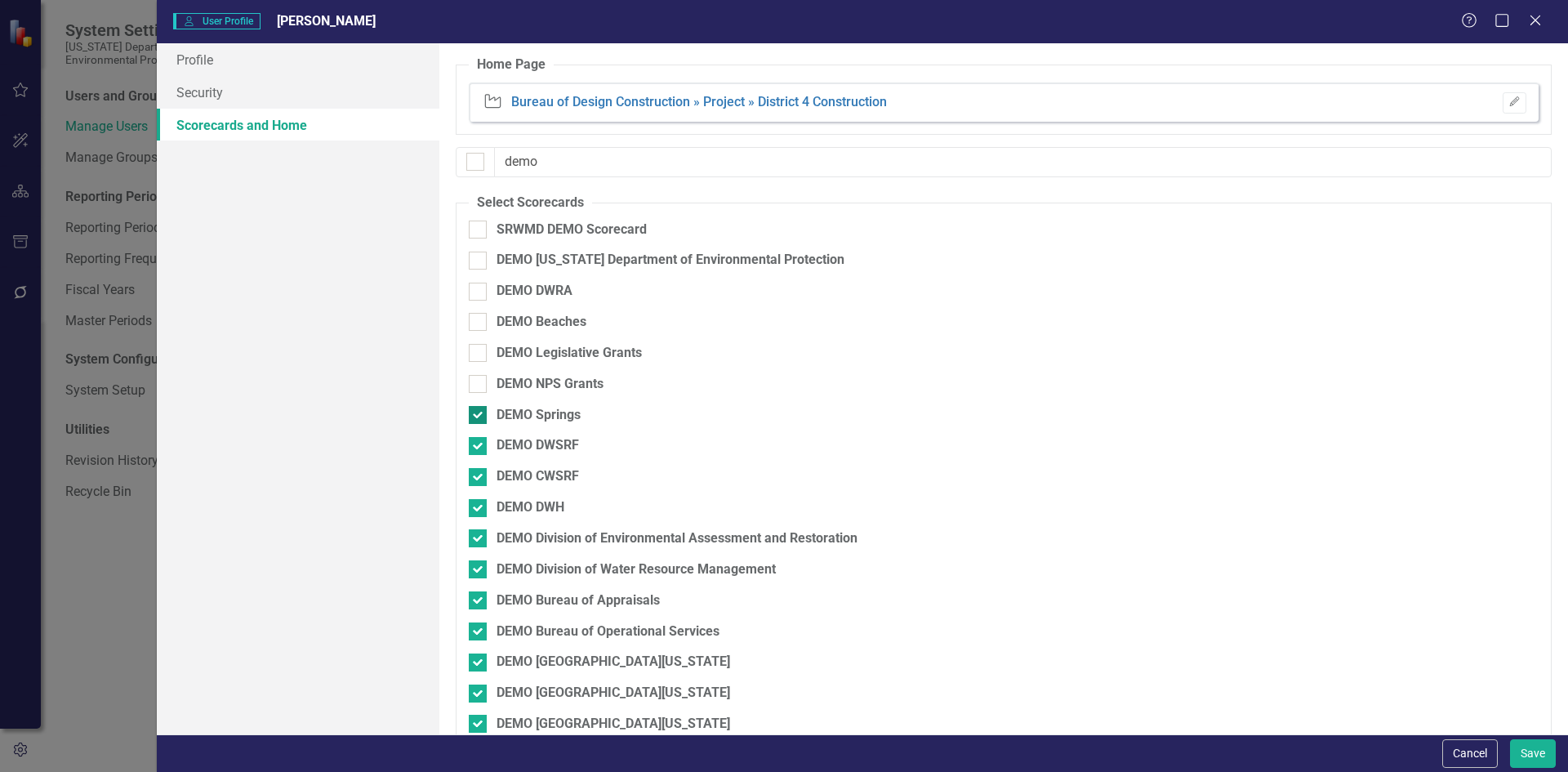
click at [475, 416] on input "DEMO Springs" at bounding box center [474, 412] width 10 height 10
checkbox input "false"
click at [475, 441] on input "DEMO DWSRF" at bounding box center [474, 442] width 10 height 10
checkbox input "false"
click at [475, 477] on input "DEMO CWSRF" at bounding box center [474, 473] width 10 height 10
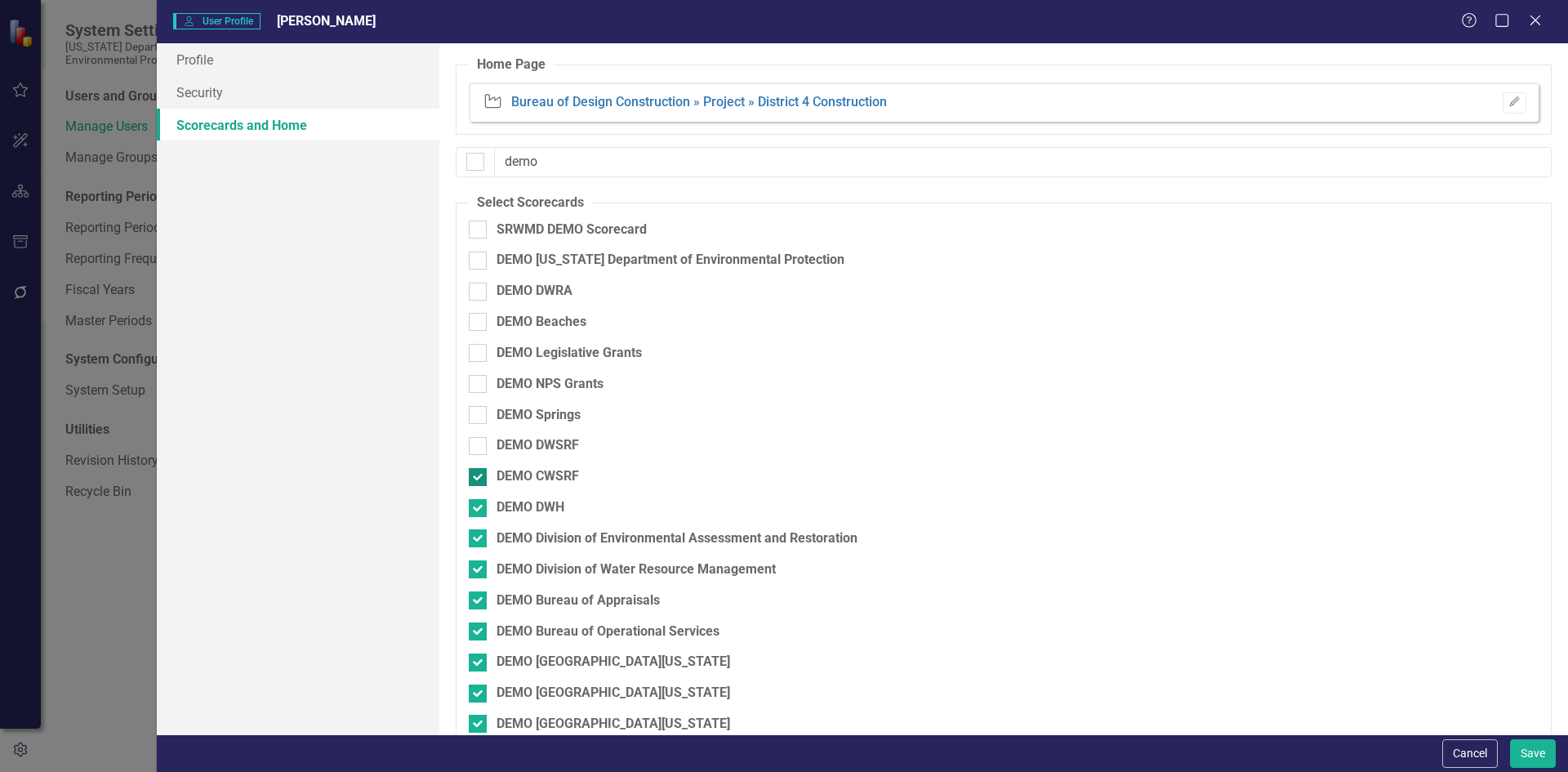
checkbox input "false"
click at [477, 515] on div at bounding box center [477, 508] width 18 height 18
click at [477, 510] on input "DEMO DWH" at bounding box center [474, 504] width 10 height 10
checkbox input "false"
click at [477, 532] on input "DEMO Division of Environmental Assessment and Restoration" at bounding box center [474, 534] width 10 height 10
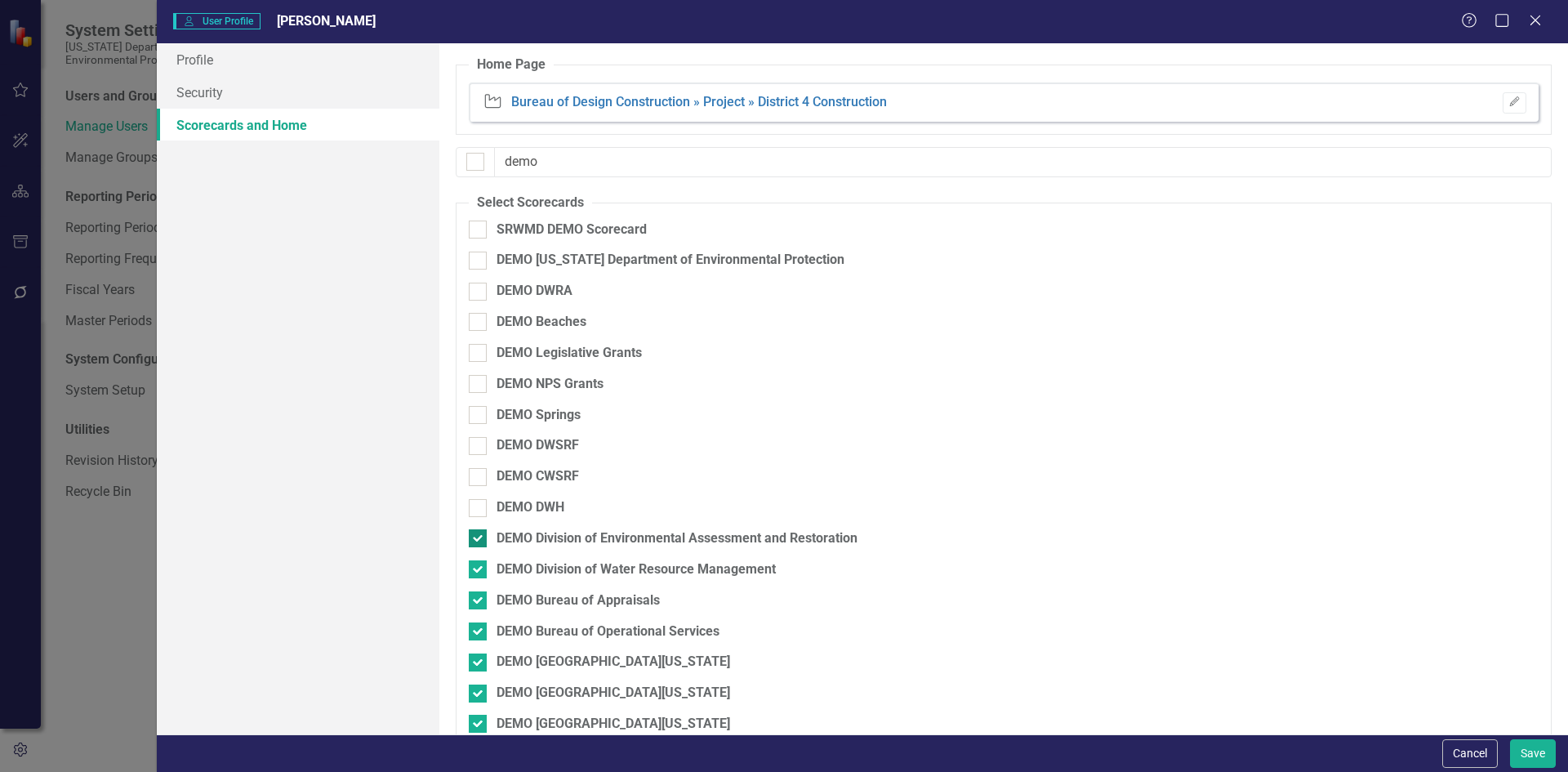
checkbox input "false"
click at [481, 565] on div at bounding box center [477, 569] width 18 height 18
click at [480, 565] on input "DEMO Division of Water Resource Management" at bounding box center [474, 566] width 10 height 10
checkbox input "false"
click at [485, 596] on div at bounding box center [477, 600] width 18 height 18
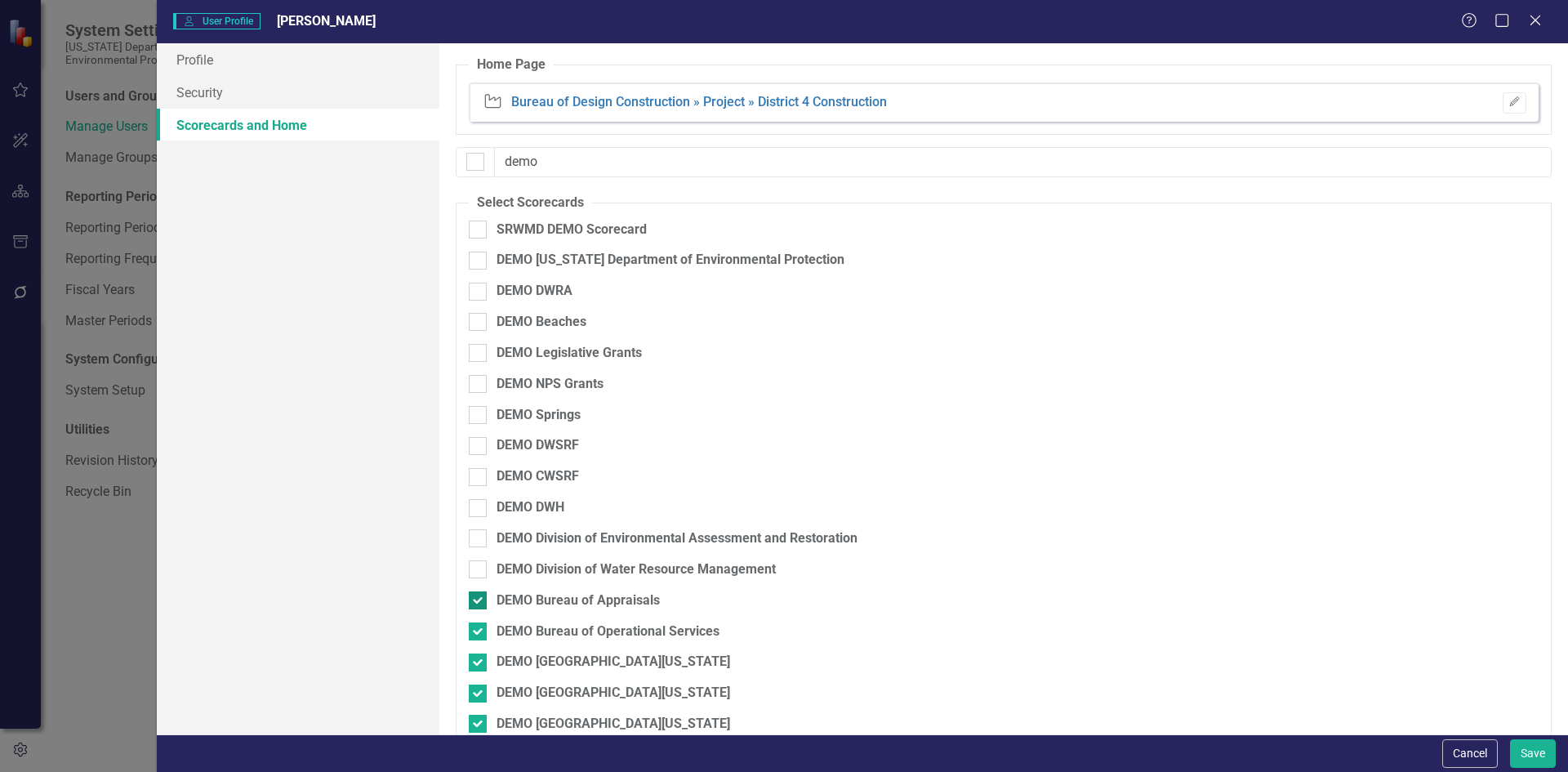
click at [480, 596] on input "DEMO Bureau of Appraisals" at bounding box center [474, 596] width 10 height 10
checkbox input "false"
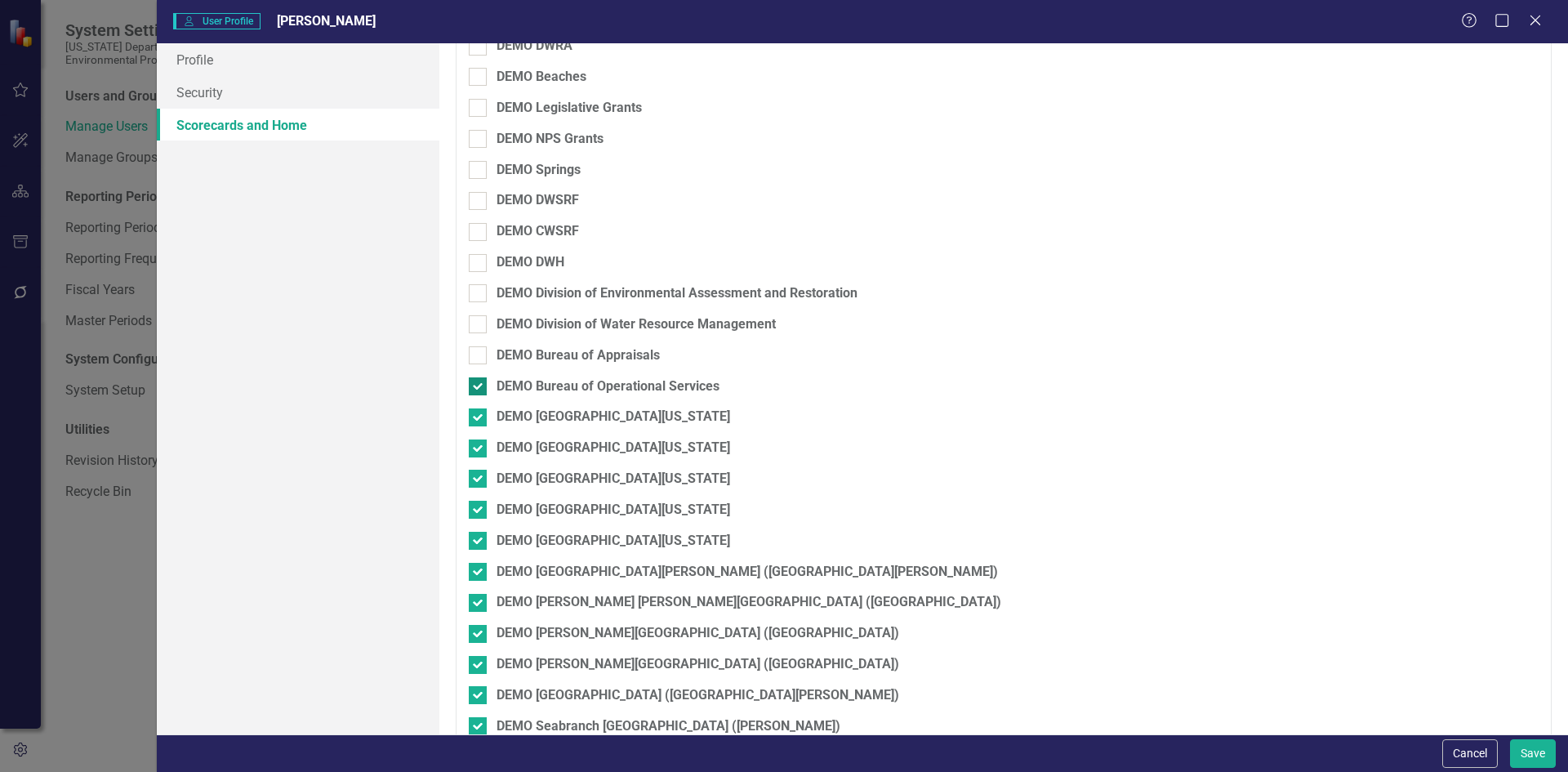
click at [485, 388] on div at bounding box center [477, 386] width 18 height 18
click at [480, 388] on input "DEMO Bureau of Operational Services" at bounding box center [474, 383] width 10 height 10
checkbox input "false"
click at [483, 421] on div at bounding box center [477, 417] width 18 height 18
click at [480, 419] on input "DEMO [GEOGRAPHIC_DATA][US_STATE]" at bounding box center [474, 413] width 10 height 10
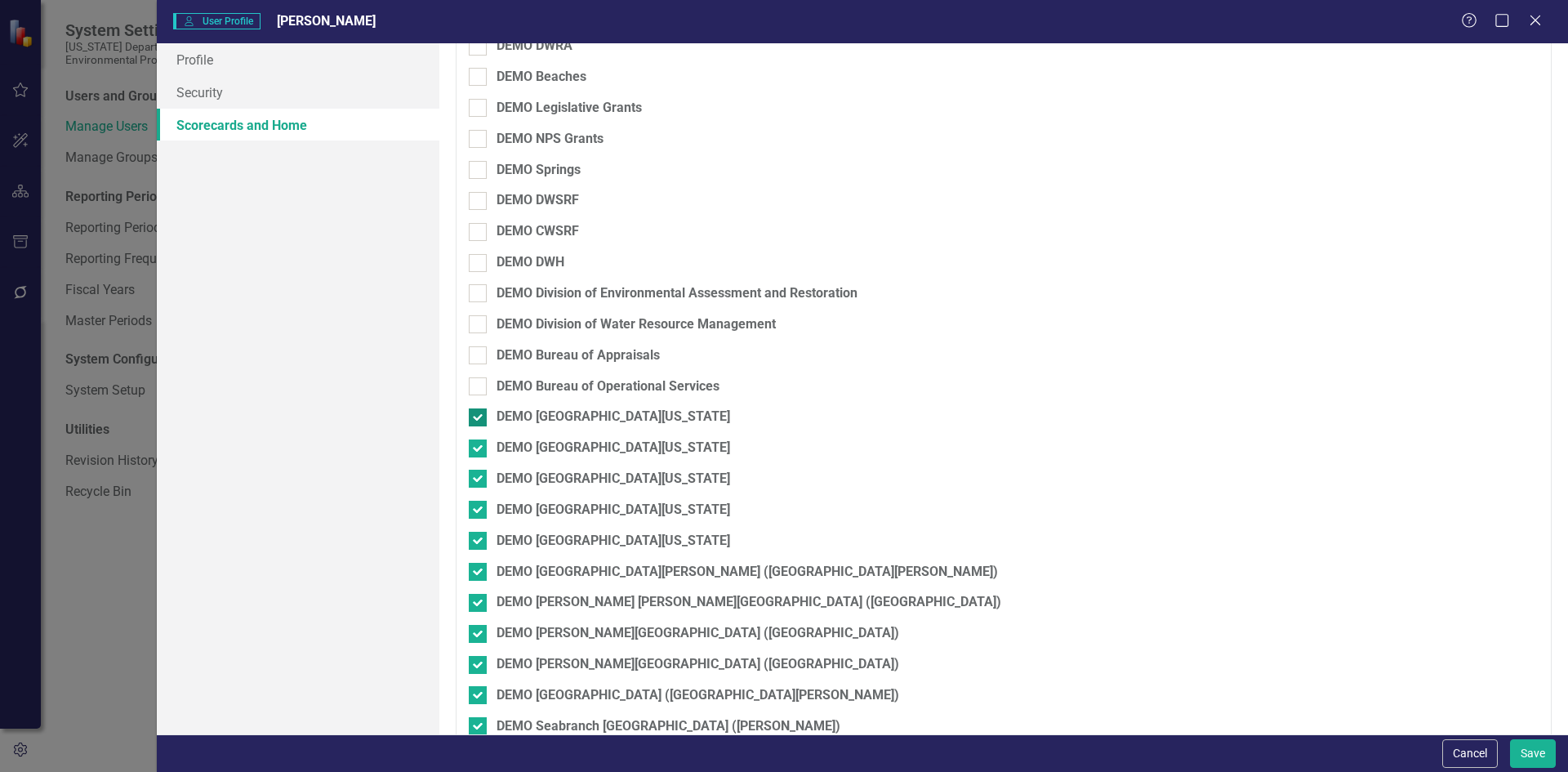
checkbox input "false"
click at [480, 443] on div at bounding box center [477, 448] width 18 height 18
click at [480, 443] on input "DEMO [GEOGRAPHIC_DATA][US_STATE]" at bounding box center [474, 445] width 10 height 10
checkbox input "false"
click at [479, 487] on div at bounding box center [477, 478] width 18 height 18
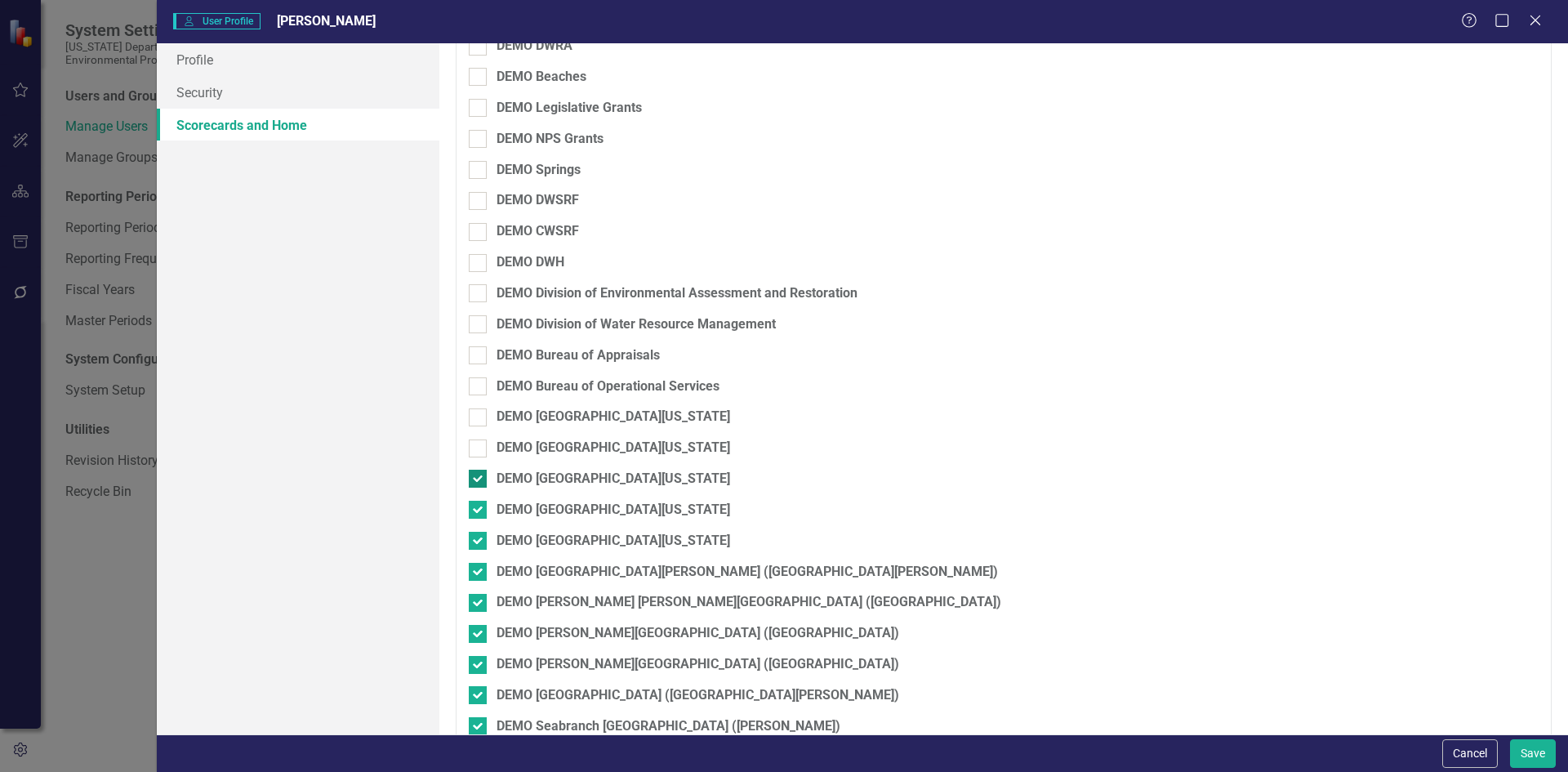
click at [479, 481] on input "DEMO [GEOGRAPHIC_DATA][US_STATE]" at bounding box center [474, 475] width 10 height 10
checkbox input "false"
click at [478, 508] on input "DEMO [GEOGRAPHIC_DATA][US_STATE]" at bounding box center [474, 506] width 10 height 10
checkbox input "false"
click at [475, 541] on input "DEMO [GEOGRAPHIC_DATA][US_STATE]" at bounding box center [474, 537] width 10 height 10
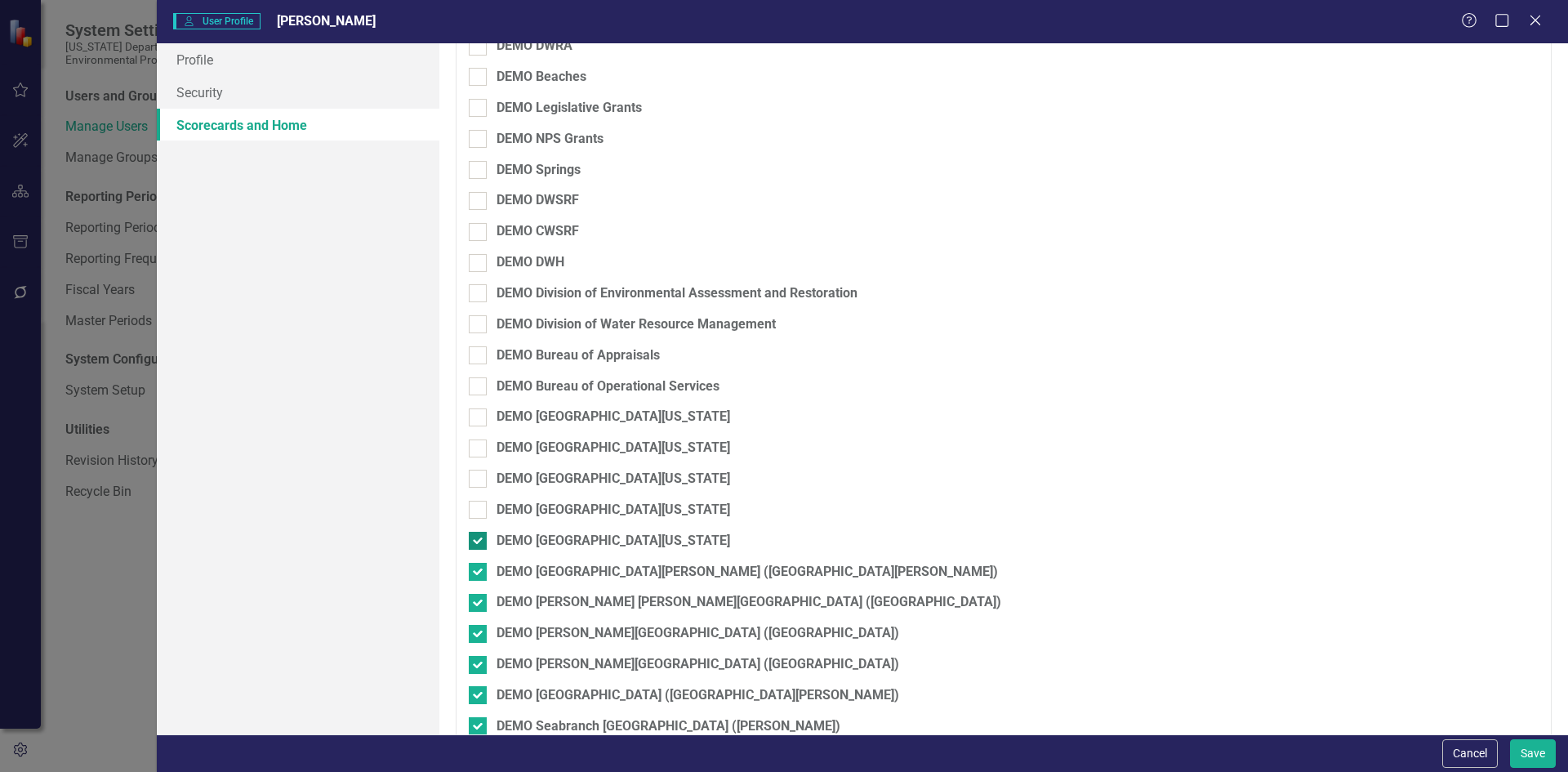
checkbox input "false"
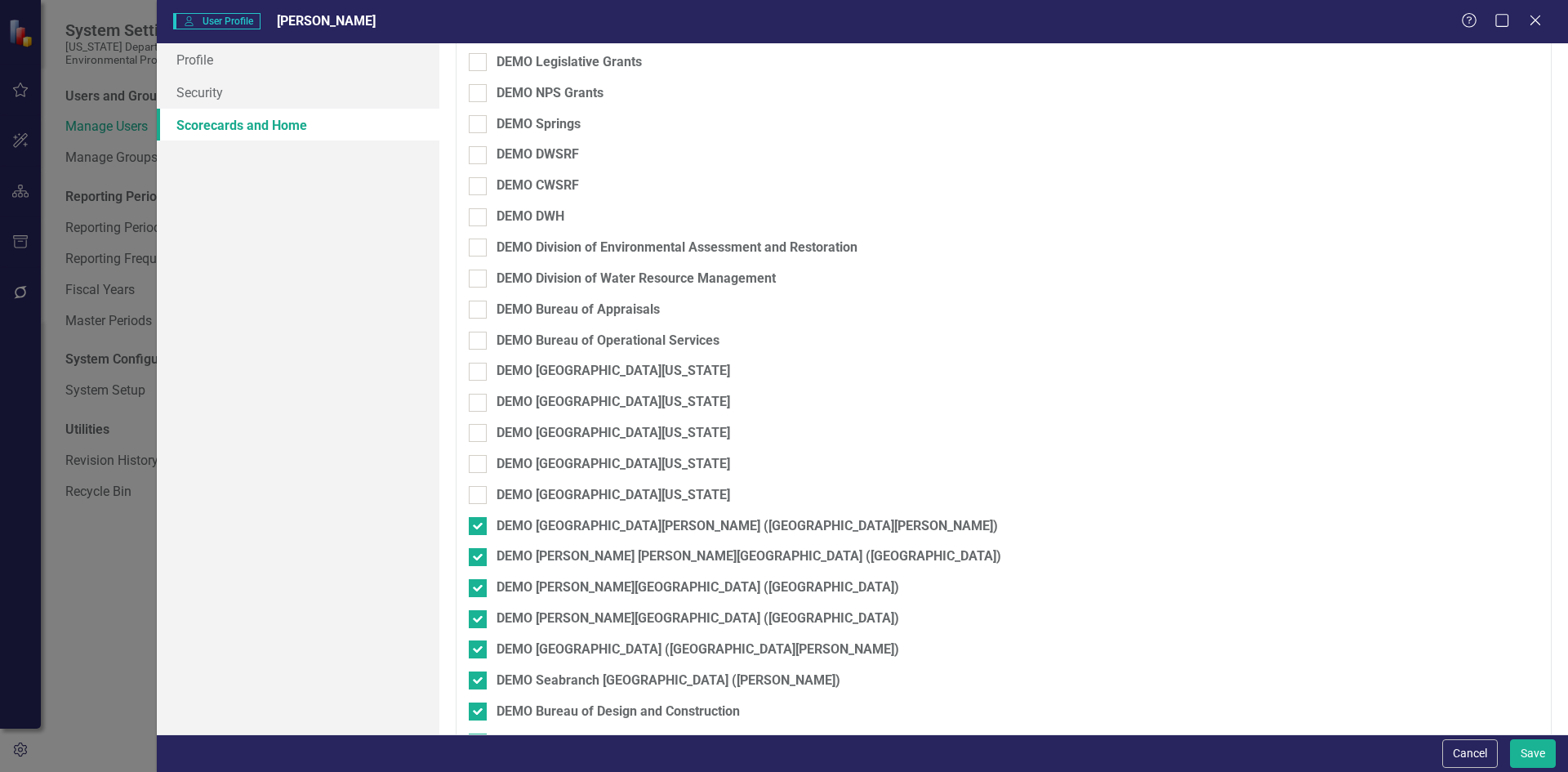
scroll to position [333, 0]
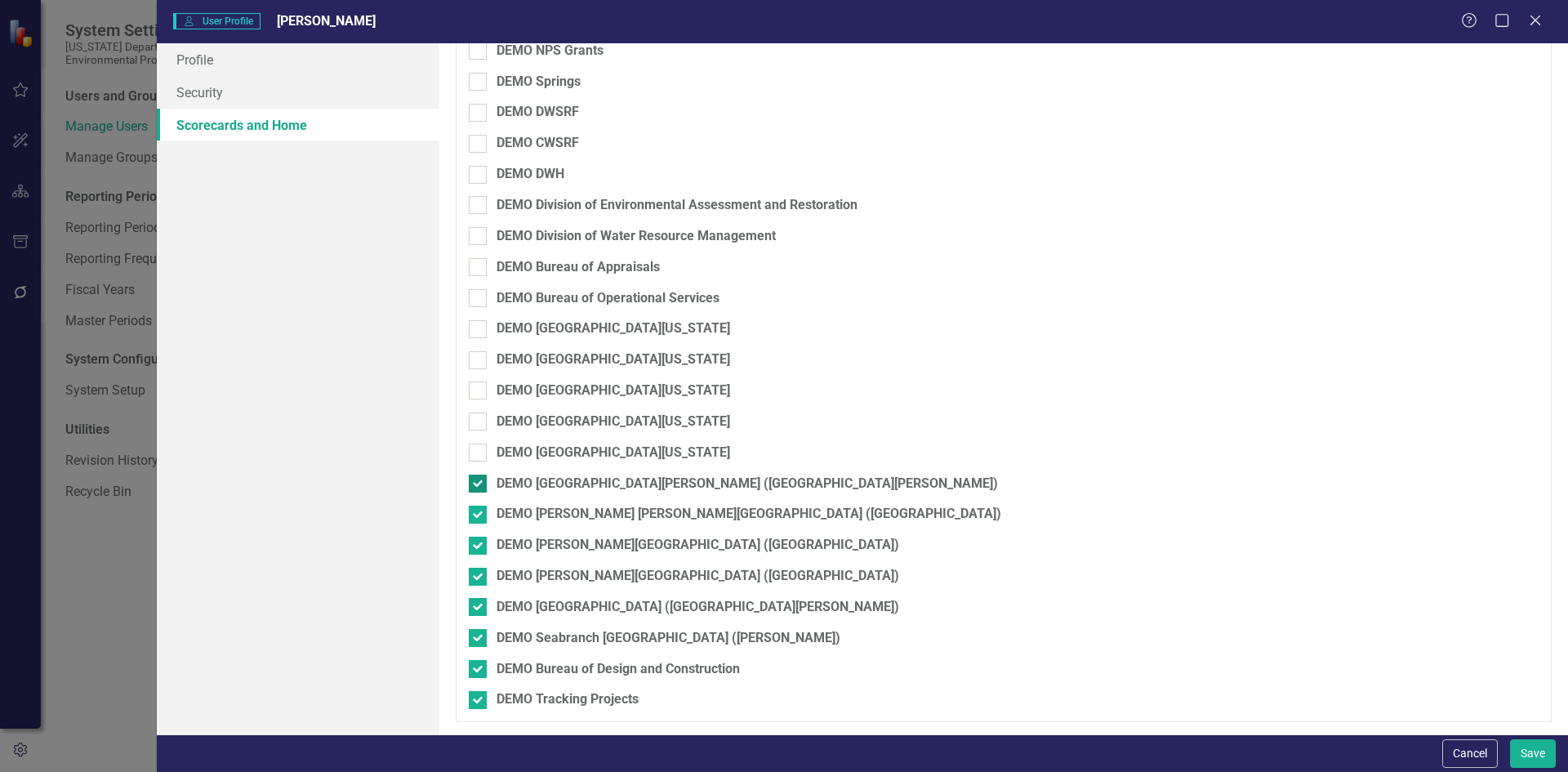
click at [478, 491] on div at bounding box center [477, 483] width 18 height 18
click at [478, 486] on input "DEMO [GEOGRAPHIC_DATA][PERSON_NAME] ([GEOGRAPHIC_DATA][PERSON_NAME])" at bounding box center [474, 480] width 10 height 10
checkbox input "false"
click at [478, 516] on div at bounding box center [477, 515] width 18 height 18
click at [478, 516] on input "DEMO [PERSON_NAME] [PERSON_NAME][GEOGRAPHIC_DATA] ([GEOGRAPHIC_DATA])" at bounding box center [474, 511] width 10 height 10
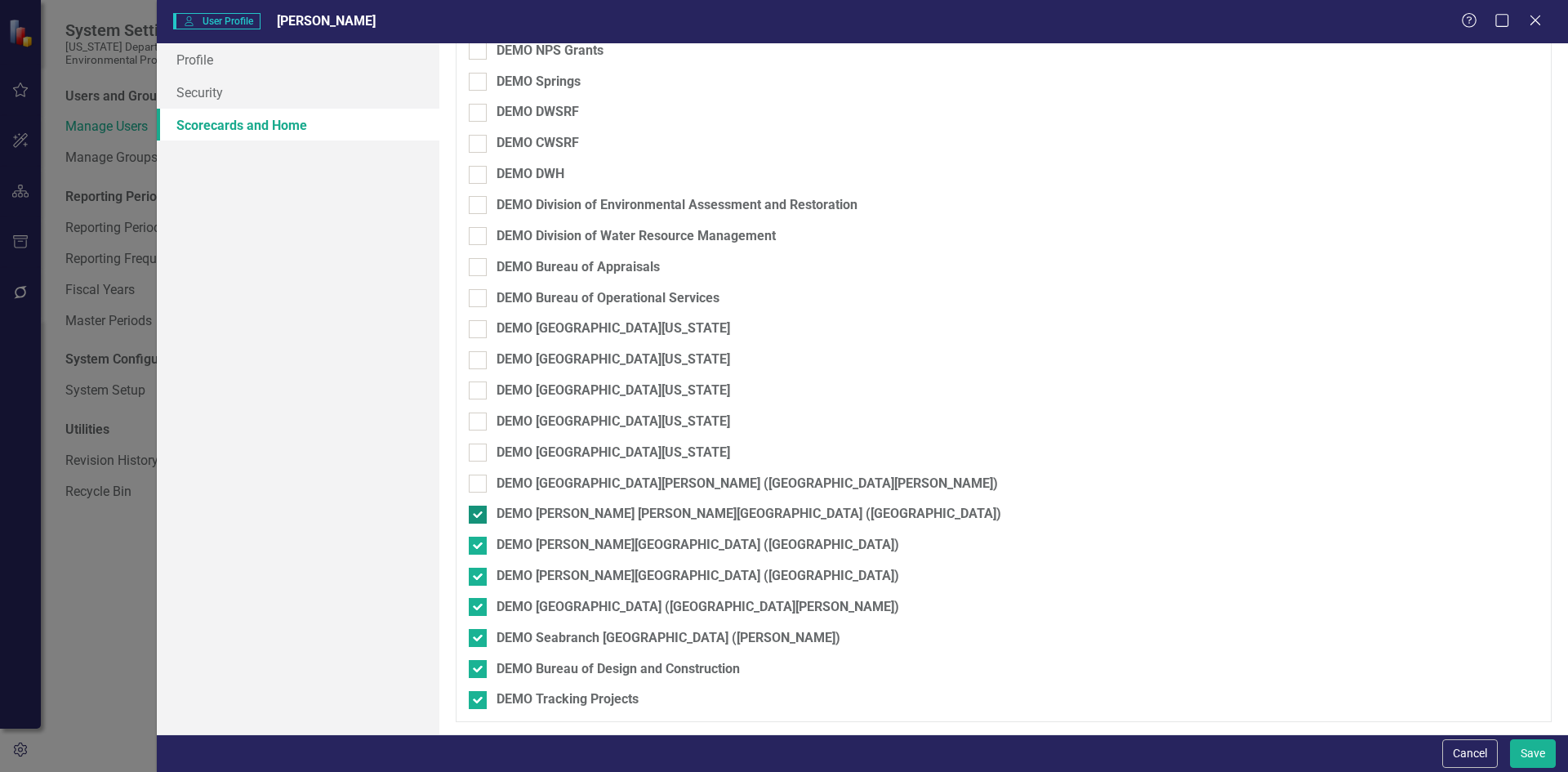
checkbox input "false"
click at [478, 544] on input "DEMO [PERSON_NAME][GEOGRAPHIC_DATA] ([GEOGRAPHIC_DATA])" at bounding box center [474, 542] width 10 height 10
checkbox input "false"
click at [478, 577] on input "DEMO [PERSON_NAME][GEOGRAPHIC_DATA] ([GEOGRAPHIC_DATA])" at bounding box center [474, 573] width 10 height 10
checkbox input "false"
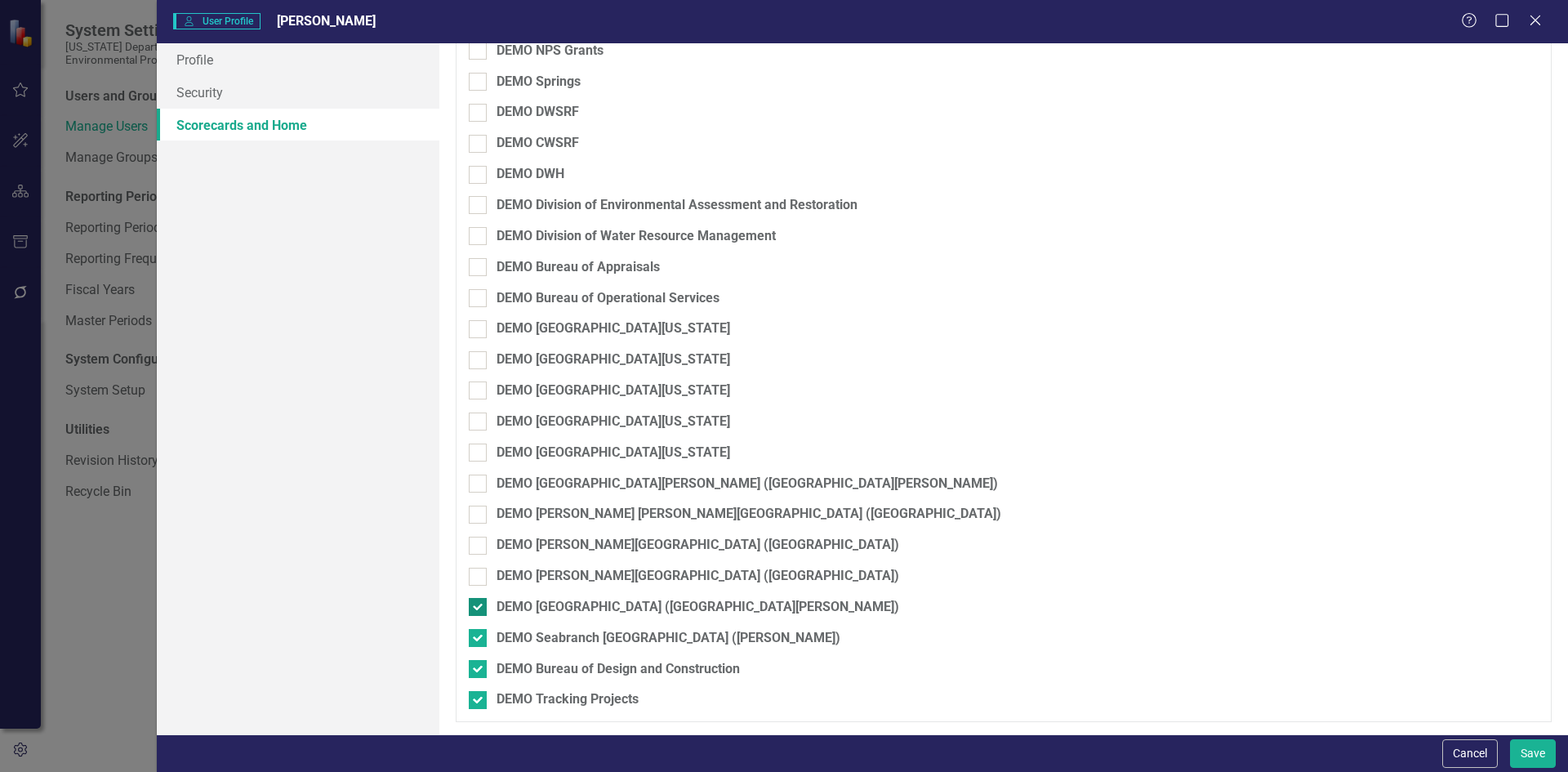
click at [480, 611] on div at bounding box center [477, 607] width 18 height 18
click at [480, 608] on input "DEMO [GEOGRAPHIC_DATA] ([GEOGRAPHIC_DATA][PERSON_NAME])" at bounding box center [474, 603] width 10 height 10
checkbox input "false"
click at [477, 631] on input "DEMO Seabranch [GEOGRAPHIC_DATA] ([PERSON_NAME])" at bounding box center [474, 634] width 10 height 10
checkbox input "false"
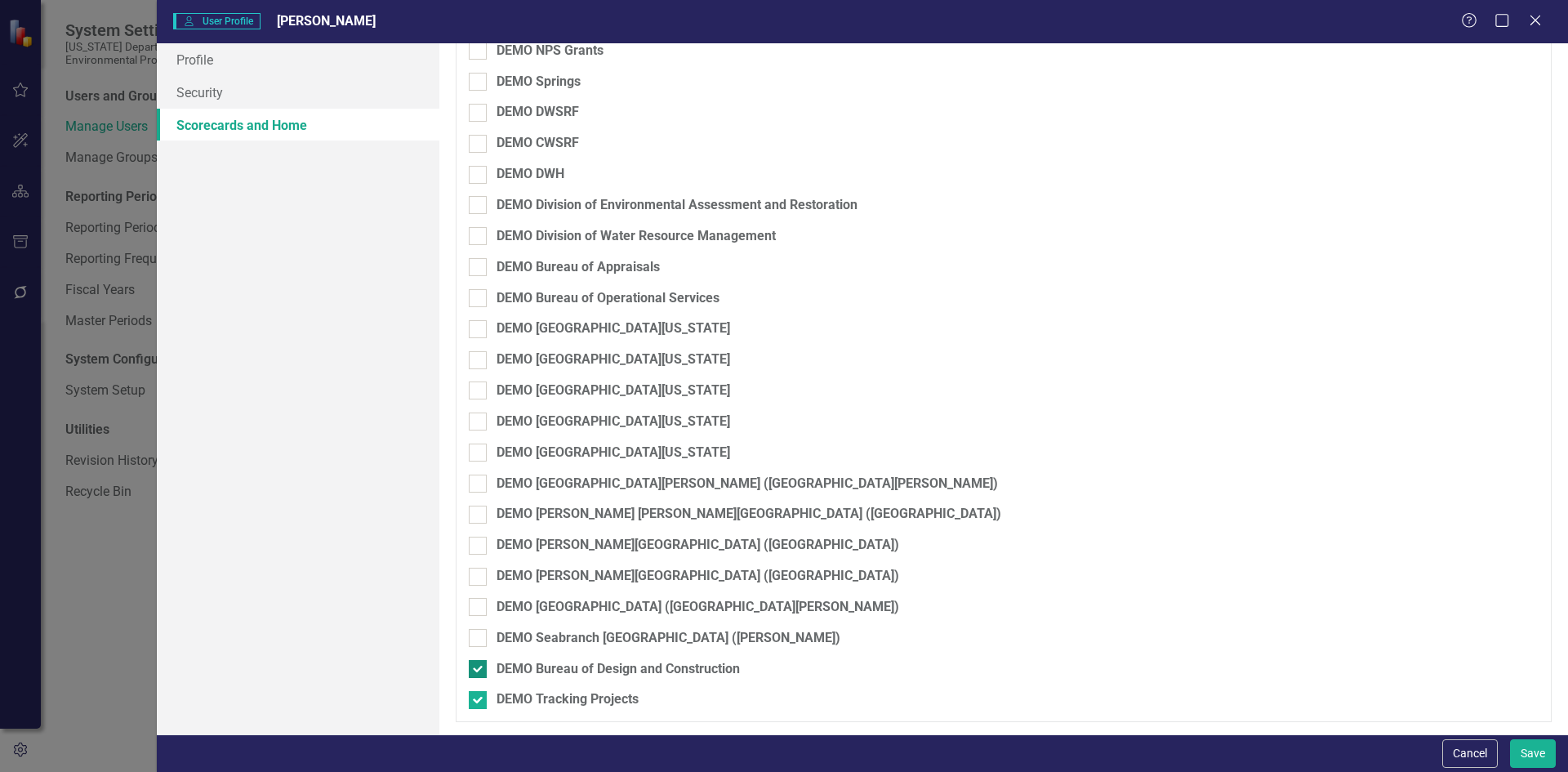
click at [477, 664] on input "DEMO Bureau of Design and Construction" at bounding box center [474, 665] width 10 height 10
checkbox input "false"
click at [474, 696] on input "DEMO Tracking Projects" at bounding box center [474, 696] width 10 height 10
checkbox input "false"
click at [1528, 758] on button "Save" at bounding box center [1533, 754] width 46 height 29
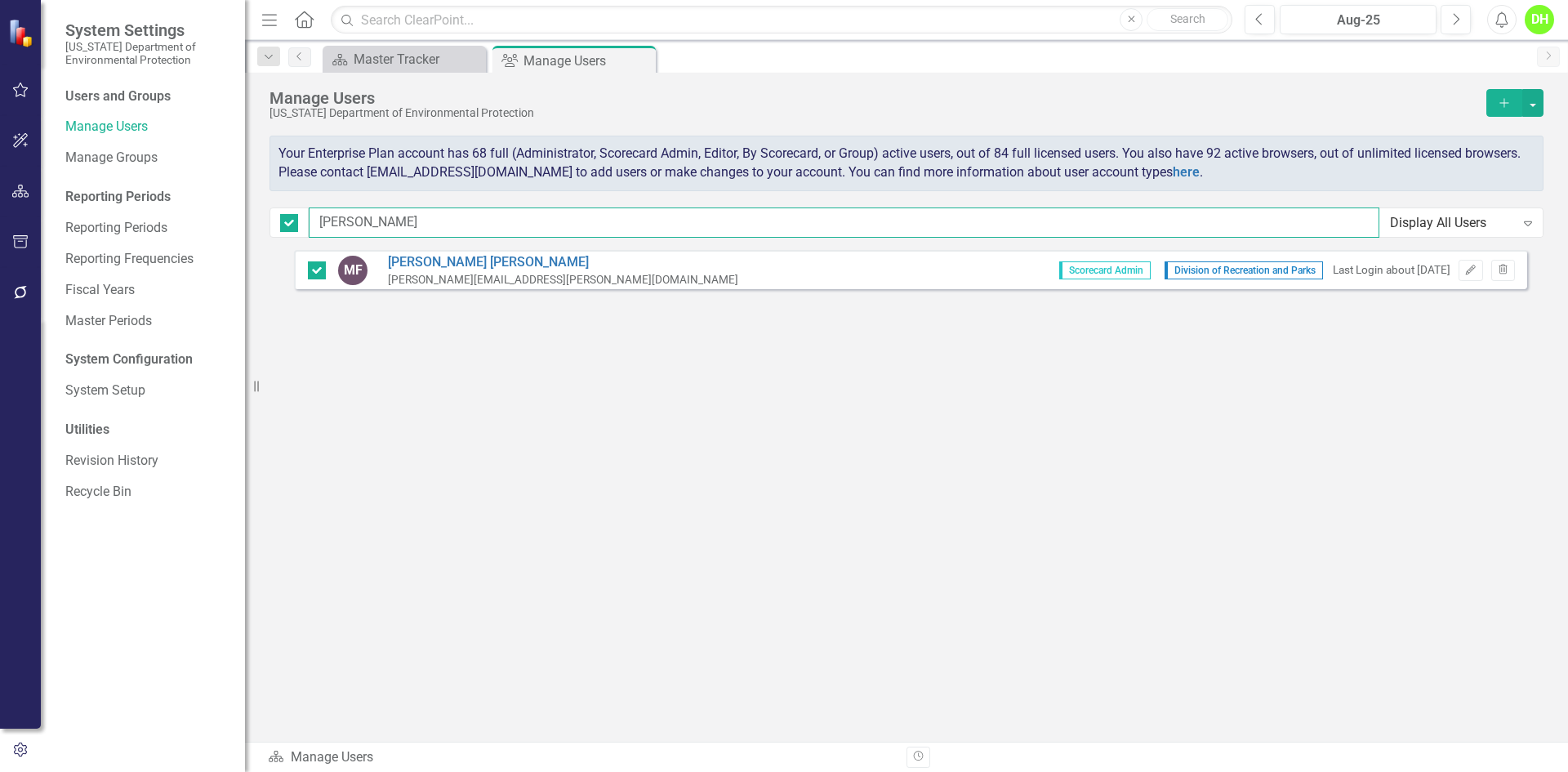
drag, startPoint x: 380, startPoint y: 228, endPoint x: 284, endPoint y: 236, distance: 96.3
click at [284, 236] on div "foster Display All Users Expand" at bounding box center [906, 222] width 1274 height 30
checkbox input "false"
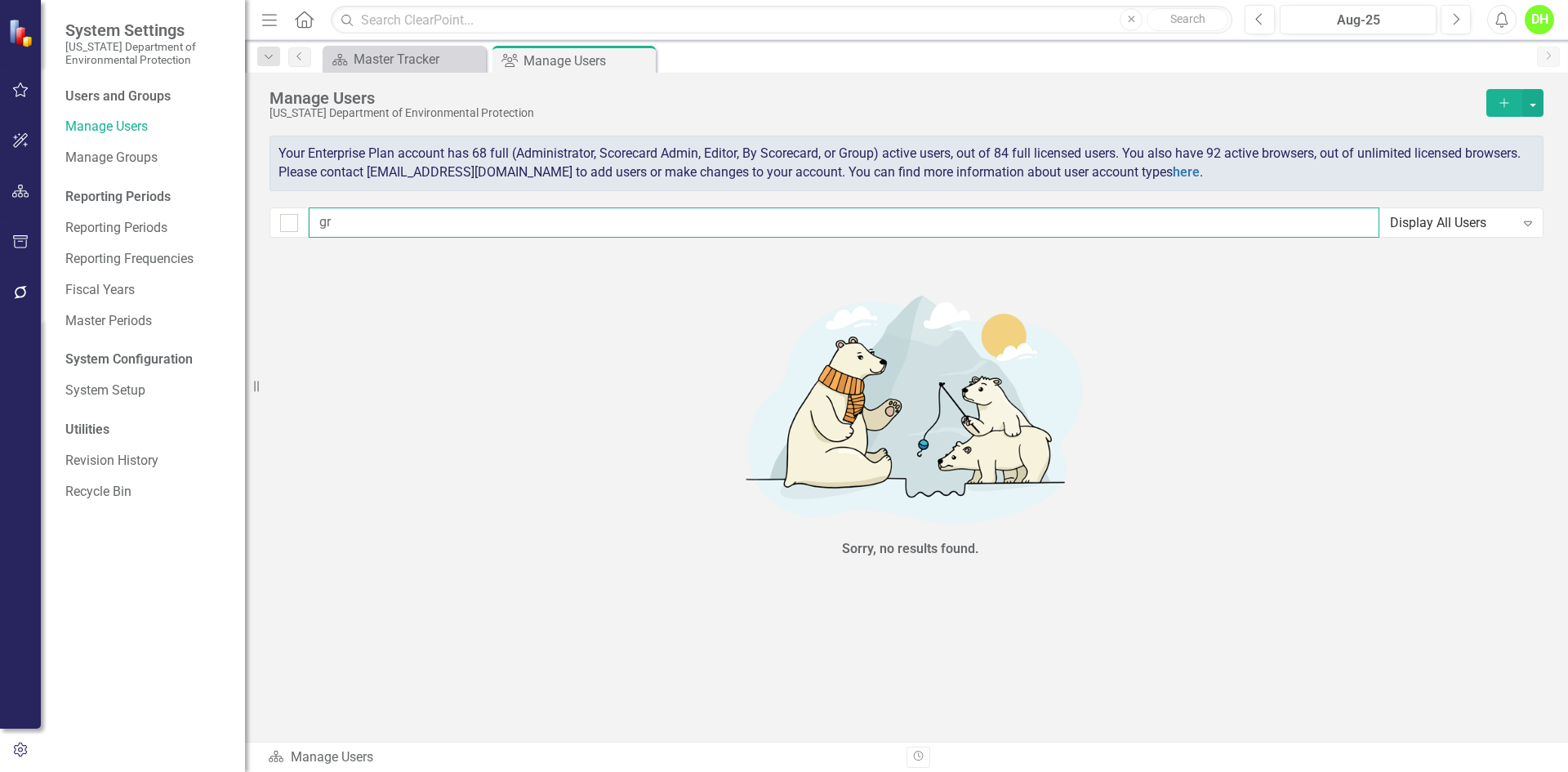
type input "g"
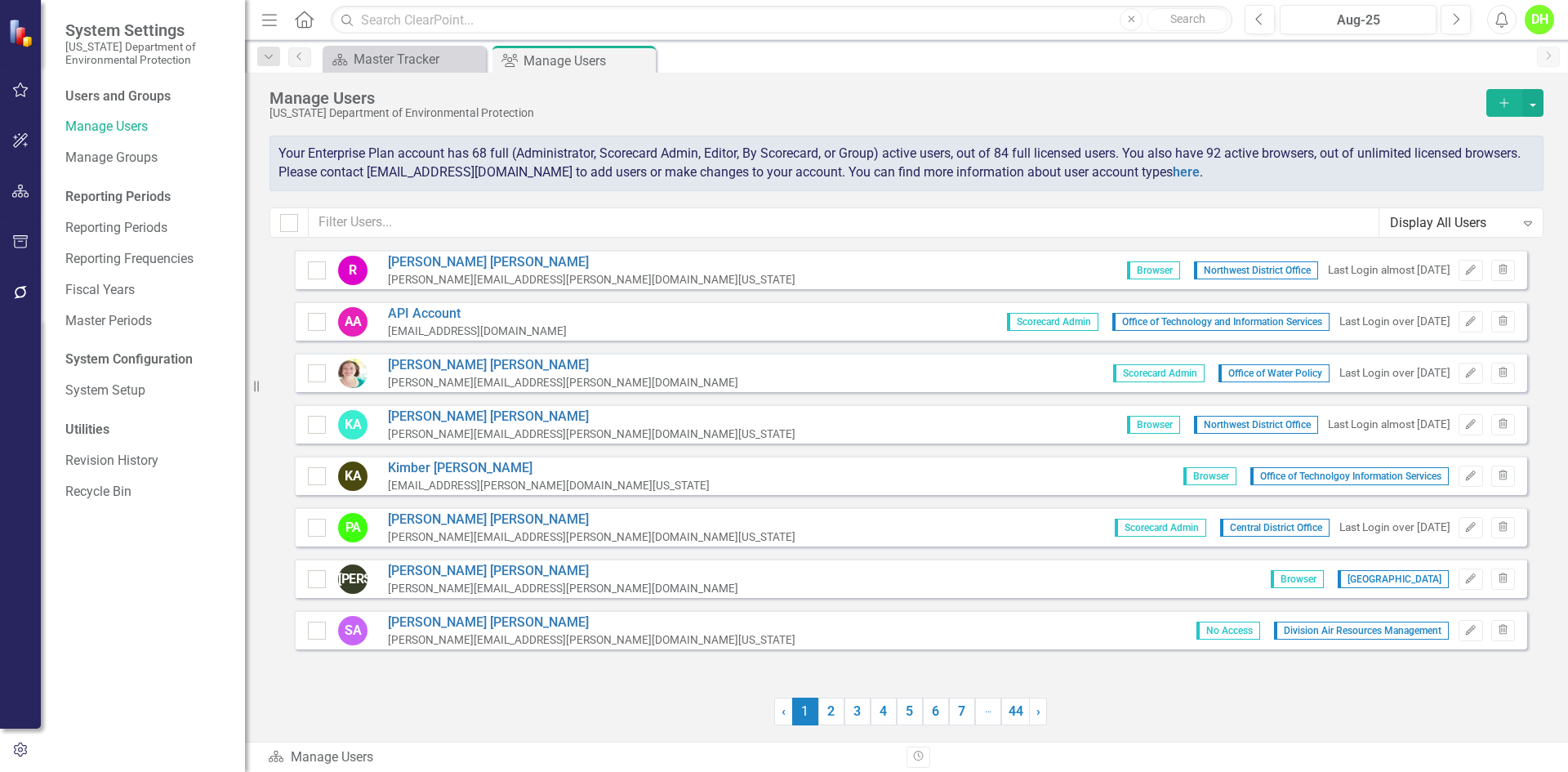
click at [1509, 107] on icon "Add" at bounding box center [1504, 102] width 14 height 11
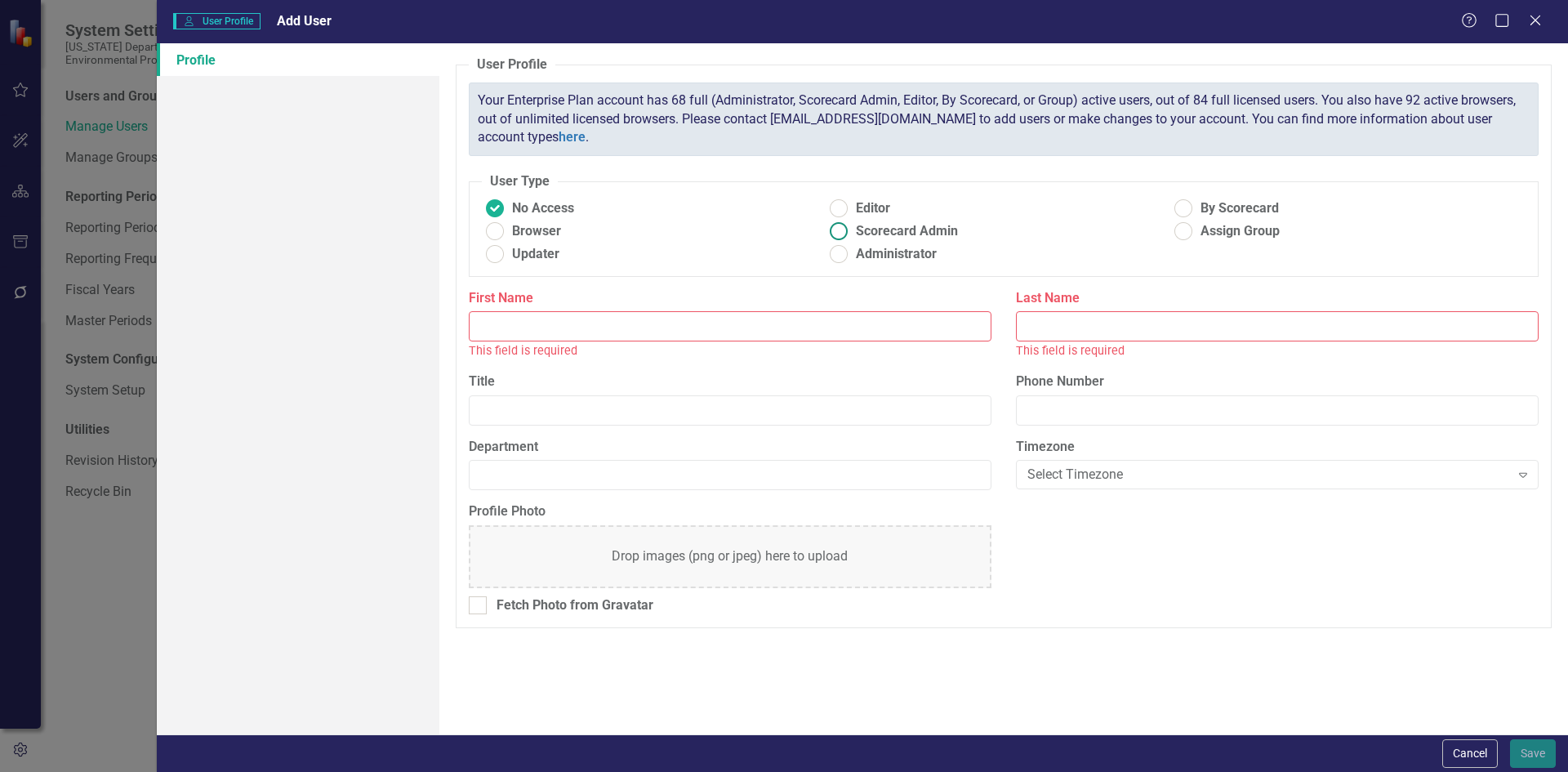
click at [831, 225] on ins at bounding box center [839, 232] width 26 height 26
click at [831, 225] on input "Scorecard Admin" at bounding box center [839, 232] width 26 height 26
radio input "true"
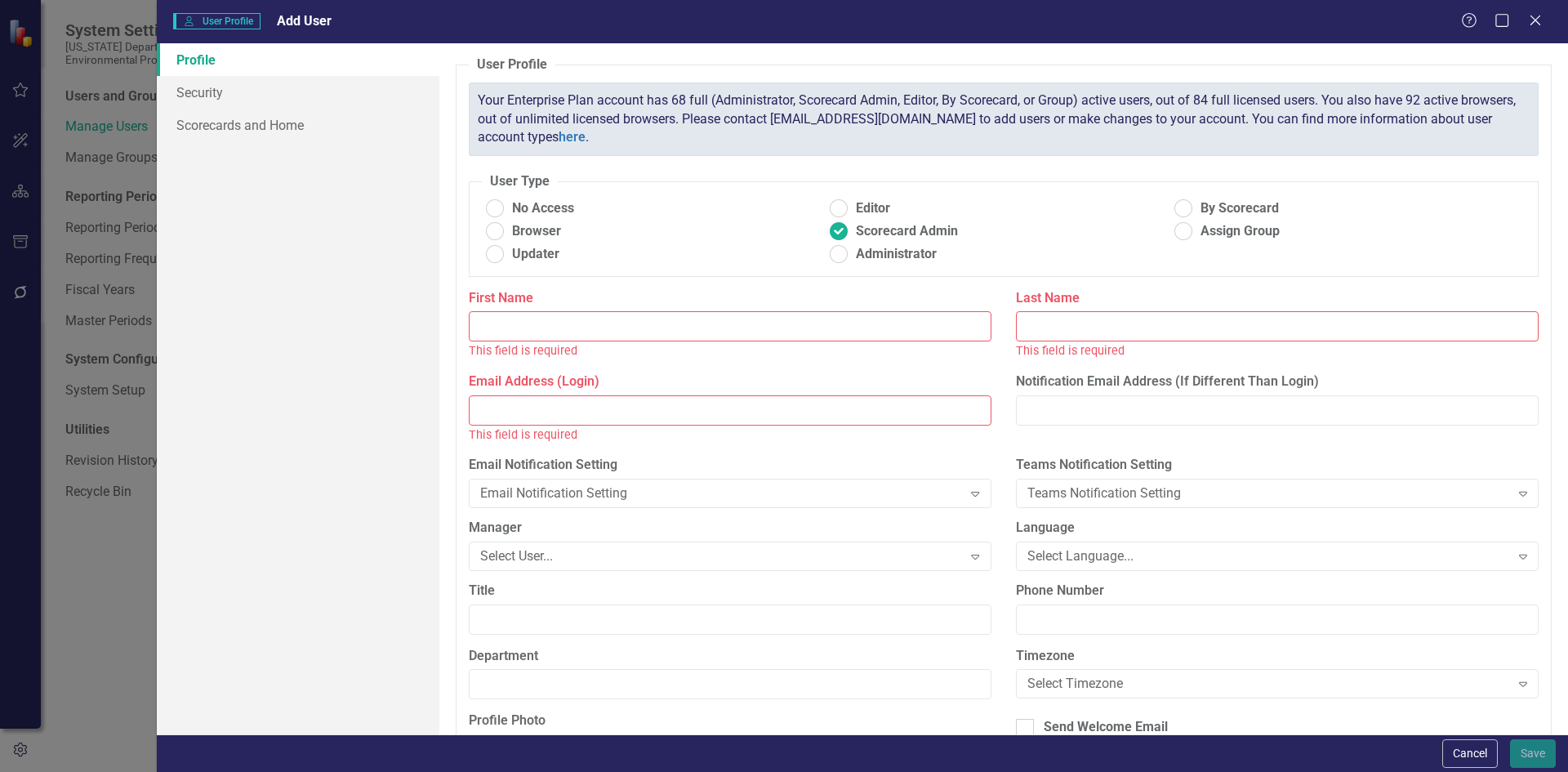
click at [508, 333] on input "First Name" at bounding box center [730, 326] width 523 height 30
type input "Angel"
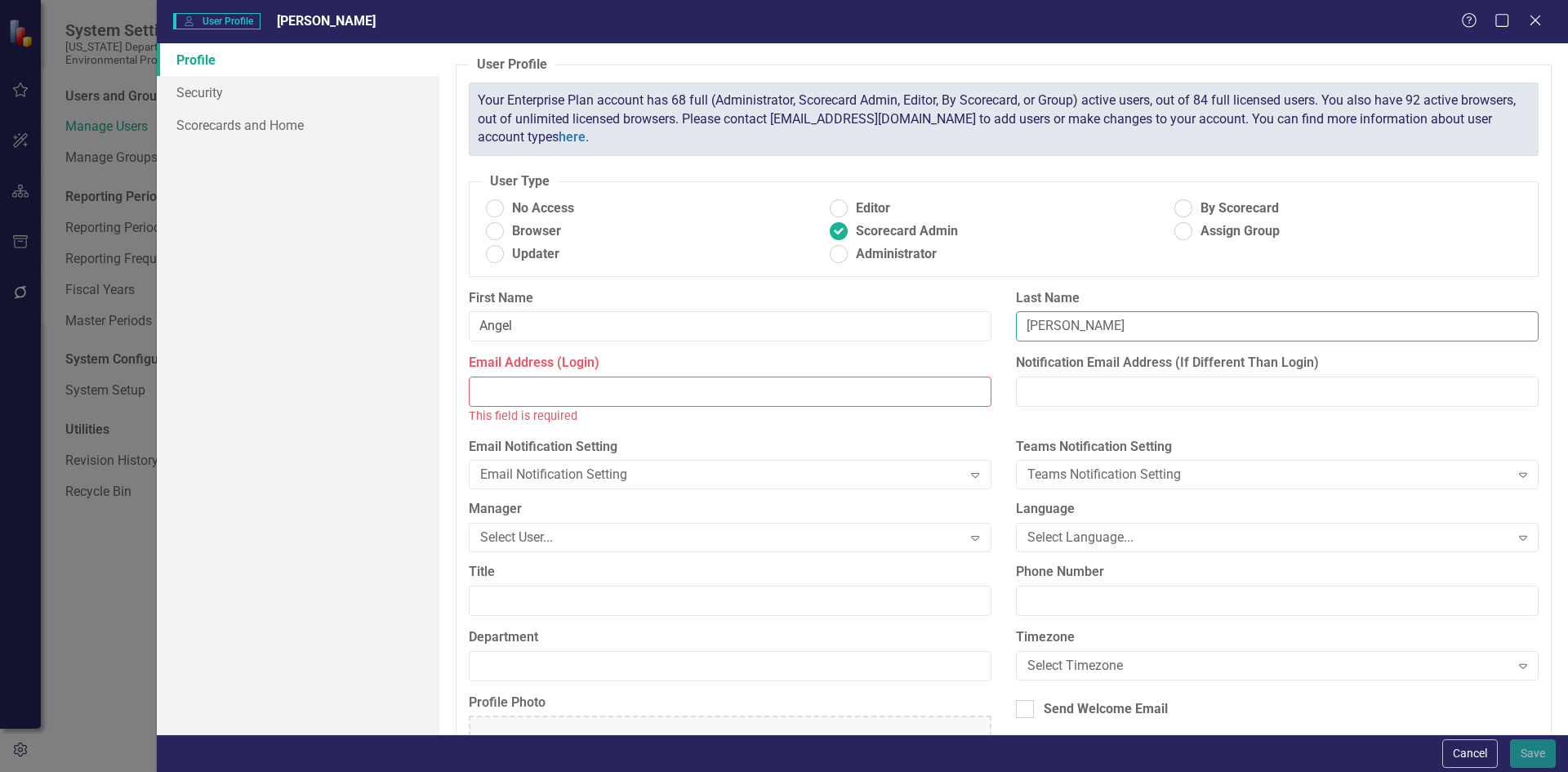
type input "Granger"
click at [531, 390] on input "Email Address (Login)" at bounding box center [730, 391] width 523 height 30
click at [601, 385] on input "Email Address (Login)" at bounding box center [730, 391] width 523 height 30
paste input "Angel.Granger@FloridaDEP.gov"
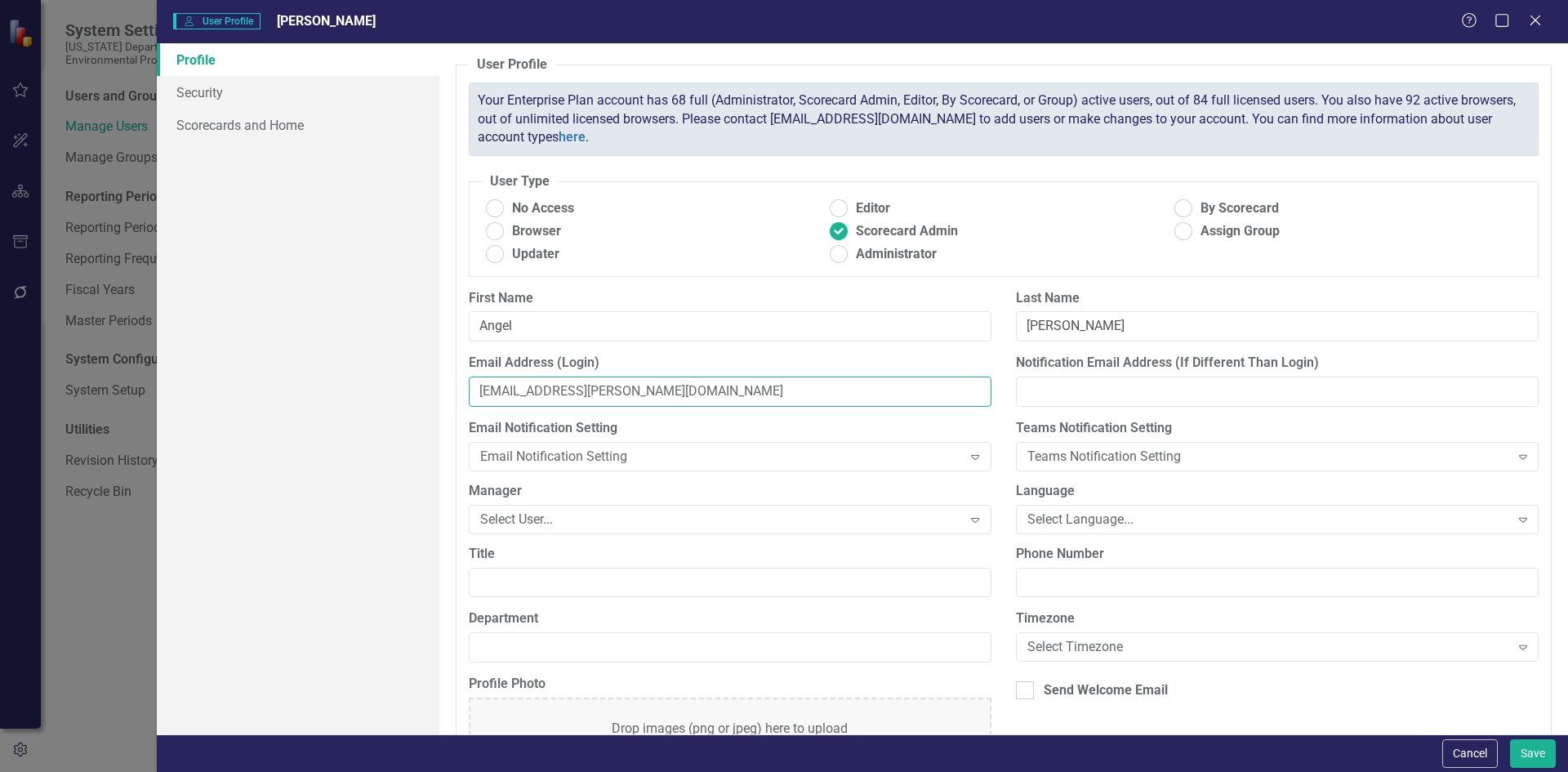
type input "Angel.Granger@FloridaDEP.gov"
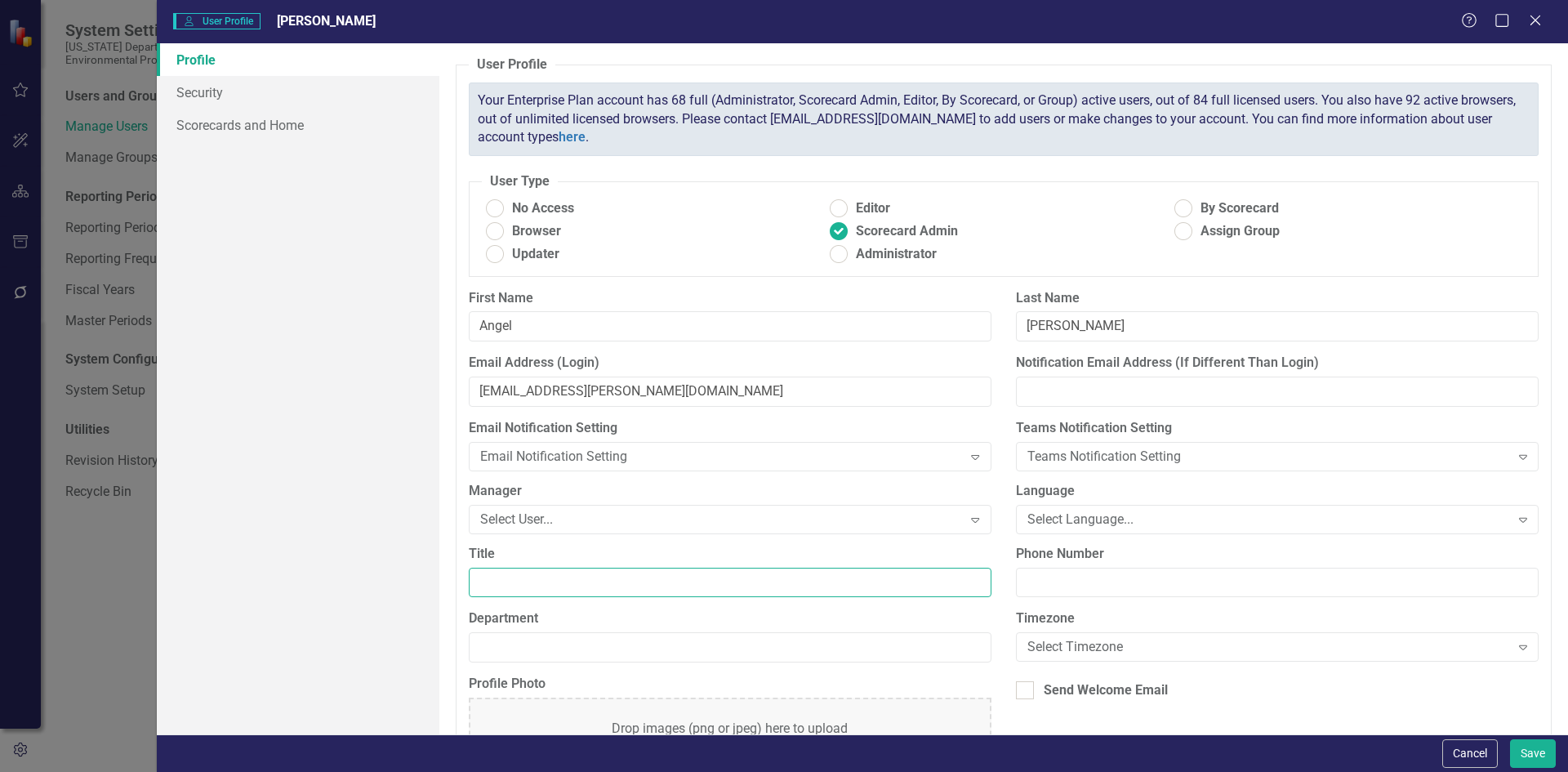
click at [500, 581] on input "Title" at bounding box center [730, 582] width 523 height 30
paste input "Planning Manager"
type input "Planning Manager"
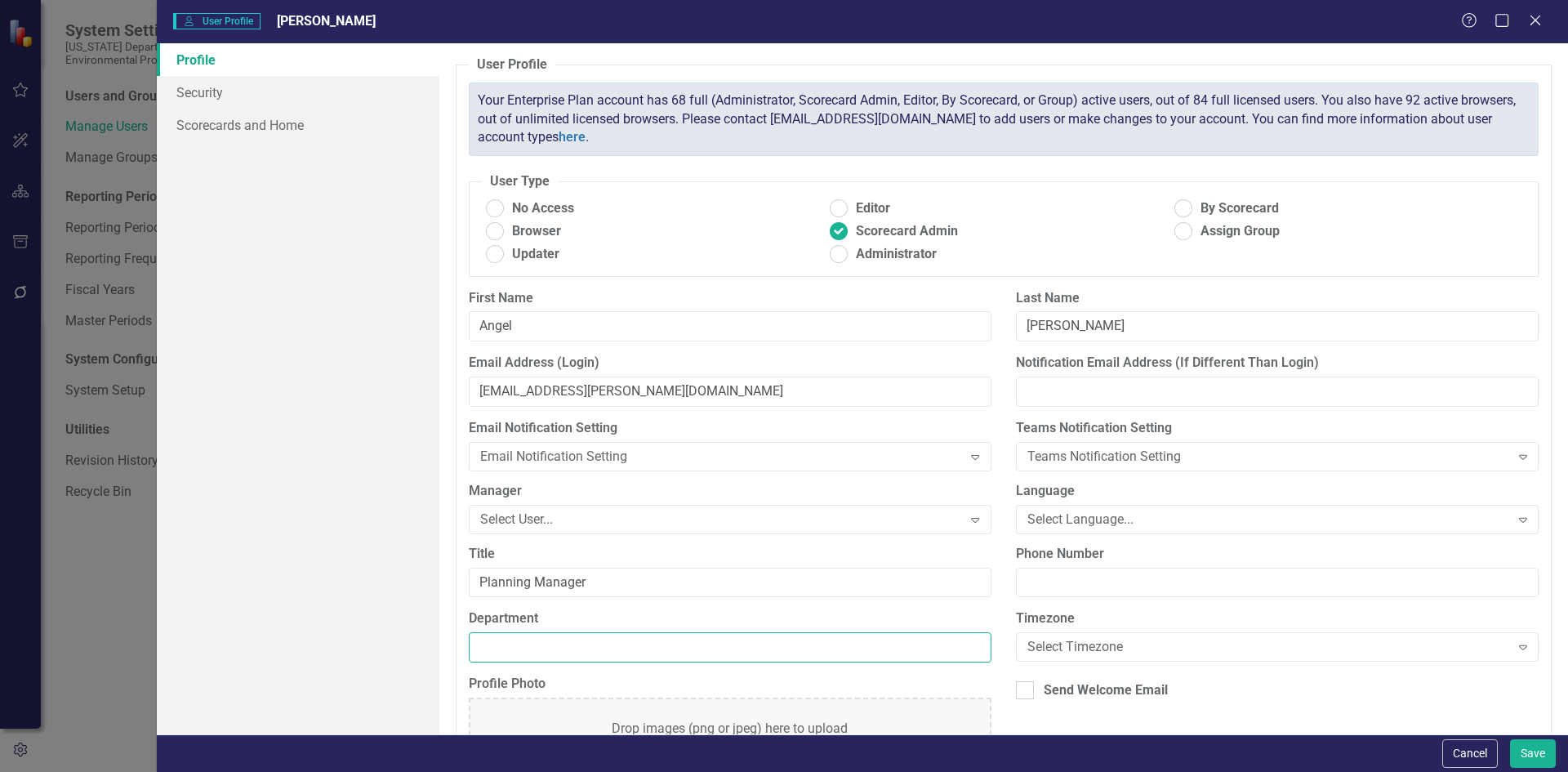
click at [543, 637] on input "Department" at bounding box center [730, 647] width 523 height 30
paste input "Division of Recreation and Parks"
type input "Division of Recreation and Parks"
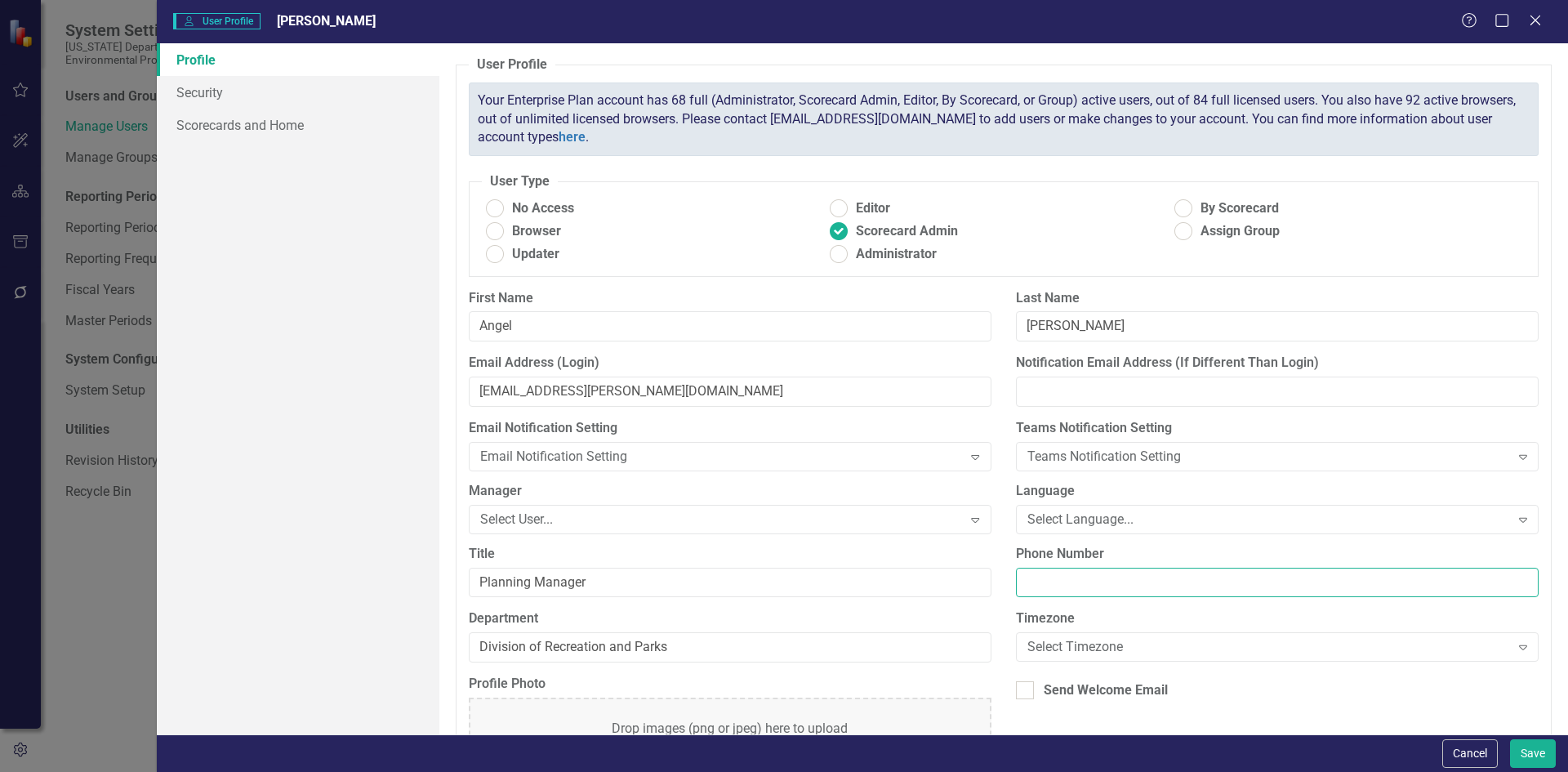
click at [1067, 574] on input "Phone Number" at bounding box center [1278, 582] width 523 height 30
paste input "850-245-2080"
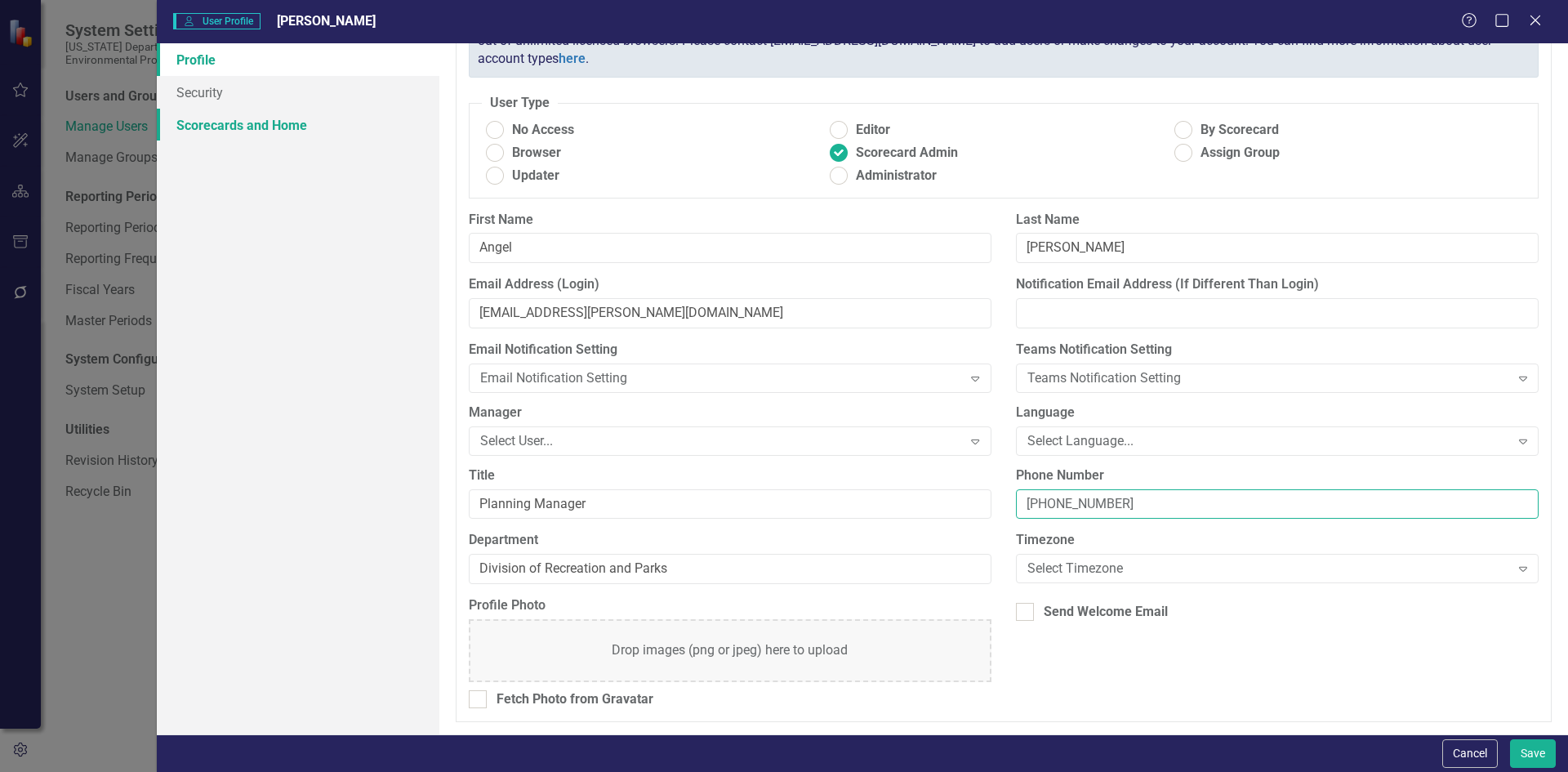
type input "850-245-2080"
click at [283, 126] on link "Scorecards and Home" at bounding box center [298, 125] width 283 height 32
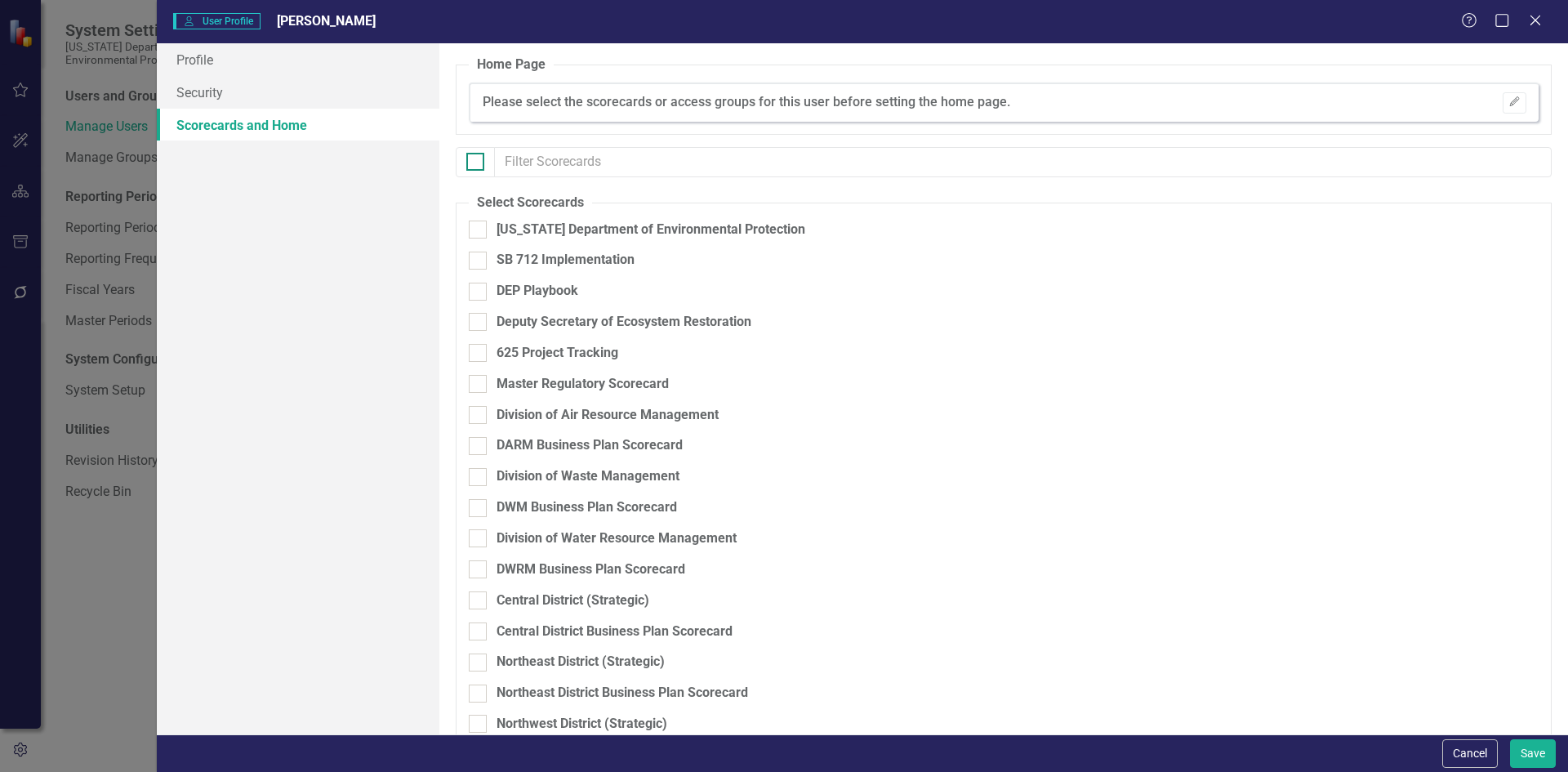
click at [477, 166] on div at bounding box center [475, 161] width 18 height 18
click at [477, 164] on input "checkbox" at bounding box center [472, 158] width 10 height 10
checkbox input "true"
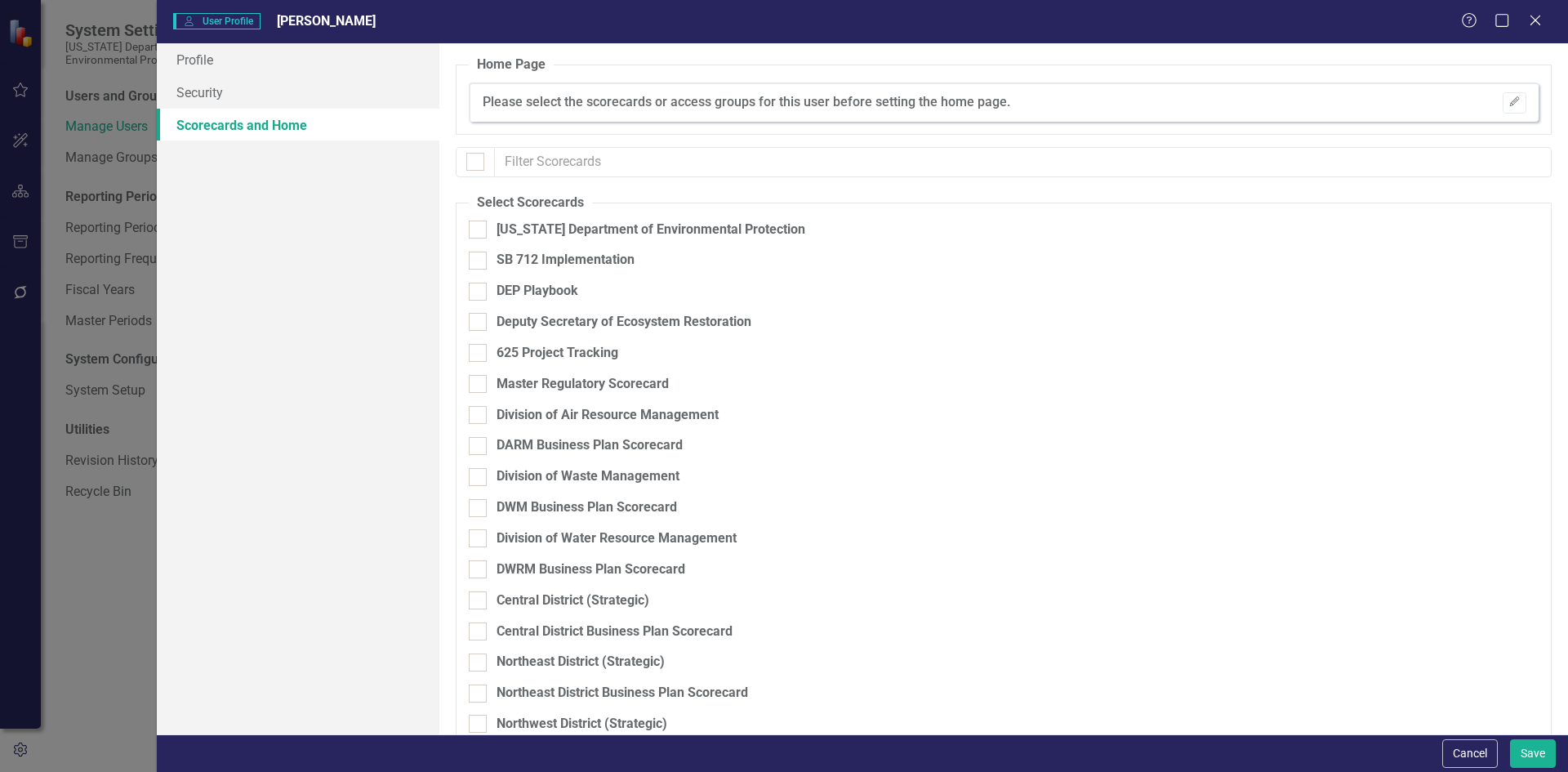
checkbox input "true"
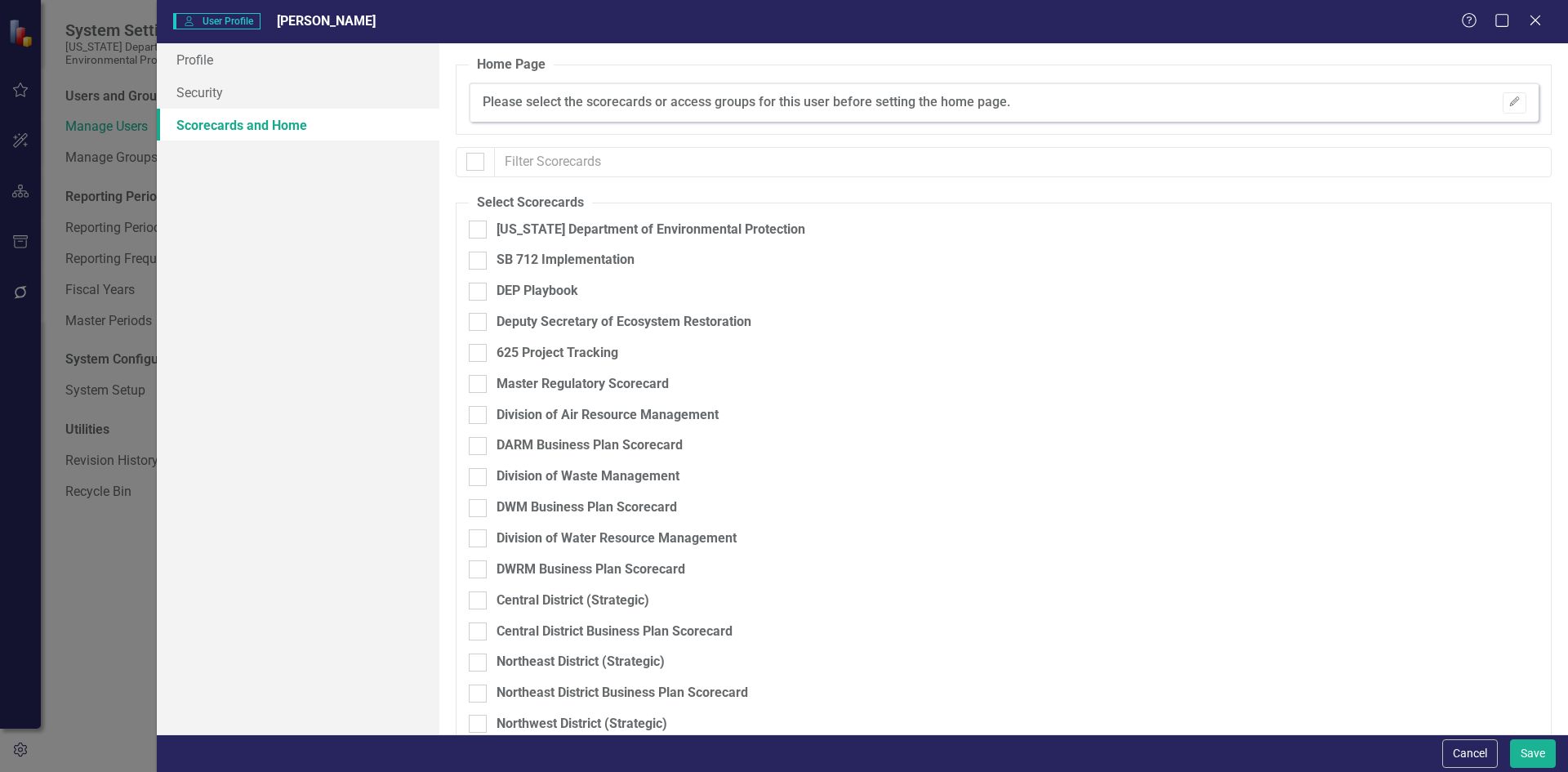
checkbox input "true"
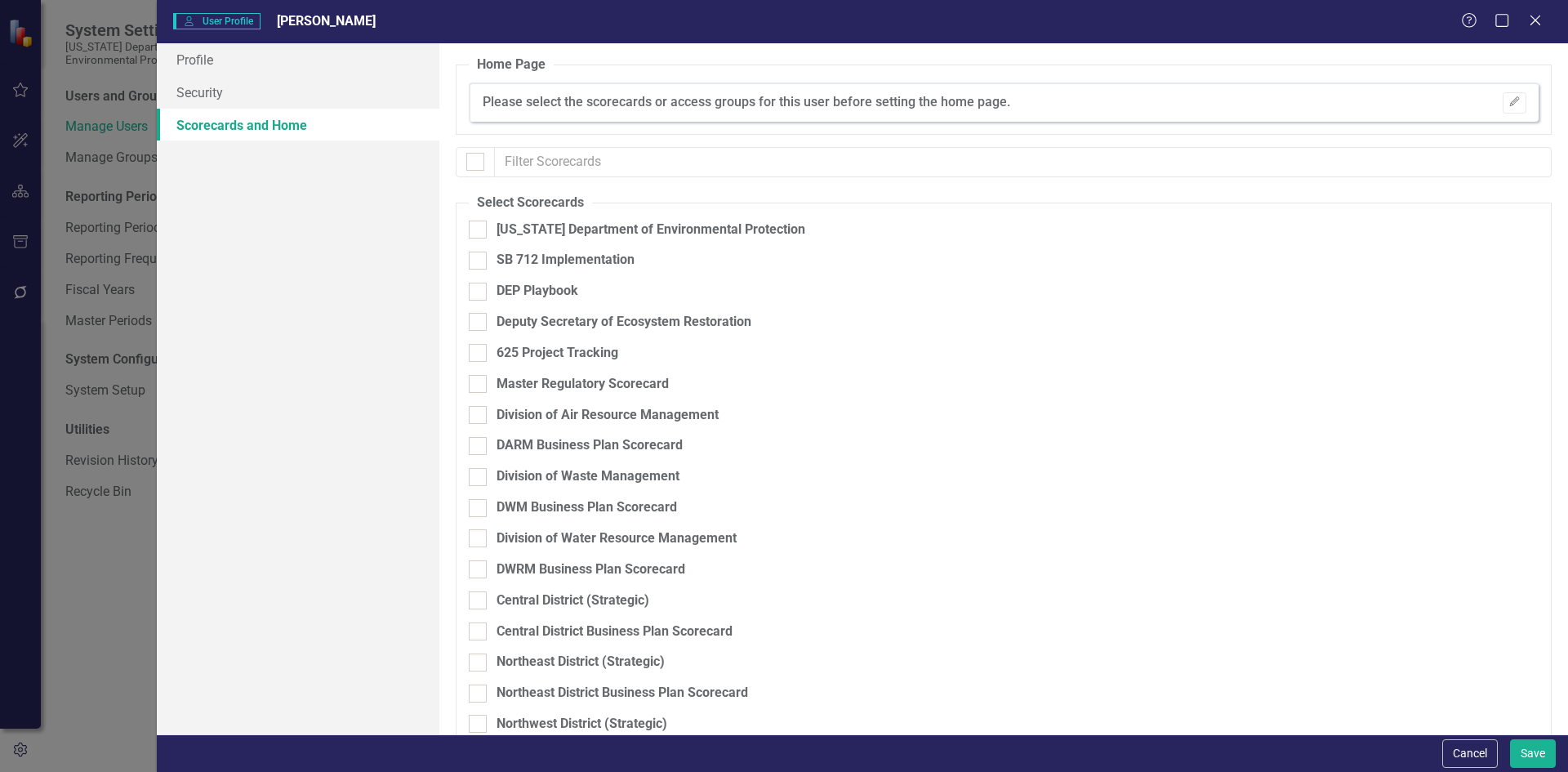
checkbox input "true"
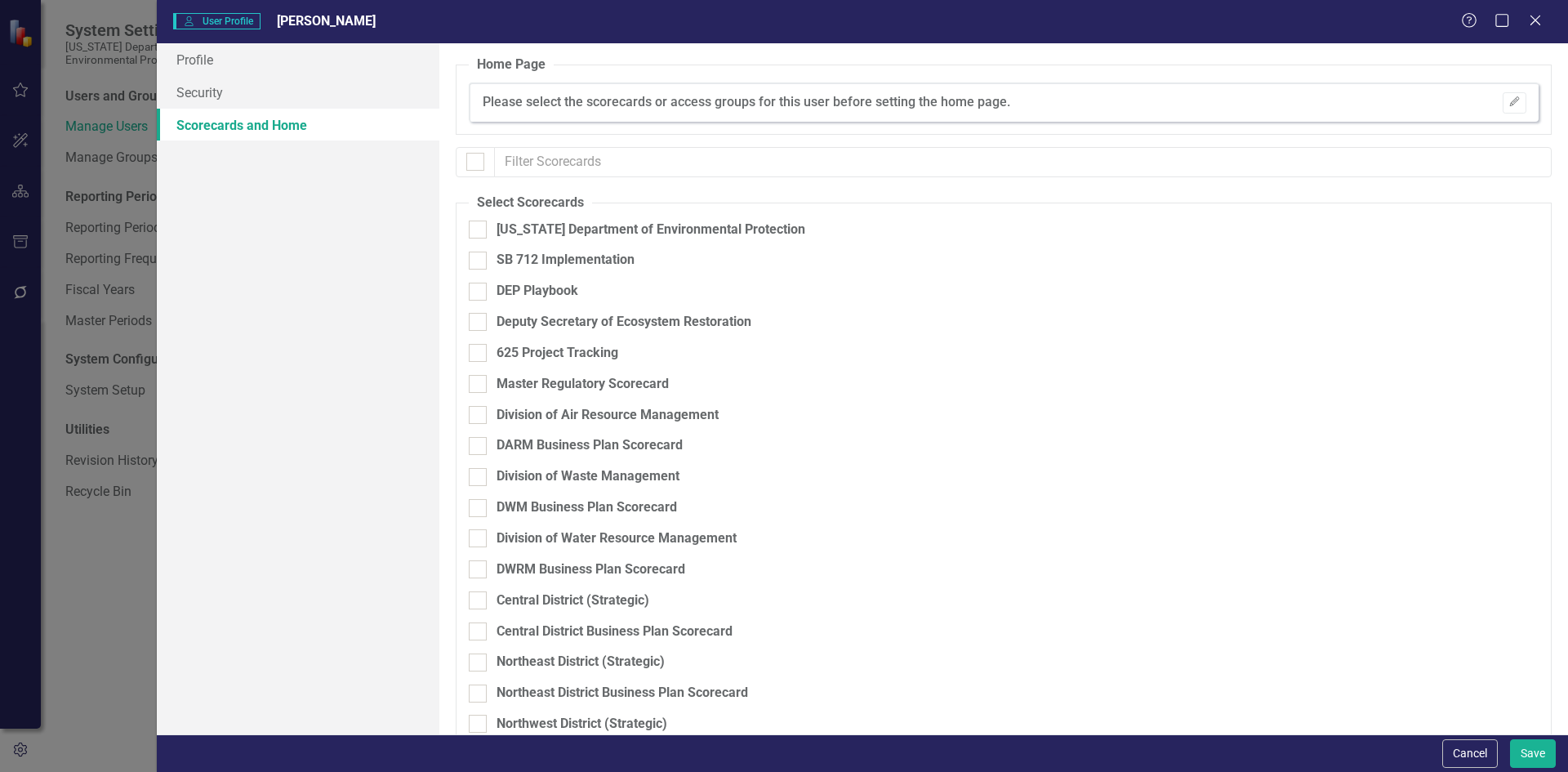
checkbox input "true"
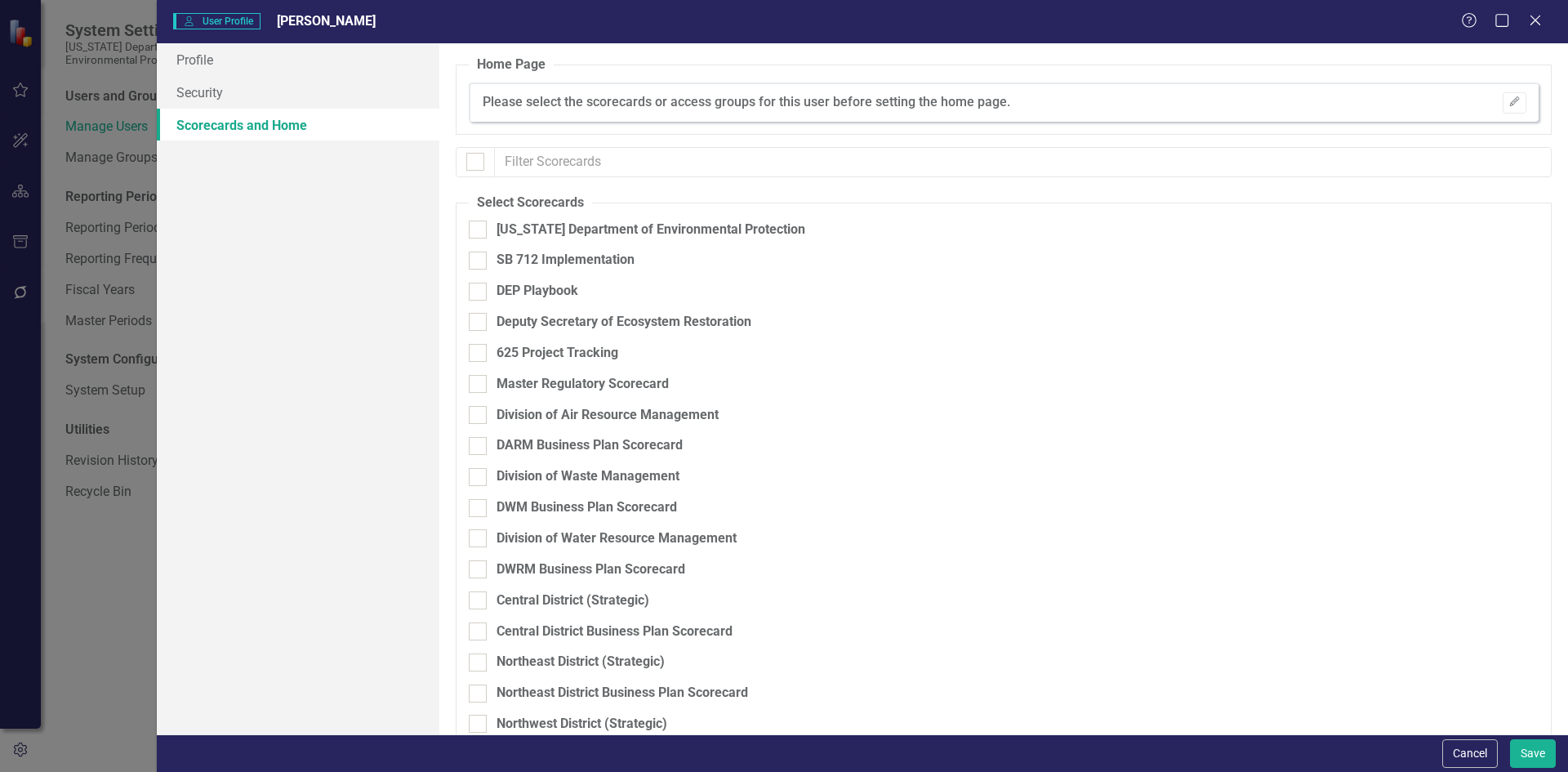
checkbox input "true"
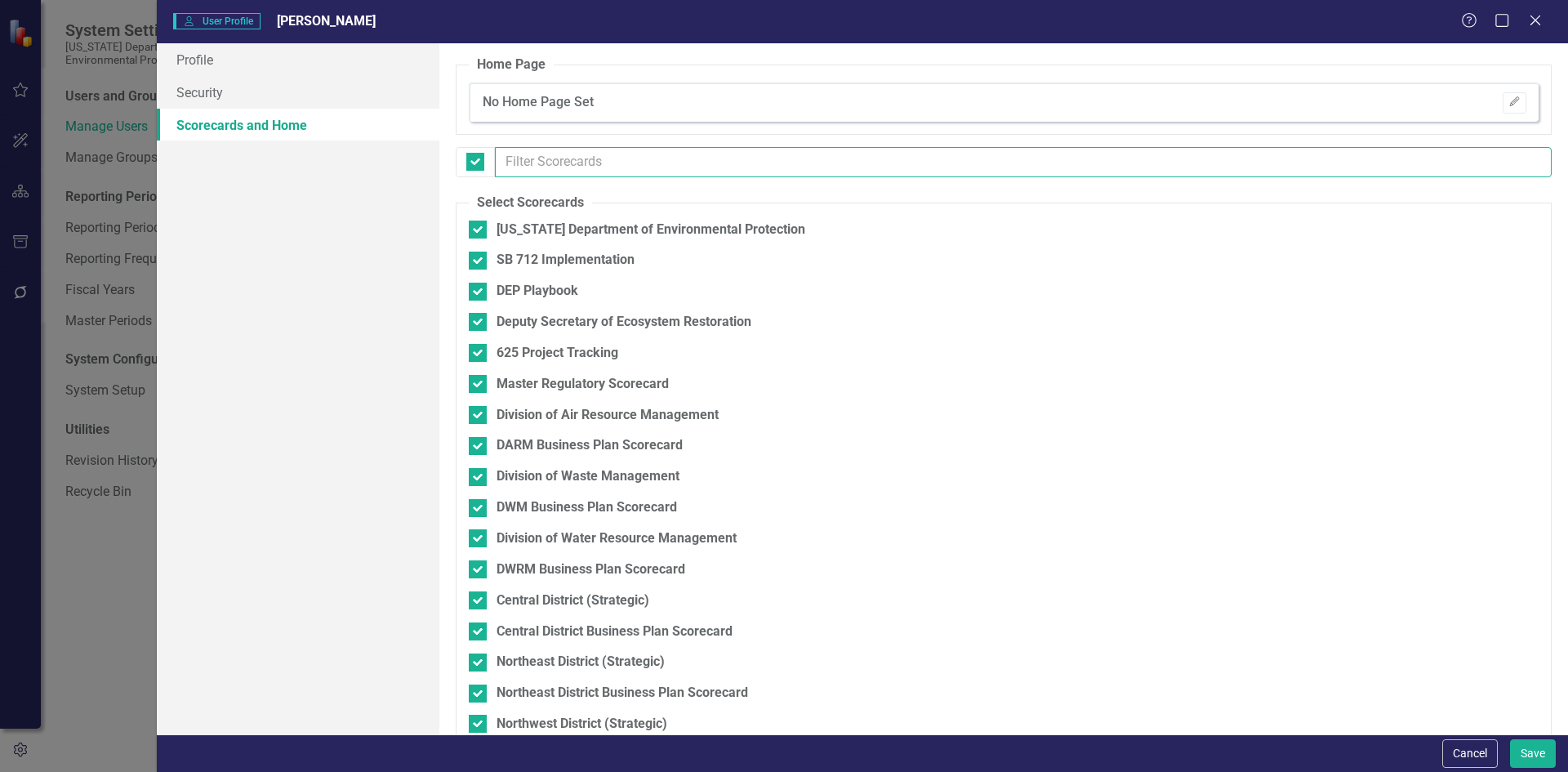
click at [519, 160] on input "text" at bounding box center [1023, 162] width 1057 height 30
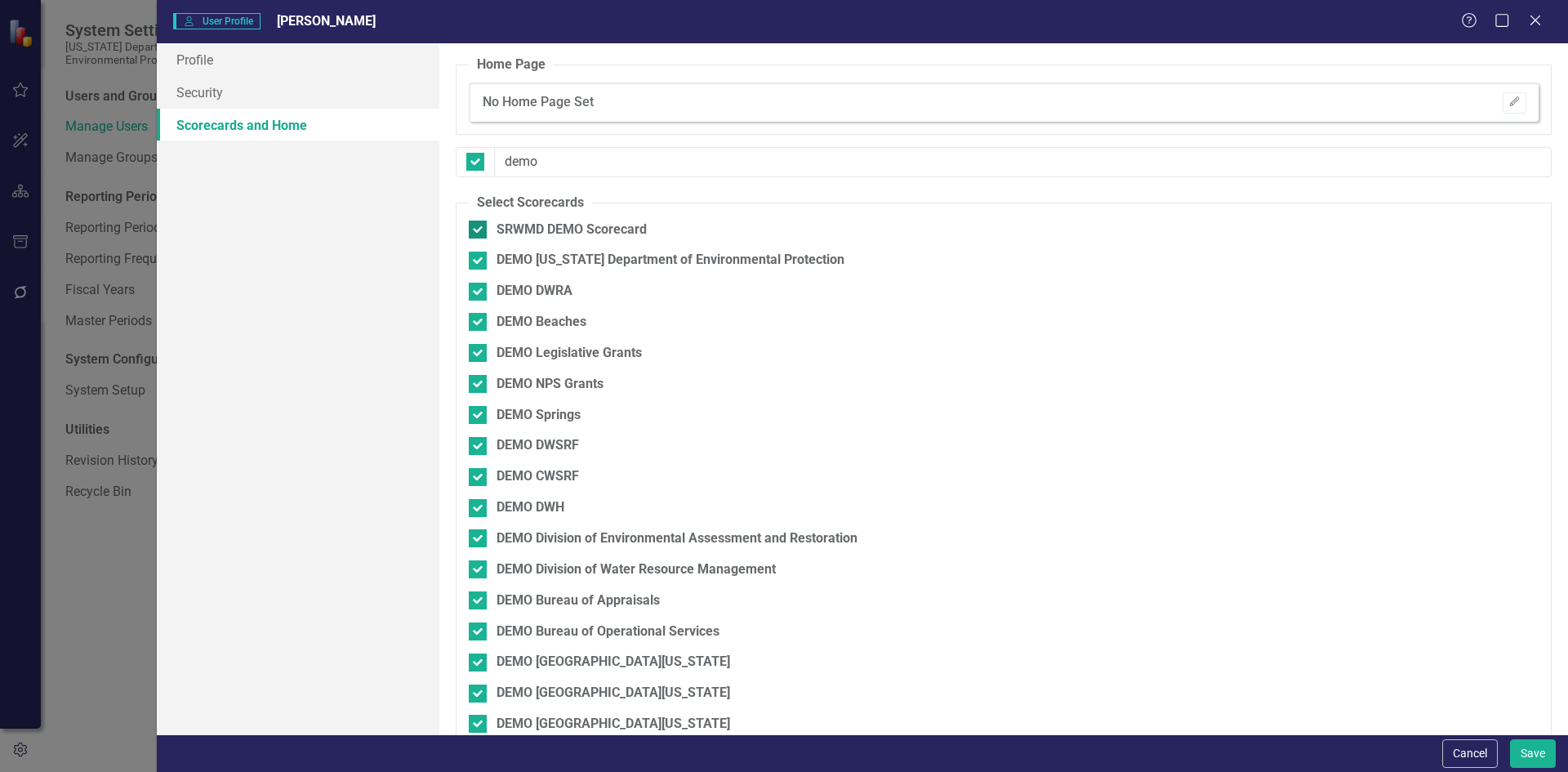
click at [480, 233] on div at bounding box center [477, 229] width 18 height 18
click at [480, 231] on input "SRWMD DEMO Scorecard" at bounding box center [474, 226] width 10 height 10
click at [473, 255] on input "DEMO [US_STATE] Department of Environmental Protection" at bounding box center [474, 256] width 10 height 10
click at [474, 283] on input "DEMO DWRA" at bounding box center [474, 288] width 10 height 10
click at [475, 327] on div at bounding box center [477, 321] width 18 height 18
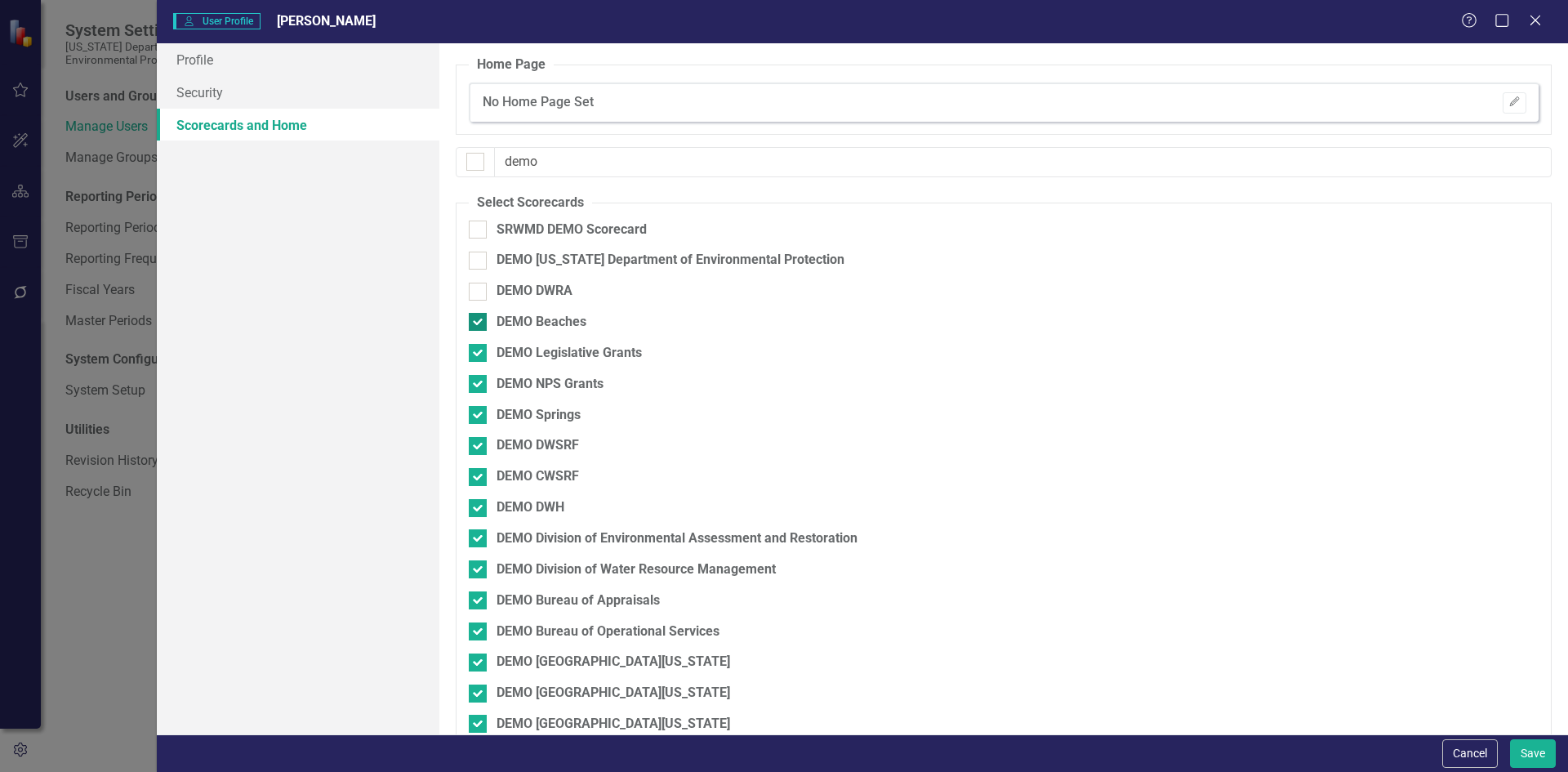
click at [475, 324] on input "DEMO Beaches" at bounding box center [474, 318] width 10 height 10
click at [475, 349] on input "DEMO Legislative Grants" at bounding box center [474, 349] width 10 height 10
click at [478, 389] on div at bounding box center [477, 383] width 18 height 18
click at [478, 386] on input "DEMO NPS Grants" at bounding box center [474, 380] width 10 height 10
click at [476, 418] on div at bounding box center [477, 415] width 18 height 18
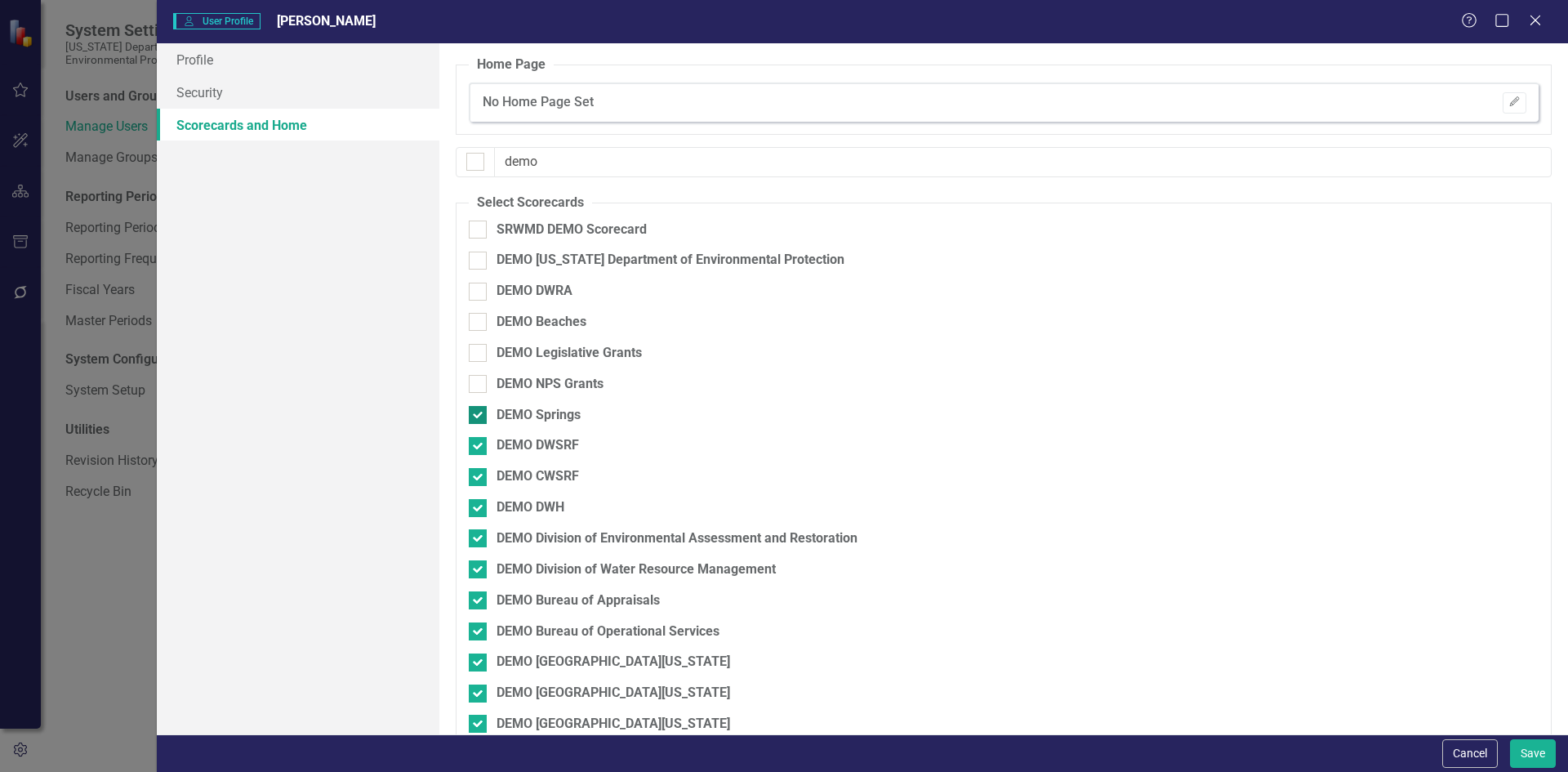
click at [476, 417] on input "DEMO Springs" at bounding box center [474, 412] width 10 height 10
click at [477, 448] on div at bounding box center [477, 446] width 18 height 18
click at [477, 447] on input "DEMO DWSRF" at bounding box center [474, 442] width 10 height 10
click at [478, 475] on input "DEMO CWSRF" at bounding box center [474, 473] width 10 height 10
click at [478, 521] on div "DEMO DWH" at bounding box center [917, 514] width 899 height 31
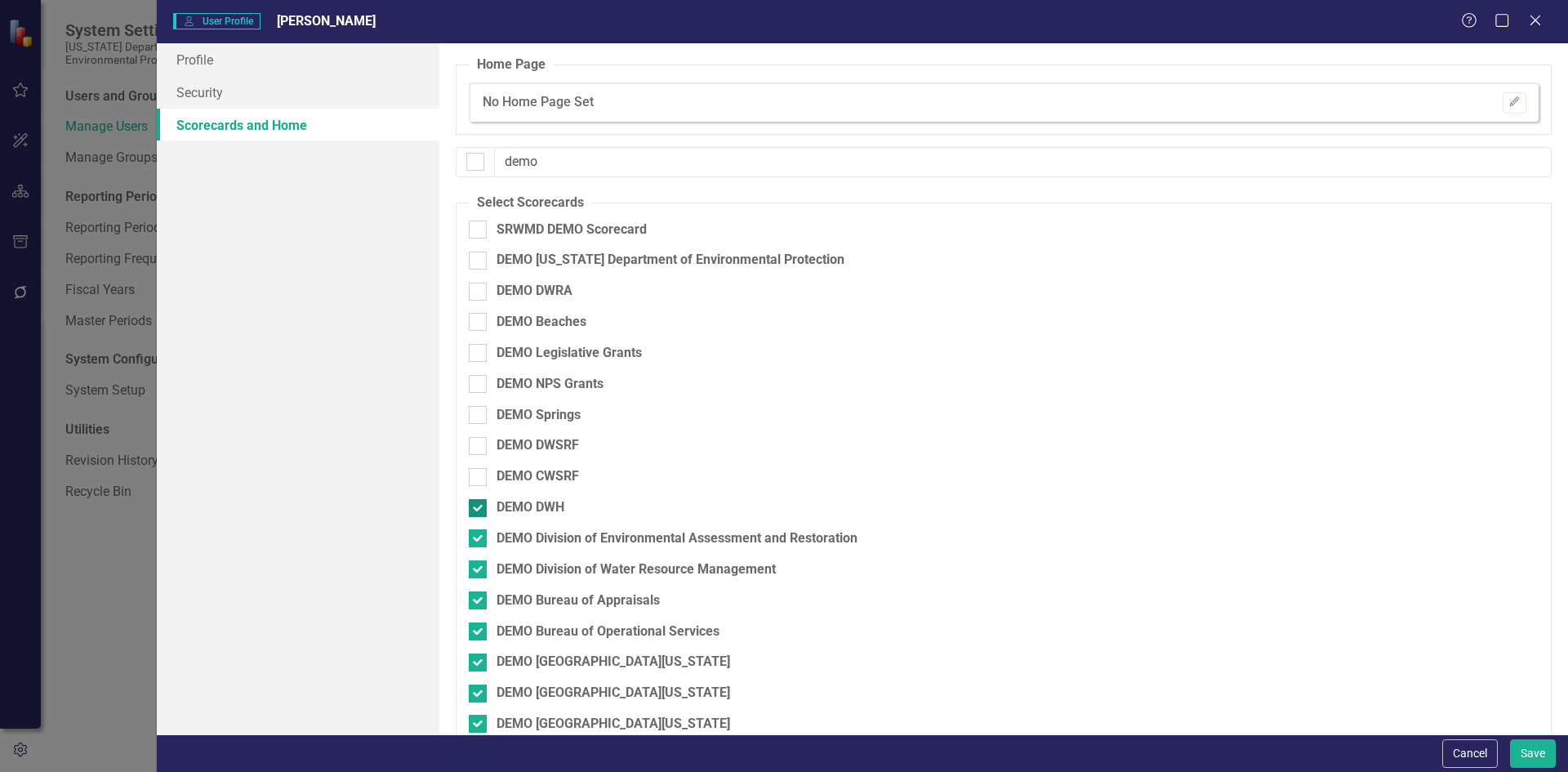
click at [478, 512] on div at bounding box center [477, 508] width 18 height 18
click at [478, 510] on input "DEMO DWH" at bounding box center [474, 504] width 10 height 10
click at [478, 544] on div at bounding box center [477, 538] width 18 height 18
click at [478, 540] on input "DEMO Division of Environmental Assessment and Restoration" at bounding box center [474, 534] width 10 height 10
click at [477, 562] on input "DEMO Division of Water Resource Management" at bounding box center [474, 566] width 10 height 10
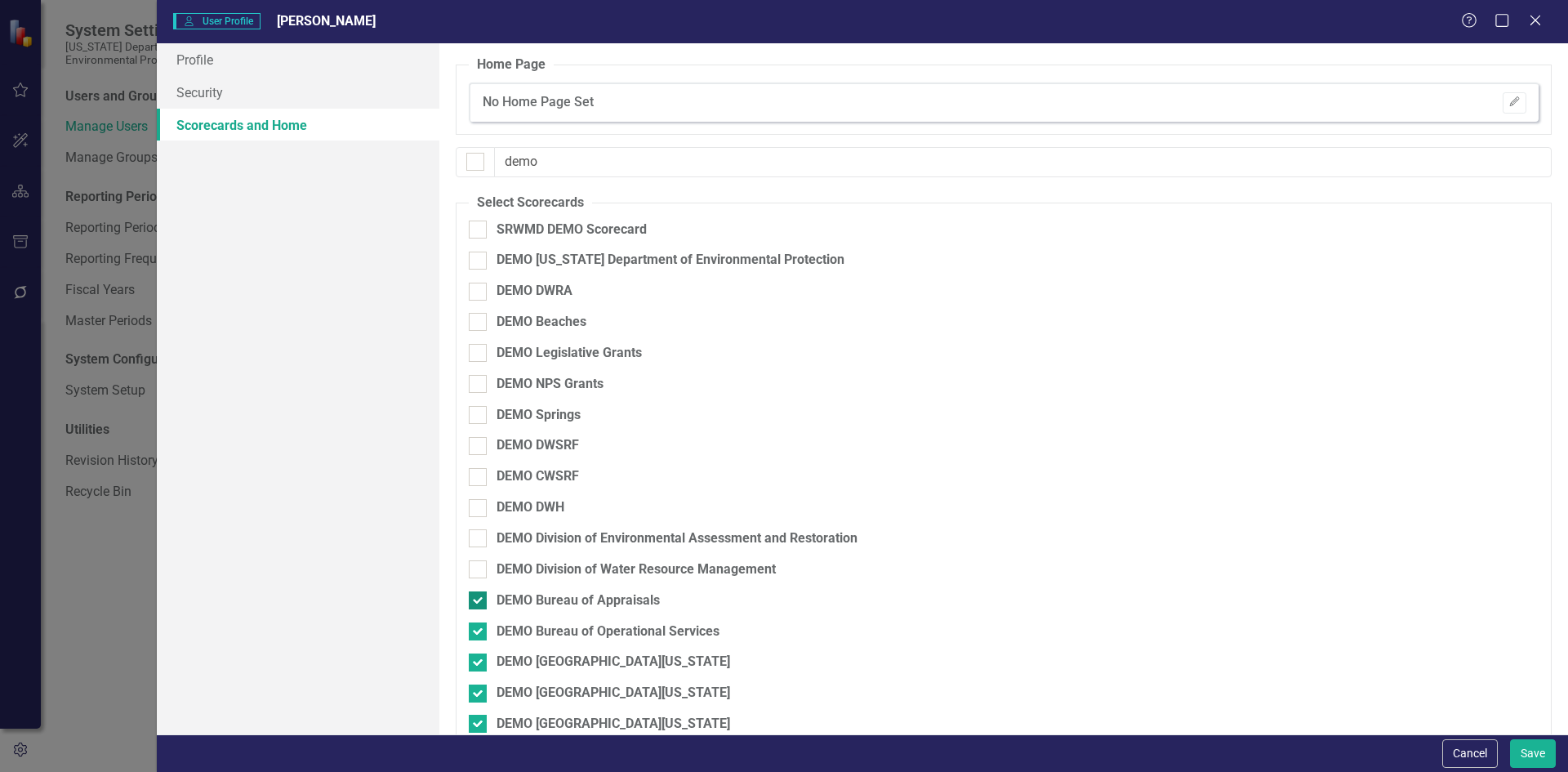
click at [474, 591] on div "DEMO Bureau of Appraisals" at bounding box center [917, 601] width 899 height 19
click at [474, 591] on input "DEMO Bureau of Appraisals" at bounding box center [474, 596] width 10 height 10
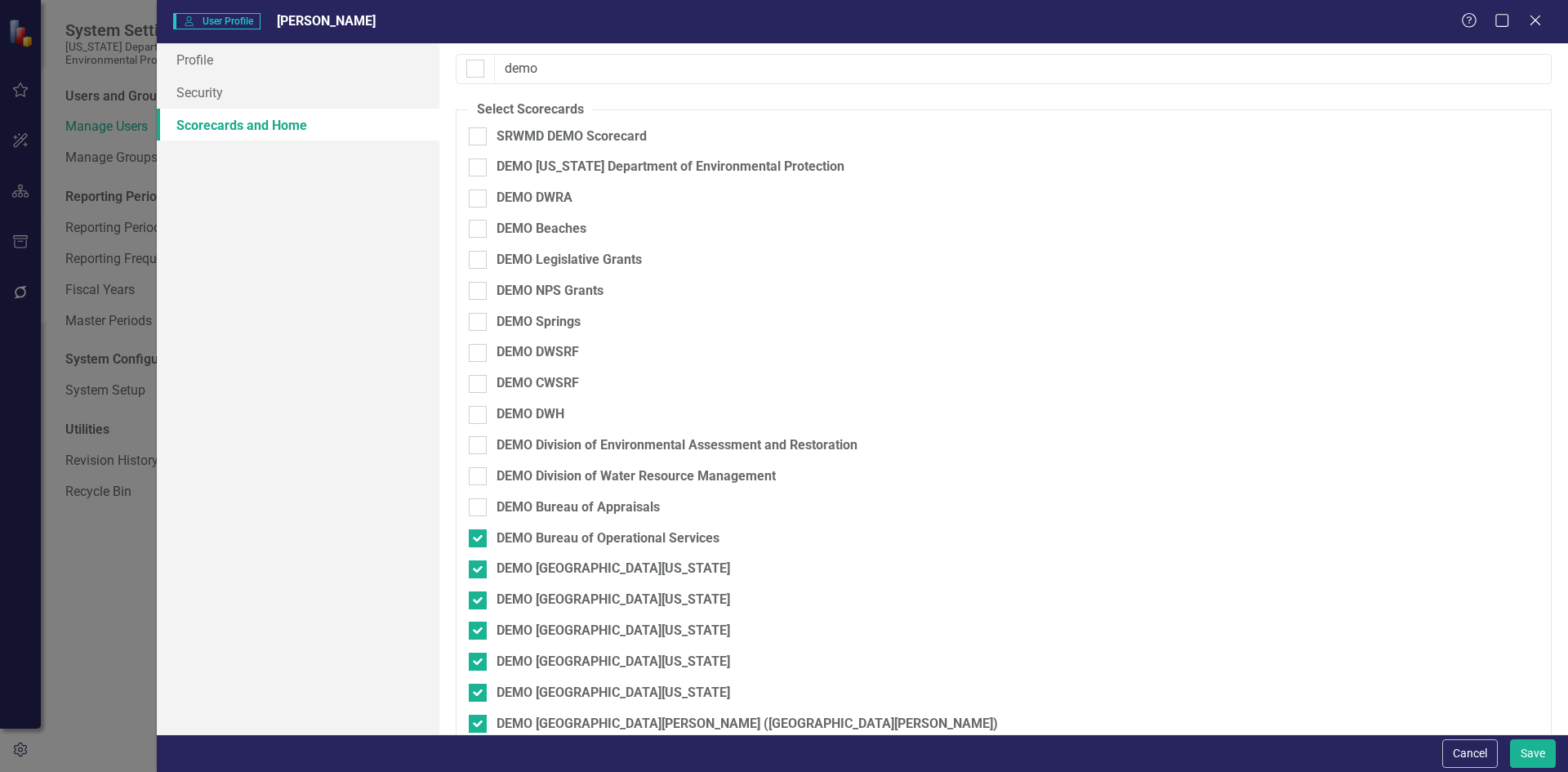
scroll to position [164, 0]
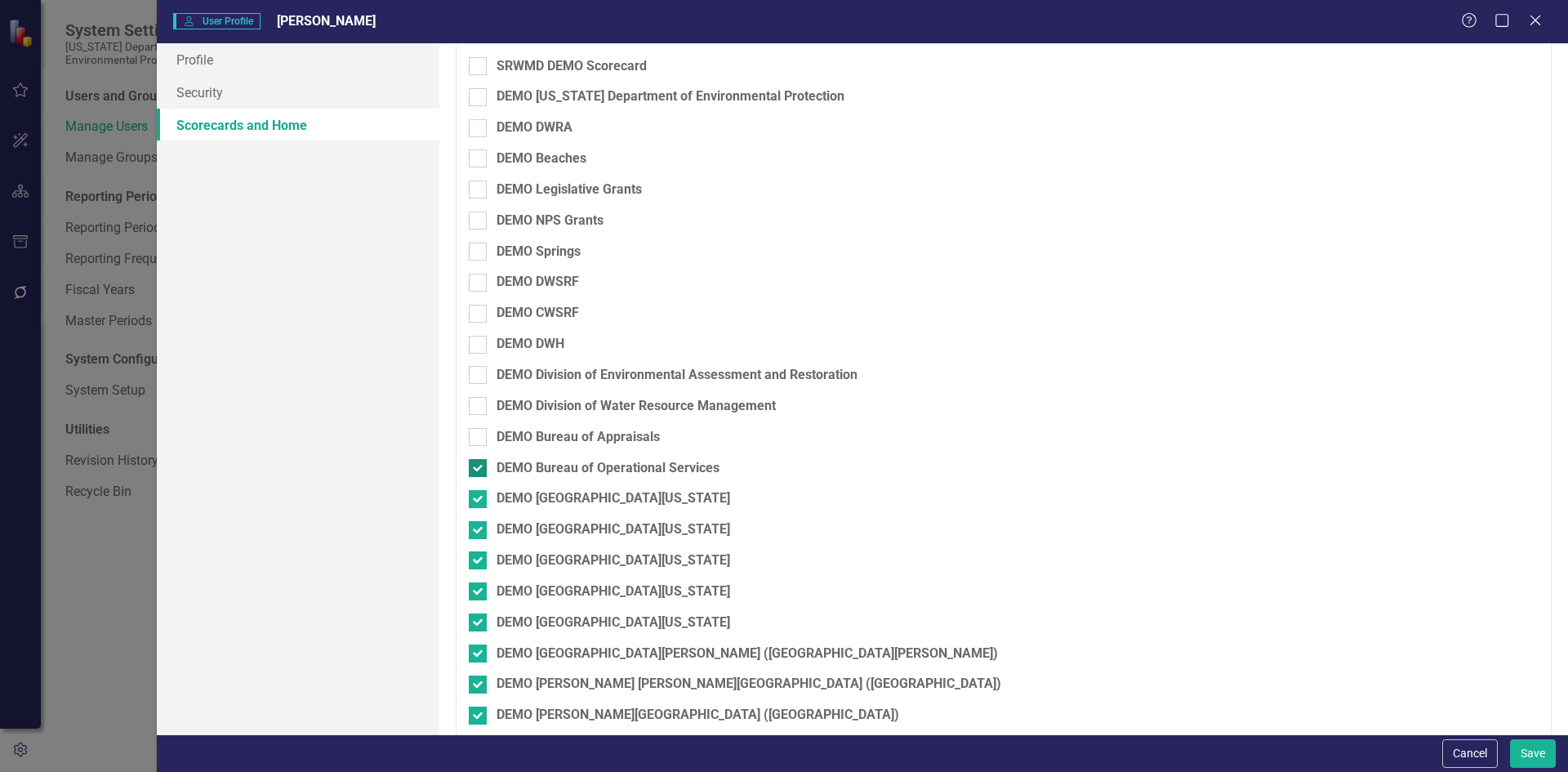
click at [477, 471] on div at bounding box center [477, 468] width 18 height 18
click at [477, 470] on input "DEMO Bureau of Operational Services" at bounding box center [474, 464] width 10 height 10
click at [477, 502] on div at bounding box center [477, 498] width 18 height 18
click at [477, 501] on input "DEMO [GEOGRAPHIC_DATA][US_STATE]" at bounding box center [474, 495] width 10 height 10
click at [478, 527] on input "DEMO [GEOGRAPHIC_DATA][US_STATE]" at bounding box center [474, 527] width 10 height 10
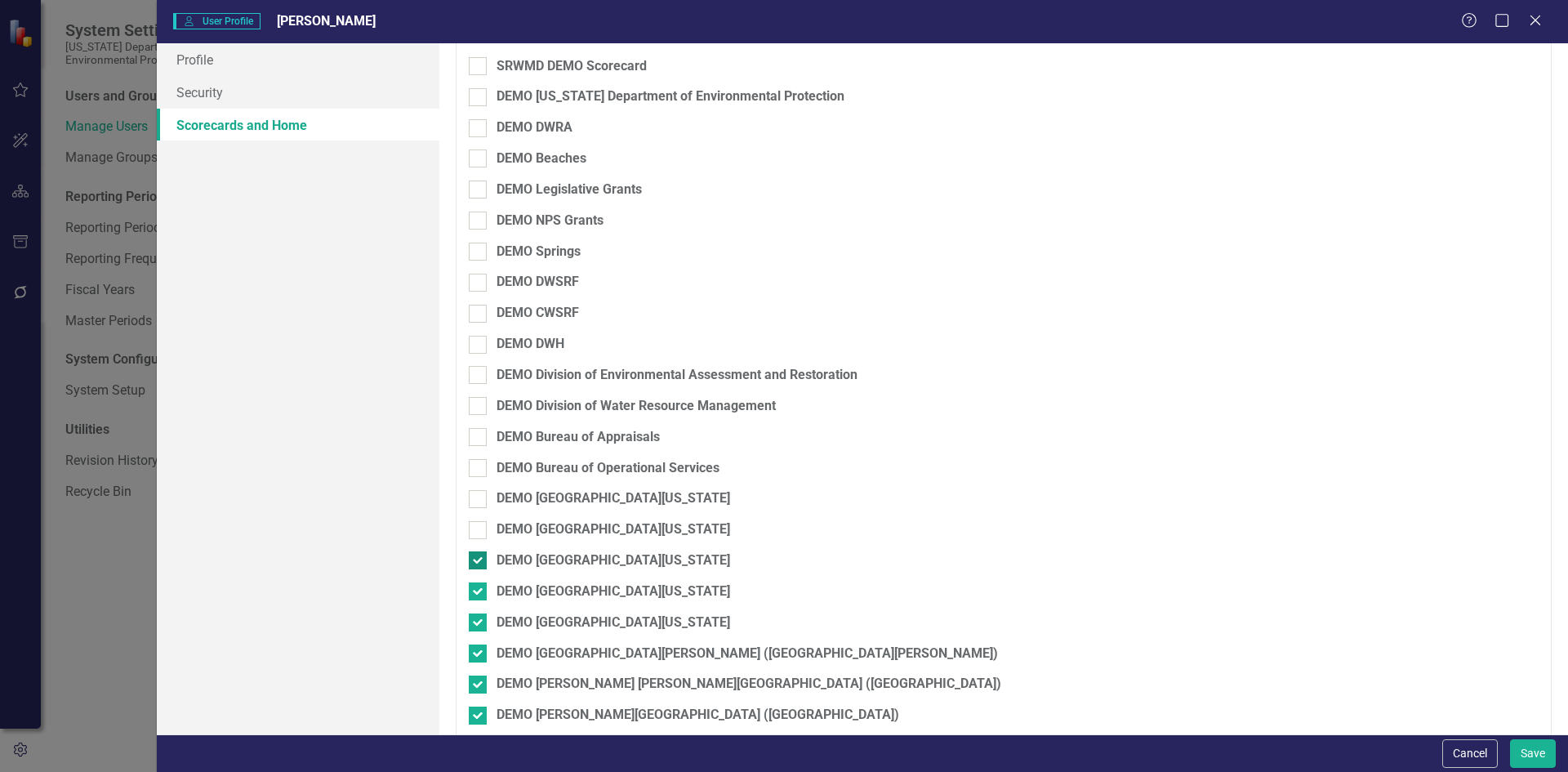
click at [477, 565] on div at bounding box center [477, 560] width 18 height 18
click at [477, 562] on input "DEMO [GEOGRAPHIC_DATA][US_STATE]" at bounding box center [474, 556] width 10 height 10
click at [477, 592] on input "DEMO [GEOGRAPHIC_DATA][US_STATE]" at bounding box center [474, 588] width 10 height 10
click at [477, 615] on input "DEMO [GEOGRAPHIC_DATA][US_STATE]" at bounding box center [474, 619] width 10 height 10
click at [477, 648] on input "DEMO [GEOGRAPHIC_DATA][PERSON_NAME] ([GEOGRAPHIC_DATA][PERSON_NAME])" at bounding box center [474, 650] width 10 height 10
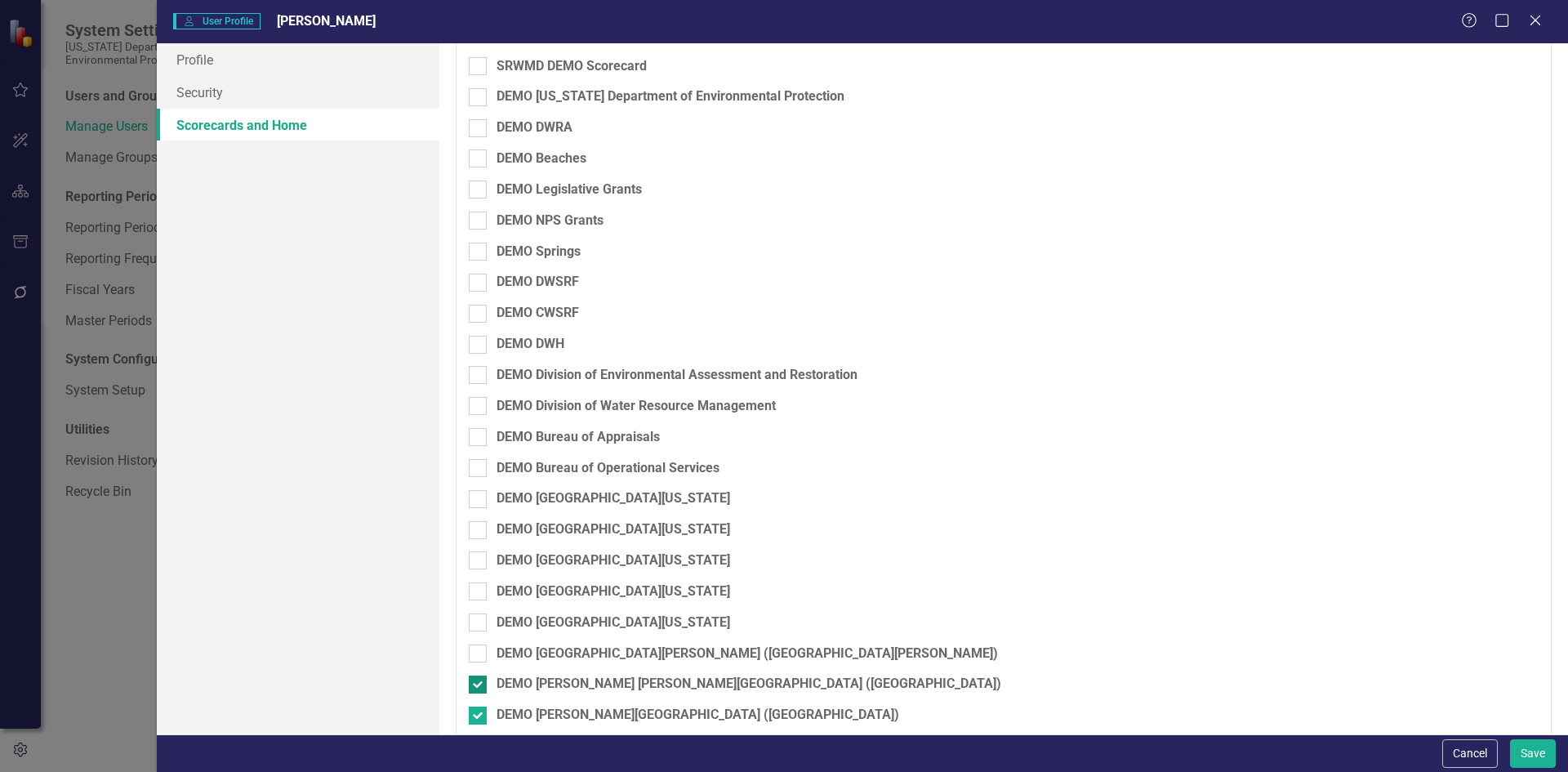
click at [477, 680] on input "DEMO [PERSON_NAME] [PERSON_NAME][GEOGRAPHIC_DATA] ([GEOGRAPHIC_DATA])" at bounding box center [474, 681] width 10 height 10
click at [477, 713] on input "DEMO [PERSON_NAME][GEOGRAPHIC_DATA] ([GEOGRAPHIC_DATA])" at bounding box center [474, 712] width 10 height 10
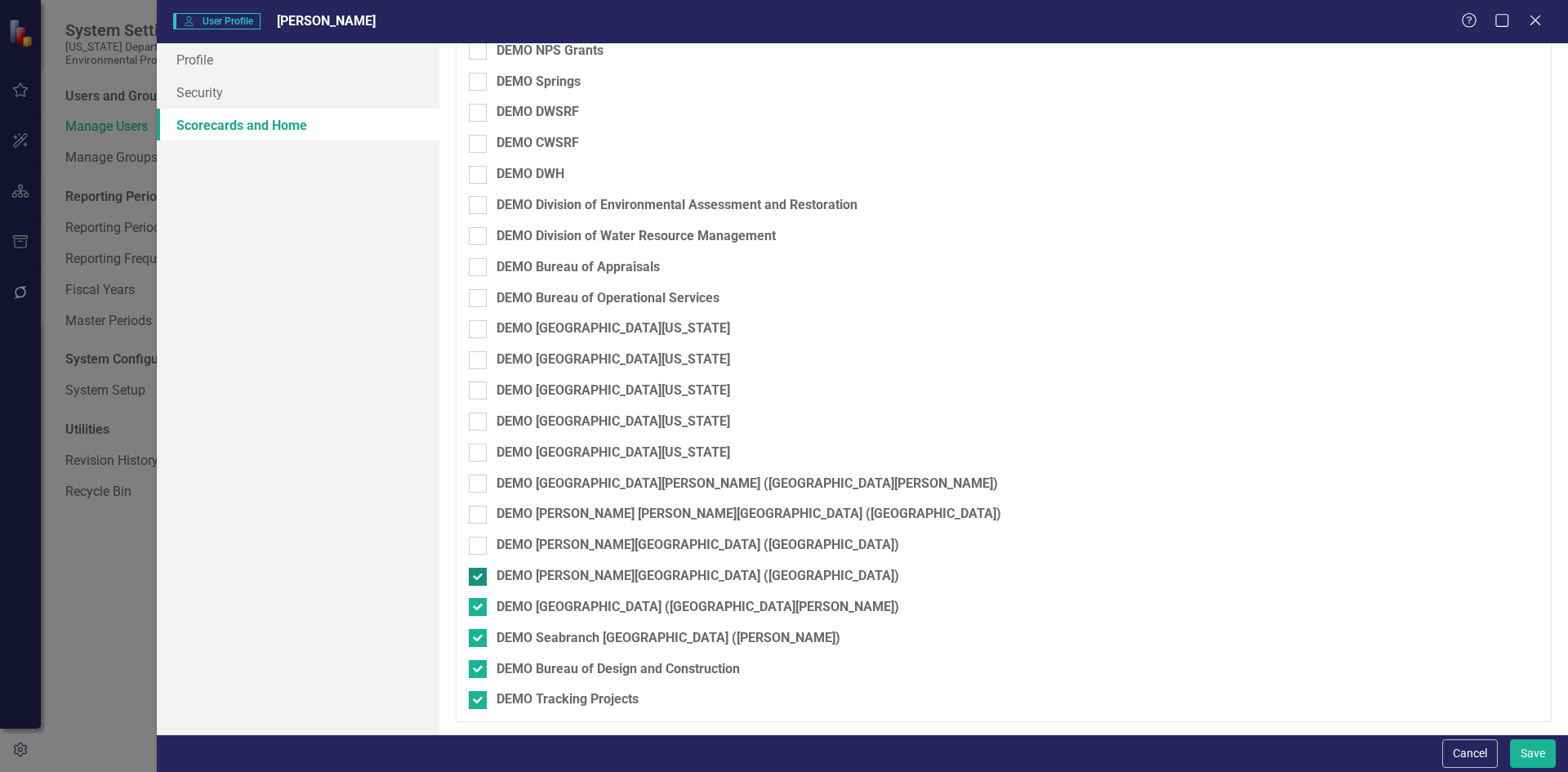
click at [477, 573] on input "DEMO [PERSON_NAME][GEOGRAPHIC_DATA] ([GEOGRAPHIC_DATA])" at bounding box center [474, 573] width 10 height 10
click at [476, 594] on div "DEMO [PERSON_NAME][GEOGRAPHIC_DATA] ([GEOGRAPHIC_DATA])" at bounding box center [917, 582] width 899 height 31
click at [476, 604] on input "DEMO [GEOGRAPHIC_DATA] ([GEOGRAPHIC_DATA][PERSON_NAME])" at bounding box center [474, 603] width 10 height 10
click at [474, 655] on div "DEMO Seabranch [GEOGRAPHIC_DATA] ([PERSON_NAME])" at bounding box center [917, 644] width 899 height 31
click at [474, 644] on div at bounding box center [477, 637] width 18 height 18
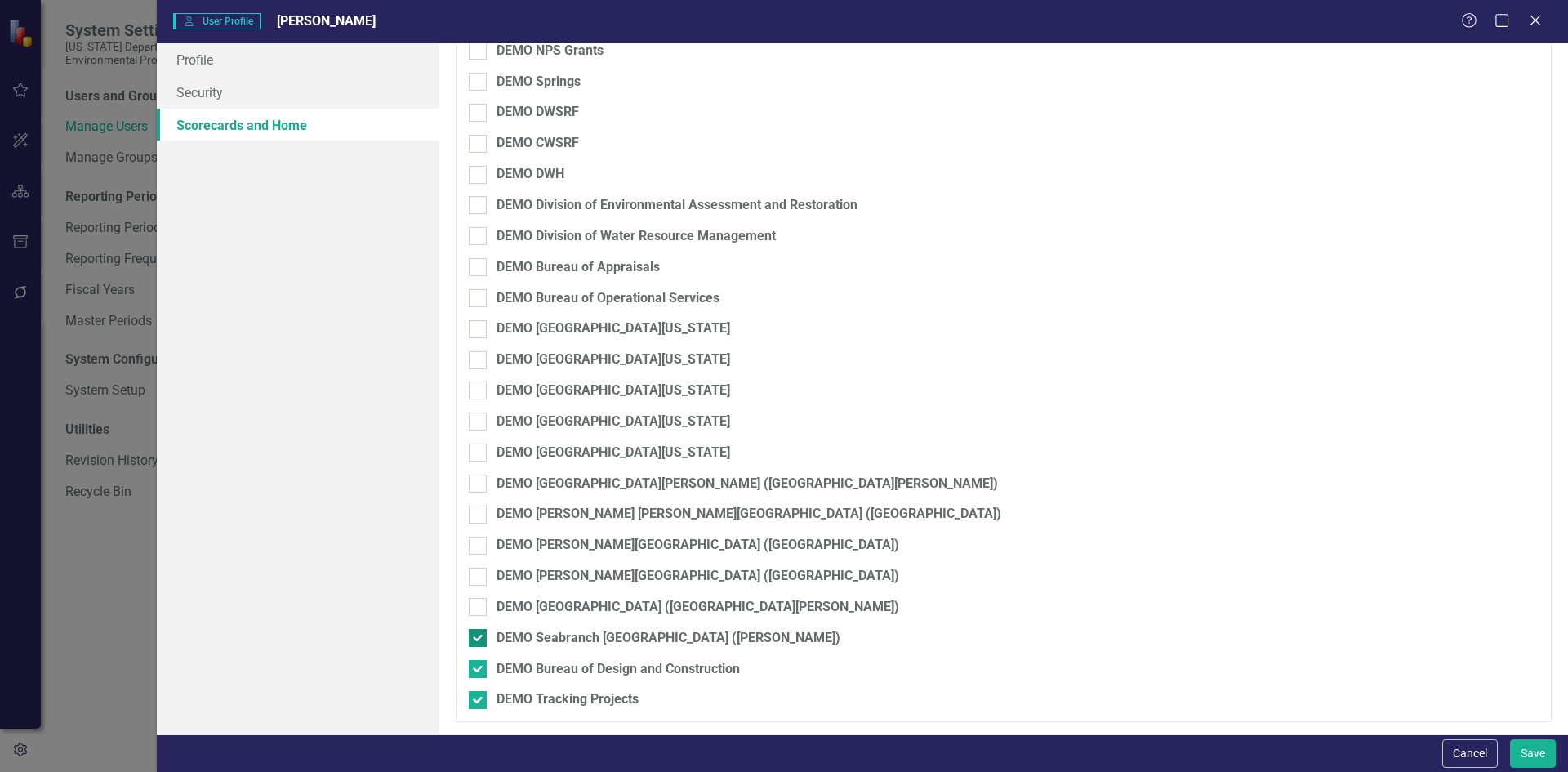
click at [474, 640] on input "DEMO Seabranch [GEOGRAPHIC_DATA] ([PERSON_NAME])" at bounding box center [474, 634] width 10 height 10
click at [474, 663] on input "DEMO Bureau of Design and Construction" at bounding box center [474, 665] width 10 height 10
click at [475, 700] on input "DEMO Tracking Projects" at bounding box center [474, 696] width 10 height 10
click at [1533, 753] on button "Save" at bounding box center [1533, 754] width 46 height 29
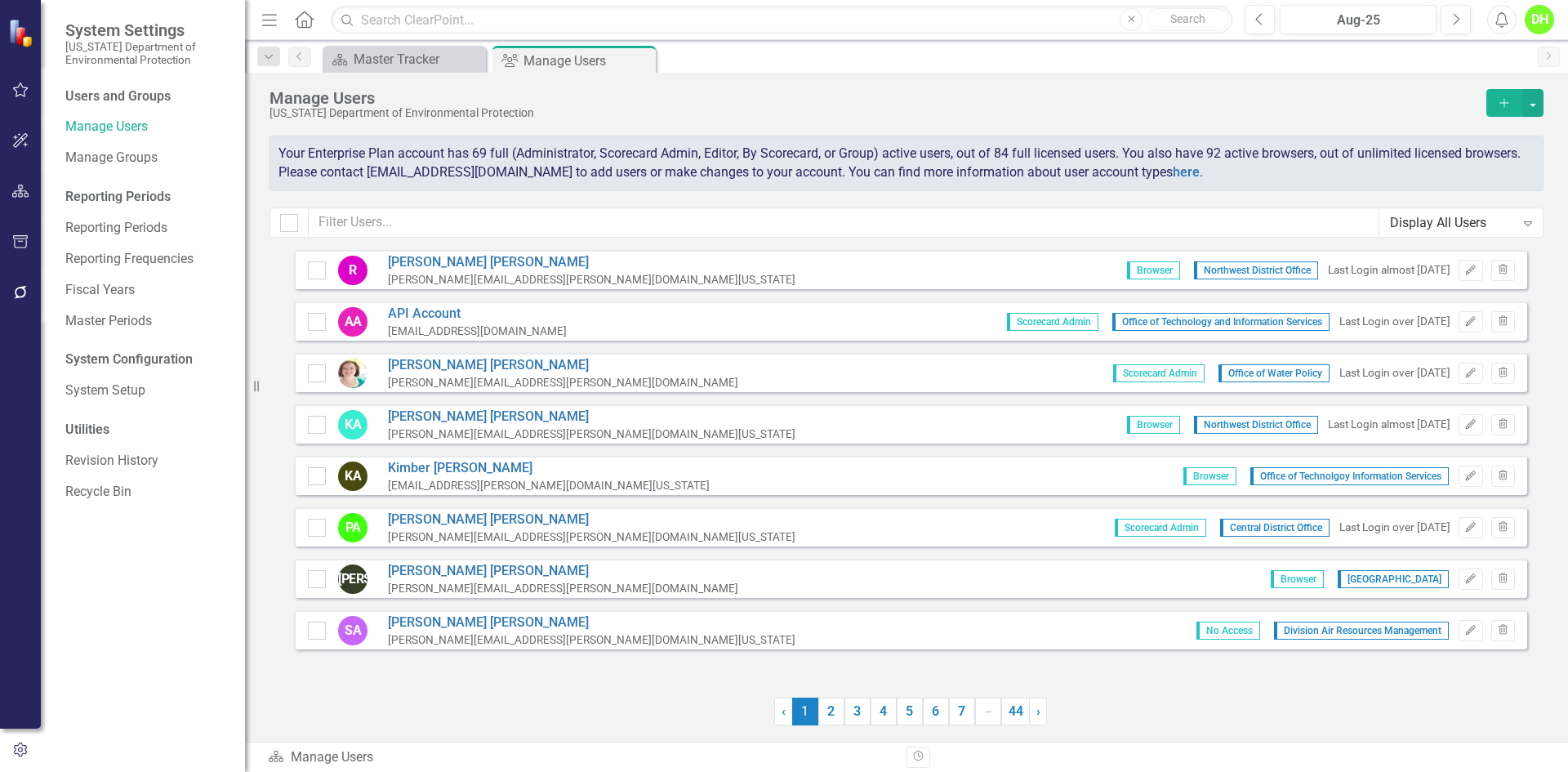
click at [1538, 26] on div "DH" at bounding box center [1539, 20] width 30 height 30
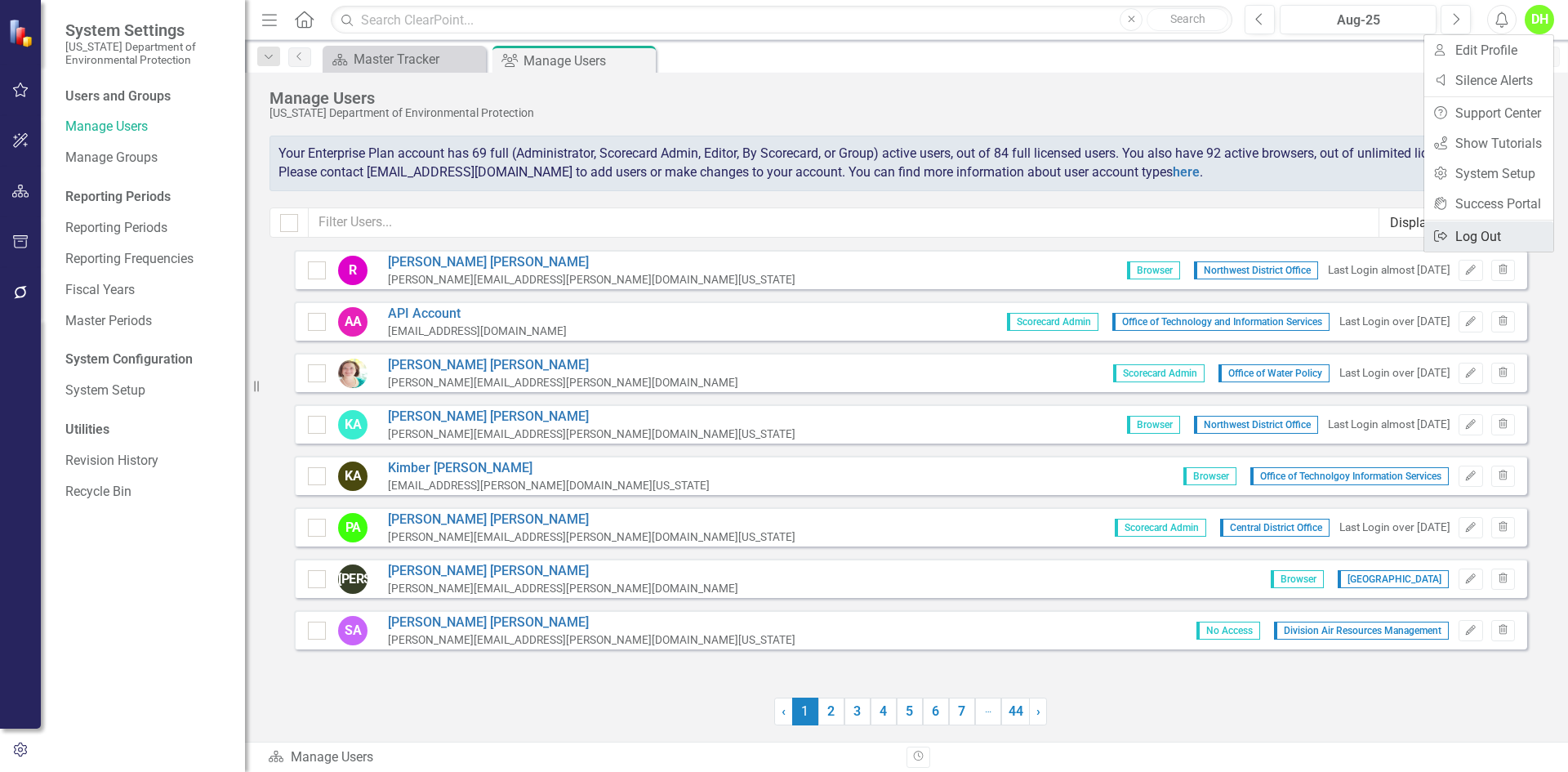
click at [1473, 228] on link "Logout Log Out" at bounding box center [1489, 236] width 129 height 30
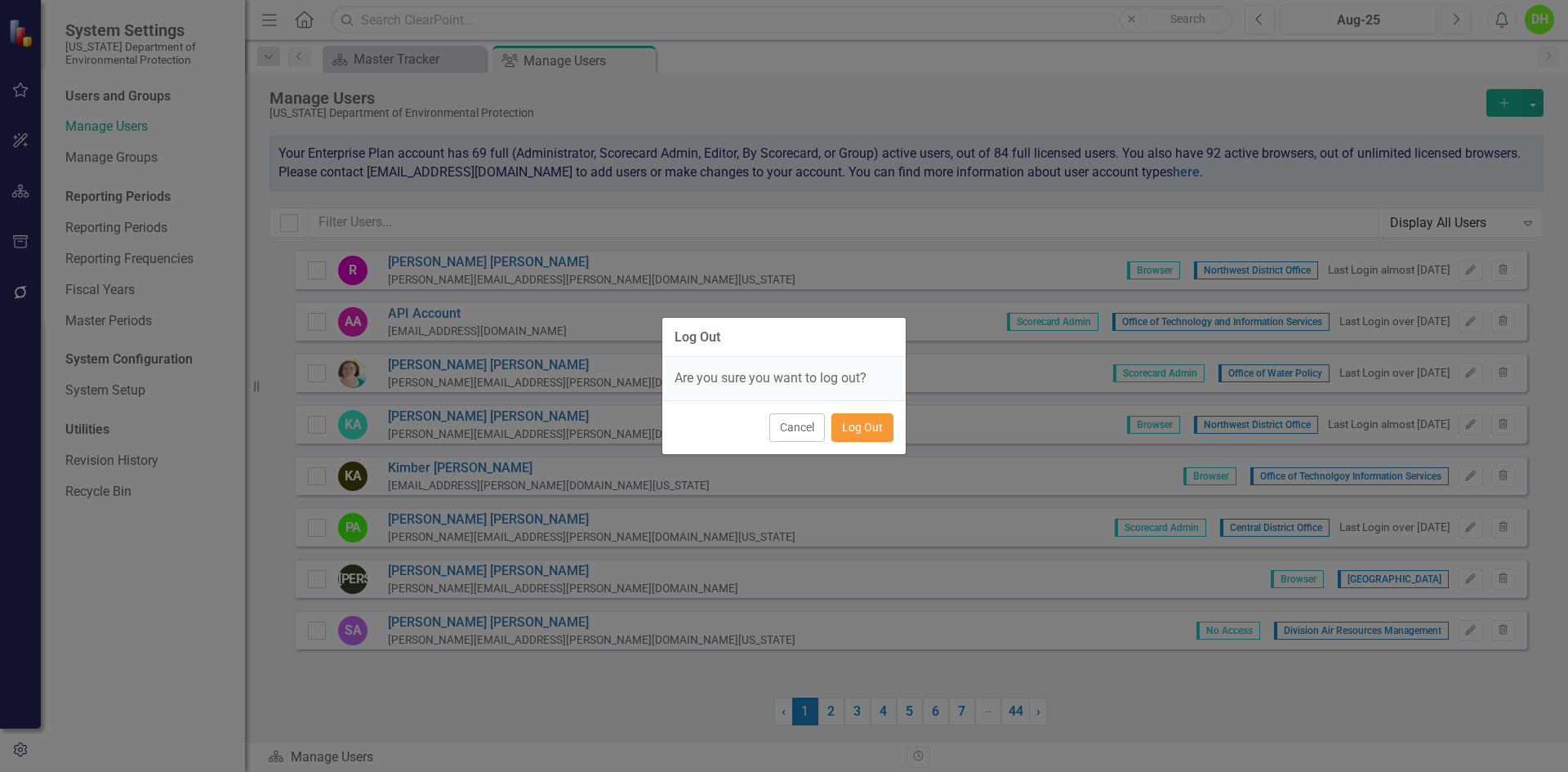
click at [847, 425] on button "Log Out" at bounding box center [862, 428] width 62 height 29
